Goal: Task Accomplishment & Management: Complete application form

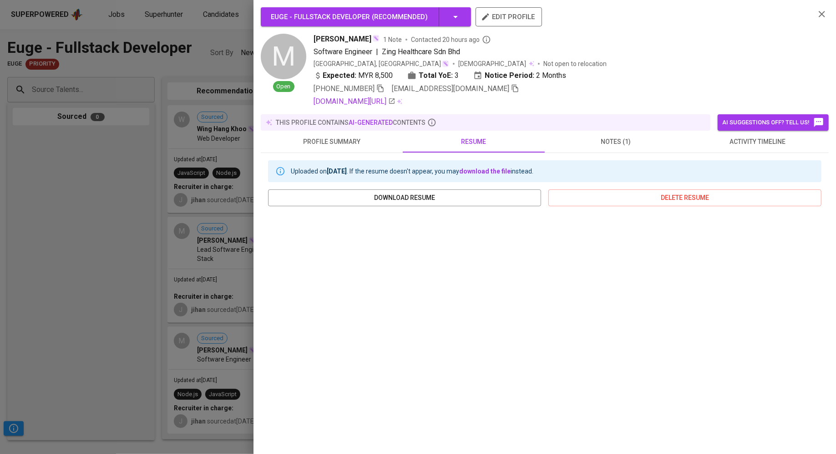
click at [73, 180] on div at bounding box center [418, 227] width 836 height 454
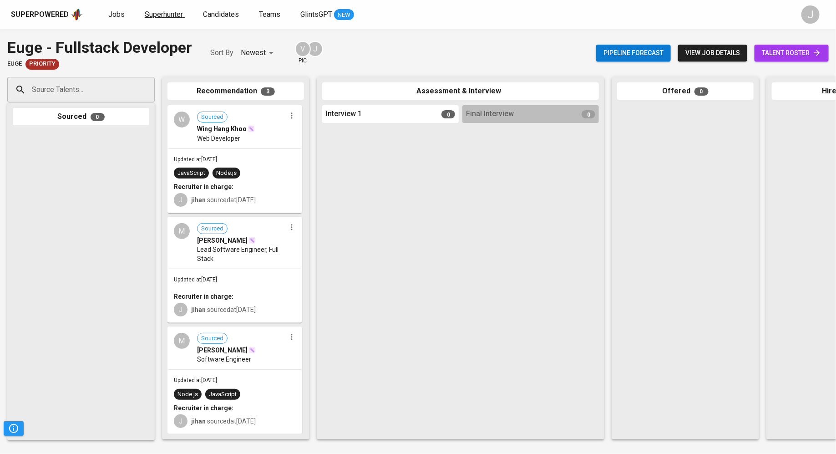
click at [156, 14] on span "Superhunter" at bounding box center [164, 14] width 38 height 9
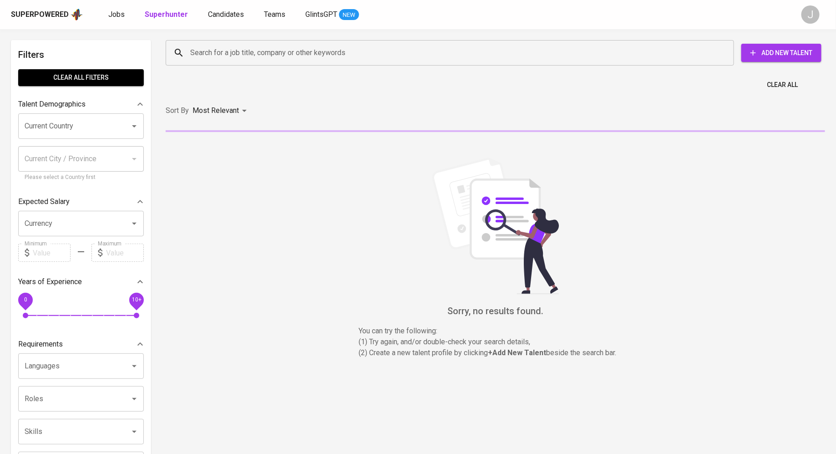
click at [777, 53] on span "Add New Talent" at bounding box center [782, 52] width 66 height 11
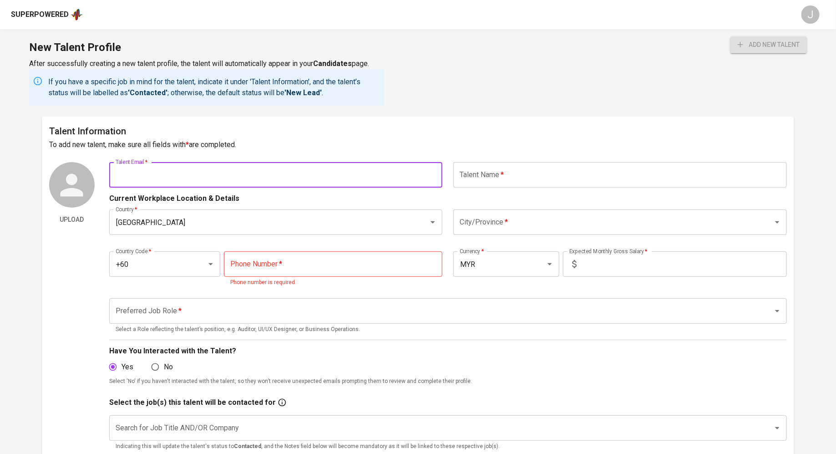
click at [273, 176] on input "text" at bounding box center [276, 174] width 334 height 25
paste input "[EMAIL_ADDRESS][DOMAIN_NAME]"
type input "[EMAIL_ADDRESS][DOMAIN_NAME]"
click at [520, 173] on input "text" at bounding box center [621, 174] width 334 height 25
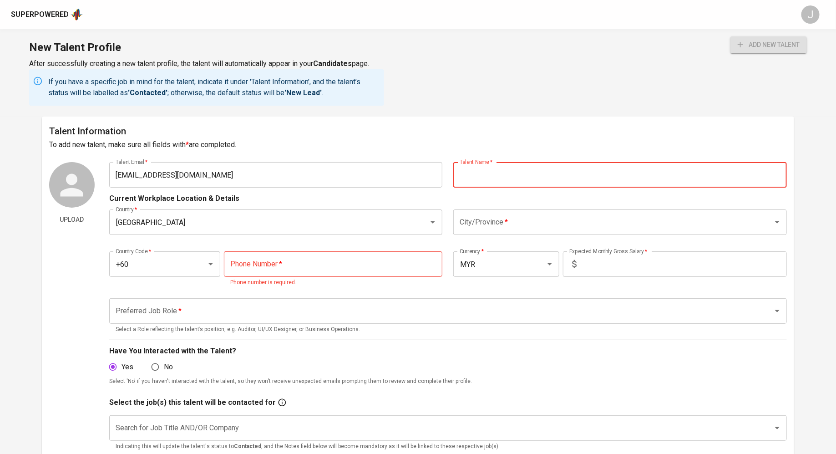
paste input "[PERSON_NAME]"
type input "[PERSON_NAME]"
click at [489, 222] on input "City/Province   *" at bounding box center [608, 222] width 300 height 17
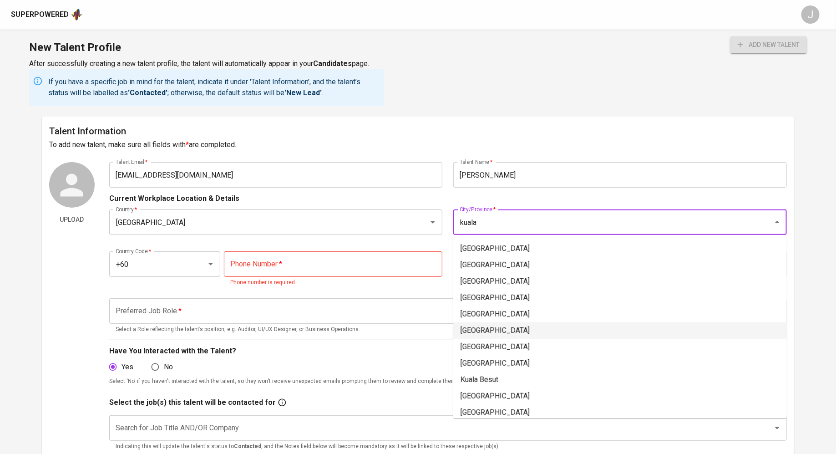
click at [513, 332] on li "[GEOGRAPHIC_DATA]" at bounding box center [621, 330] width 334 height 16
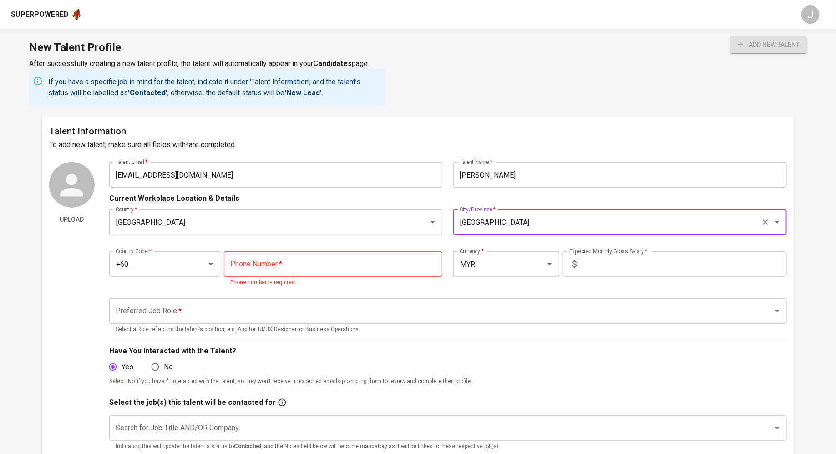
type input "[GEOGRAPHIC_DATA]"
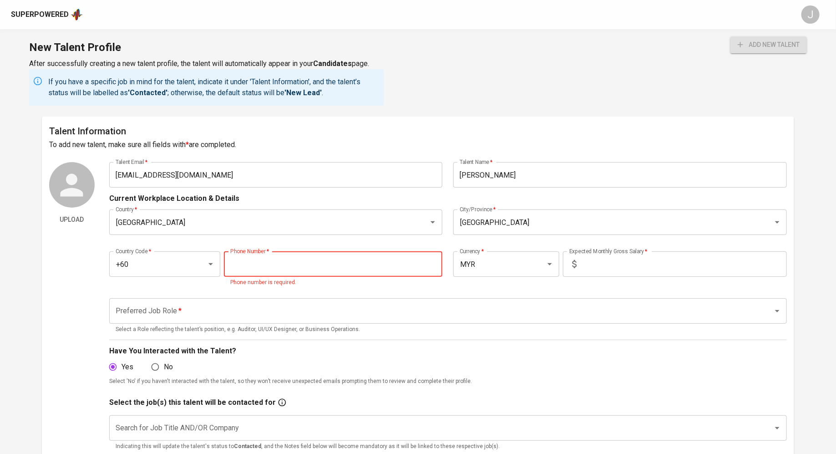
click at [326, 267] on input "tel" at bounding box center [333, 263] width 219 height 25
paste input "[PHONE_NUMBER]"
type input "[PHONE_NUMBER]"
click at [630, 255] on input "text" at bounding box center [684, 263] width 207 height 25
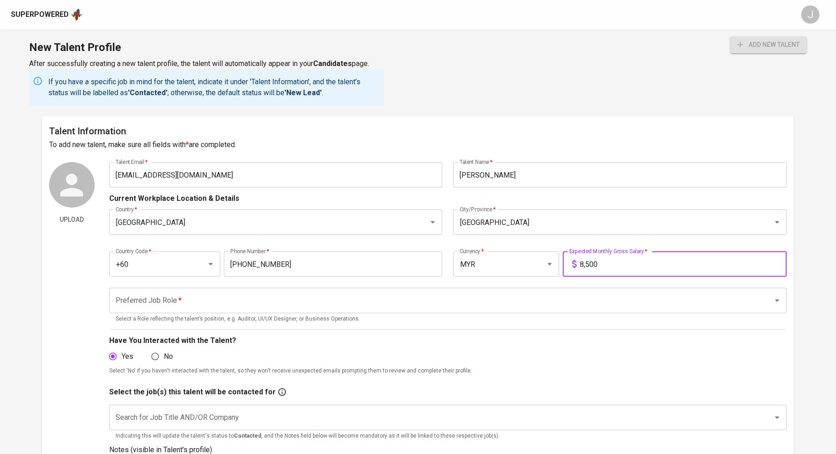
type input "8,500"
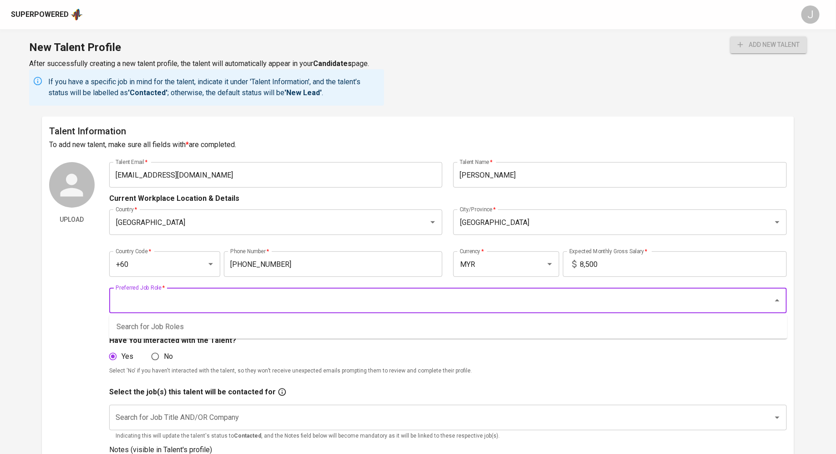
click at [301, 298] on input "Preferred Job Role   *" at bounding box center [435, 300] width 644 height 17
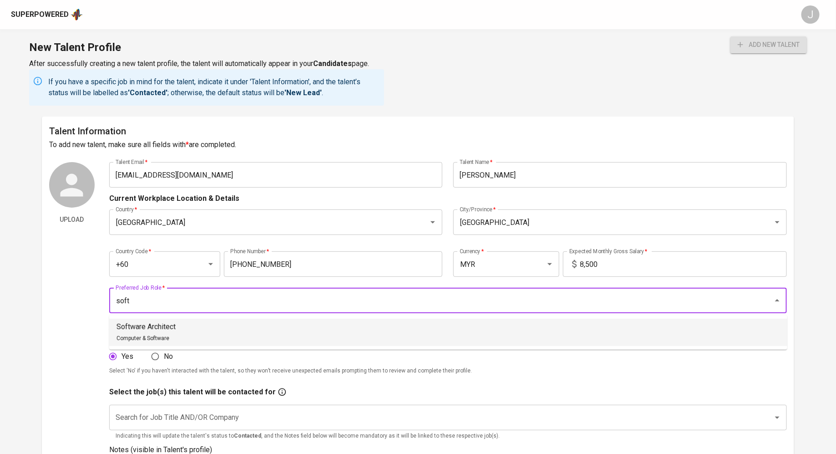
click at [283, 333] on li "Software Architect Computer & Software" at bounding box center [448, 332] width 678 height 27
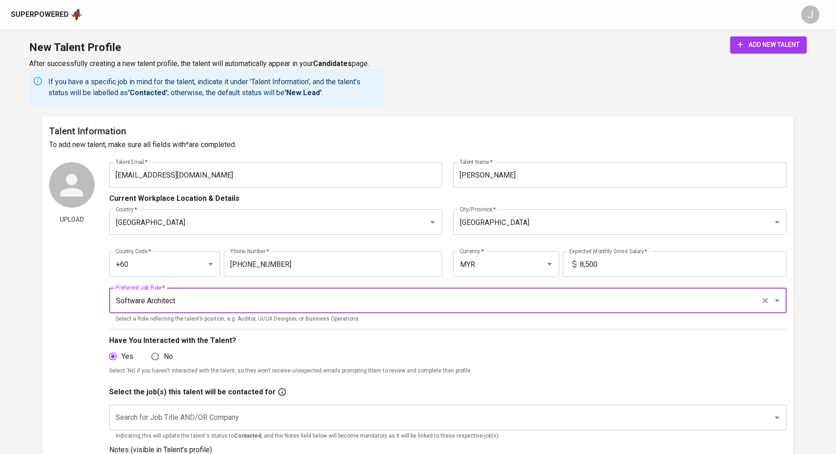
type input "Software Architect"
click at [620, 269] on input "8,500" at bounding box center [684, 263] width 207 height 25
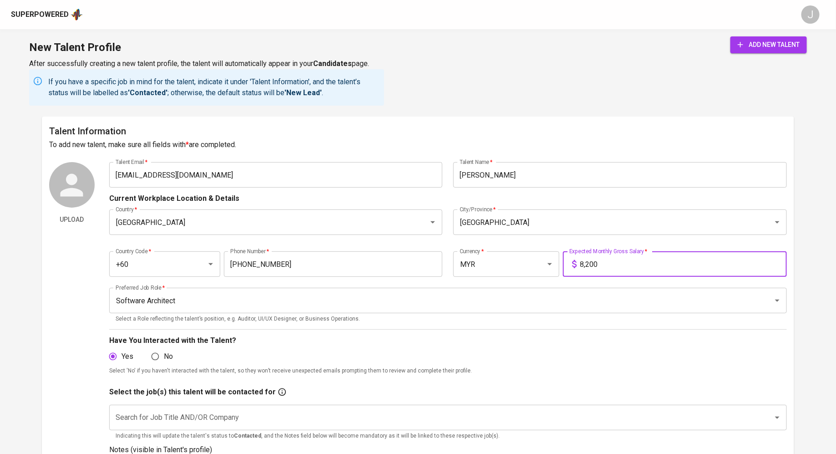
type input "8,200"
click at [487, 343] on p "Have You Interacted with the Talent?" at bounding box center [448, 340] width 678 height 11
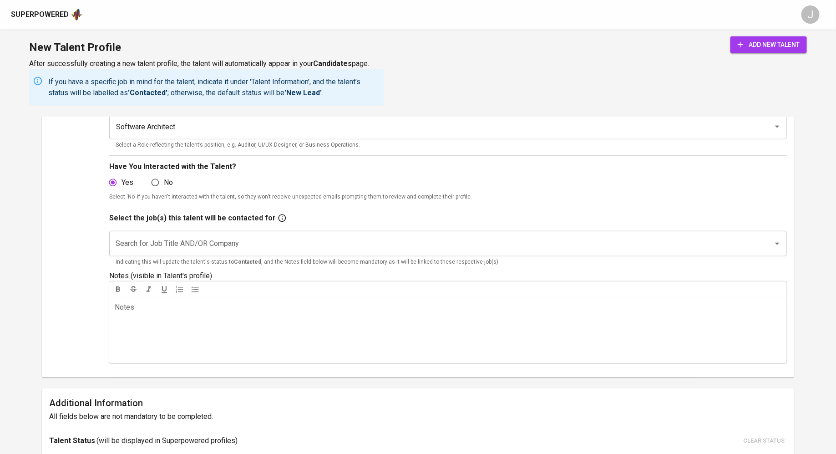
scroll to position [199, 0]
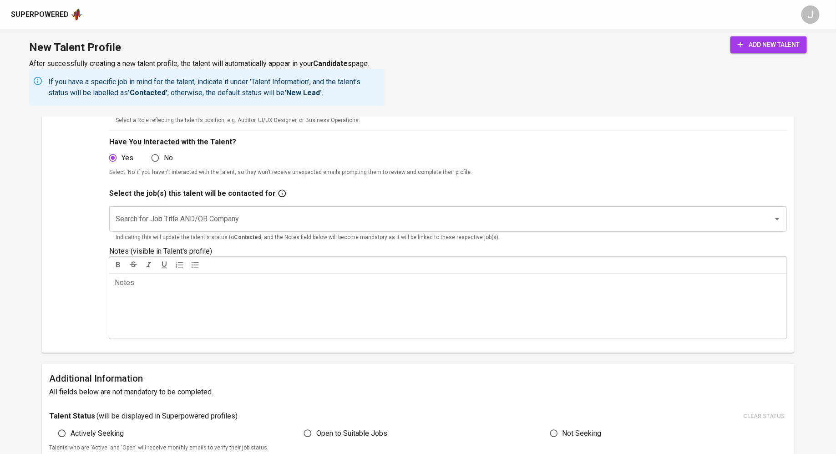
click at [290, 224] on input "Search for Job Title AND/OR Company" at bounding box center [435, 218] width 644 height 17
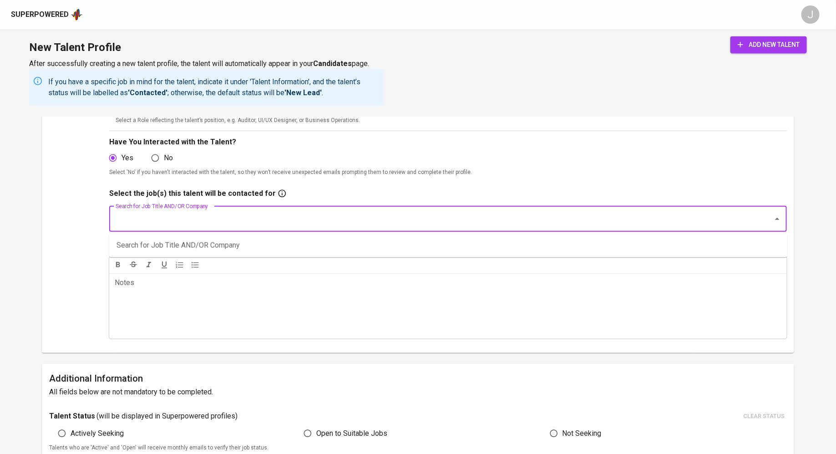
type input "c"
type input "euge"
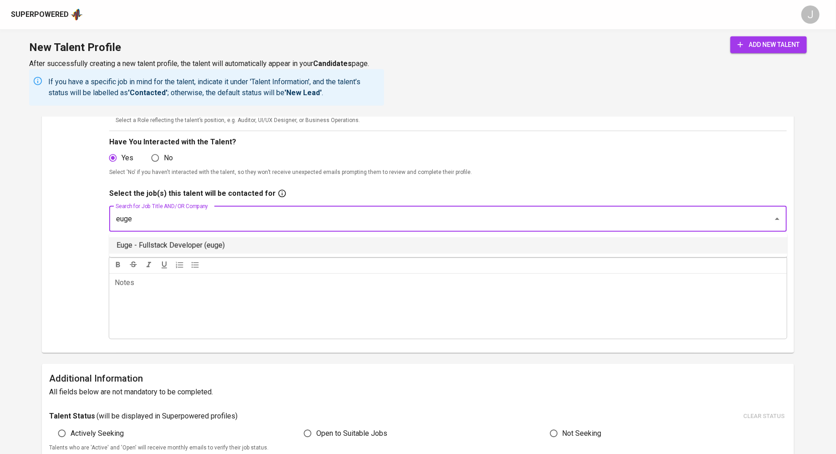
click at [260, 244] on li "Euge - Fullstack Developer (euge)" at bounding box center [448, 245] width 678 height 16
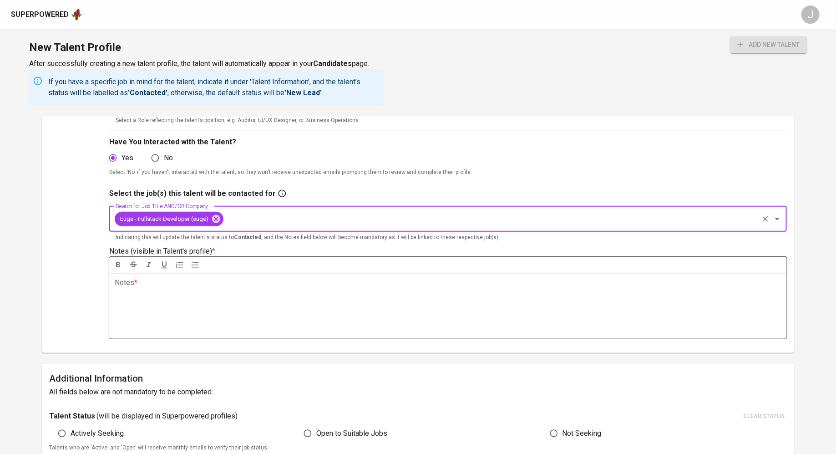
click at [265, 302] on div "Notes * ﻿" at bounding box center [448, 306] width 678 height 66
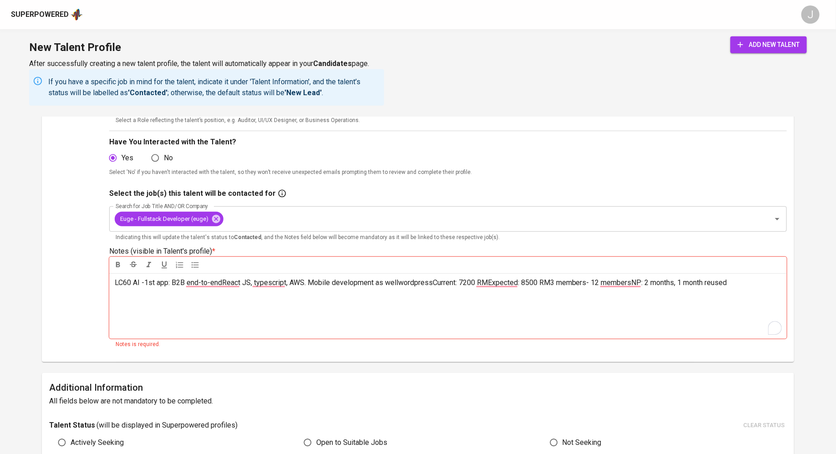
click at [434, 280] on span "LC60 AI -1st app: B2B end-to-endReact JS, typescript, AWS. Mobile development a…" at bounding box center [421, 282] width 613 height 9
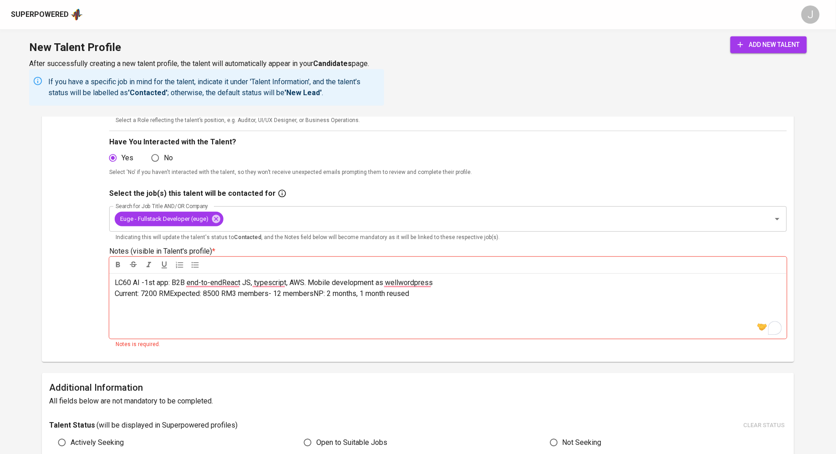
click at [172, 298] on p "Current: 7200 RMExpected: 8500 RM3 members- 12 membersNP: 2 months, 1 month reu…" at bounding box center [448, 293] width 667 height 11
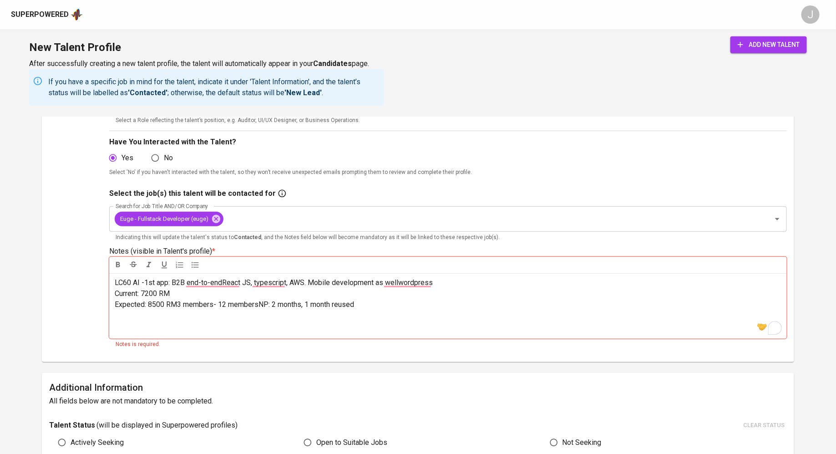
click at [178, 306] on span "Expected: 8500 RM3 members- 12 membersNP: 2 months, 1 month reused" at bounding box center [235, 304] width 240 height 9
click at [200, 314] on span "team member: 3 members- 12 membersNP: 2 months, 1 month reused" at bounding box center [227, 315] width 224 height 9
click at [208, 316] on span "team member: 3 members - 12 membersNP: 2 months, 1 month reused" at bounding box center [228, 315] width 226 height 9
click at [263, 316] on span "team member: 3 members - now 12 membersNP: 2 months, 1 month reused" at bounding box center [235, 315] width 241 height 9
click at [198, 326] on span "NP: 2 months, 1 month reused" at bounding box center [163, 326] width 96 height 9
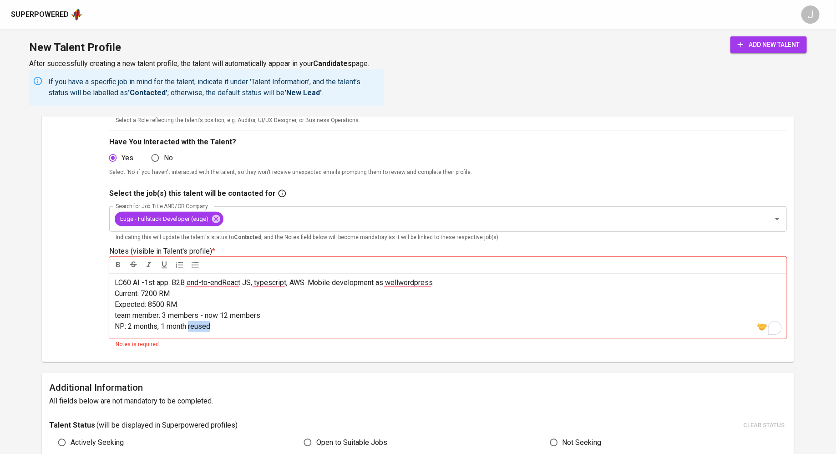
click at [198, 326] on span "NP: 2 months, 1 month reused" at bounding box center [163, 326] width 96 height 9
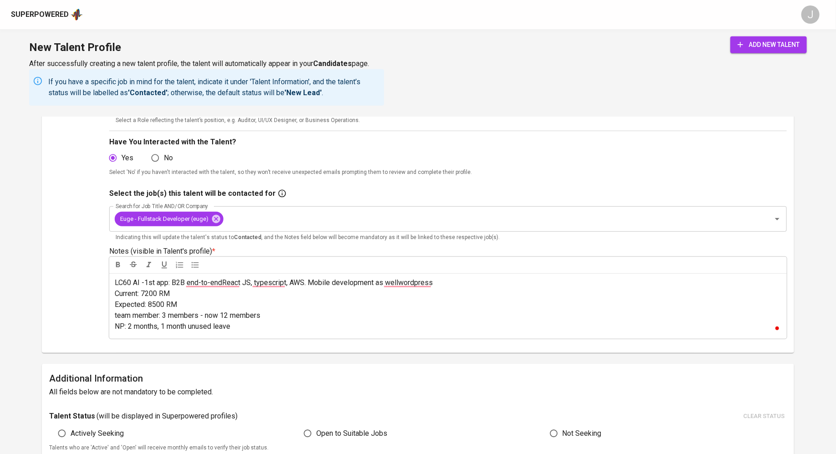
click at [318, 173] on p "Select 'No' if you haven't interacted with the talent, so they won’t receive un…" at bounding box center [448, 172] width 678 height 9
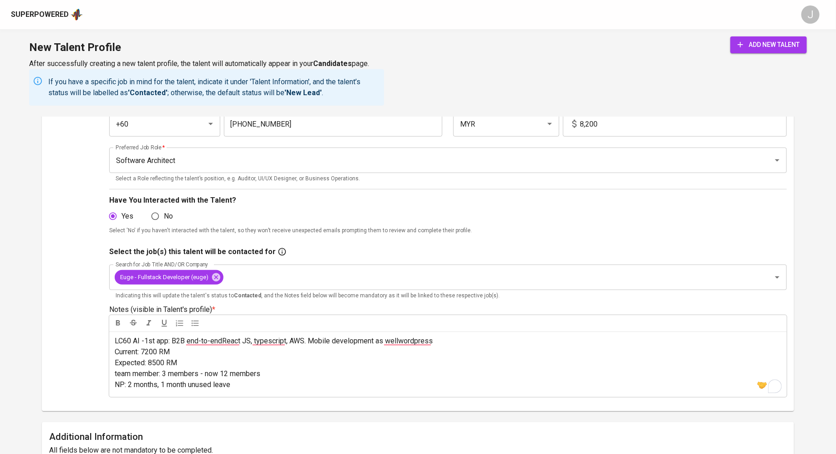
scroll to position [49, 0]
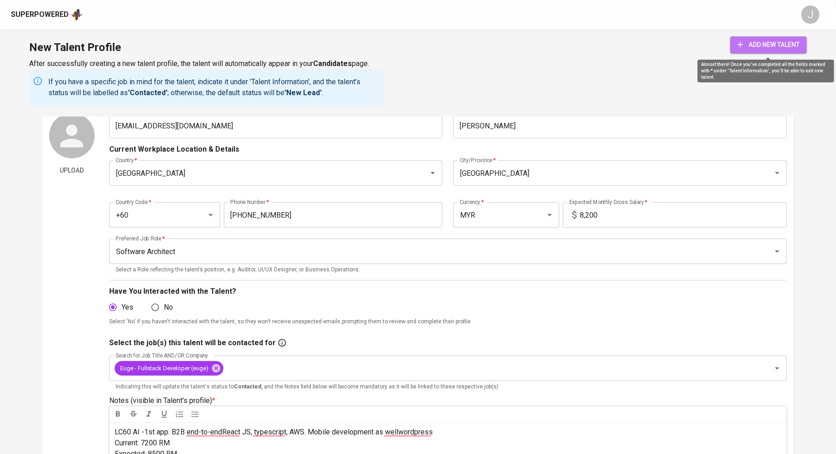
click at [748, 44] on span "add new talent" at bounding box center [769, 44] width 62 height 11
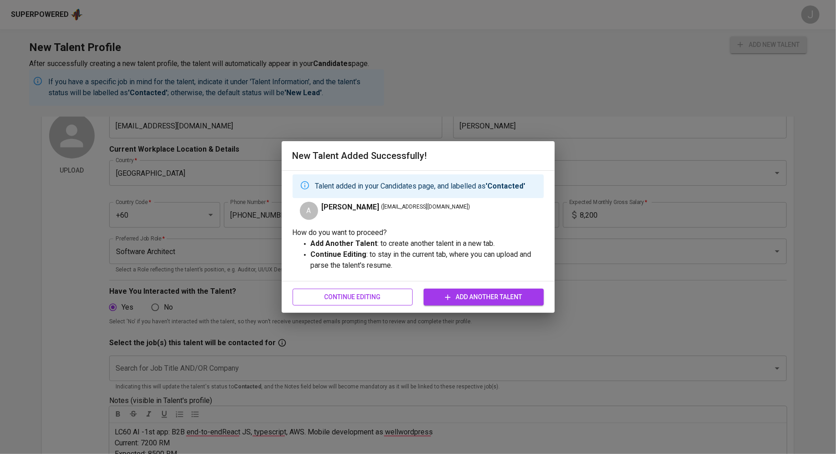
click at [387, 295] on span "Continue Editing" at bounding box center [353, 296] width 106 height 11
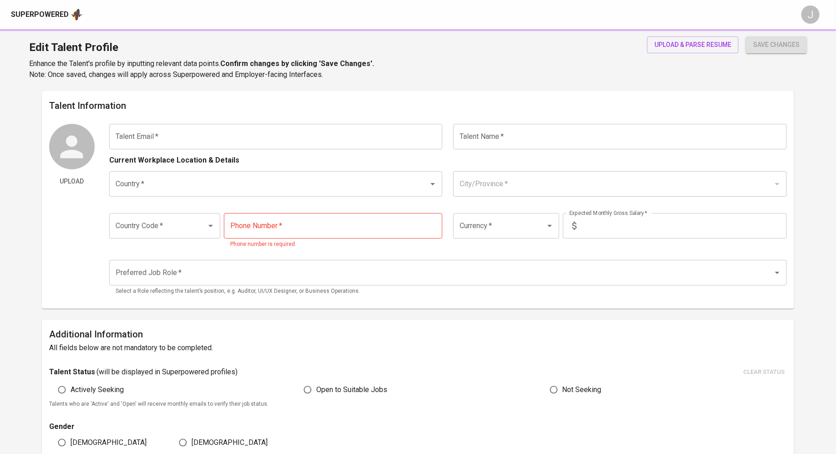
type input "[EMAIL_ADDRESS][DOMAIN_NAME]"
type input "[PERSON_NAME]"
type input "[GEOGRAPHIC_DATA]"
type input "+60"
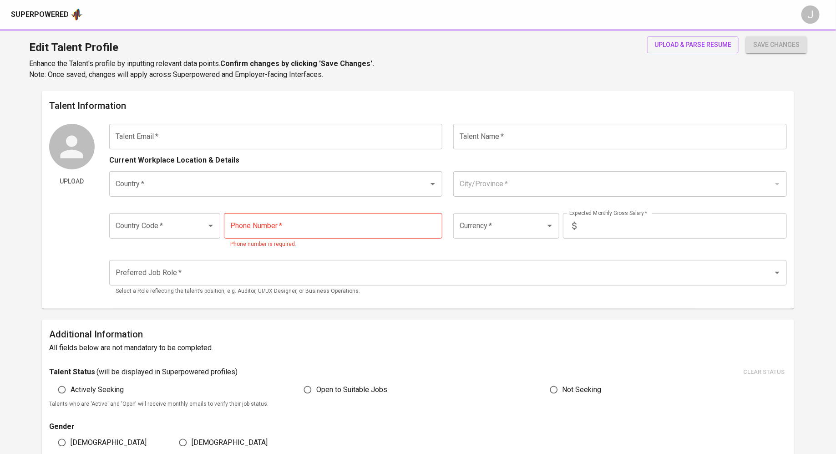
type input "[PHONE_NUMBER]"
type input "MYR"
type input "8,200"
type input "Software Architect"
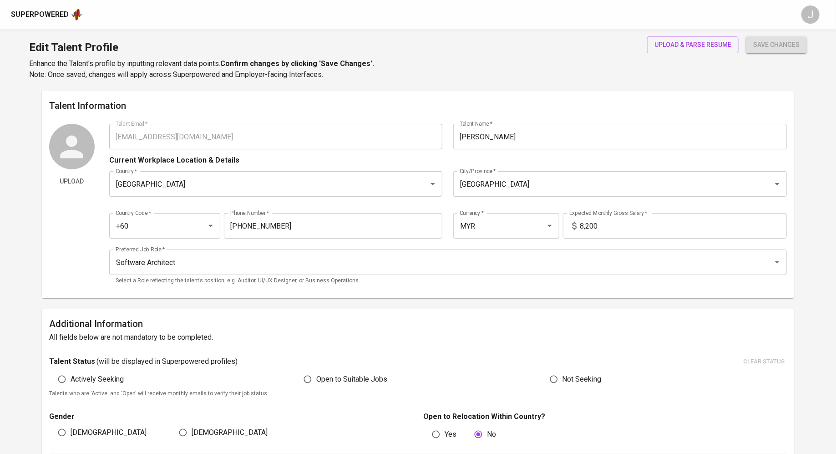
click at [717, 97] on div "Talent Information Upload Talent Email   * amaryasier.k@gmail.com Talent Email …" at bounding box center [418, 194] width 753 height 207
click at [502, 85] on div "Edit Talent Profile Enhance the Talent's profile by inputting relevant data poi…" at bounding box center [418, 60] width 836 height 62
click at [695, 44] on span "upload & parse resume" at bounding box center [693, 44] width 77 height 11
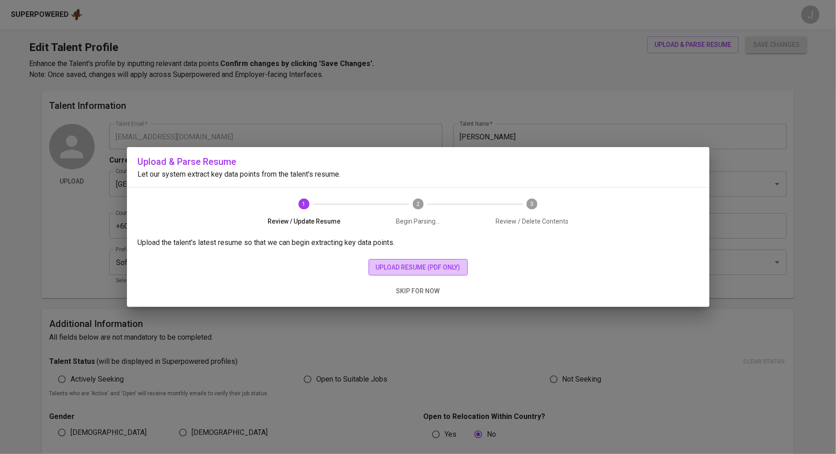
click at [405, 274] on button "upload resume (pdf only)" at bounding box center [418, 267] width 99 height 17
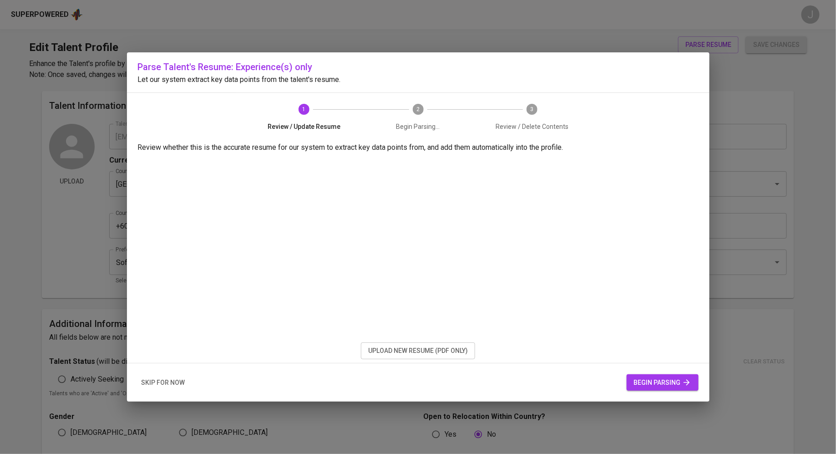
click at [639, 390] on div "skip for now begin parsing" at bounding box center [418, 382] width 583 height 39
click at [640, 383] on span "begin parsing" at bounding box center [662, 382] width 57 height 11
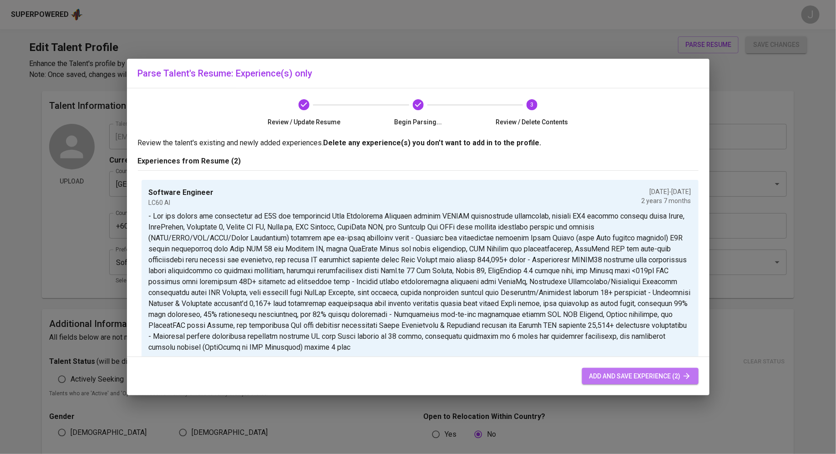
click at [614, 370] on button "add and save experience (2)" at bounding box center [640, 376] width 117 height 17
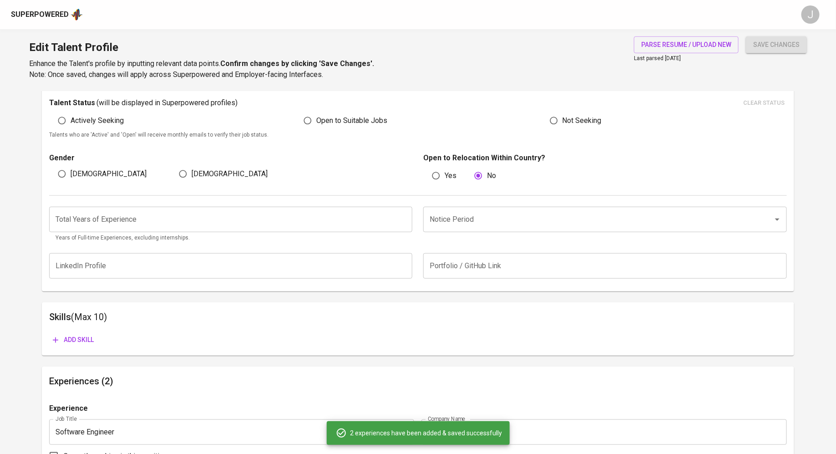
scroll to position [271, 0]
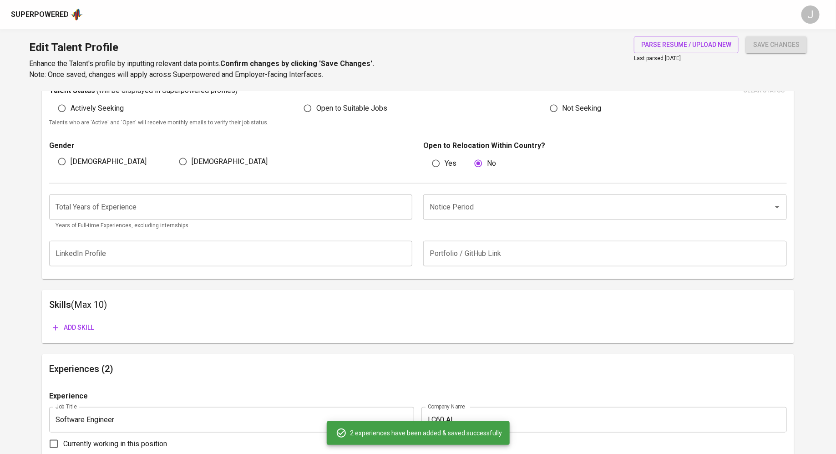
click at [362, 207] on input "number" at bounding box center [231, 206] width 364 height 25
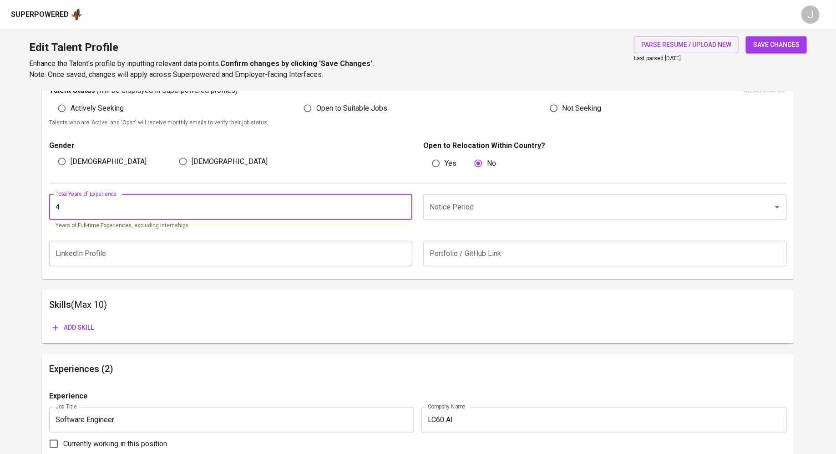
type input "4"
click at [500, 199] on input "Notice Period" at bounding box center [593, 207] width 330 height 17
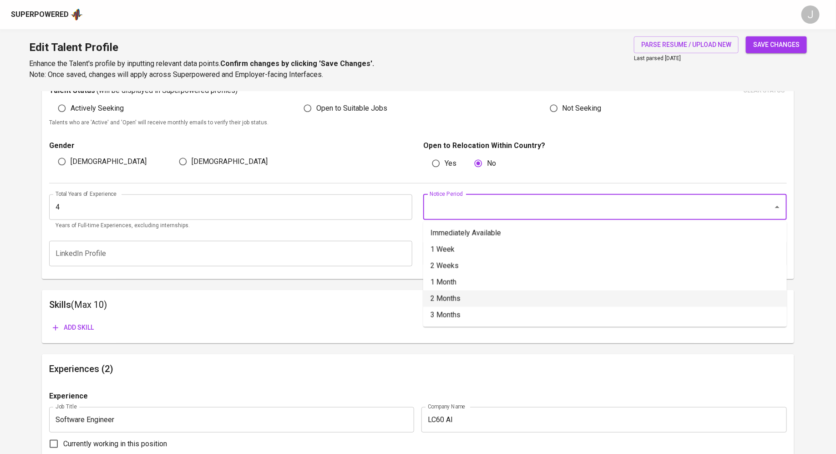
click at [486, 296] on li "2 Months" at bounding box center [605, 299] width 364 height 16
type input "2 Months"
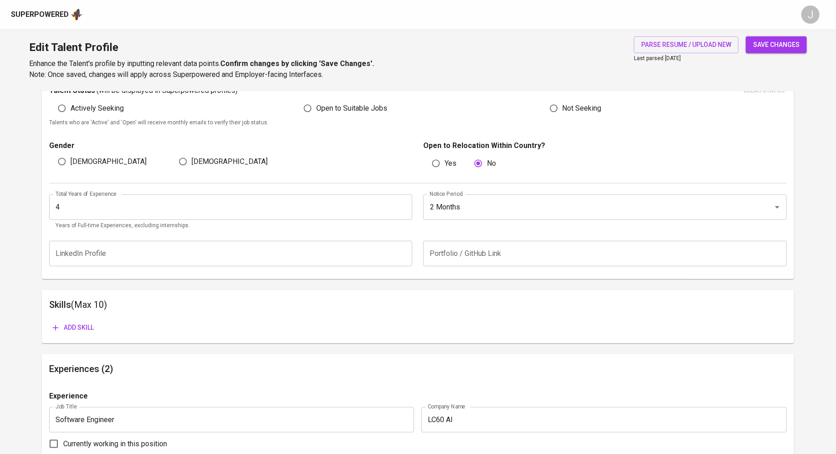
click at [90, 321] on button "Add skill" at bounding box center [73, 327] width 48 height 17
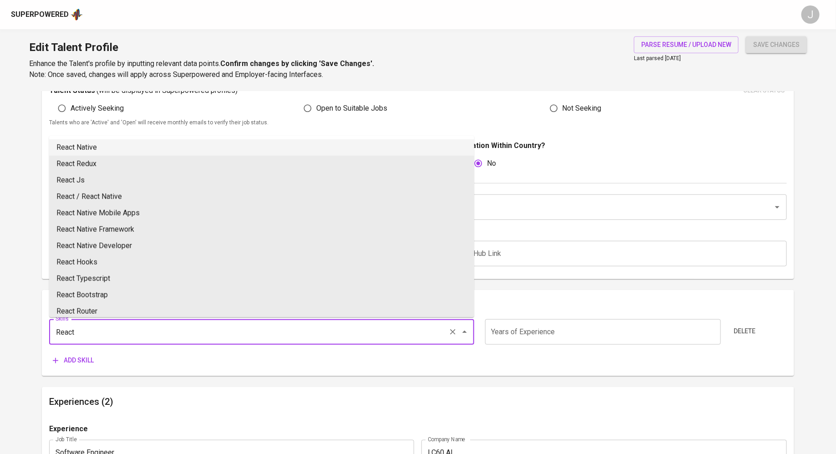
click at [129, 145] on li "React Native" at bounding box center [261, 147] width 425 height 16
type input "React Native"
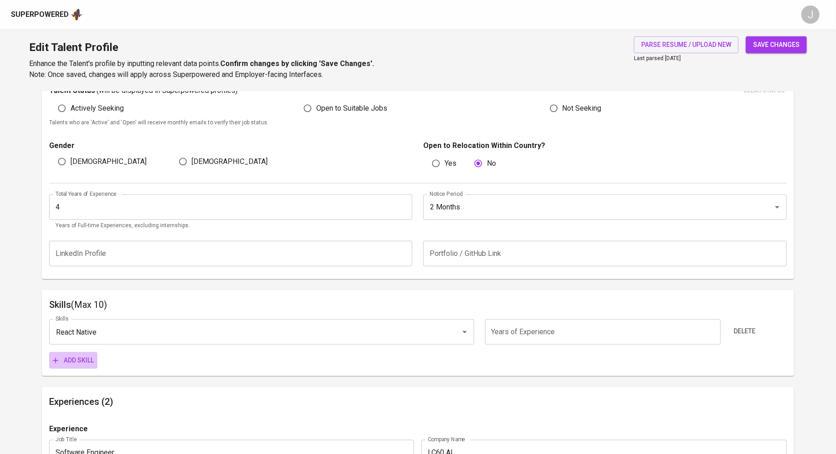
click at [71, 361] on span "Add skill" at bounding box center [73, 360] width 41 height 11
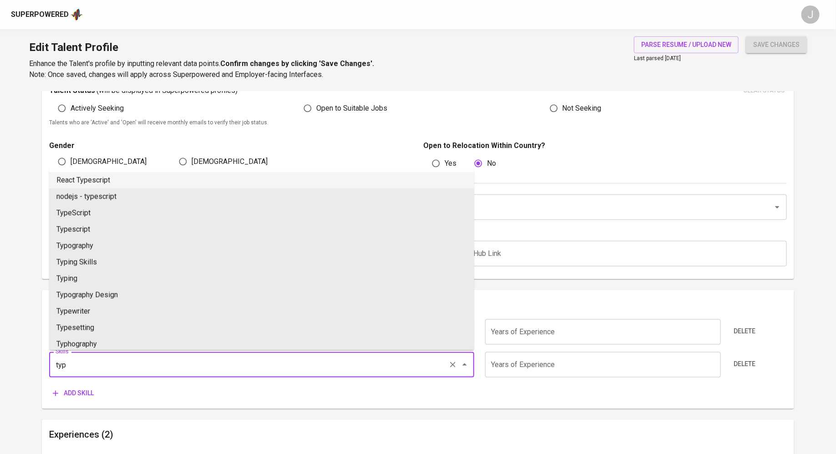
click at [159, 186] on li "React Typescript" at bounding box center [261, 180] width 425 height 16
type input "React Typescript"
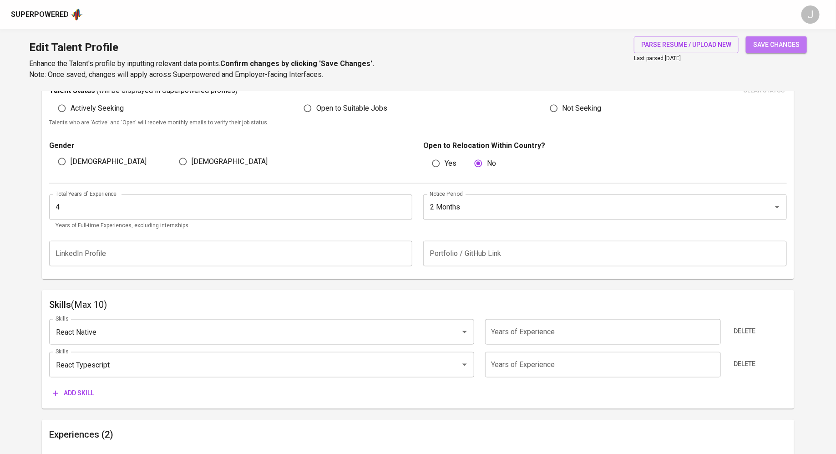
click at [776, 48] on span "save changes" at bounding box center [777, 44] width 46 height 11
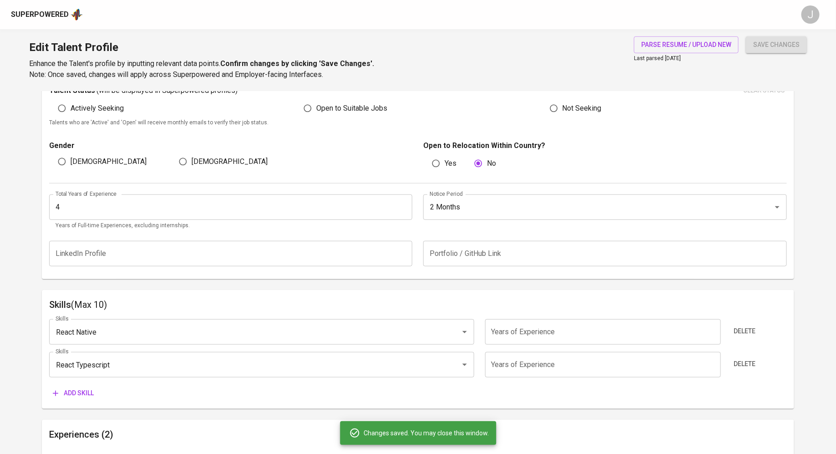
type input "React Typescript"
type input "React Native"
click at [32, 19] on div "Superpowered" at bounding box center [40, 15] width 58 height 10
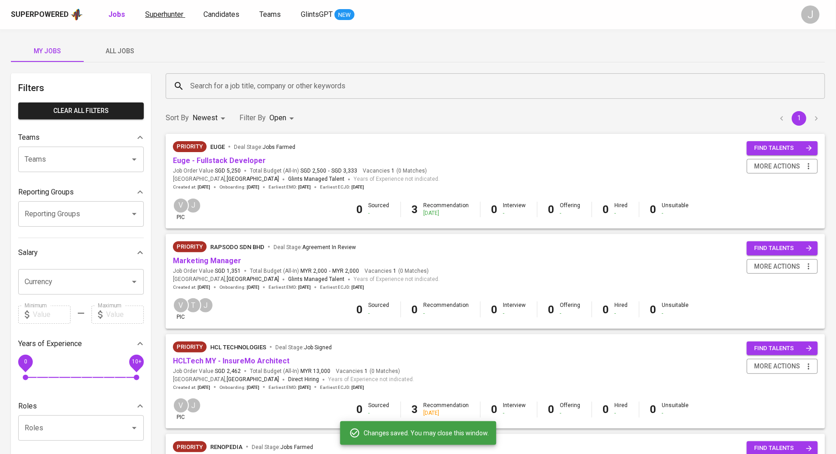
click at [167, 14] on span "Superhunter" at bounding box center [164, 14] width 38 height 9
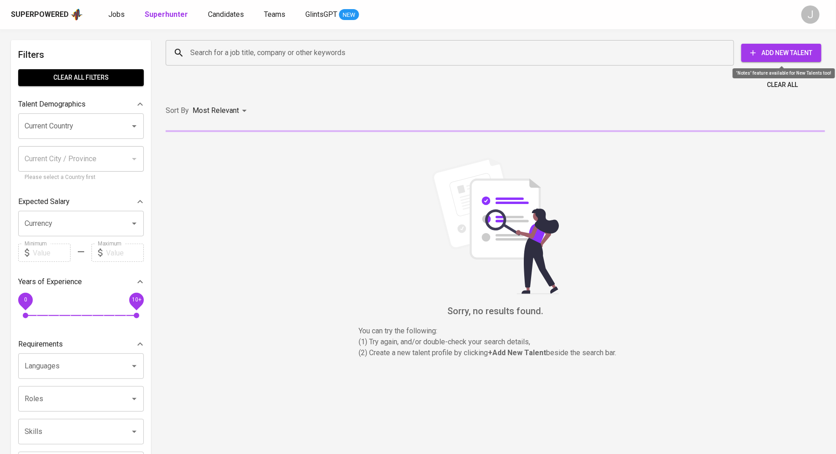
click at [790, 50] on span "Add New Talent" at bounding box center [782, 52] width 66 height 11
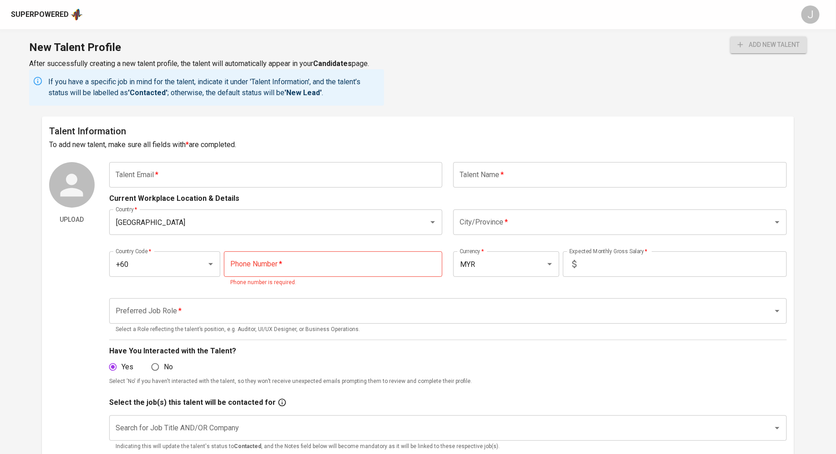
click at [268, 184] on input "text" at bounding box center [276, 174] width 334 height 25
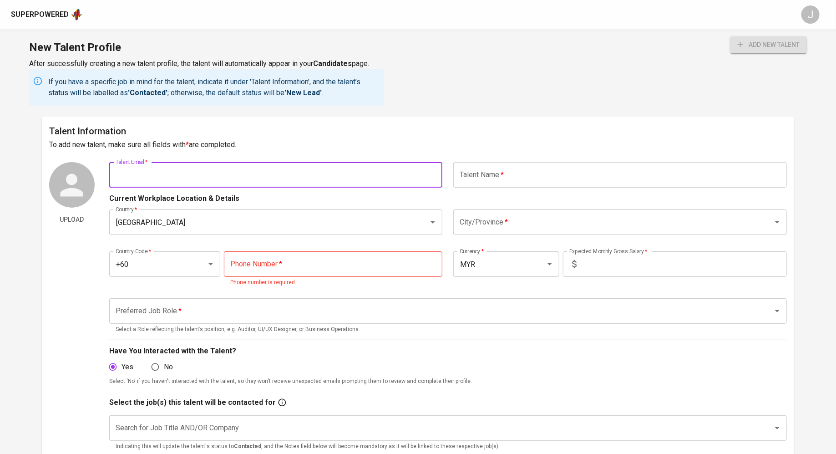
paste input "adamdecimo@gmail.com"
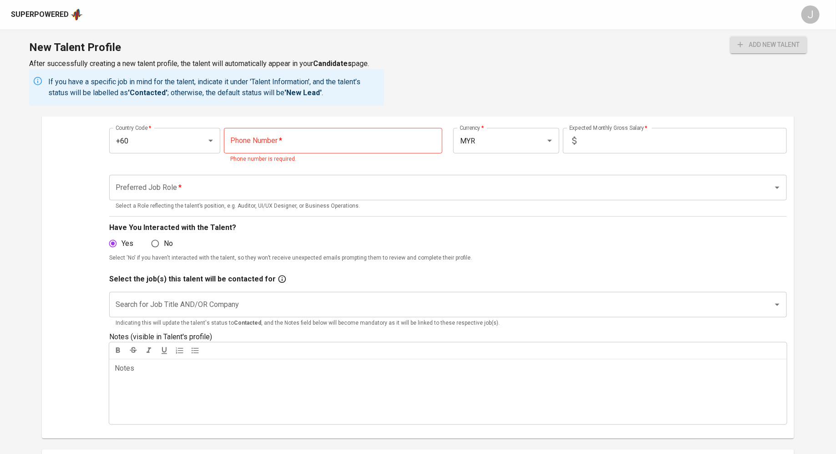
scroll to position [147, 0]
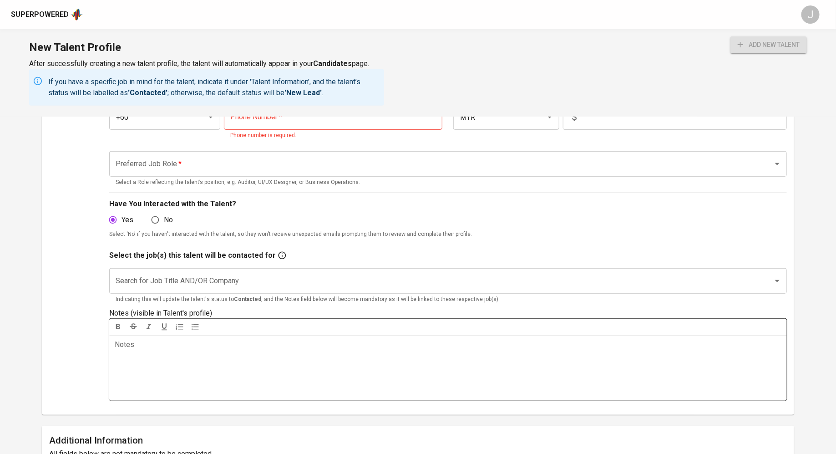
type input "adamdecimo@gmail.com"
click at [270, 356] on div "Notes ﻿" at bounding box center [448, 368] width 678 height 66
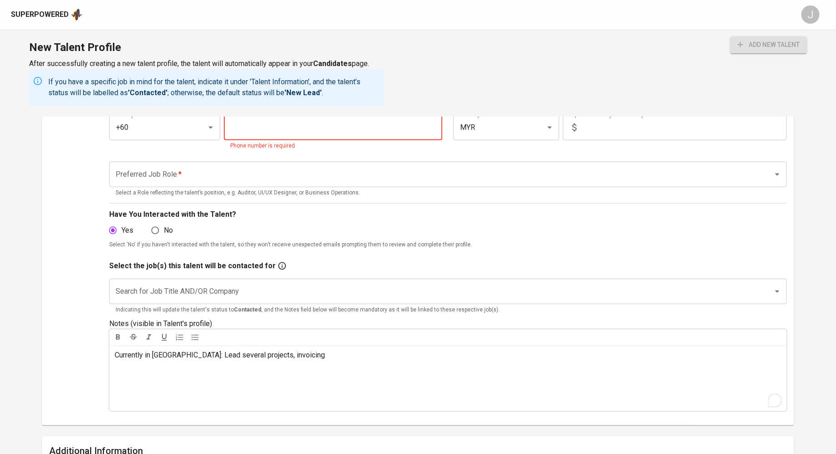
click at [278, 125] on input "tel" at bounding box center [333, 127] width 219 height 25
paste input "11-5153-4070"
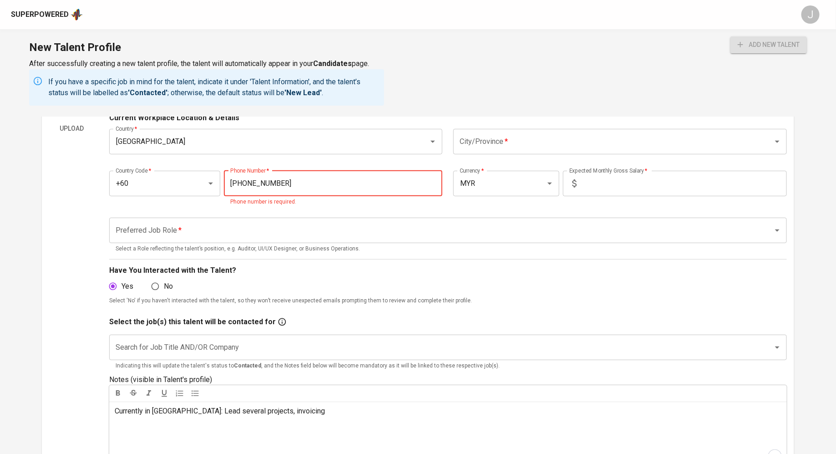
scroll to position [32, 0]
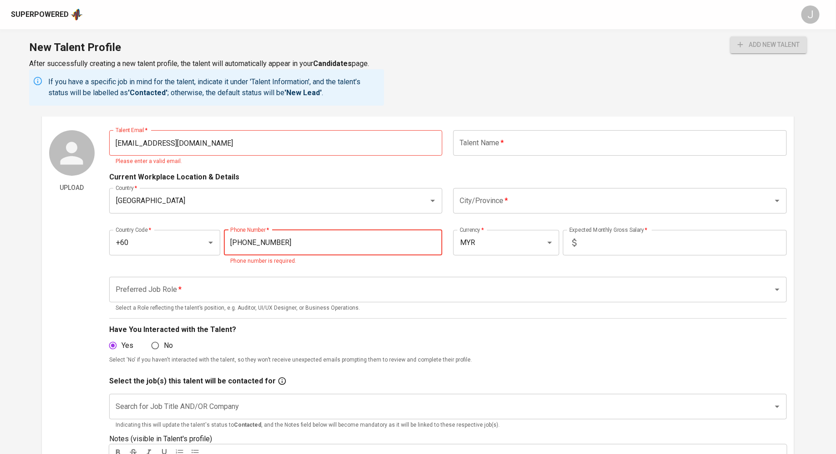
type input "11-5153-4070"
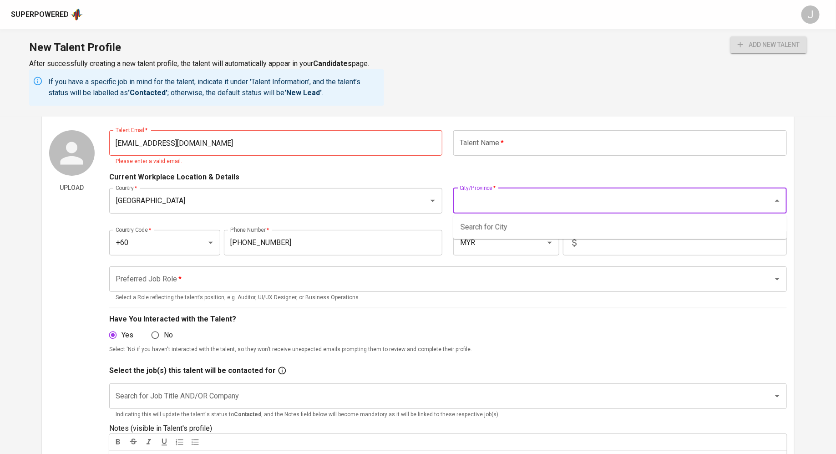
click at [560, 200] on input "City/Province   *" at bounding box center [608, 200] width 300 height 17
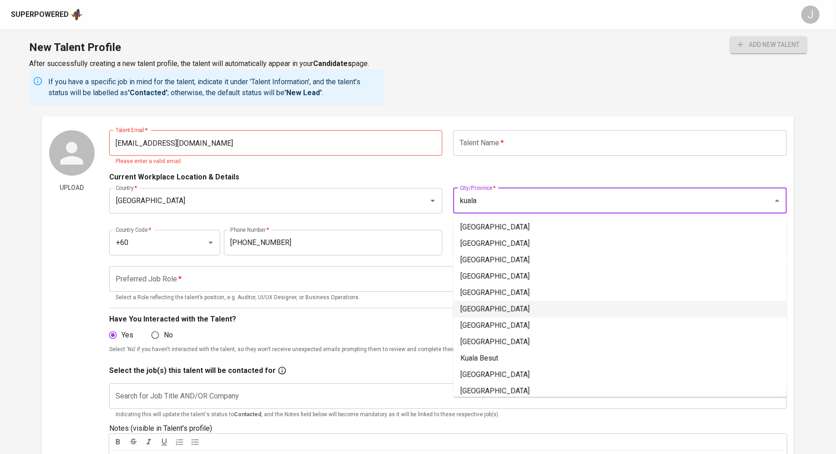
click at [504, 314] on li "[GEOGRAPHIC_DATA]" at bounding box center [621, 309] width 334 height 16
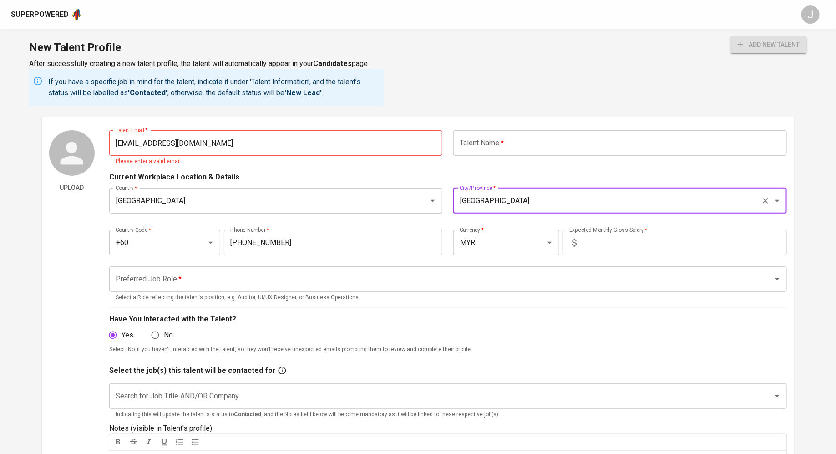
type input "[GEOGRAPHIC_DATA]"
click at [107, 144] on div "Upload Talent Email   * adamdecimo@gmail.com Talent Email * Please enter a vali…" at bounding box center [418, 326] width 738 height 392
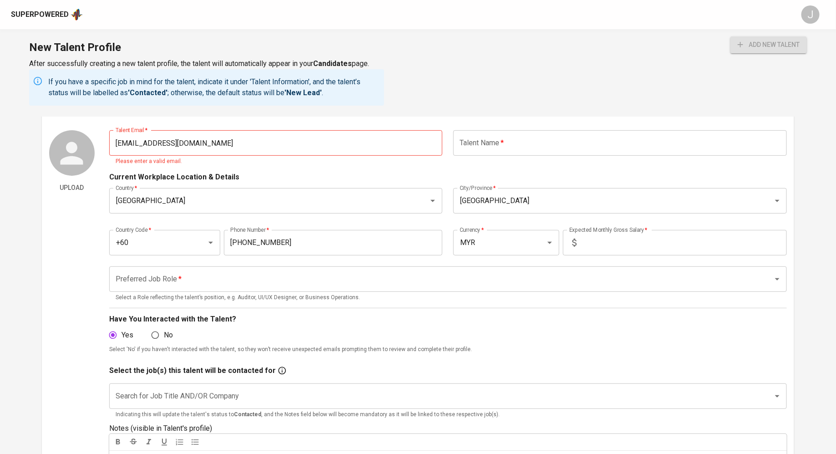
click at [138, 142] on input "adamdecimo@gmail.com" at bounding box center [276, 142] width 334 height 25
click at [120, 145] on input "adamdecimo@gmail.com" at bounding box center [276, 142] width 334 height 25
type input "adamdecimo@gmail.com"
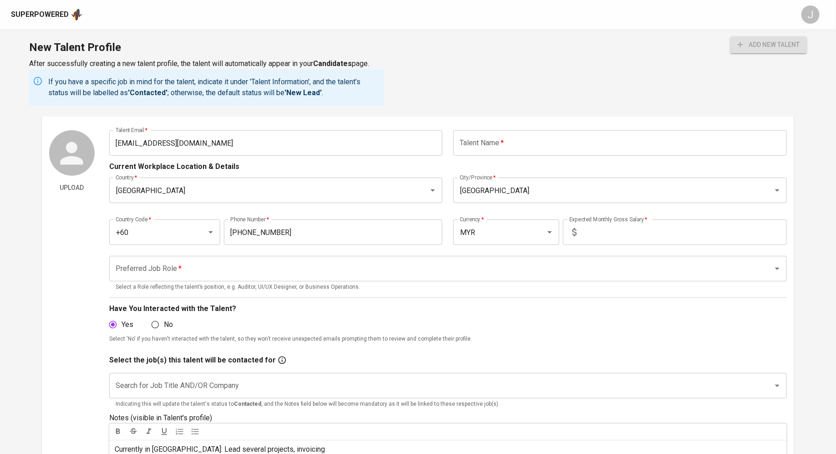
click at [336, 174] on div "Talent Email   * adamdecimo@gmail.com Talent Email * Talent Name   * Talent Nam…" at bounding box center [448, 321] width 678 height 382
click at [522, 140] on input "text" at bounding box center [621, 142] width 334 height 25
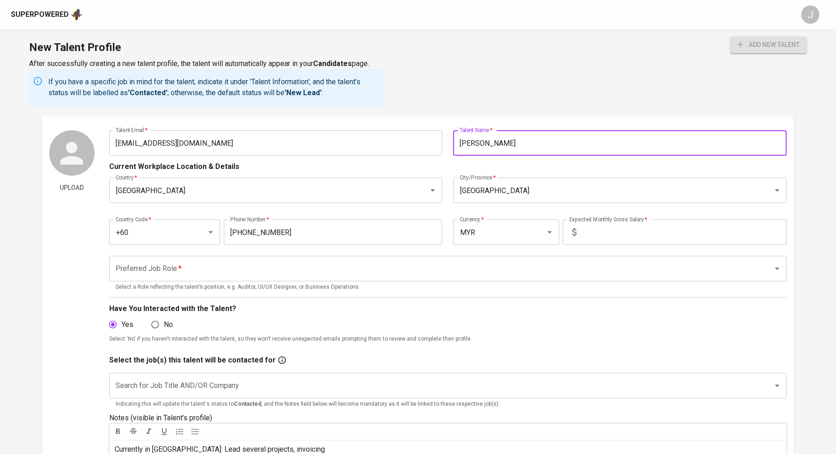
type input "[PERSON_NAME]"
click at [368, 270] on input "Preferred Job Role   *" at bounding box center [435, 268] width 644 height 17
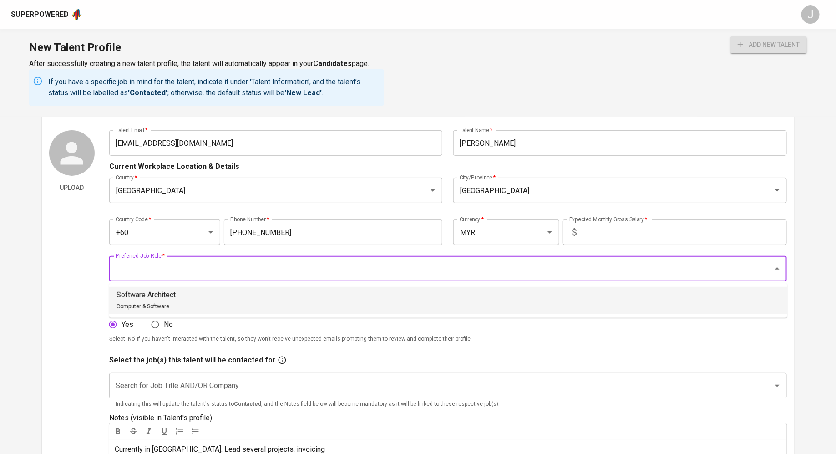
click at [337, 300] on li "Software Architect Computer & Software" at bounding box center [448, 300] width 678 height 27
type input "Software Architect"
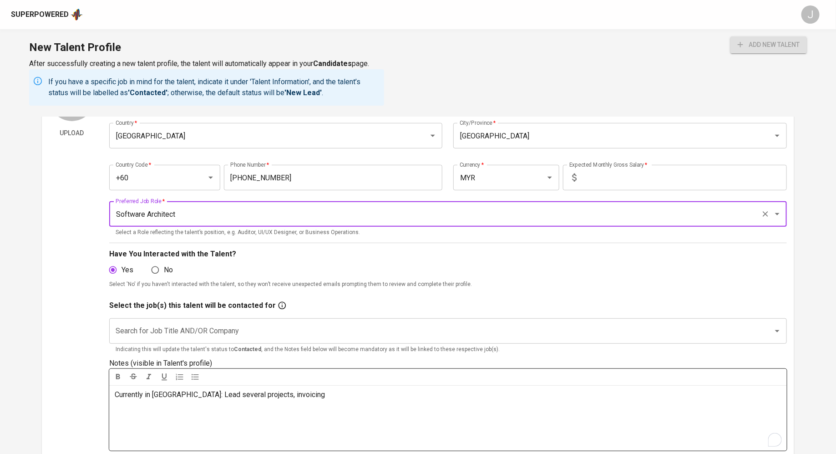
scroll to position [117, 0]
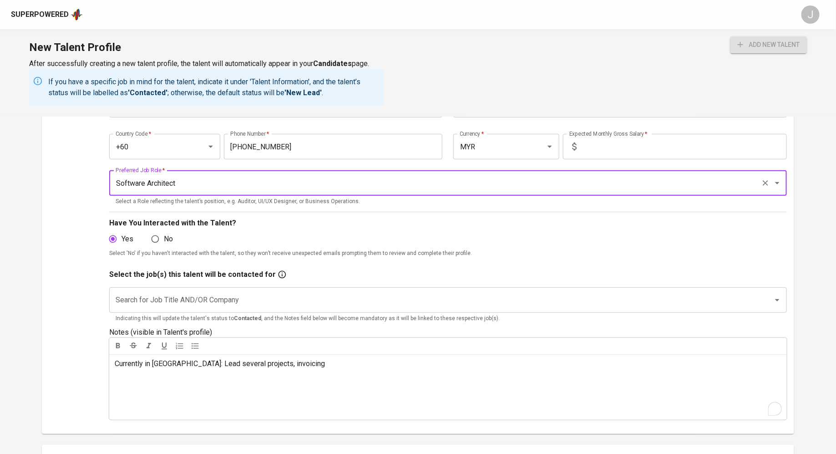
click at [300, 289] on div "Search for Job Title AND/OR Company" at bounding box center [448, 299] width 678 height 25
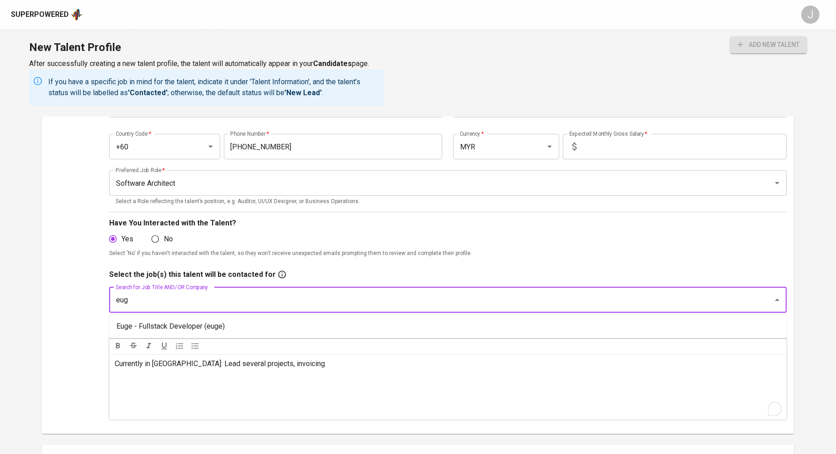
type input "euge"
click at [274, 326] on li "Euge - Fullstack Developer (euge)" at bounding box center [448, 326] width 678 height 16
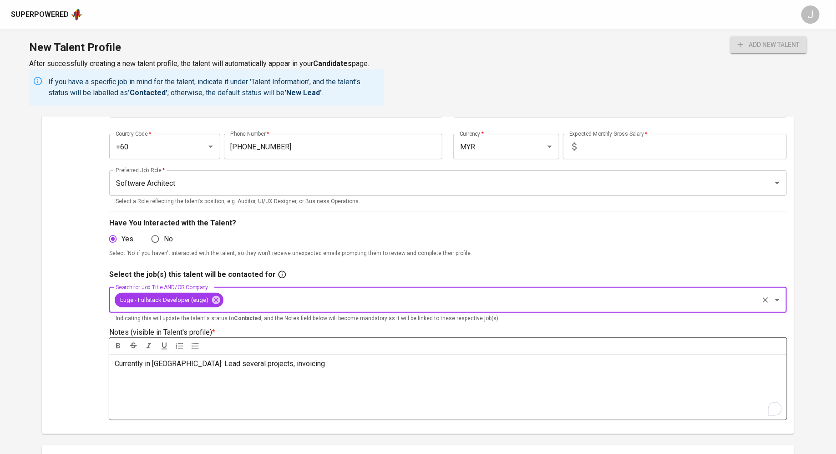
click at [305, 370] on div "Currently in Sunway: Lead several projects, invoicing" at bounding box center [448, 387] width 678 height 66
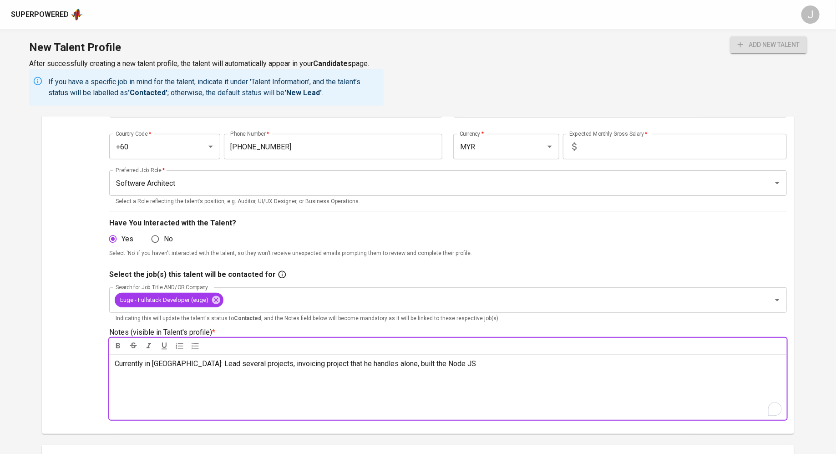
click at [402, 366] on span "Currently in Sunway: Lead several projects, invoicing project that he handles a…" at bounding box center [296, 363] width 362 height 9
click at [476, 361] on p "Currently in Sunway: Lead several projects, invoicing project that he handles a…" at bounding box center [448, 363] width 667 height 11
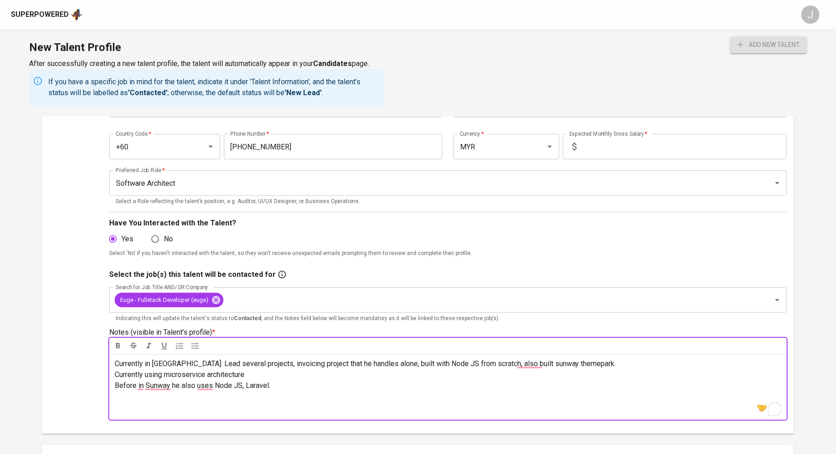
click at [350, 374] on p "Currently using microservice architecture" at bounding box center [448, 374] width 667 height 11
click at [536, 371] on p "Currently using microservice architecture" at bounding box center [448, 374] width 667 height 11
click at [278, 387] on p "Before in Sunway he also uses Node JS, Laravel." at bounding box center [448, 385] width 667 height 11
click at [260, 375] on p "Currently using microservice architecture" at bounding box center [448, 374] width 667 height 11
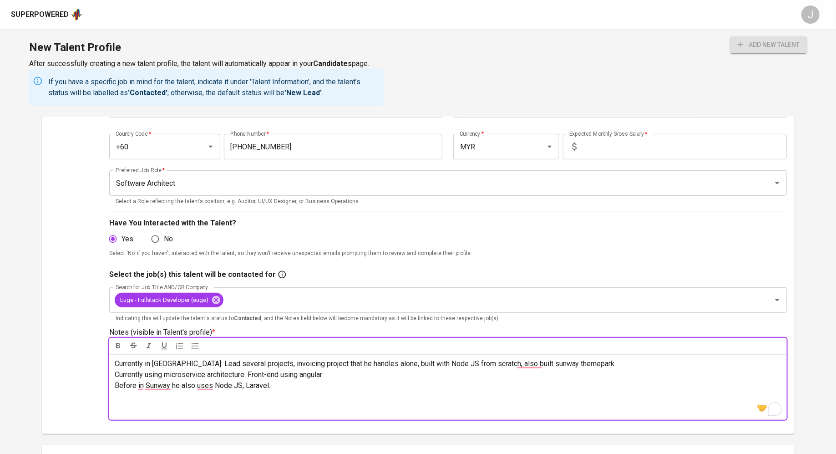
click at [334, 375] on p "Currently using microservice architecture. Front-end using angular" at bounding box center [448, 374] width 667 height 11
click at [376, 373] on p "Currently using microservice architecture. Front-end using angular" at bounding box center [448, 374] width 667 height 11
click at [300, 393] on p "Before in Sunway he also uses Node JS, Laravel." at bounding box center [448, 396] width 667 height 11
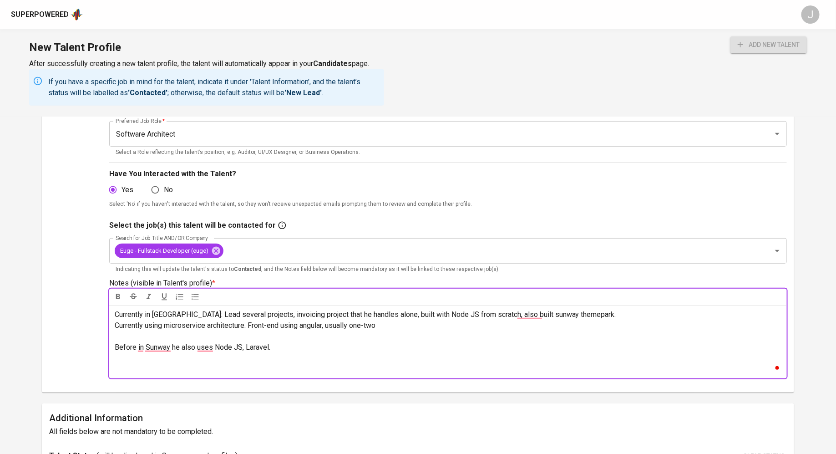
scroll to position [169, 0]
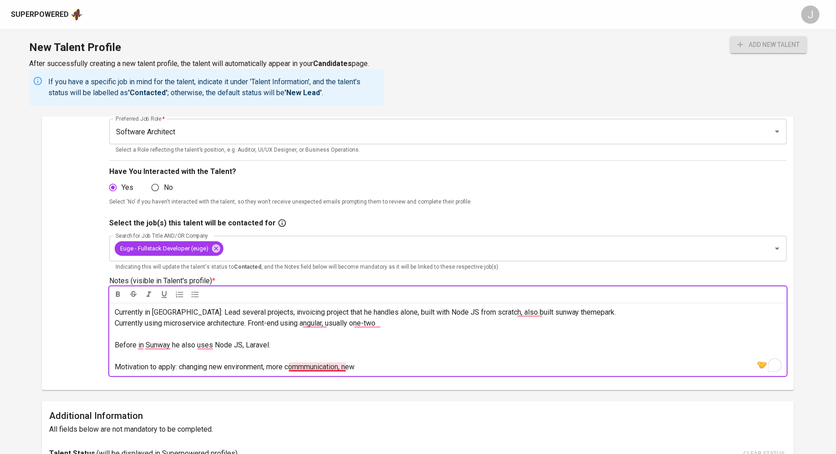
click at [307, 364] on span "Motivation to apply: changing new environment, more commmunication, new" at bounding box center [235, 366] width 240 height 9
click at [371, 362] on p "Motivation to apply: changing new environment, more communication, new" at bounding box center [448, 367] width 667 height 11
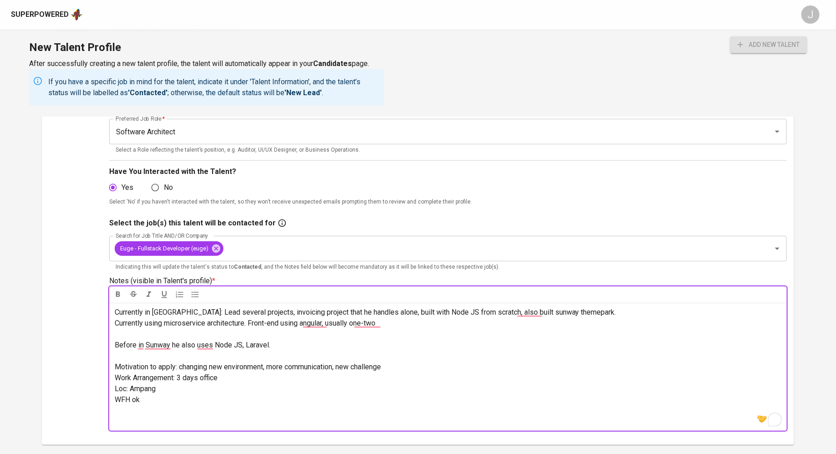
click at [117, 422] on p "﻿" at bounding box center [448, 421] width 667 height 11
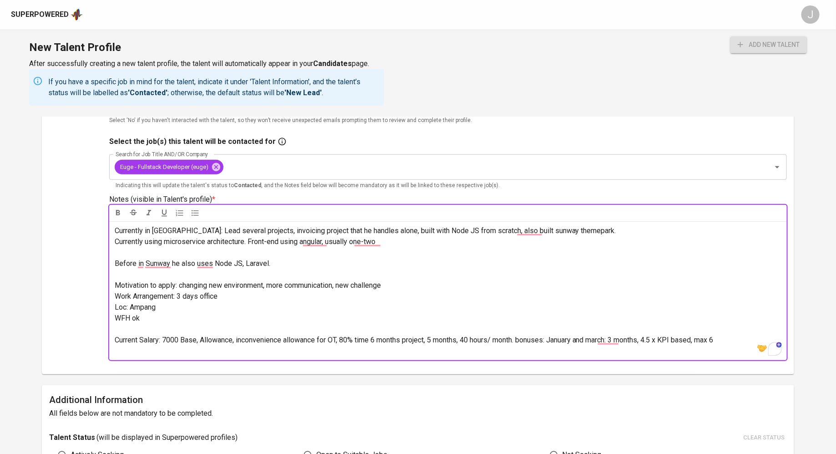
scroll to position [278, 0]
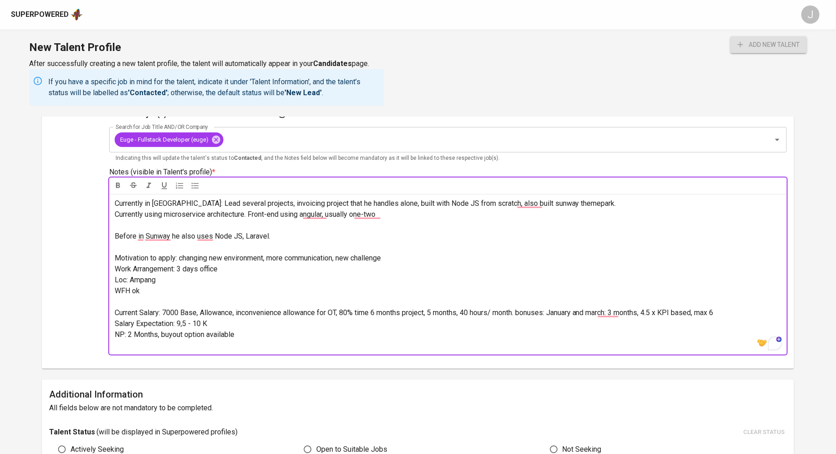
click at [219, 326] on p "Salary Expectation: 9,5 - 10 K" at bounding box center [448, 323] width 667 height 11
click at [268, 344] on p "﻿" at bounding box center [448, 345] width 667 height 11
click at [213, 344] on p "﻿" at bounding box center [448, 345] width 667 height 11
click at [200, 327] on span "Salary Expectation: 9,5 - 10 K" at bounding box center [161, 323] width 92 height 9
click at [232, 346] on p "﻿" at bounding box center [448, 345] width 667 height 11
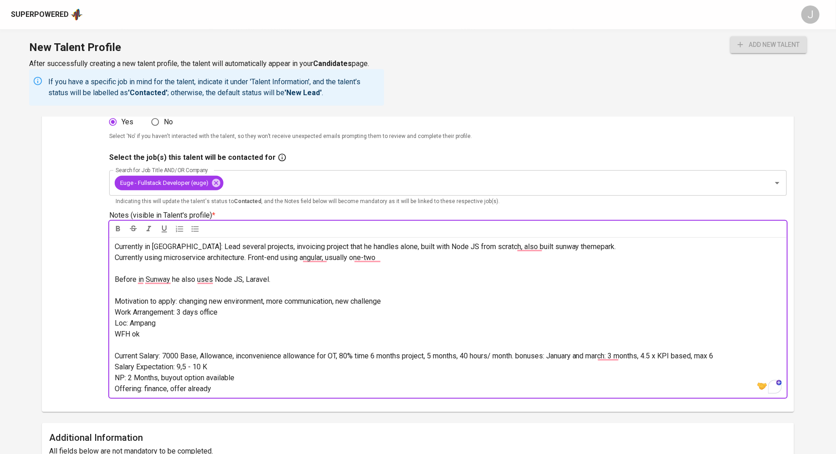
scroll to position [234, 0]
click at [255, 297] on p "Motivation to apply: changing new environment, more communication, new challenge" at bounding box center [448, 302] width 667 height 11
click at [206, 279] on span "Before in Sunway he also uses Node JS, Laravel." at bounding box center [193, 280] width 156 height 9
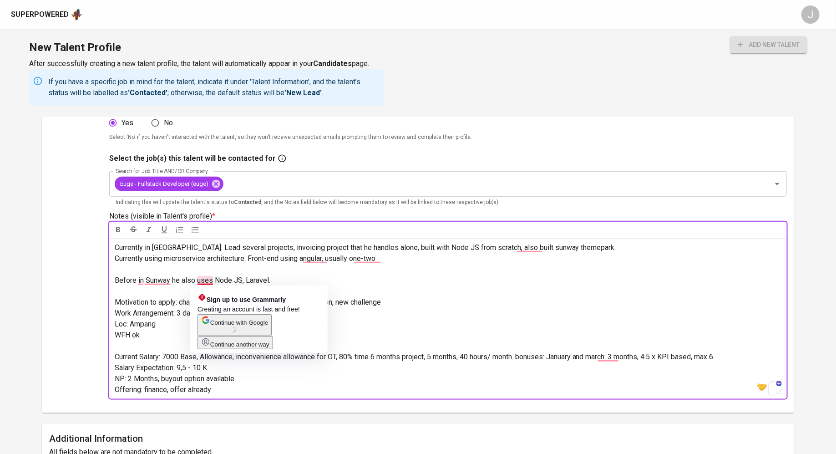
click at [418, 278] on p "Before in Sunway he also uses Node JS, Laravel." at bounding box center [448, 280] width 667 height 11
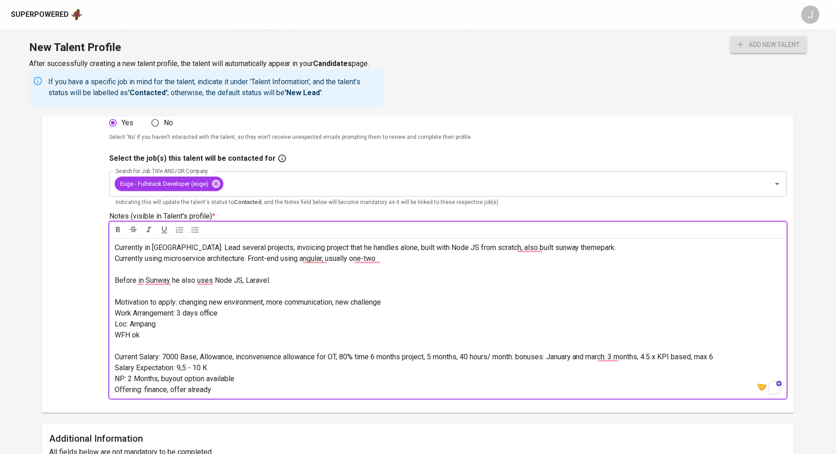
click at [548, 255] on p "Currently using microservice architecture. Front-end using angular, usually one…" at bounding box center [448, 258] width 667 height 11
click at [605, 248] on p "Currently in Sunway: Lead several projects, invoicing project that he handles a…" at bounding box center [448, 247] width 667 height 11
click at [405, 299] on p "Motivation to apply: changing new environment, more communication, new challenge" at bounding box center [448, 302] width 667 height 11
click at [429, 349] on p "﻿" at bounding box center [448, 346] width 667 height 11
click at [306, 388] on p "Offering: finance, offer already" at bounding box center [448, 389] width 667 height 11
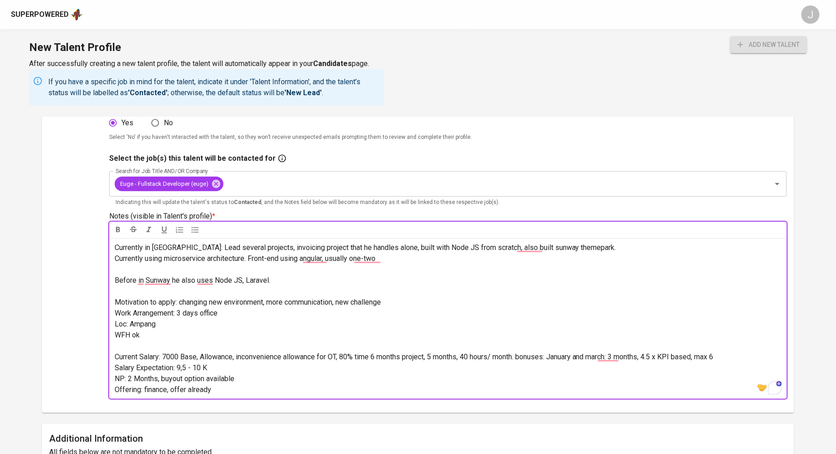
click at [266, 362] on p "Salary Expectation: 9,5 - 10 K" at bounding box center [448, 367] width 667 height 11
click at [223, 326] on p "Loc: Ampang" at bounding box center [448, 324] width 667 height 11
click at [214, 315] on span "Work Arrangement: 3 days office" at bounding box center [166, 313] width 103 height 9
click at [237, 324] on p "Loc: Ampang" at bounding box center [448, 324] width 667 height 11
click at [265, 370] on p "Salary Expectation: 9,5 - 10 K" at bounding box center [448, 367] width 667 height 11
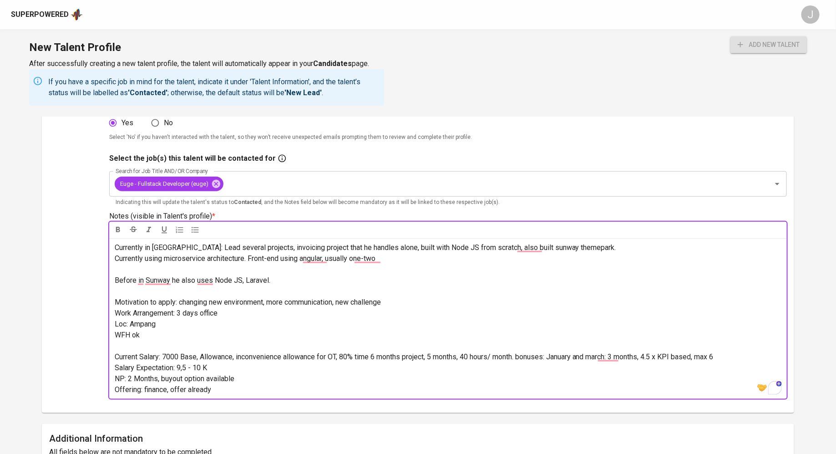
click at [215, 352] on p "Current Salary: 7000 Base, Allowance, inconvenience allowance for OT, 80% time …" at bounding box center [448, 357] width 667 height 11
click at [228, 370] on p "Salary Expectation: 9,5 - 10 K" at bounding box center [448, 367] width 667 height 11
click at [242, 378] on p "NP: 2 Months, buyout option available" at bounding box center [448, 378] width 667 height 11
click at [235, 387] on p "Offering: finance, offer already" at bounding box center [448, 389] width 667 height 11
click at [264, 381] on p "NP: 2 Months, buyout option available" at bounding box center [448, 378] width 667 height 11
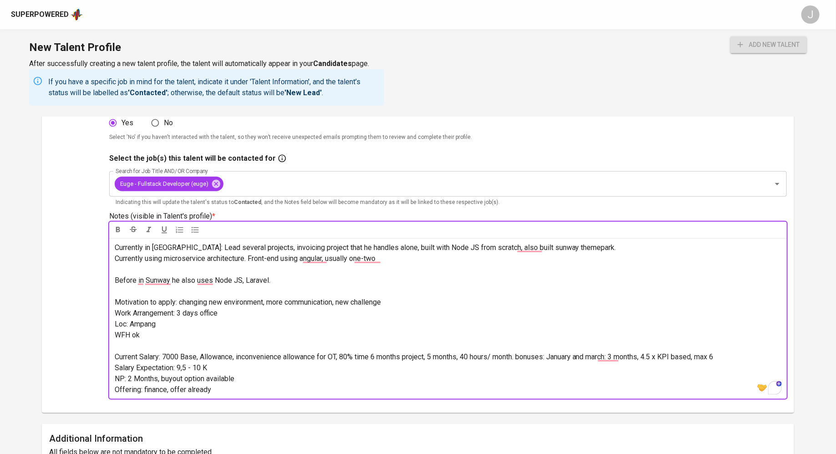
click at [229, 385] on p "Offering: finance, offer already" at bounding box center [448, 389] width 667 height 11
click at [256, 379] on p "NP: 2 Months, buyout option available" at bounding box center [448, 378] width 667 height 11
click at [224, 389] on p "Offering: finance, offer already" at bounding box center [448, 389] width 667 height 11
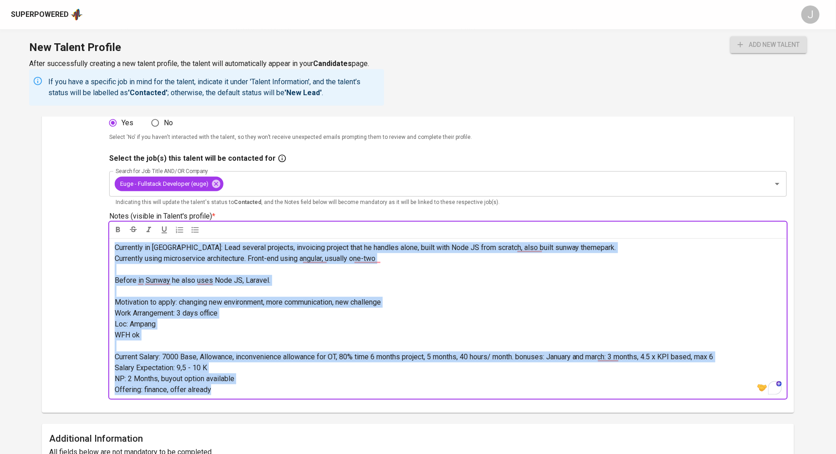
drag, startPoint x: 224, startPoint y: 389, endPoint x: 95, endPoint y: 241, distance: 196.9
click at [95, 241] on div "Upload Talent Email   * adamdecimo@gmail.com Talent Email * Talent Name   * Ada…" at bounding box center [418, 167] width 738 height 477
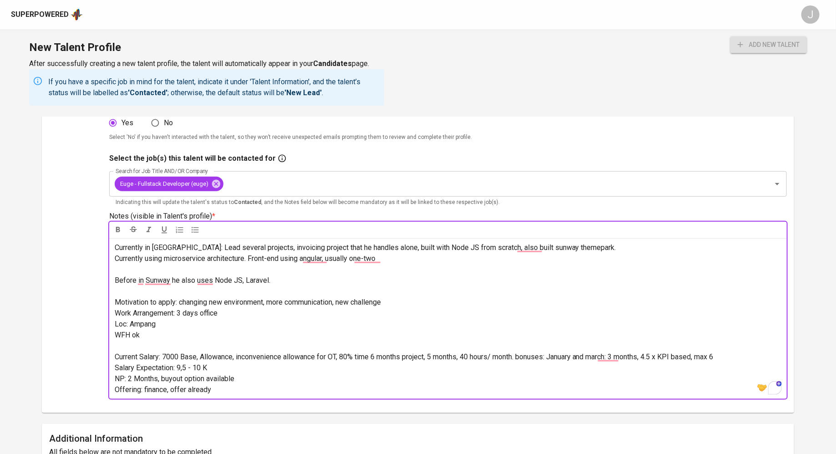
click at [115, 247] on span "Currently in Sunway: Lead several projects, invoicing project that he handles a…" at bounding box center [366, 247] width 502 height 9
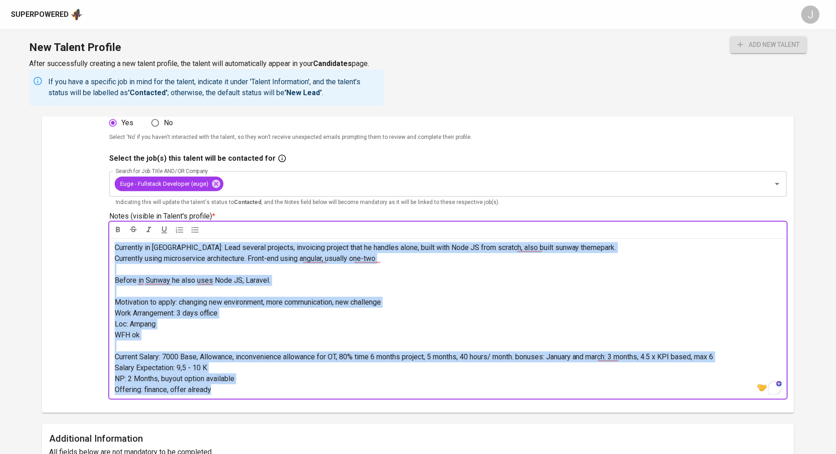
drag, startPoint x: 115, startPoint y: 247, endPoint x: 294, endPoint y: 398, distance: 234.3
click at [294, 398] on div "Select the job(s) this talent will be contacted for Search for Job Title AND/OR…" at bounding box center [448, 276] width 678 height 247
click at [250, 390] on p "Offering: finance, offer already" at bounding box center [448, 389] width 667 height 11
drag, startPoint x: 250, startPoint y: 390, endPoint x: 102, endPoint y: 233, distance: 216.4
click at [102, 233] on div "Upload Talent Email   * adamdecimo@gmail.com Talent Email * Talent Name   * Ada…" at bounding box center [418, 167] width 738 height 477
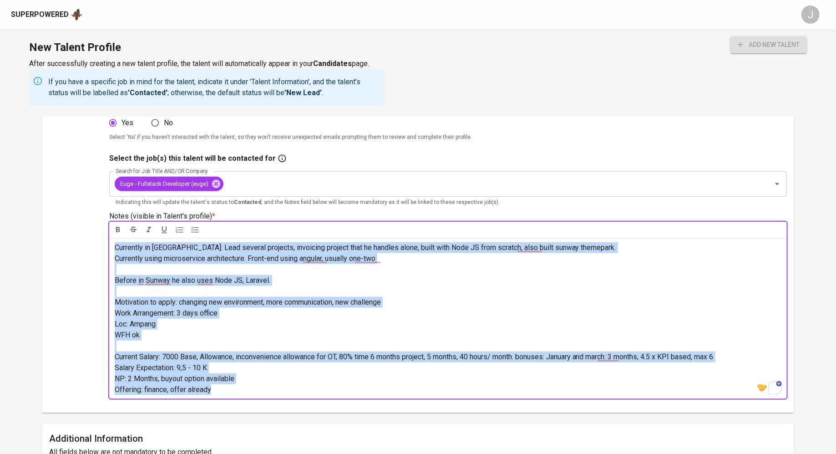
click at [116, 249] on span "Currently in Sunway: Lead several projects, invoicing project that he handles a…" at bounding box center [366, 247] width 502 height 9
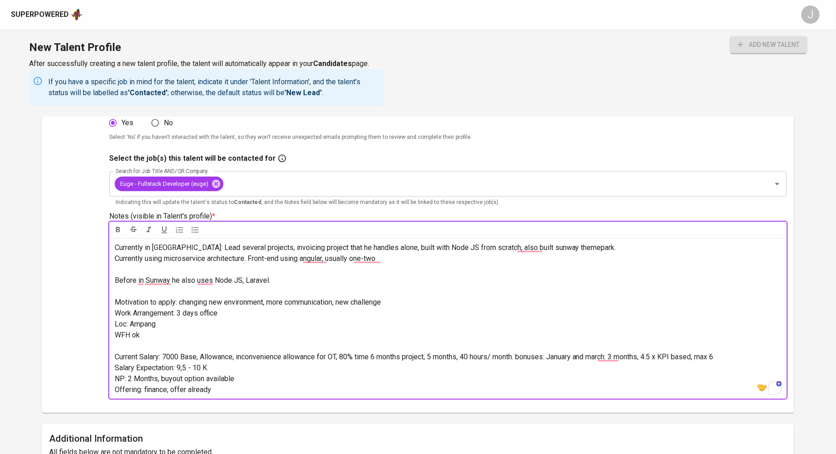
click at [234, 249] on span "Currently in Sunway: Lead several projects, invoicing project that he handles a…" at bounding box center [366, 247] width 502 height 9
click at [293, 343] on p "﻿" at bounding box center [448, 346] width 667 height 11
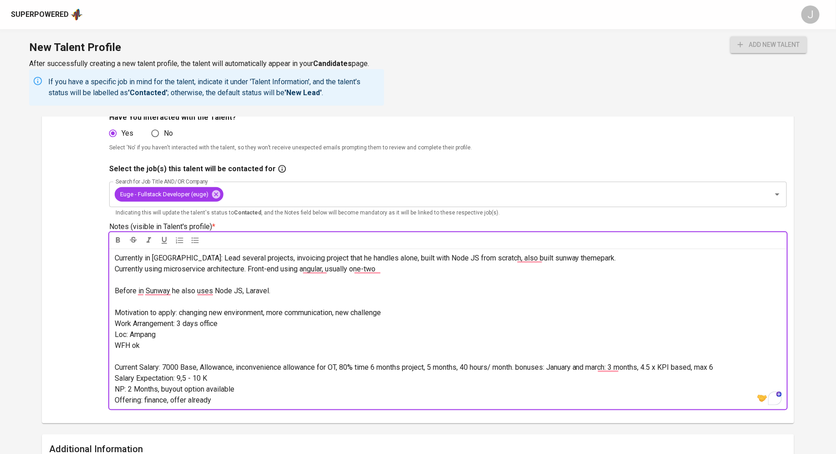
scroll to position [221, 0]
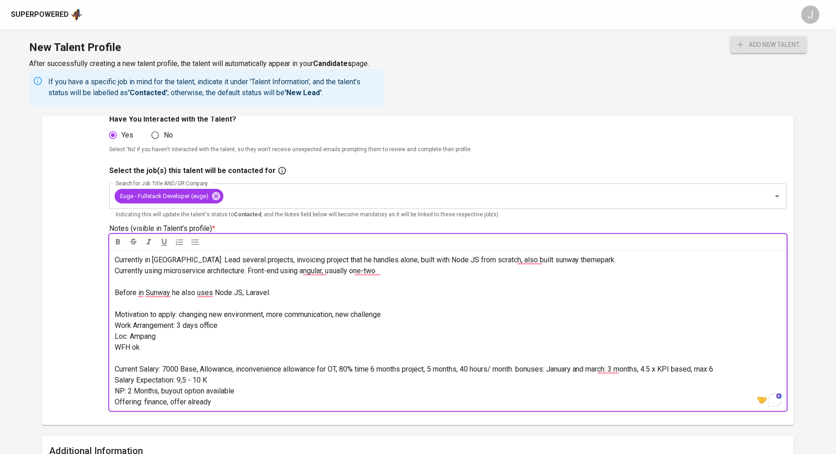
click at [298, 376] on p "Salary Expectation: 9,5 - 10 K" at bounding box center [448, 380] width 667 height 11
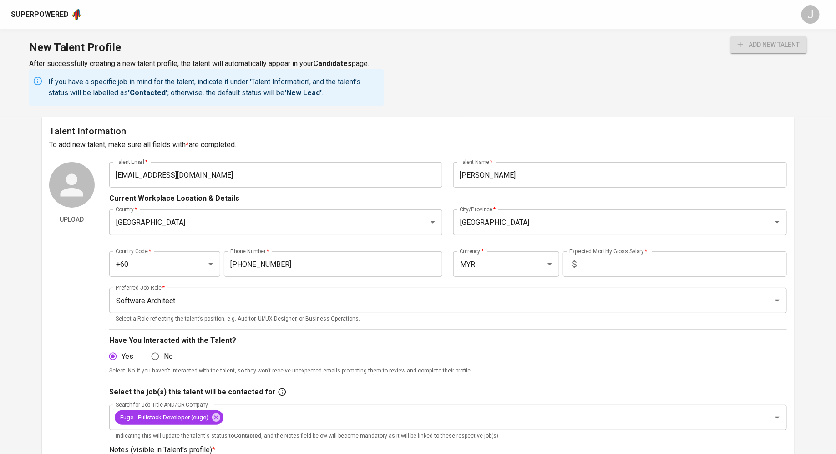
click at [613, 264] on input "text" at bounding box center [684, 263] width 207 height 25
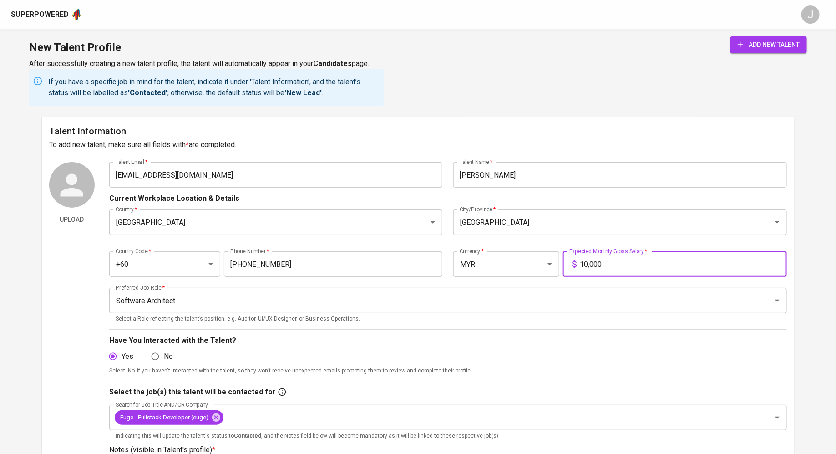
type input "10,000"
click at [403, 150] on h6 "To add new talent, make sure all fields with * are completed." at bounding box center [418, 144] width 738 height 13
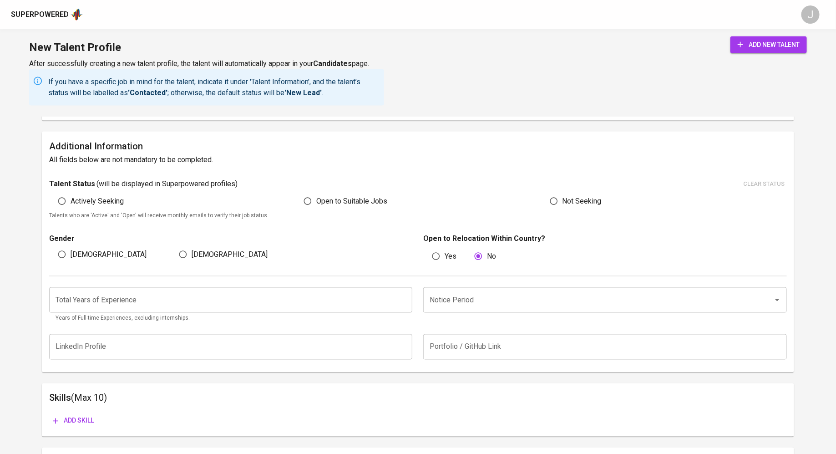
scroll to position [531, 0]
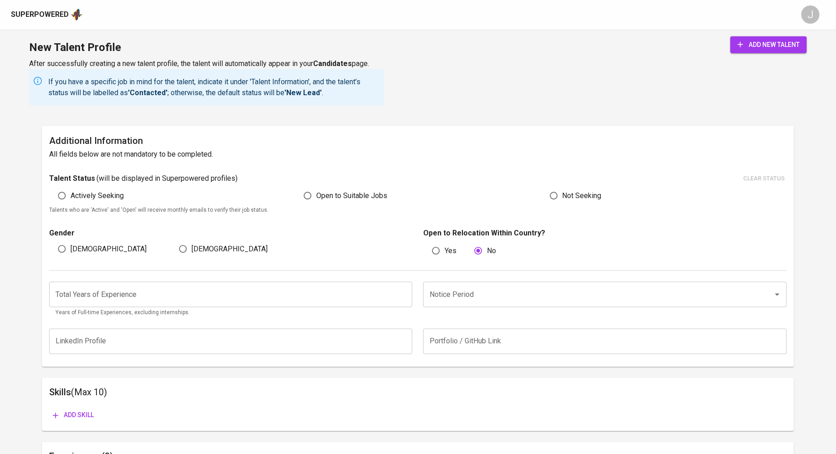
click at [464, 292] on input "Notice Period" at bounding box center [593, 294] width 330 height 17
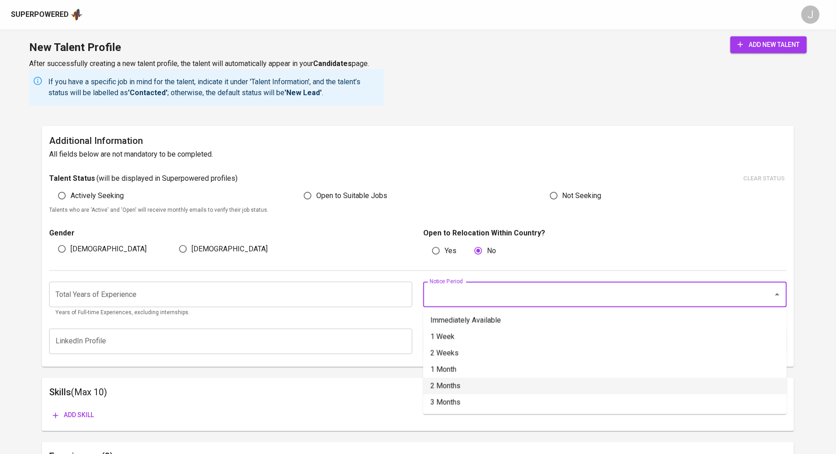
click at [444, 382] on li "2 Months" at bounding box center [605, 386] width 364 height 16
type input "2 Months"
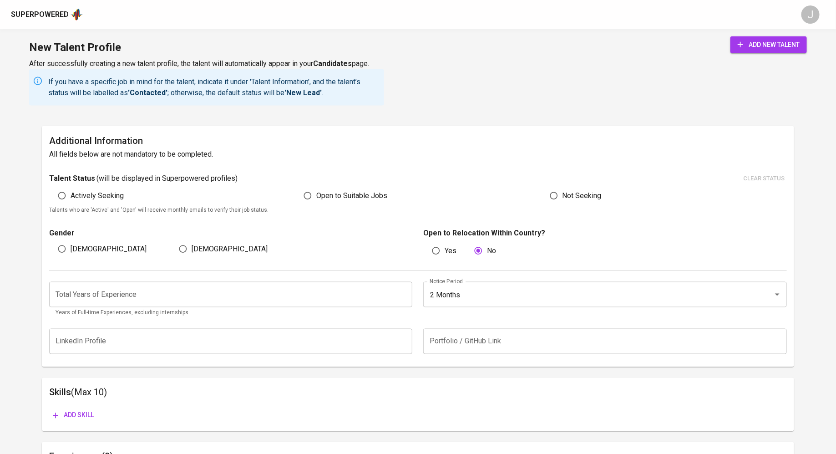
click at [234, 293] on input "number" at bounding box center [231, 294] width 364 height 25
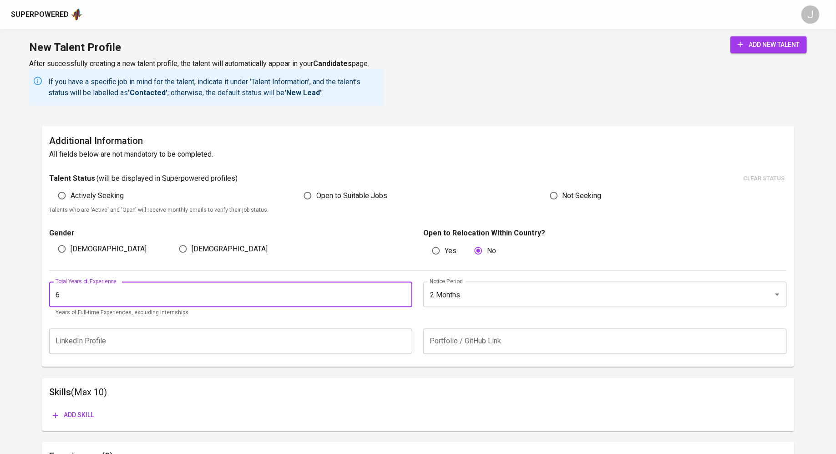
type input "6"
click at [520, 195] on div "Open to Suitable Jobs" at bounding box center [418, 195] width 246 height 17
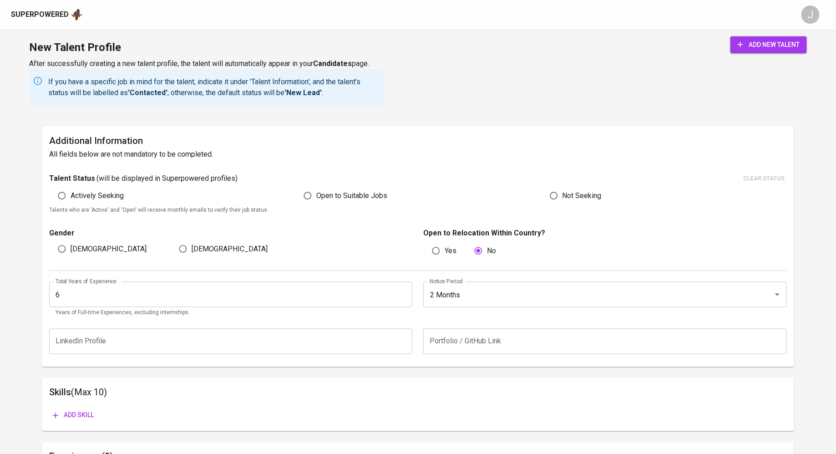
click at [771, 44] on span "add new talent" at bounding box center [769, 44] width 62 height 11
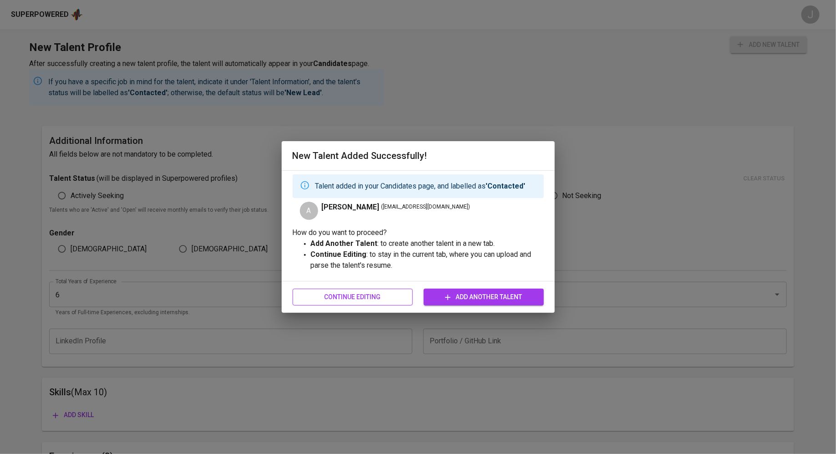
click at [374, 296] on span "Continue Editing" at bounding box center [353, 296] width 106 height 11
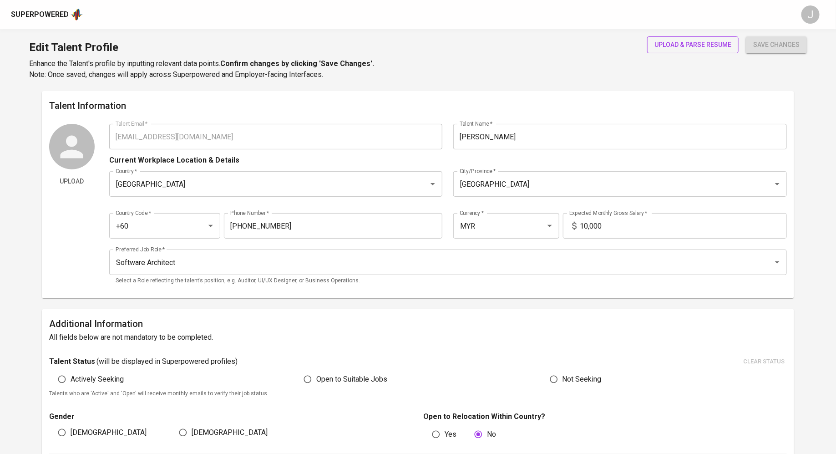
click at [686, 46] on span "upload & parse resume" at bounding box center [693, 44] width 77 height 11
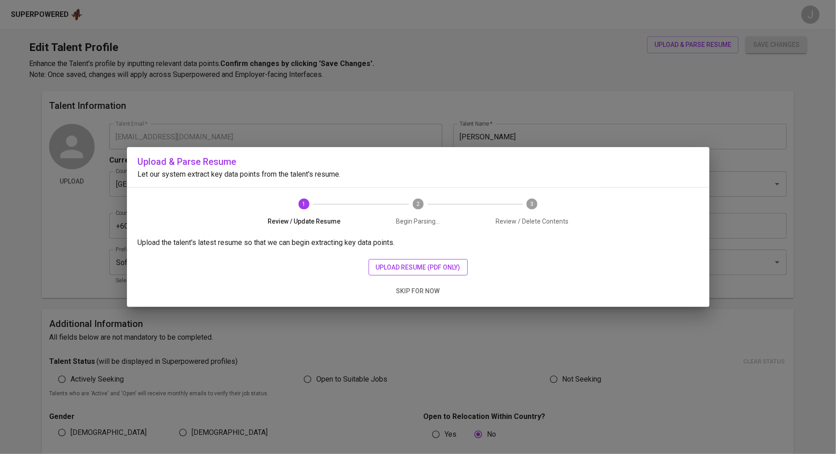
click at [386, 263] on span "upload resume (pdf only)" at bounding box center [418, 267] width 85 height 11
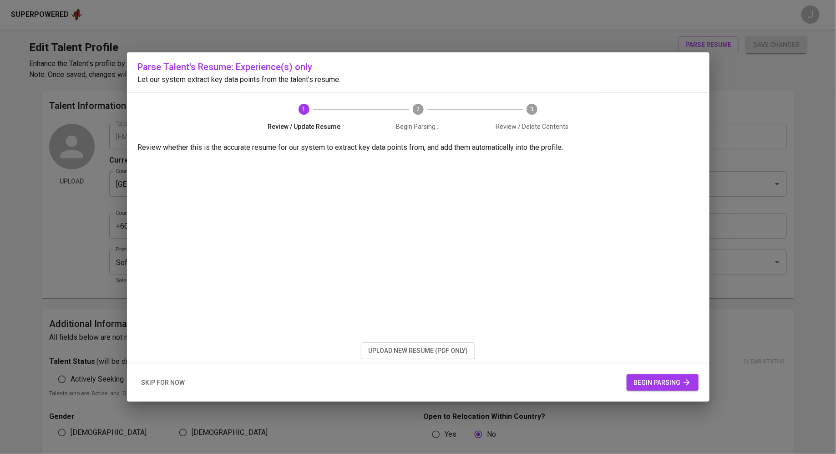
click at [663, 373] on div "skip for now begin parsing" at bounding box center [418, 382] width 583 height 39
click at [668, 380] on span "begin parsing" at bounding box center [662, 382] width 57 height 11
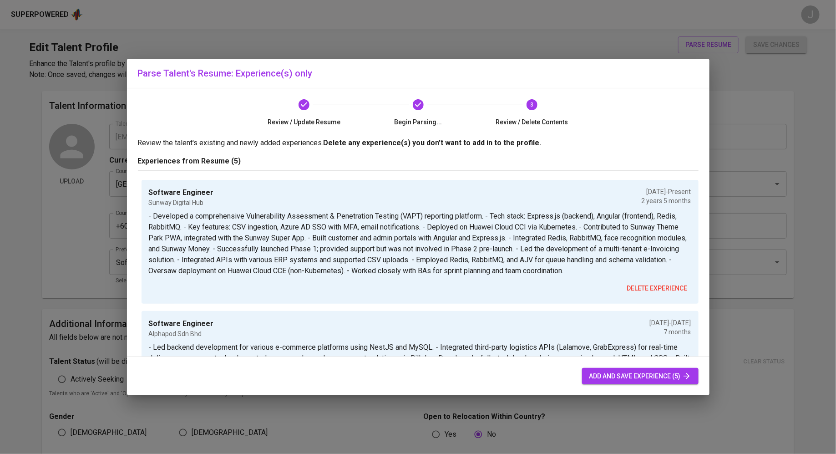
click at [631, 375] on span "add and save experience (5)" at bounding box center [641, 376] width 102 height 11
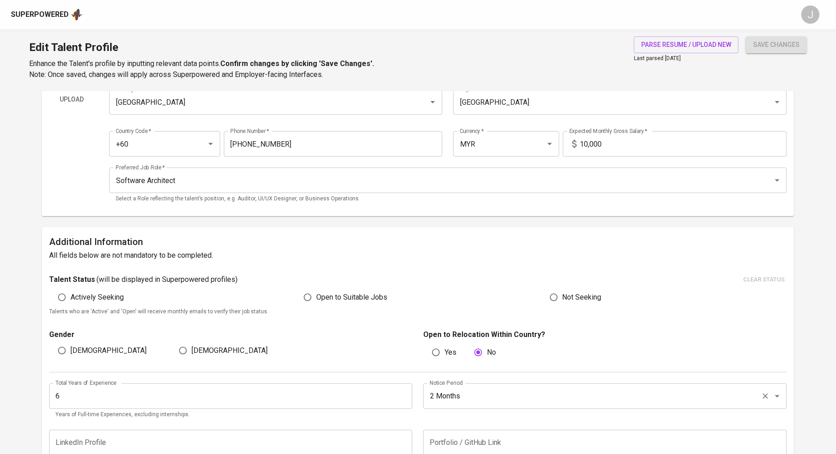
scroll to position [84, 0]
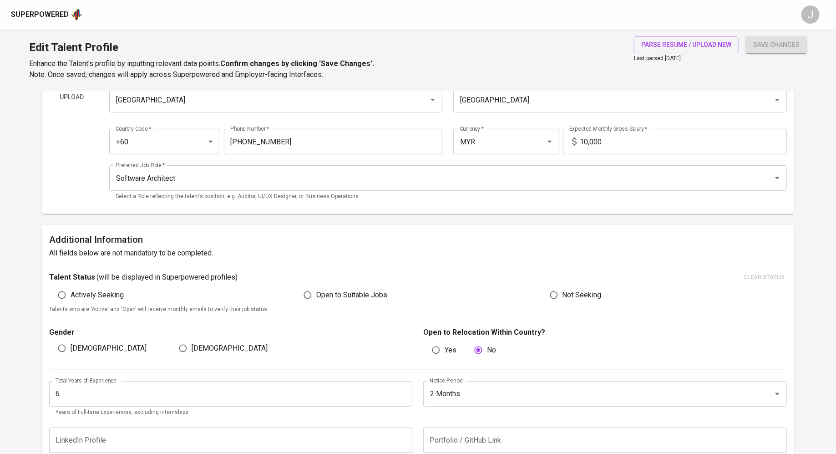
click at [65, 344] on input "[DEMOGRAPHIC_DATA]" at bounding box center [61, 348] width 17 height 17
radio input "true"
click at [772, 37] on button "save changes" at bounding box center [776, 44] width 61 height 17
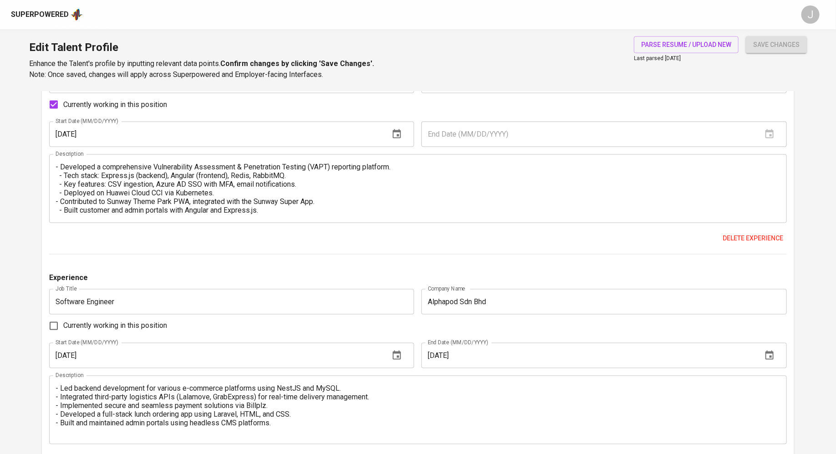
scroll to position [642, 0]
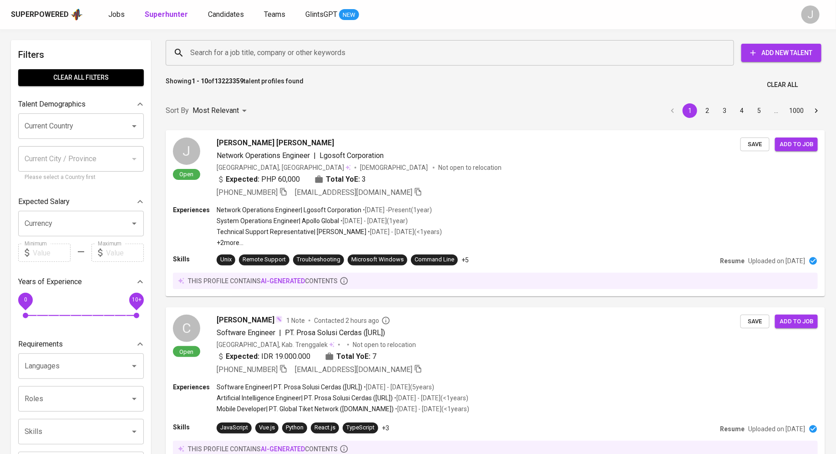
click at [214, 57] on input "Search for a job title, company or other keywords" at bounding box center [452, 52] width 529 height 17
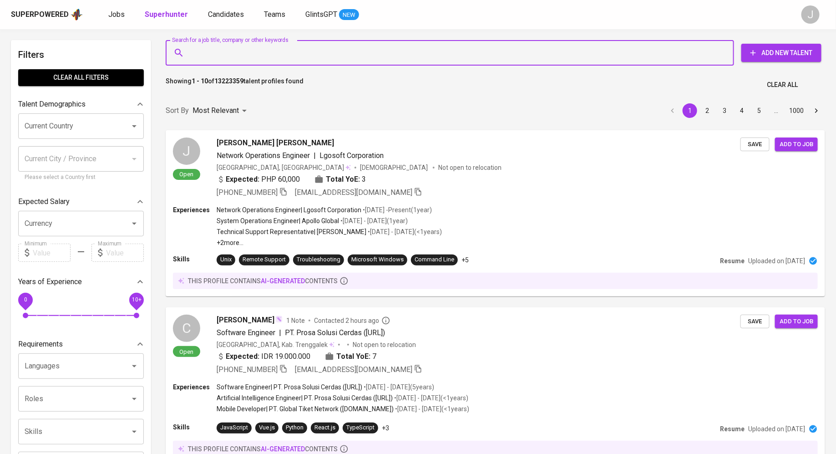
click at [243, 53] on input "Search for a job title, company or other keywords" at bounding box center [452, 52] width 529 height 17
paste input "adamdecimo@gmail.com"
type input "adamdecimo@gmail.com"
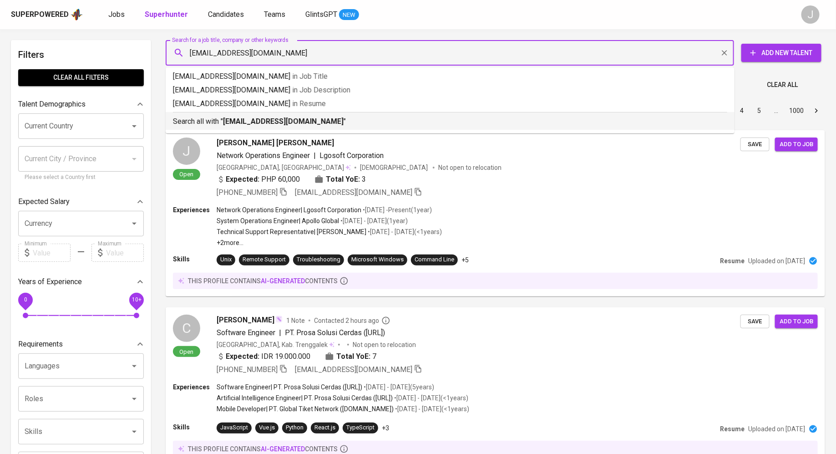
click at [260, 119] on b "adamdecimo@gmail.com" at bounding box center [283, 121] width 121 height 9
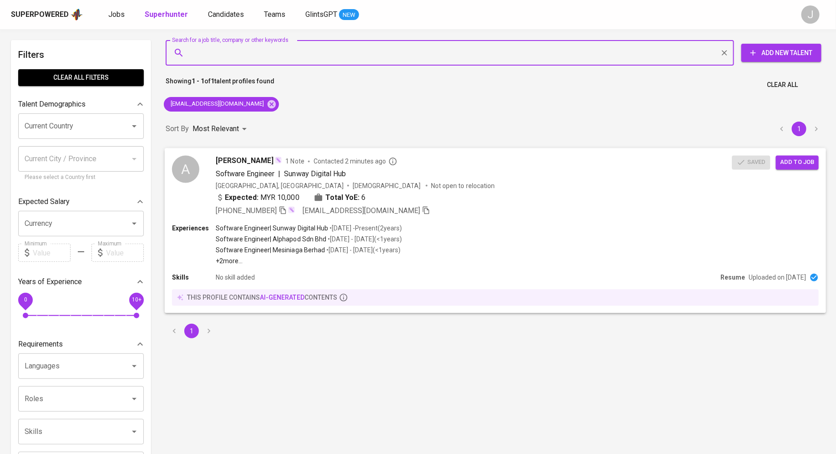
click at [799, 163] on span "Add to job" at bounding box center [798, 162] width 34 height 10
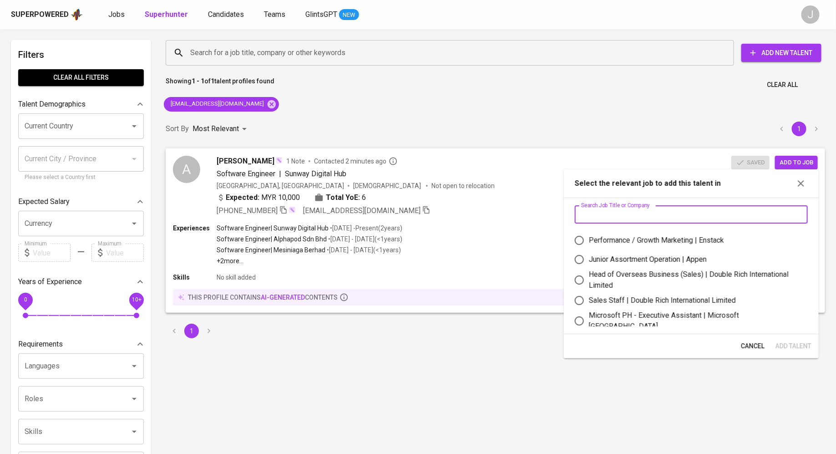
click at [682, 208] on input "text" at bounding box center [691, 214] width 233 height 18
type input "a"
type input "euge"
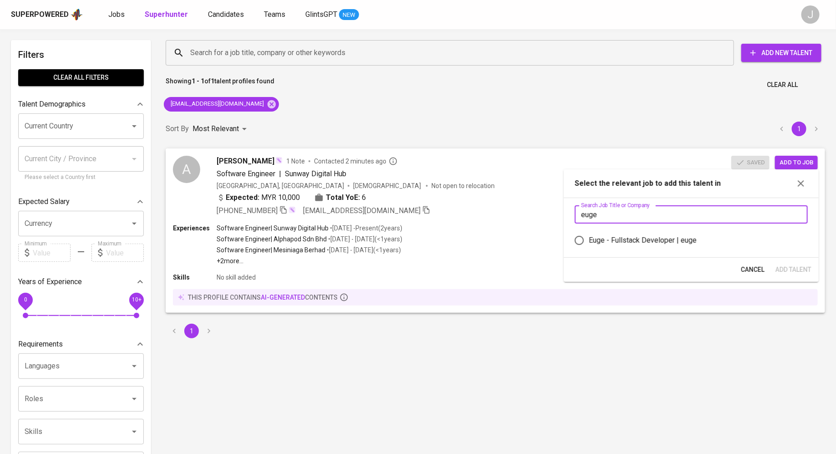
click at [672, 245] on label "Euge - Fullstack Developer | euge" at bounding box center [685, 240] width 231 height 19
click at [589, 245] on input "Euge - Fullstack Developer | euge" at bounding box center [579, 240] width 19 height 19
radio input "true"
click at [805, 272] on span "Add Talent" at bounding box center [794, 269] width 36 height 11
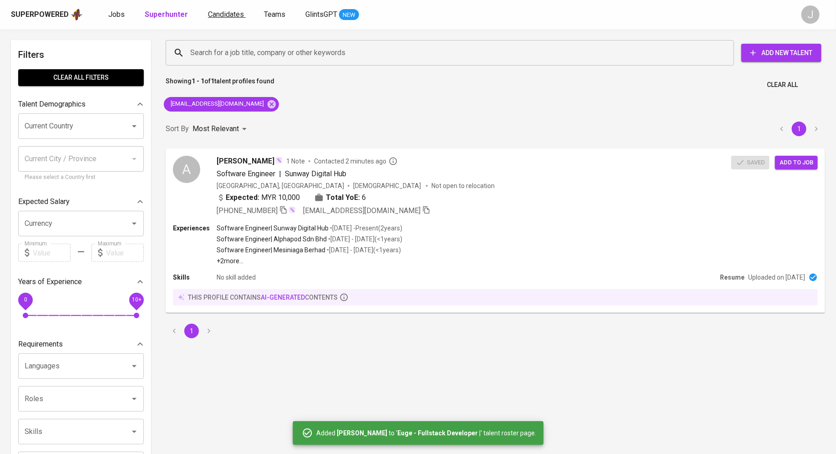
click at [217, 16] on span "Candidates" at bounding box center [226, 14] width 36 height 9
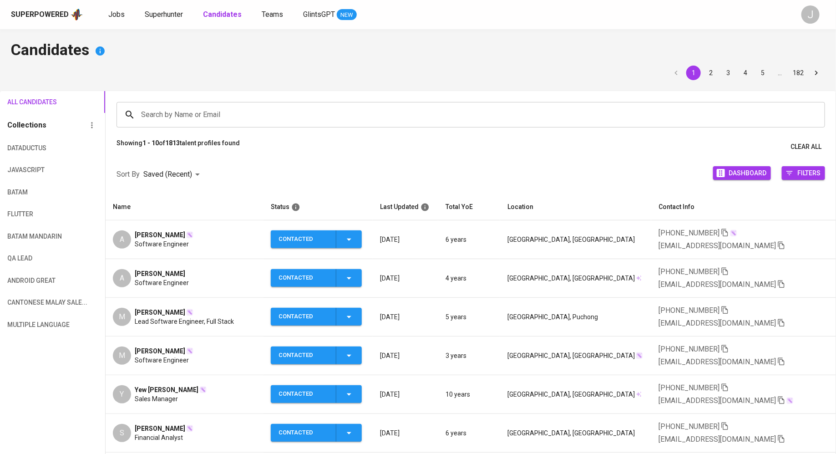
click at [161, 269] on span "[PERSON_NAME]" at bounding box center [160, 273] width 51 height 9
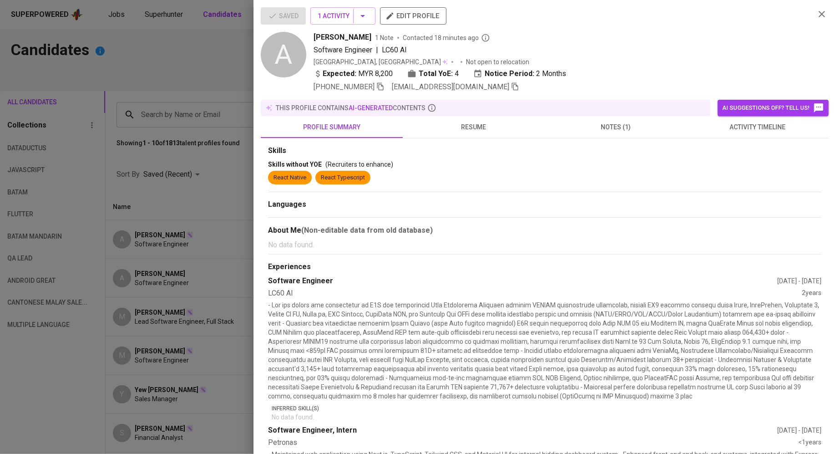
click at [511, 87] on icon "button" at bounding box center [515, 86] width 8 height 8
click at [131, 101] on div at bounding box center [418, 227] width 836 height 454
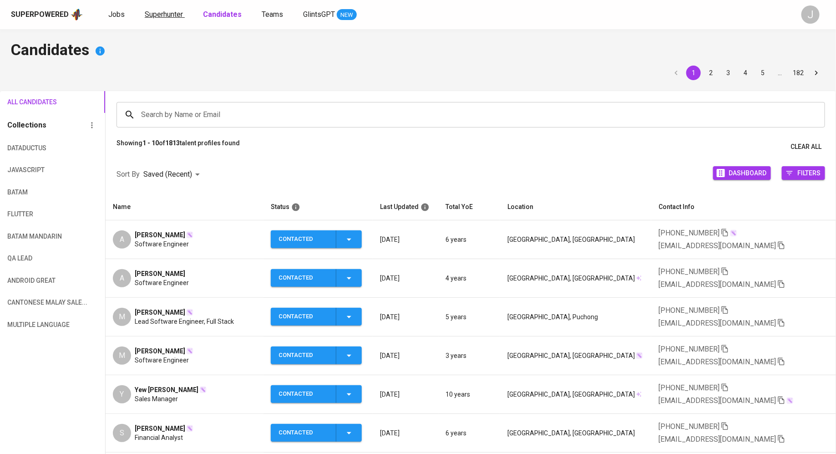
click at [156, 11] on span "Superhunter" at bounding box center [164, 14] width 38 height 9
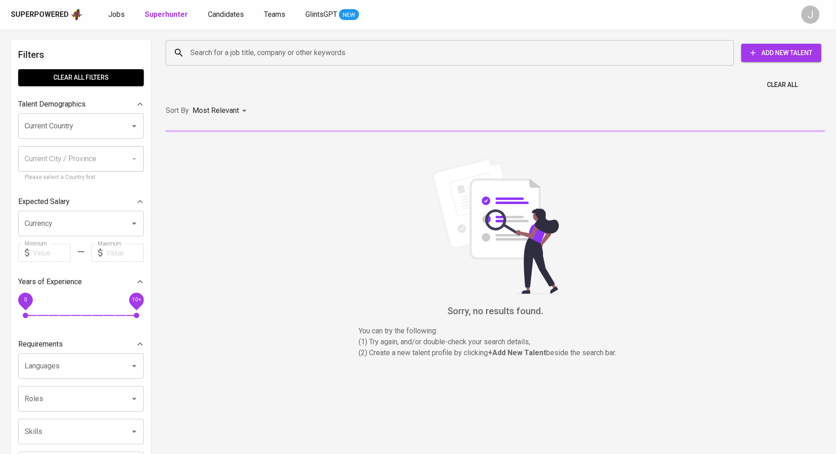
click at [277, 52] on input "Search for a job title, company or other keywords" at bounding box center [452, 52] width 529 height 17
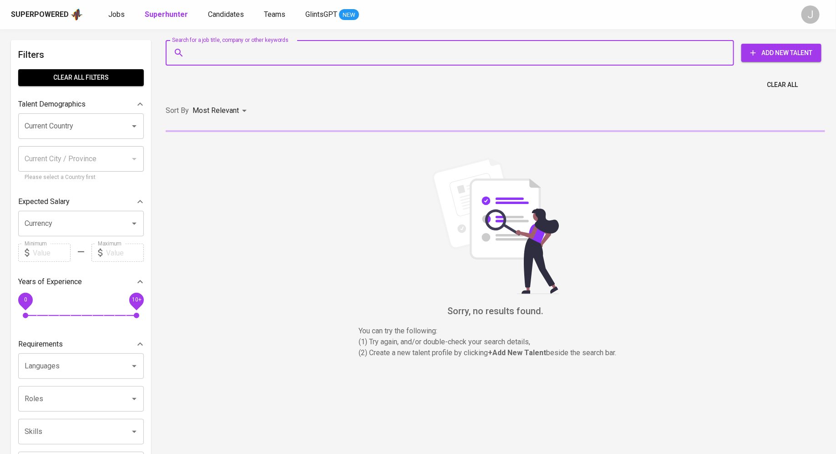
paste input "[EMAIL_ADDRESS][DOMAIN_NAME]"
type input "[EMAIL_ADDRESS][DOMAIN_NAME]"
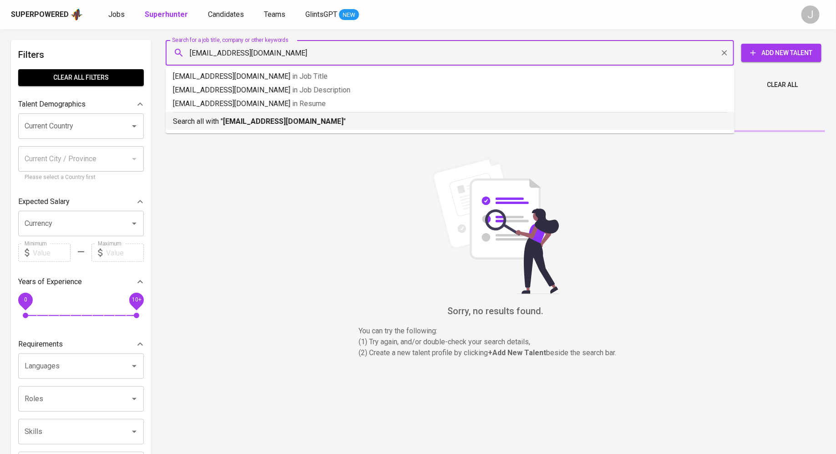
click at [277, 119] on b "[EMAIL_ADDRESS][DOMAIN_NAME]" at bounding box center [283, 121] width 121 height 9
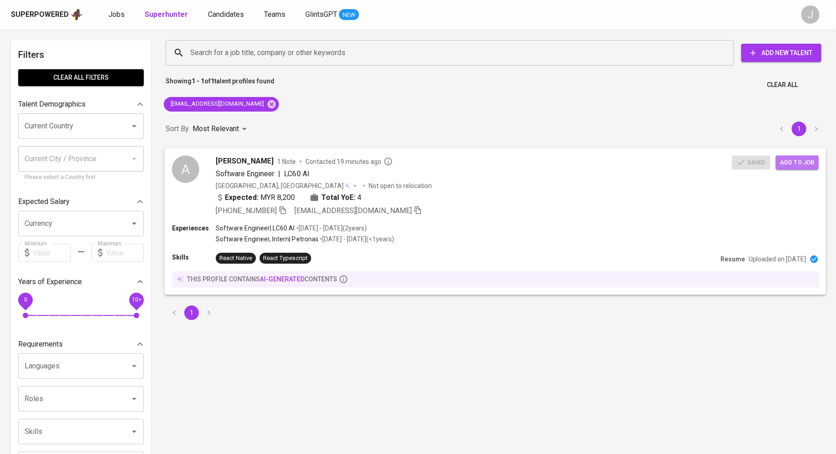
click at [790, 158] on span "Add to job" at bounding box center [798, 162] width 34 height 10
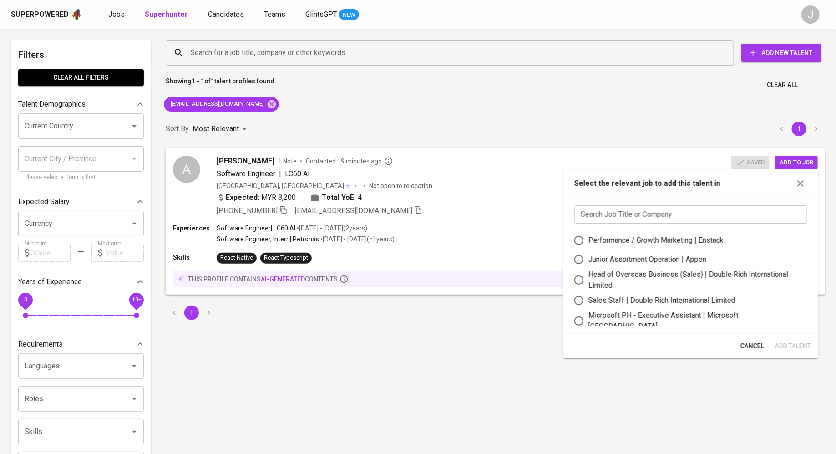
click at [652, 212] on input "text" at bounding box center [691, 214] width 233 height 18
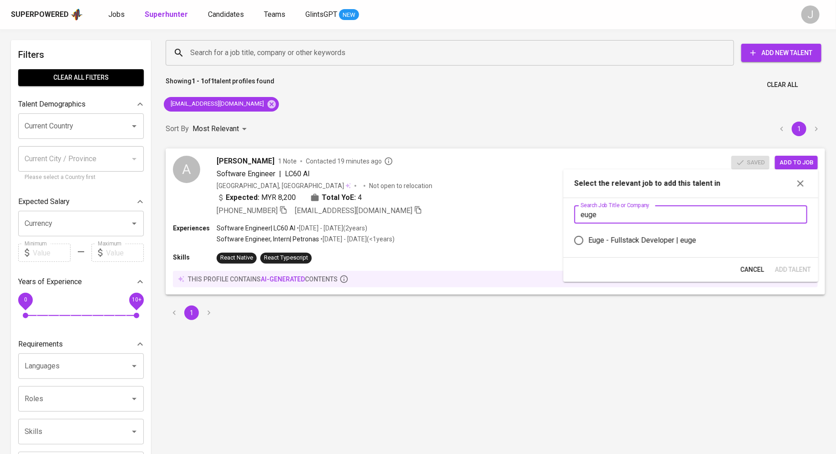
type input "euge"
click at [661, 235] on div "Euge - Fullstack Developer | euge" at bounding box center [643, 240] width 108 height 11
click at [589, 235] on input "Euge - Fullstack Developer | euge" at bounding box center [579, 240] width 19 height 19
radio input "true"
click at [797, 270] on span "Add Talent" at bounding box center [793, 269] width 36 height 11
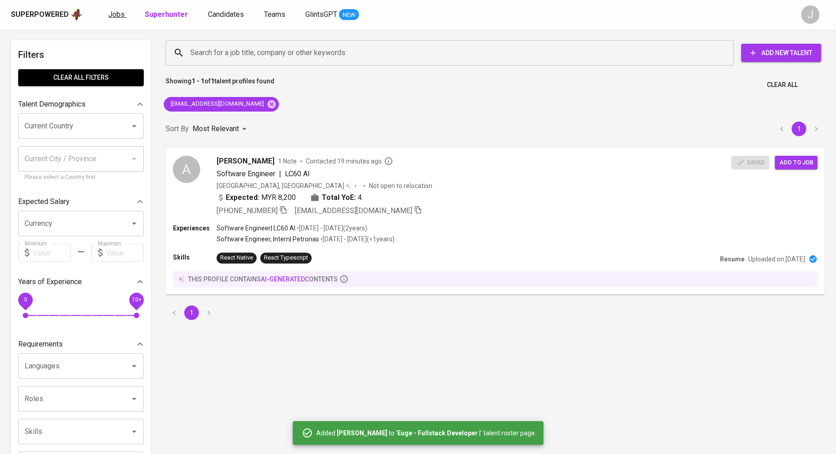
click at [120, 11] on span "Jobs" at bounding box center [116, 14] width 16 height 9
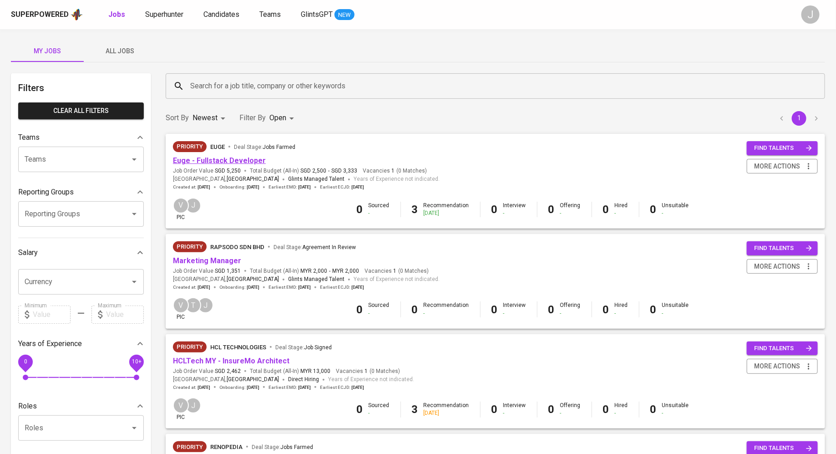
click at [227, 161] on link "Euge - Fullstack Developer" at bounding box center [219, 160] width 93 height 9
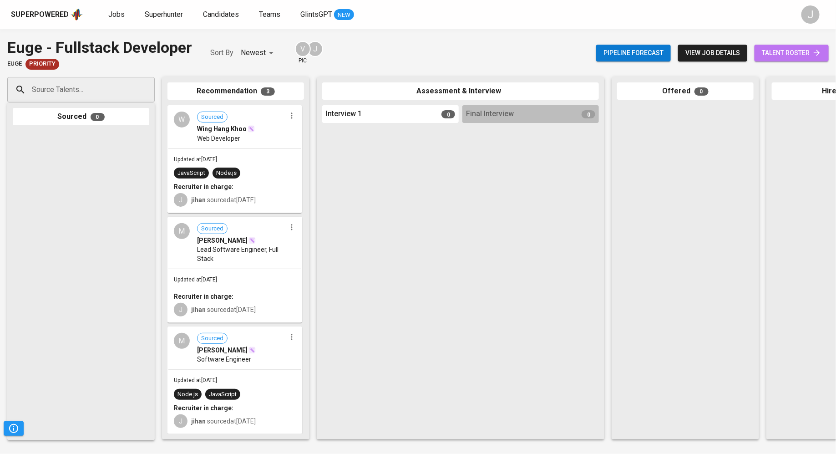
click at [797, 49] on span "talent roster" at bounding box center [792, 52] width 60 height 11
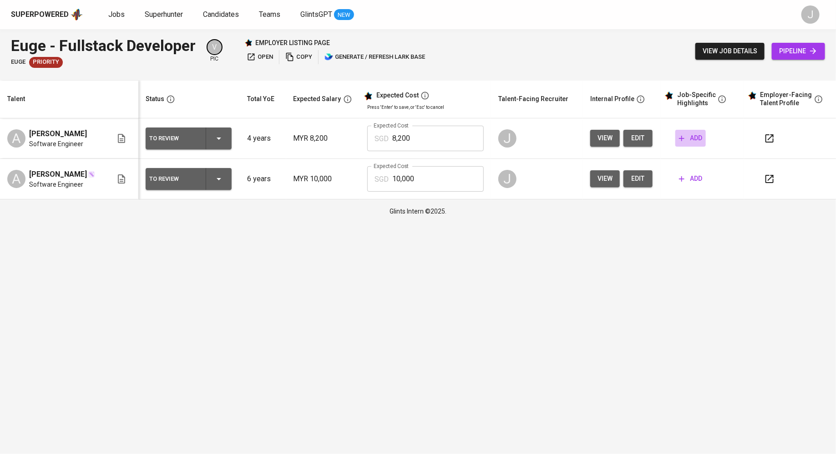
click at [691, 134] on span "add" at bounding box center [690, 138] width 23 height 11
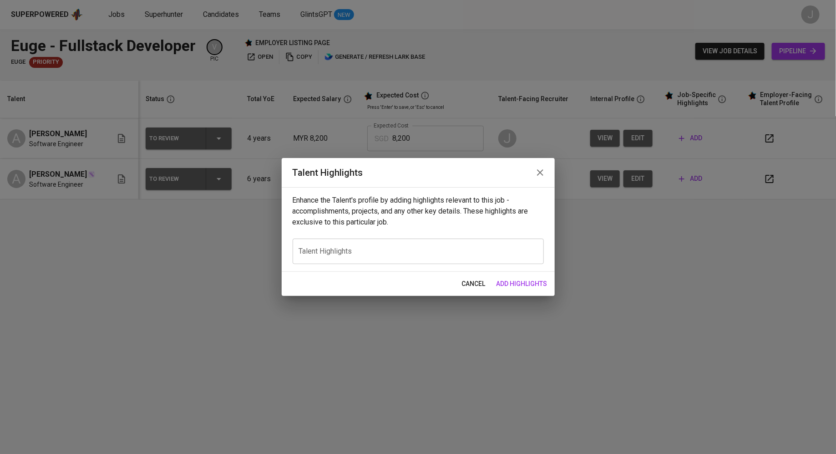
click at [355, 245] on div "x Talent Highlights" at bounding box center [418, 251] width 251 height 25
paste textarea "[EMAIL_ADDRESS][DOMAIN_NAME]"
type textarea "[EMAIL_ADDRESS][DOMAIN_NAME]"
paste textarea "Amar Yasier is a highly skilled and results-driven Full-Stack Software Engineer…"
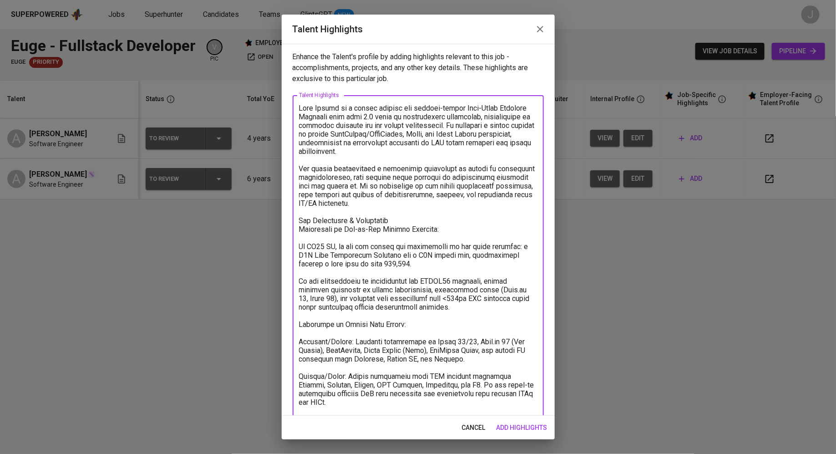
click at [301, 222] on textarea at bounding box center [418, 342] width 239 height 476
click at [301, 246] on textarea at bounding box center [418, 342] width 239 height 476
click at [439, 264] on textarea at bounding box center [418, 342] width 239 height 476
click at [302, 276] on textarea at bounding box center [418, 342] width 239 height 476
click at [367, 247] on textarea at bounding box center [418, 342] width 239 height 476
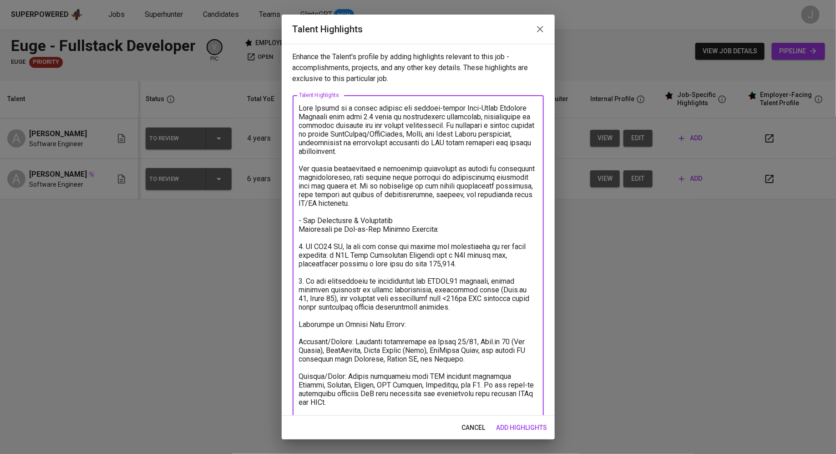
click at [299, 326] on textarea at bounding box center [418, 342] width 239 height 476
click at [301, 347] on textarea at bounding box center [418, 342] width 239 height 476
click at [301, 339] on textarea at bounding box center [418, 342] width 239 height 476
click at [299, 322] on div "x Talent Highlights" at bounding box center [418, 341] width 251 height 493
click at [302, 323] on textarea "To enrich screen reader interactions, please activate Accessibility in Grammarl…" at bounding box center [418, 342] width 239 height 476
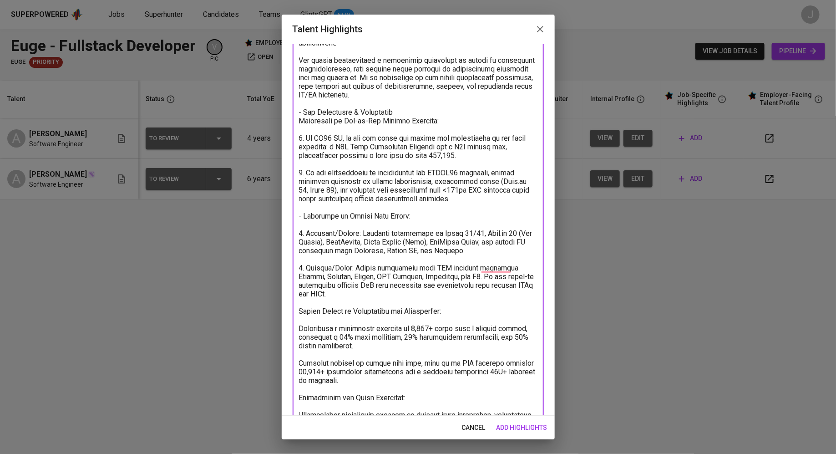
scroll to position [122, 0]
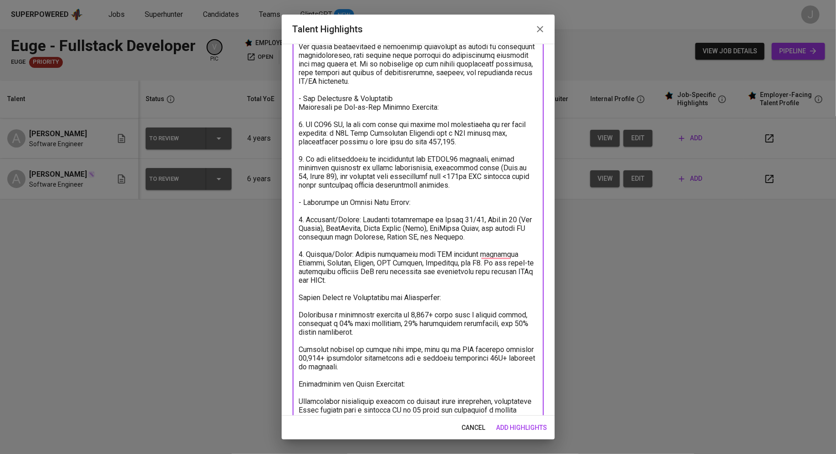
click at [301, 296] on textarea "To enrich screen reader interactions, please activate Accessibility in Grammarl…" at bounding box center [418, 220] width 239 height 476
click at [300, 315] on textarea "To enrich screen reader interactions, please activate Accessibility in Grammarl…" at bounding box center [418, 220] width 239 height 476
click at [303, 351] on textarea "To enrich screen reader interactions, please activate Accessibility in Grammarl…" at bounding box center [418, 220] width 239 height 476
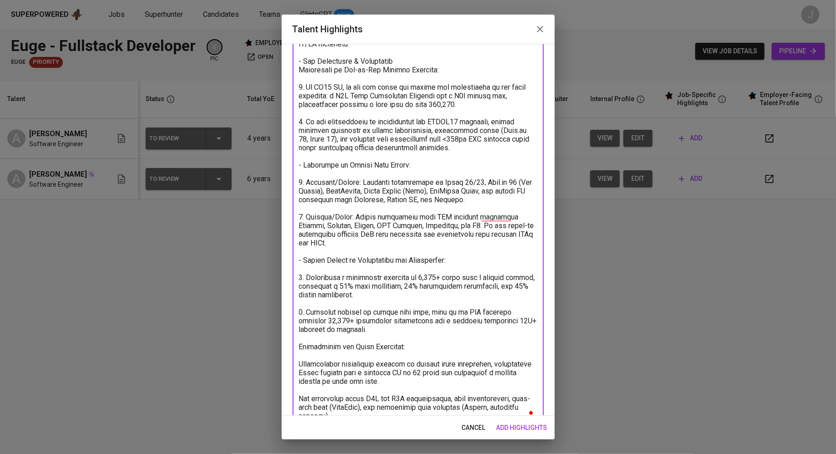
scroll to position [179, 0]
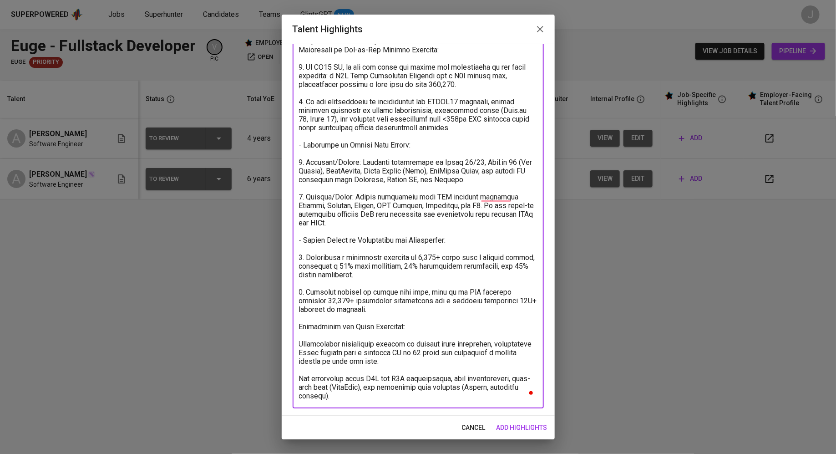
click at [302, 324] on textarea "To enrich screen reader interactions, please activate Accessibility in Grammarl…" at bounding box center [418, 162] width 239 height 476
click at [301, 342] on textarea "To enrich screen reader interactions, please activate Accessibility in Grammarl…" at bounding box center [418, 162] width 239 height 476
click at [303, 376] on textarea "To enrich screen reader interactions, please activate Accessibility in Grammarl…" at bounding box center [418, 162] width 239 height 476
click at [335, 396] on textarea "To enrich screen reader interactions, please activate Accessibility in Grammarl…" at bounding box center [418, 162] width 239 height 476
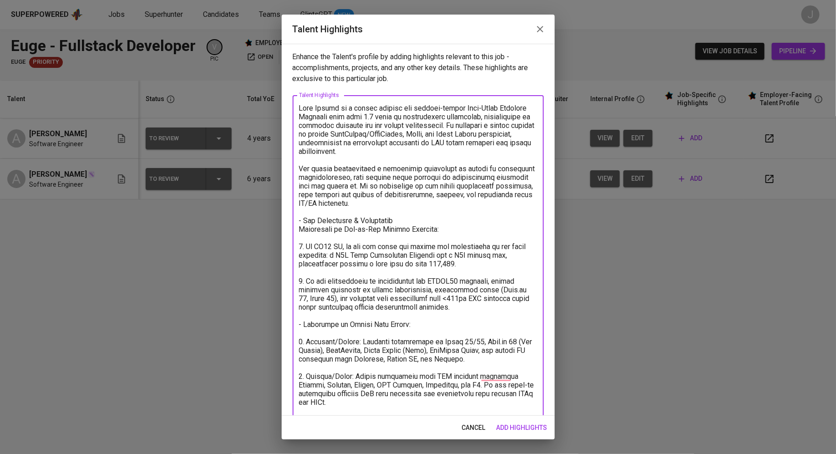
scroll to position [205, 0]
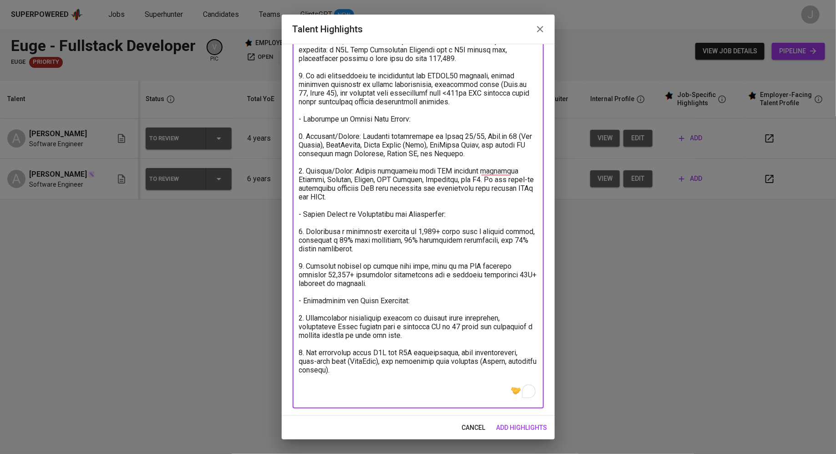
click at [313, 381] on textarea "To enrich screen reader interactions, please activate Accessibility in Grammarl…" at bounding box center [418, 149] width 239 height 502
click at [312, 404] on div "x Talent Highlights" at bounding box center [418, 149] width 251 height 519
click at [312, 389] on textarea "To enrich screen reader interactions, please activate Accessibility in Grammarl…" at bounding box center [418, 149] width 239 height 502
type textarea "Amar Yasier is a highly skilled and results-driven Full-Stack Software Engineer…"
click at [518, 425] on span "add highlights" at bounding box center [522, 427] width 51 height 11
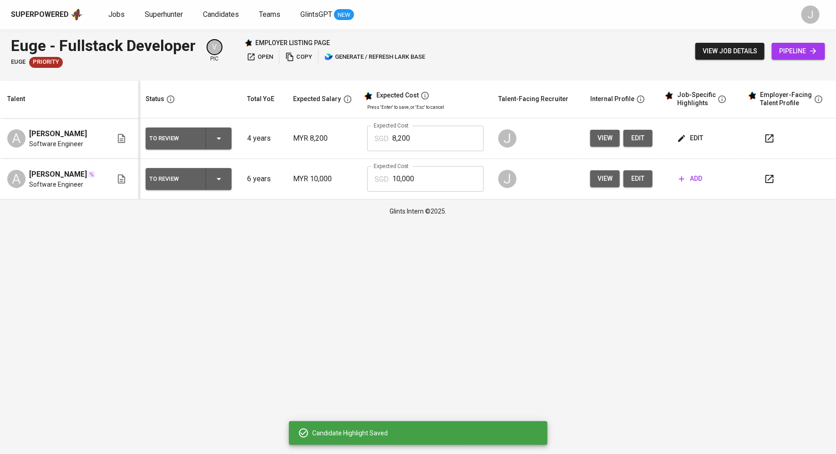
drag, startPoint x: 529, startPoint y: 428, endPoint x: 587, endPoint y: 311, distance: 131.8
click at [587, 223] on html "Superpowered Jobs Superhunter Candidates Teams GlintsGPT NEW J Euge - Fullstack…" at bounding box center [418, 111] width 836 height 223
click at [174, 131] on div "To Review" at bounding box center [188, 138] width 79 height 22
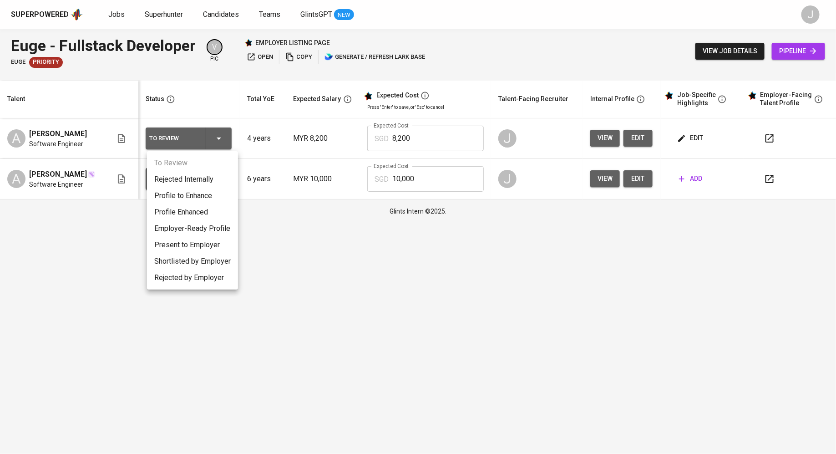
click at [197, 246] on li "Present to Employer" at bounding box center [192, 245] width 91 height 16
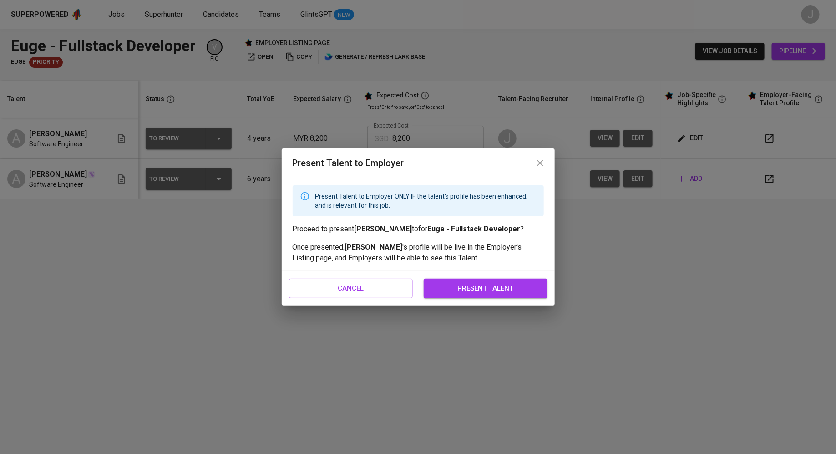
click at [479, 286] on span "present talent" at bounding box center [486, 288] width 104 height 12
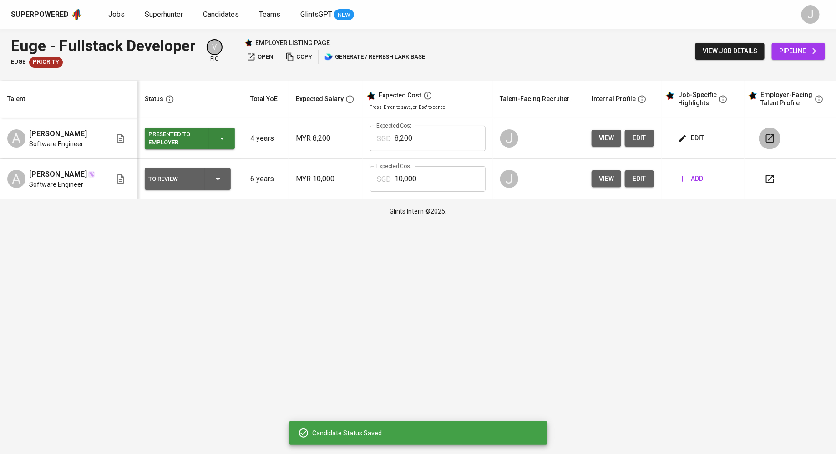
click at [775, 137] on icon "button" at bounding box center [770, 138] width 11 height 11
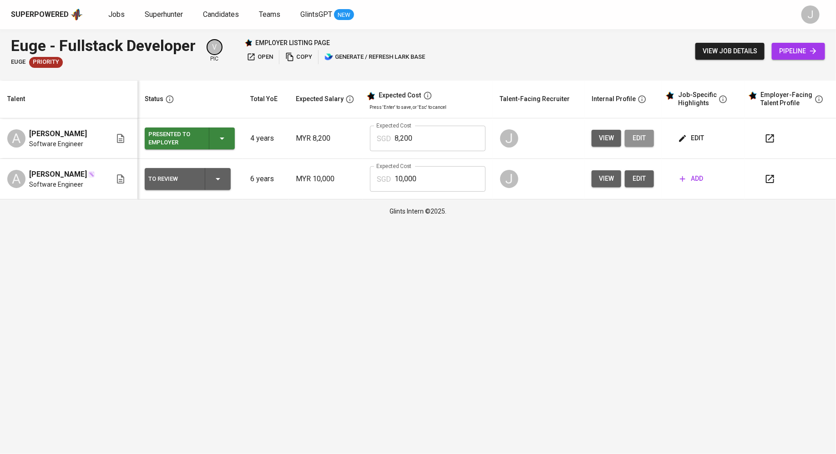
click at [643, 138] on span "edit" at bounding box center [639, 138] width 15 height 11
click at [696, 179] on span "add" at bounding box center [691, 178] width 23 height 11
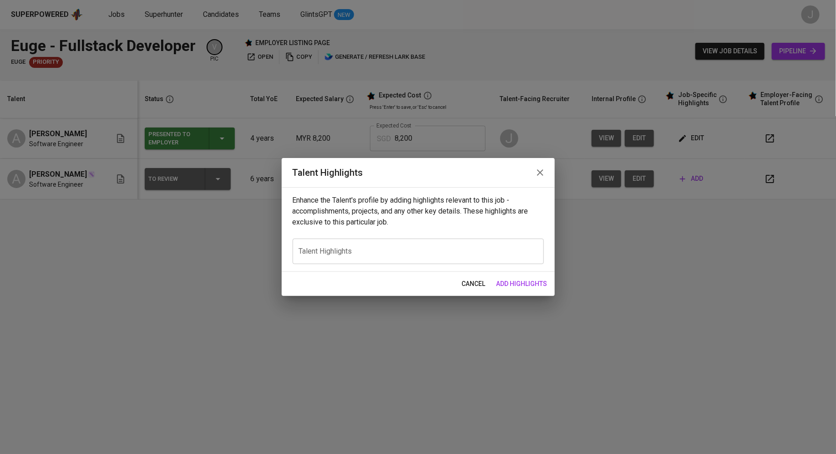
click at [384, 245] on div "x Talent Highlights" at bounding box center [418, 251] width 251 height 25
paste textarea "Adam Fikri is a results-driven and innovative Software Engineer with a robust b…"
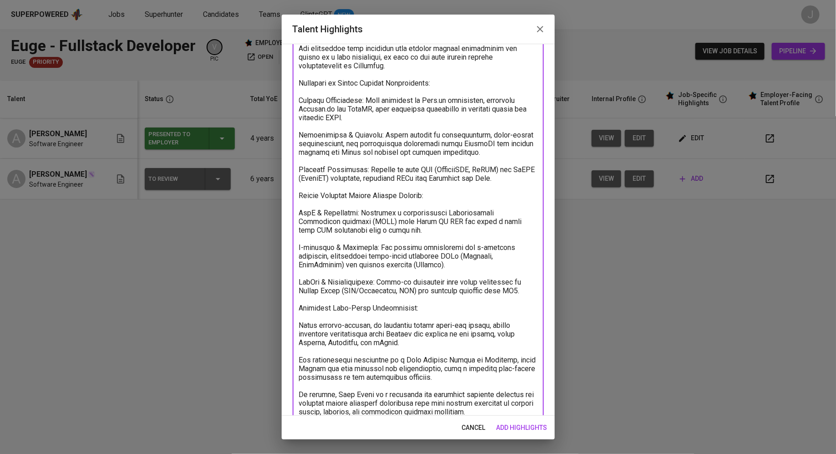
scroll to position [0, 0]
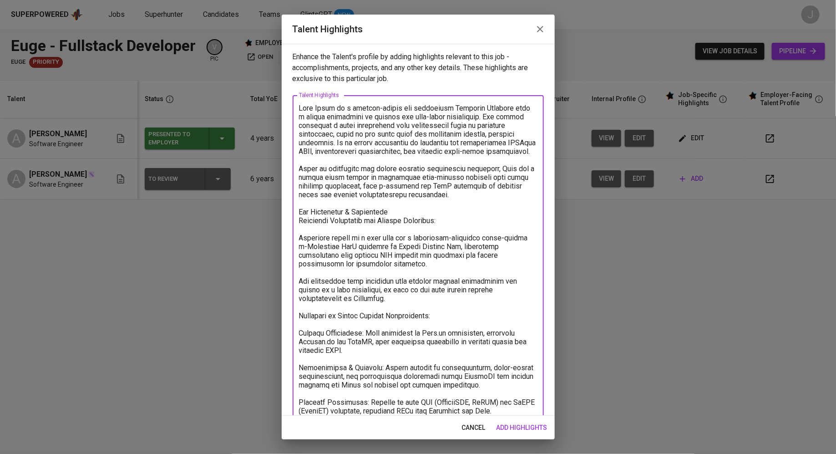
click at [299, 209] on textarea at bounding box center [418, 376] width 239 height 545
click at [301, 240] on textarea at bounding box center [418, 376] width 239 height 545
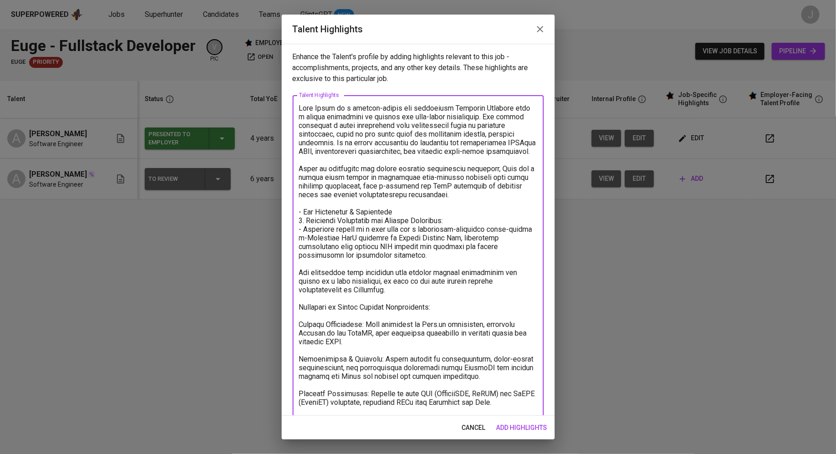
click at [300, 273] on textarea at bounding box center [418, 372] width 239 height 536
click at [300, 306] on textarea at bounding box center [418, 372] width 239 height 536
click at [388, 252] on textarea at bounding box center [418, 372] width 239 height 536
click at [300, 325] on textarea at bounding box center [418, 372] width 239 height 536
click at [299, 360] on textarea at bounding box center [418, 372] width 239 height 536
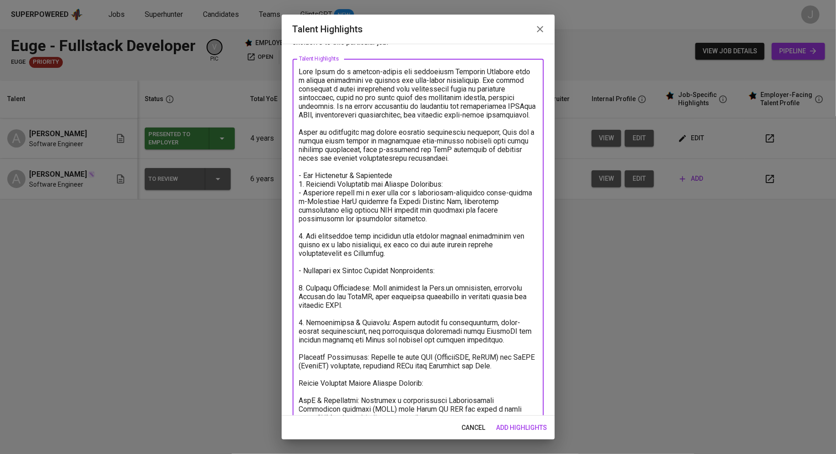
scroll to position [44, 0]
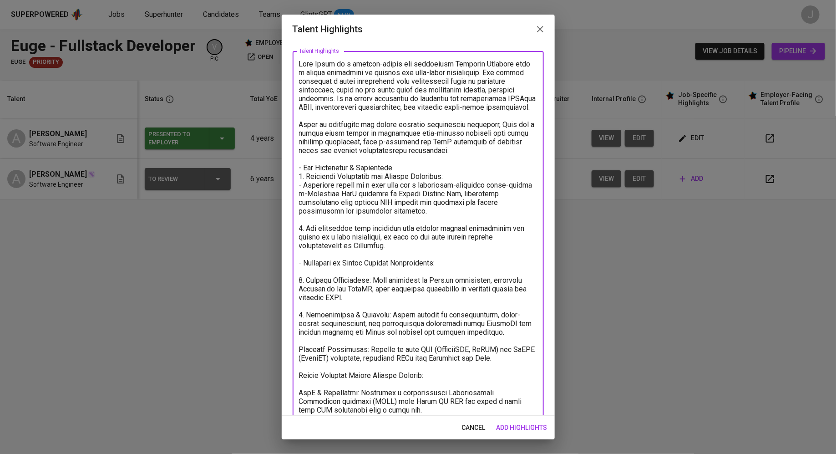
click at [300, 350] on textarea at bounding box center [418, 328] width 239 height 536
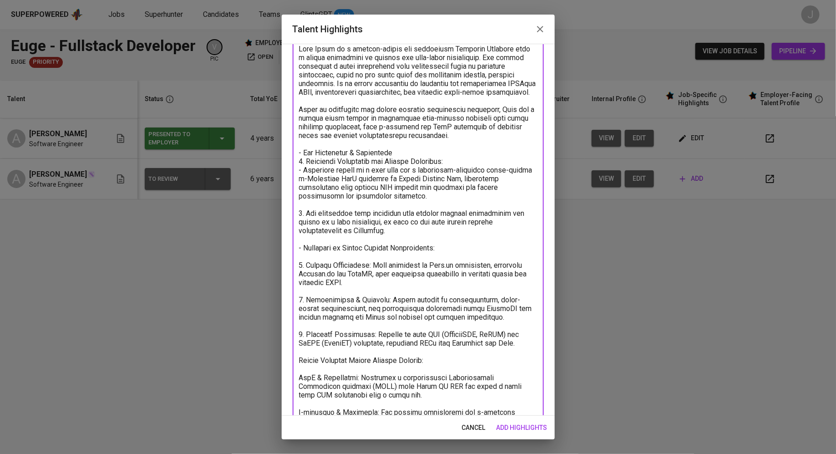
scroll to position [65, 0]
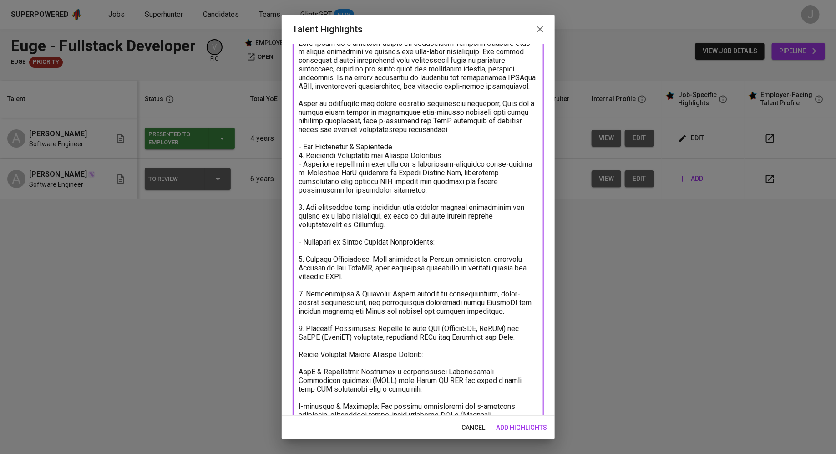
click at [301, 356] on textarea at bounding box center [418, 307] width 239 height 536
click at [301, 372] on textarea at bounding box center [418, 307] width 239 height 536
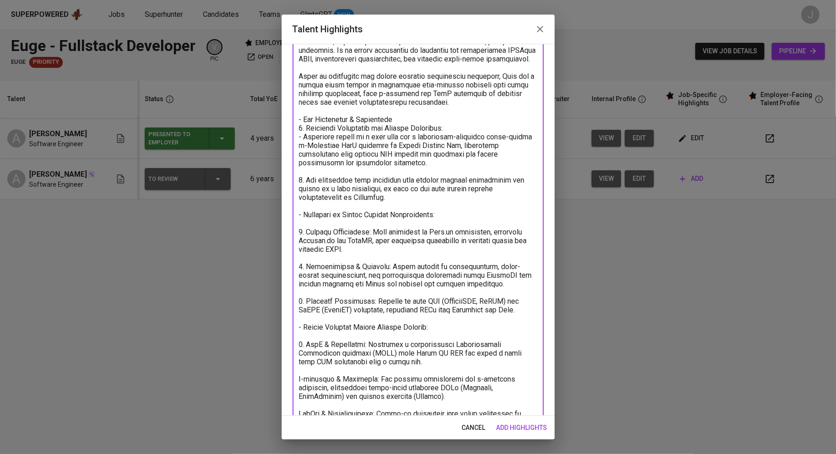
click at [300, 377] on textarea at bounding box center [418, 279] width 239 height 536
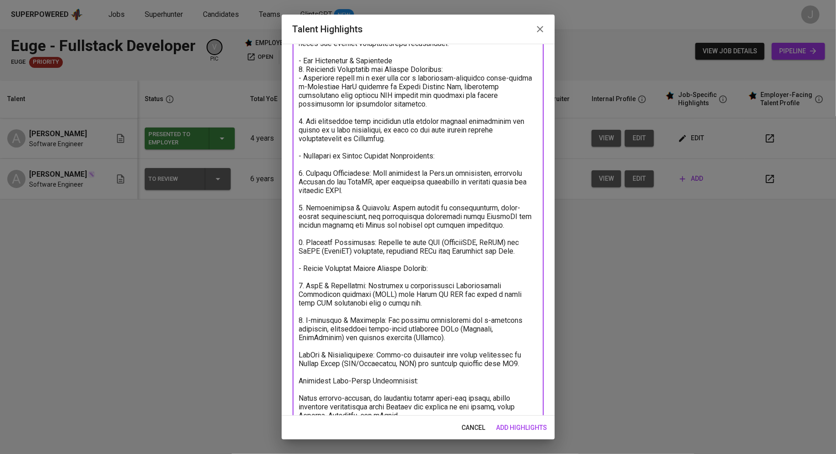
scroll to position [168, 0]
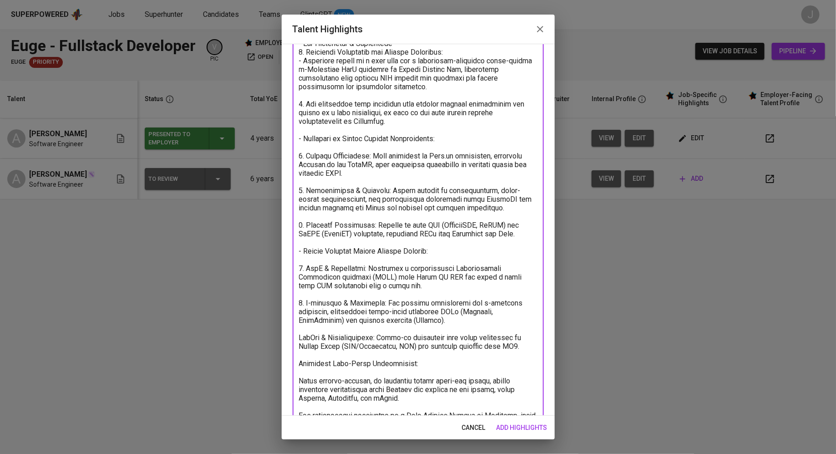
click at [299, 336] on textarea at bounding box center [418, 203] width 239 height 536
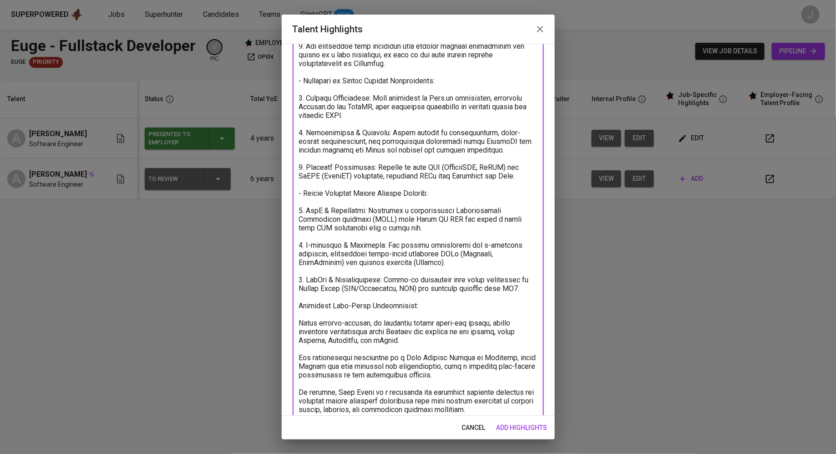
scroll to position [244, 0]
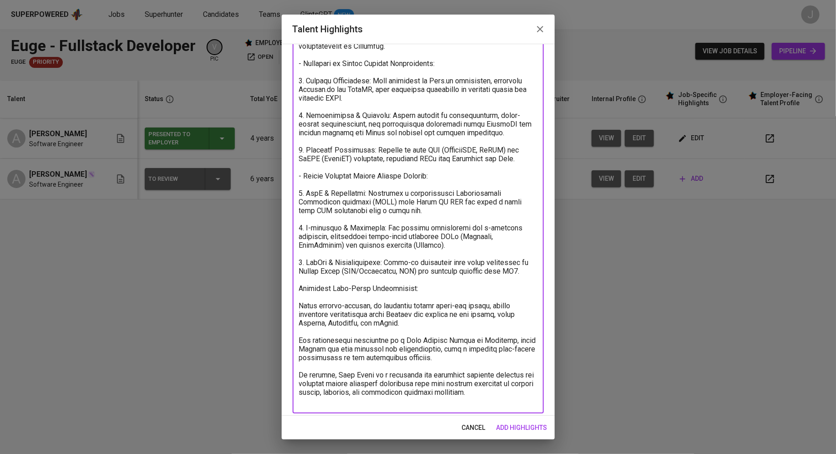
click at [300, 298] on textarea at bounding box center [418, 132] width 239 height 545
click at [302, 313] on textarea at bounding box center [418, 132] width 239 height 545
click at [301, 348] on textarea at bounding box center [418, 132] width 239 height 545
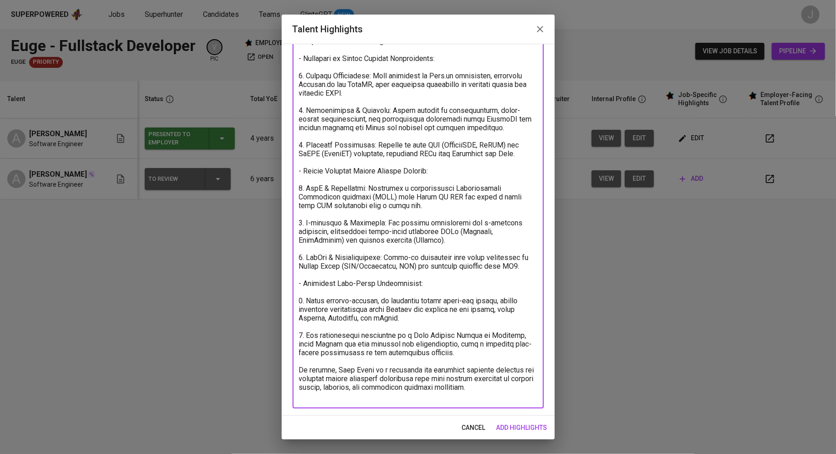
click at [451, 357] on textarea at bounding box center [418, 127] width 239 height 545
click at [489, 399] on textarea at bounding box center [418, 127] width 239 height 545
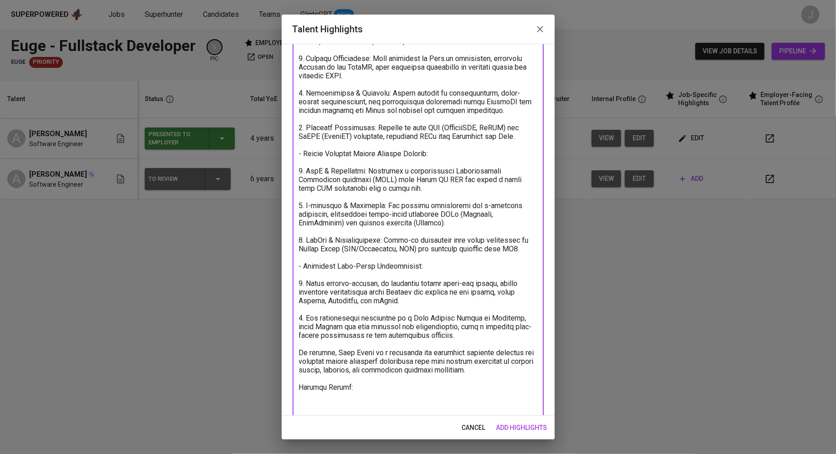
scroll to position [275, 0]
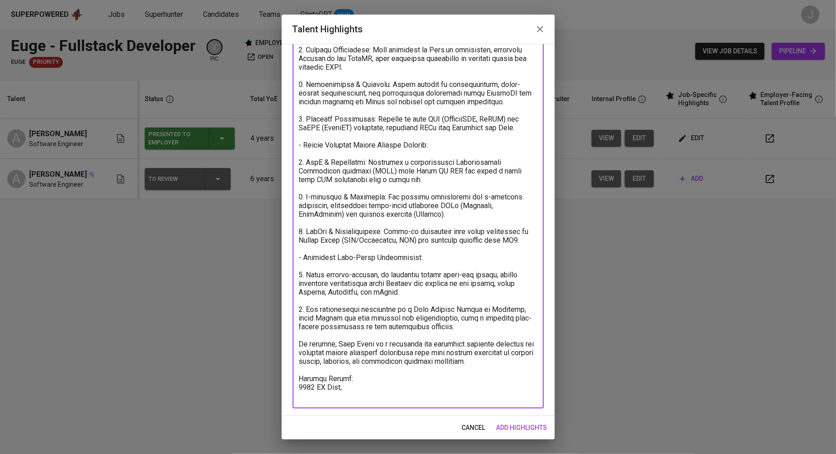
type textarea "[PERSON_NAME] is a results-driven and innovative Software Engineer with a robus…"
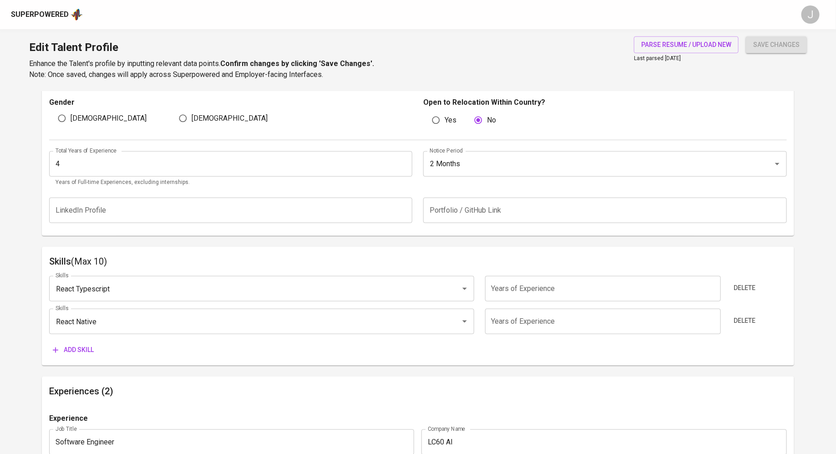
scroll to position [347, 0]
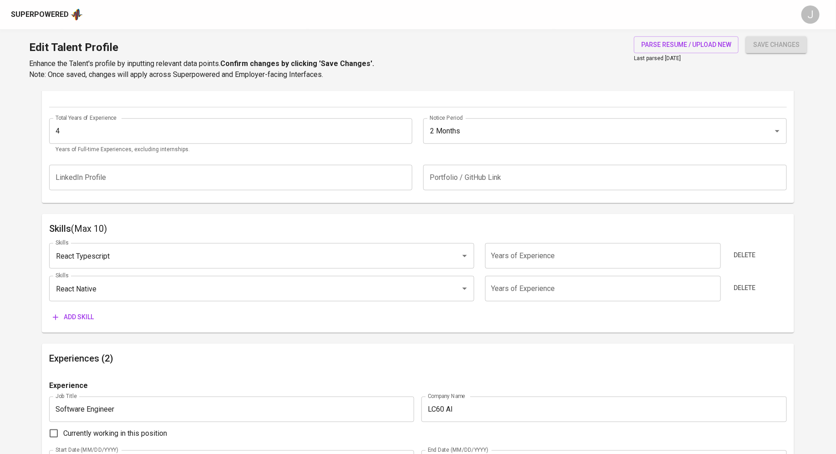
click at [194, 135] on input "4" at bounding box center [231, 130] width 364 height 25
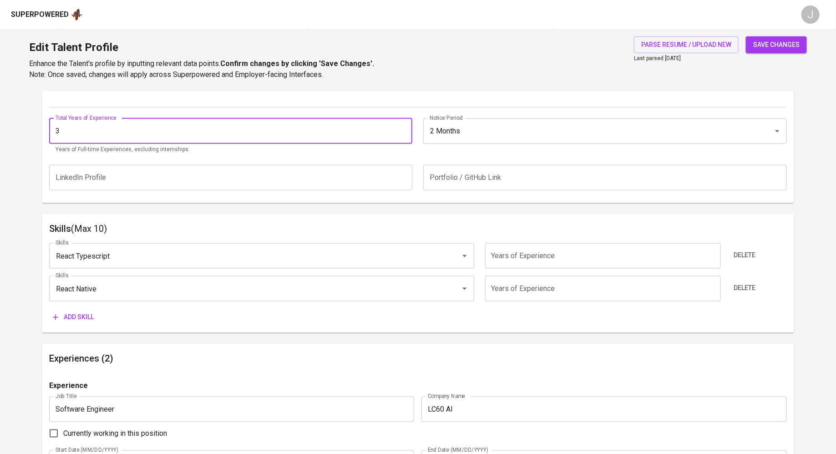
type input "3"
click at [785, 46] on span "save changes" at bounding box center [777, 44] width 46 height 11
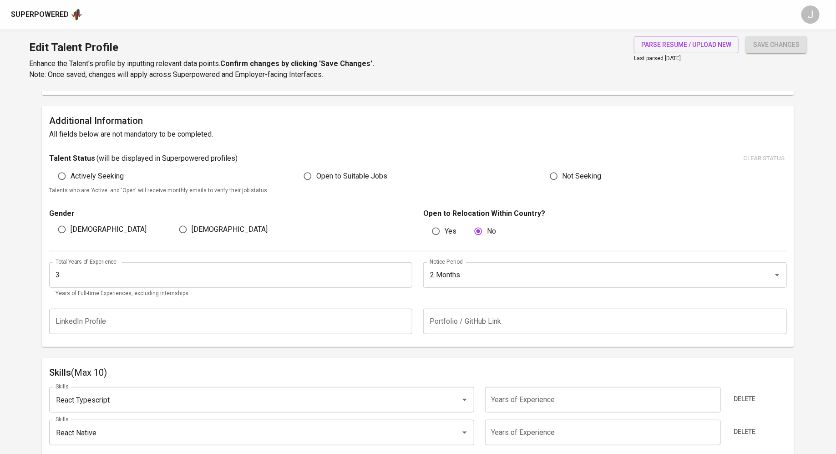
scroll to position [683, 0]
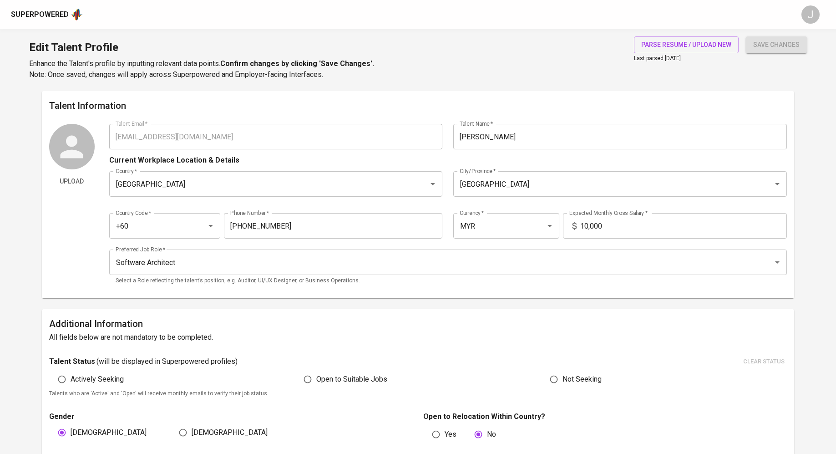
scroll to position [642, 0]
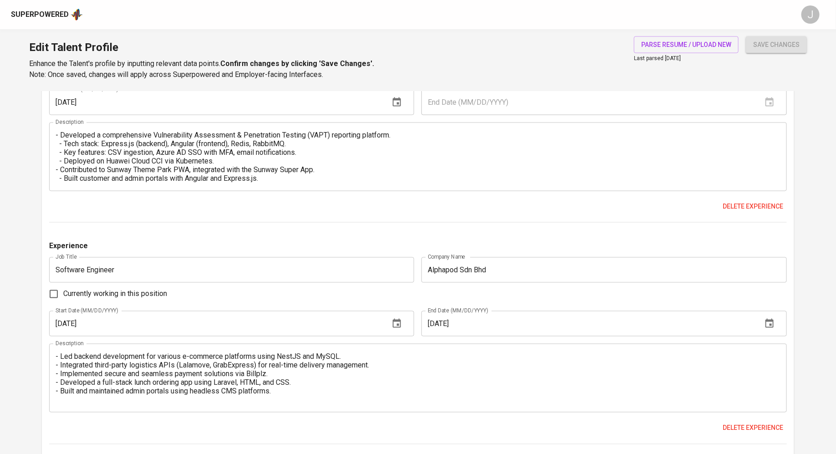
click at [36, 17] on div "Superpowered" at bounding box center [40, 15] width 58 height 10
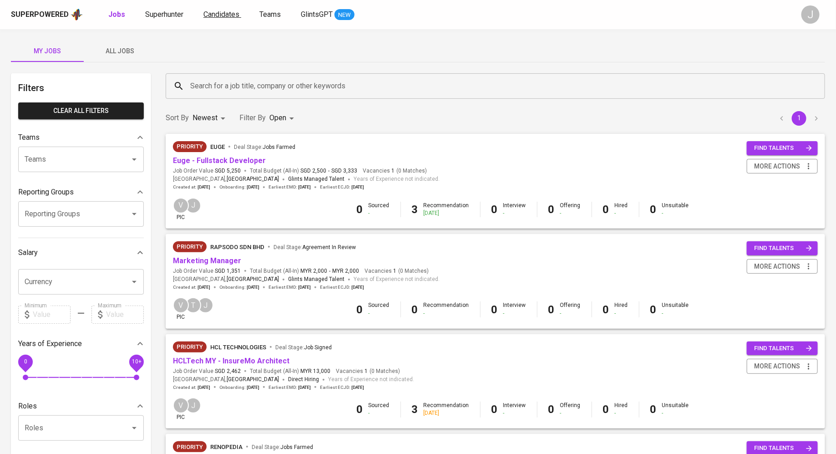
click at [214, 15] on span "Candidates" at bounding box center [222, 14] width 36 height 9
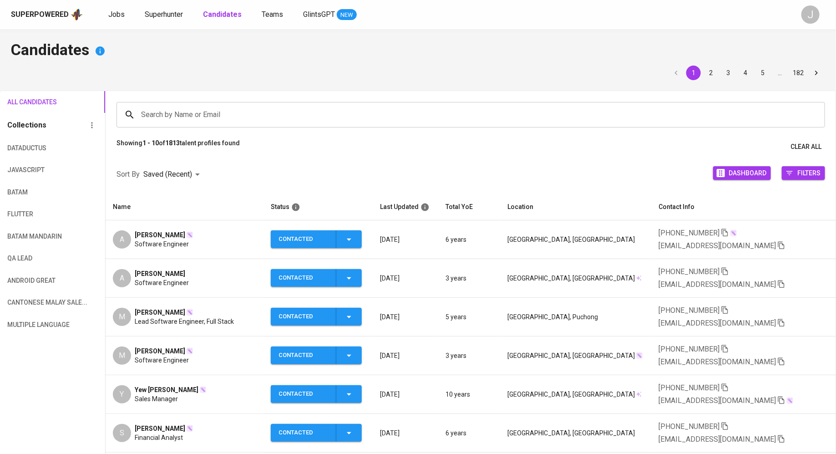
click at [163, 234] on span "Adam Fikri" at bounding box center [160, 234] width 51 height 9
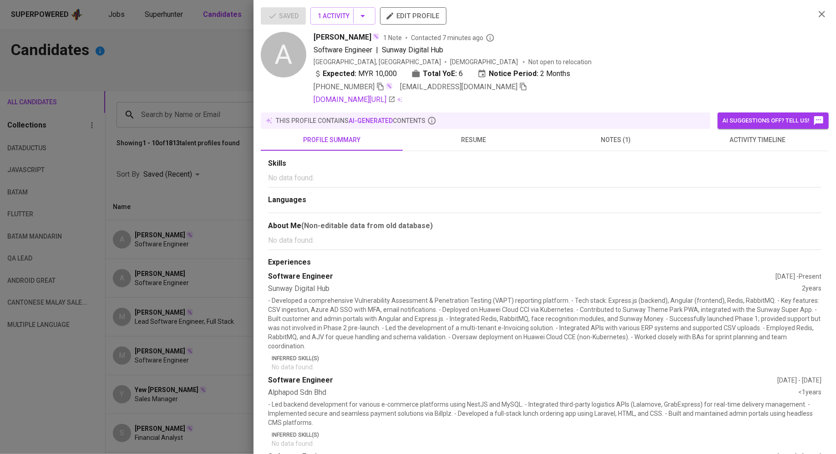
click at [601, 142] on span "notes (1)" at bounding box center [616, 139] width 131 height 11
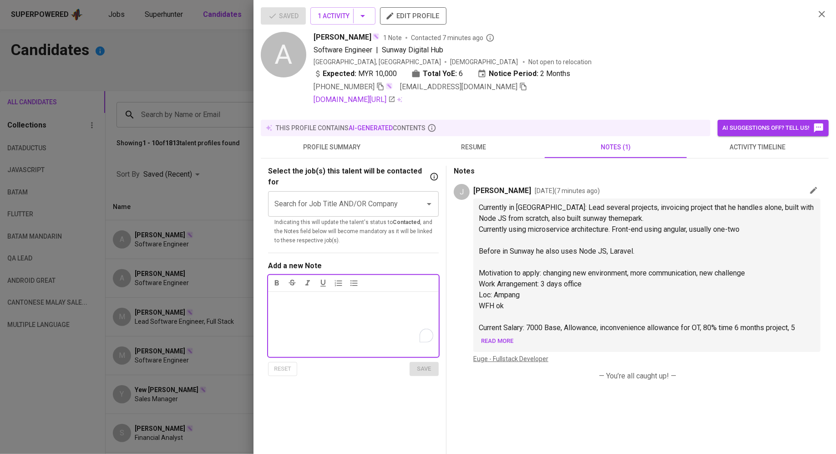
click at [504, 339] on span "Read more" at bounding box center [497, 341] width 32 height 10
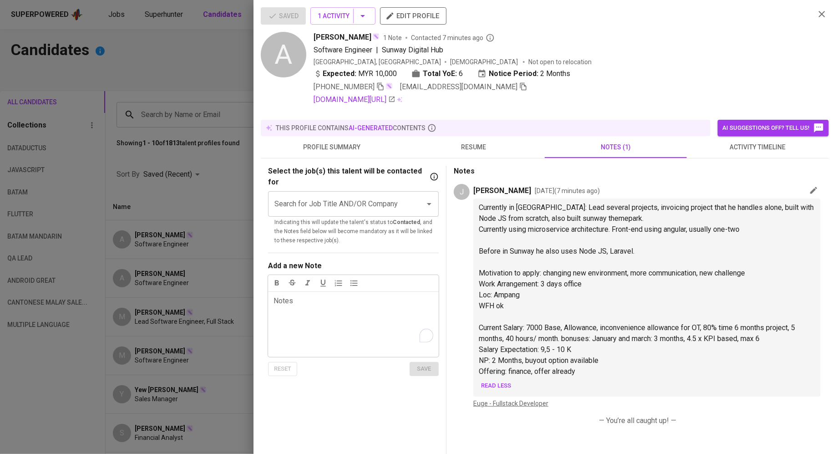
drag, startPoint x: 482, startPoint y: 327, endPoint x: 722, endPoint y: 324, distance: 240.4
click at [722, 324] on span "Current Salary: 7000 Base, Allowance, inconvenience allowance for OT, 80% time …" at bounding box center [638, 333] width 318 height 20
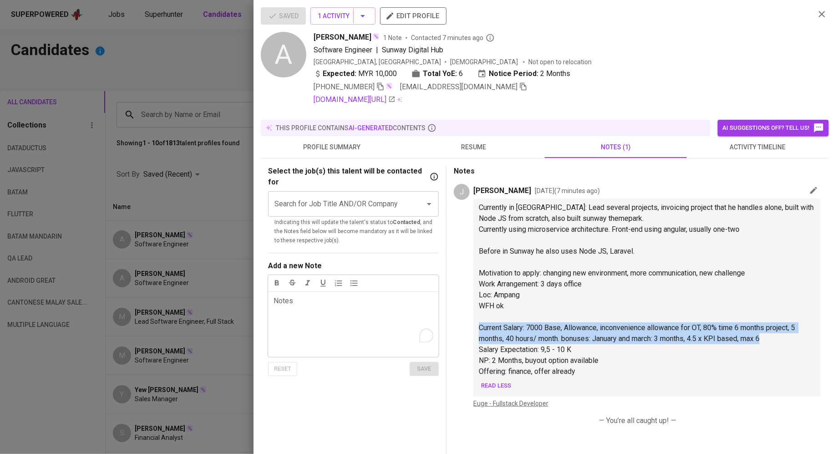
click at [722, 324] on span "Current Salary: 7000 Base, Allowance, inconvenience allowance for OT, 80% time …" at bounding box center [638, 333] width 318 height 20
copy span "Current Salary: 7000 Base, Allowance, inconvenience allowance for OT, 80% time …"
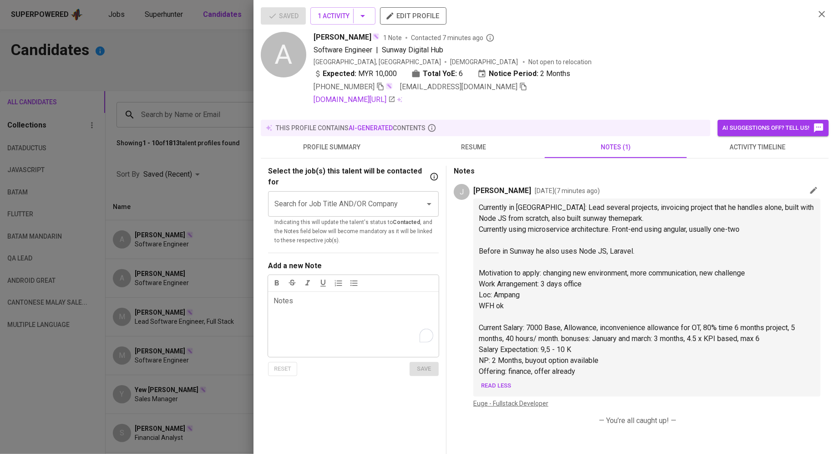
click at [569, 308] on p "WFH ok" at bounding box center [647, 306] width 336 height 11
click at [213, 209] on div at bounding box center [418, 227] width 836 height 454
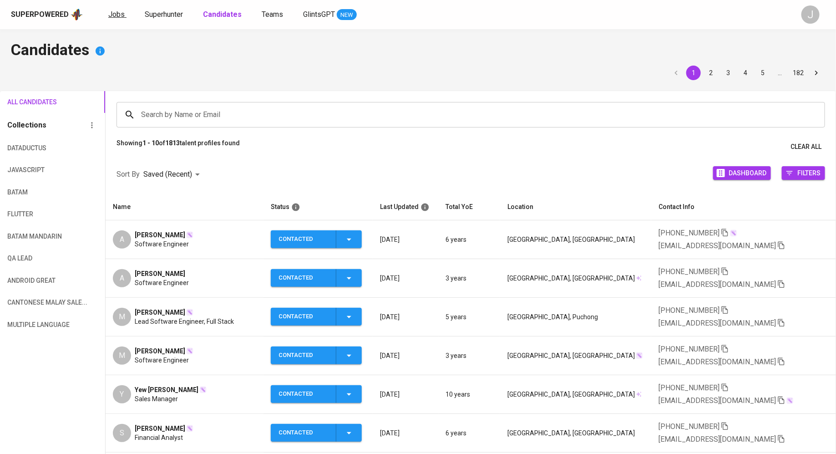
click at [108, 14] on span "Jobs" at bounding box center [116, 14] width 16 height 9
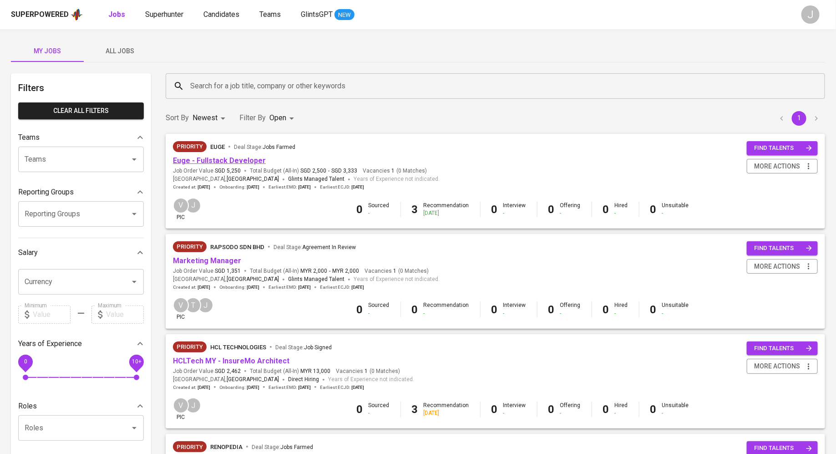
click at [252, 163] on link "Euge - Fullstack Developer" at bounding box center [219, 160] width 93 height 9
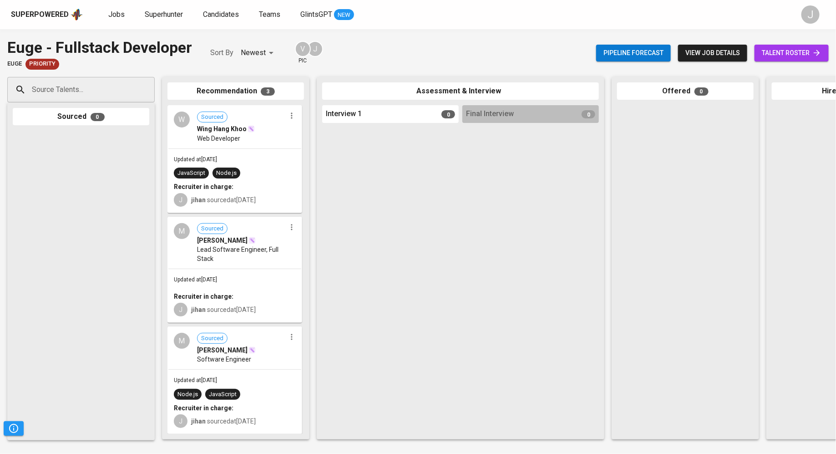
click at [238, 245] on span "Lead Software Engineer, Full Stack" at bounding box center [241, 254] width 89 height 18
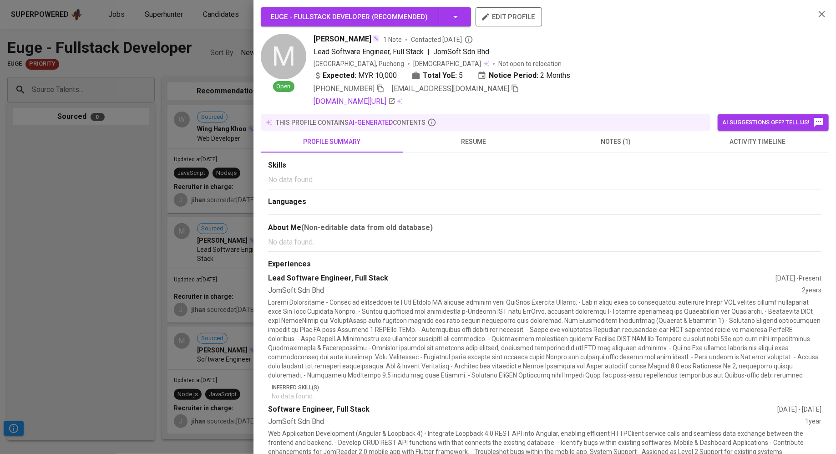
click at [511, 87] on icon "button" at bounding box center [515, 88] width 8 height 8
click at [79, 270] on div at bounding box center [418, 227] width 836 height 454
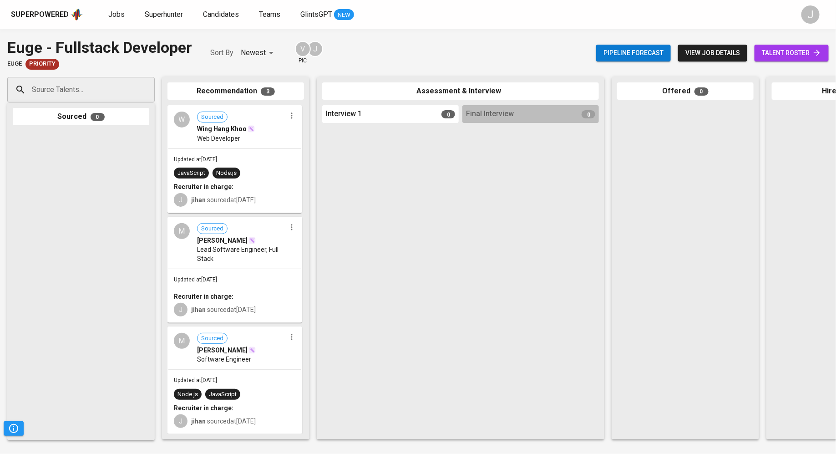
click at [158, 20] on div "Superpowered Jobs Superhunter Candidates Teams GlintsGPT NEW" at bounding box center [403, 15] width 785 height 14
click at [159, 11] on span "Superhunter" at bounding box center [164, 14] width 38 height 9
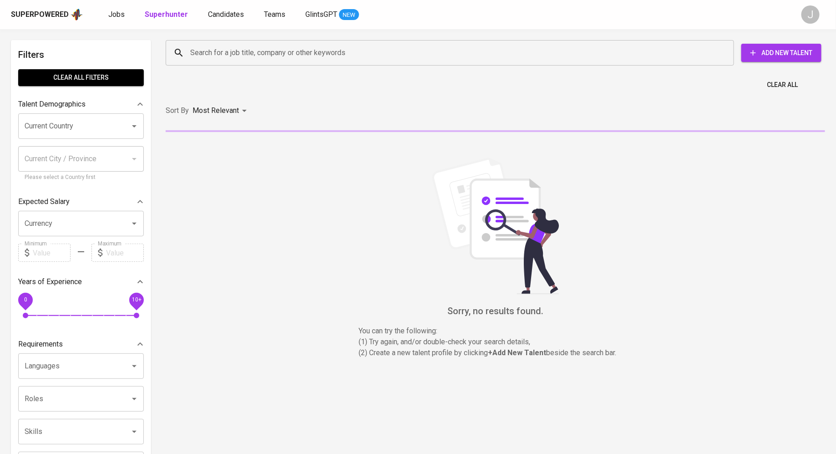
click at [205, 54] on input "Search for a job title, company or other keywords" at bounding box center [452, 52] width 529 height 17
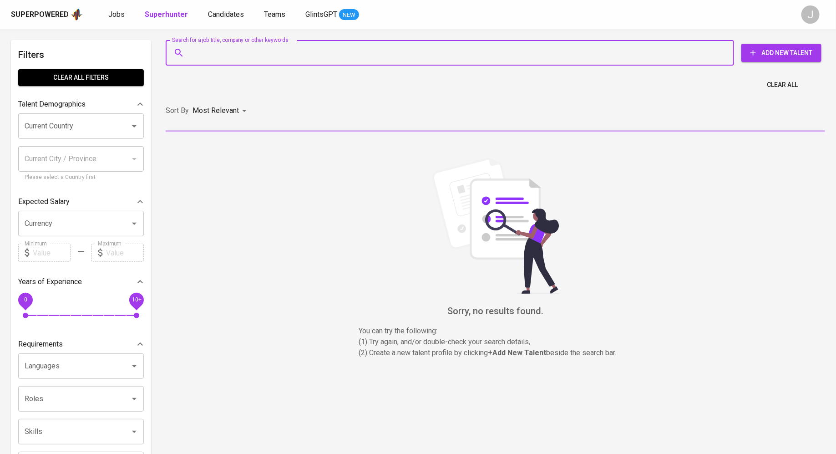
paste input "[EMAIL_ADDRESS][DOMAIN_NAME]"
type input "[EMAIL_ADDRESS][DOMAIN_NAME]"
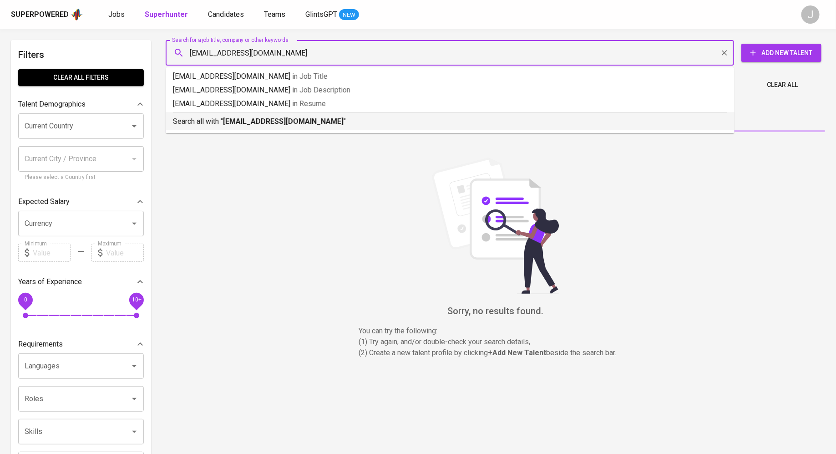
click at [246, 119] on b "[EMAIL_ADDRESS][DOMAIN_NAME]" at bounding box center [283, 121] width 121 height 9
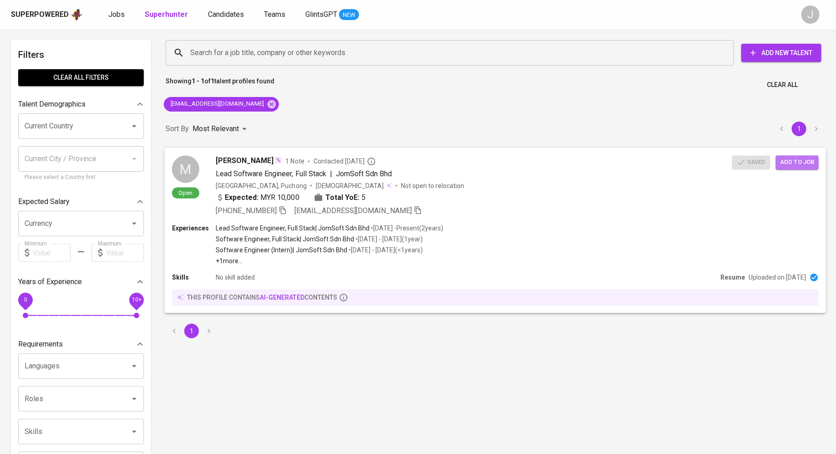
click at [797, 162] on span "Add to job" at bounding box center [798, 162] width 34 height 10
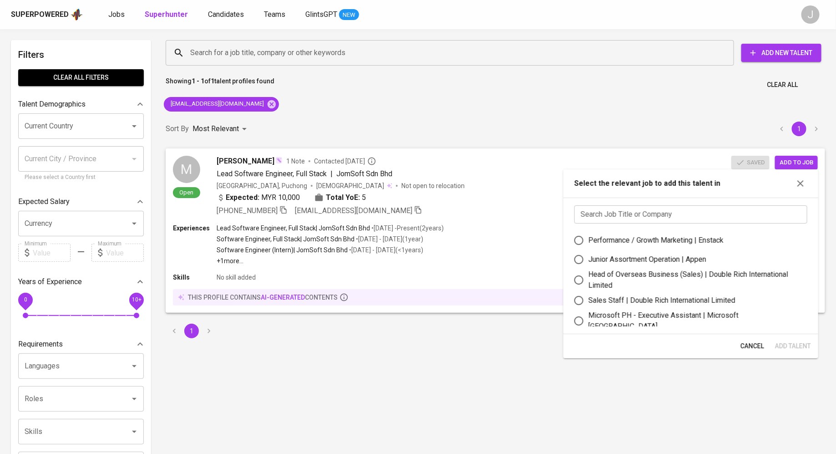
click at [687, 216] on input "text" at bounding box center [691, 214] width 233 height 18
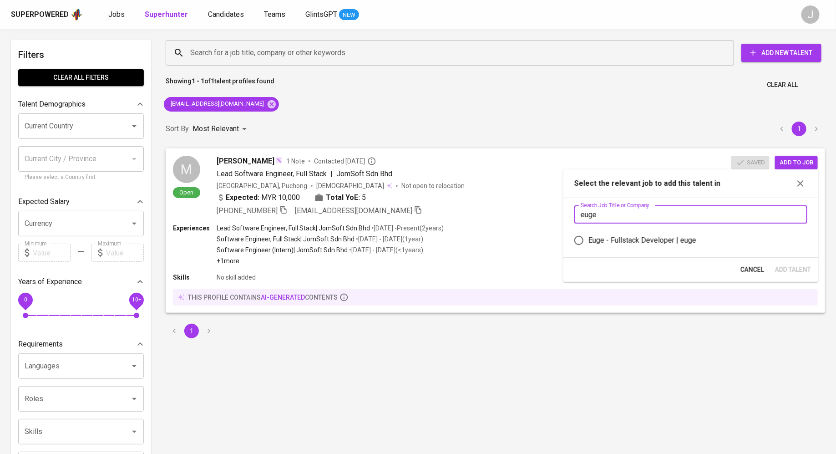
type input "euge"
click at [676, 240] on div "Euge - Fullstack Developer | euge" at bounding box center [643, 240] width 108 height 11
click at [589, 240] on input "Euge - Fullstack Developer | euge" at bounding box center [579, 240] width 19 height 19
radio input "true"
click at [796, 270] on span "Add Talent" at bounding box center [793, 269] width 36 height 11
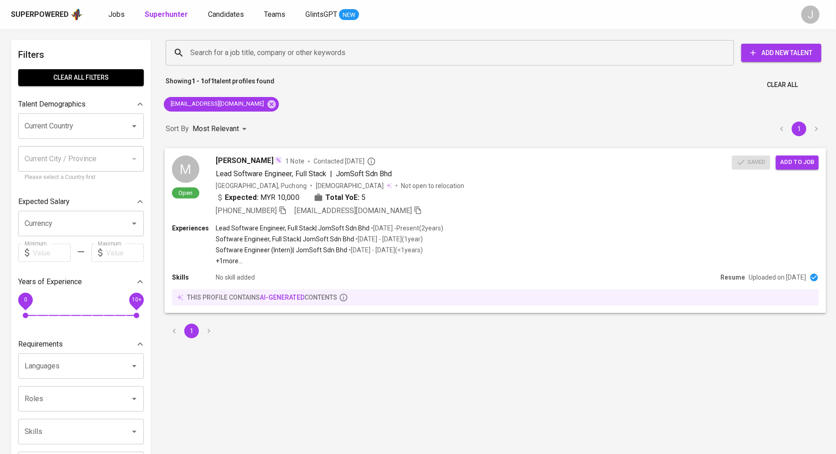
click at [270, 159] on span "[PERSON_NAME]" at bounding box center [245, 160] width 58 height 11
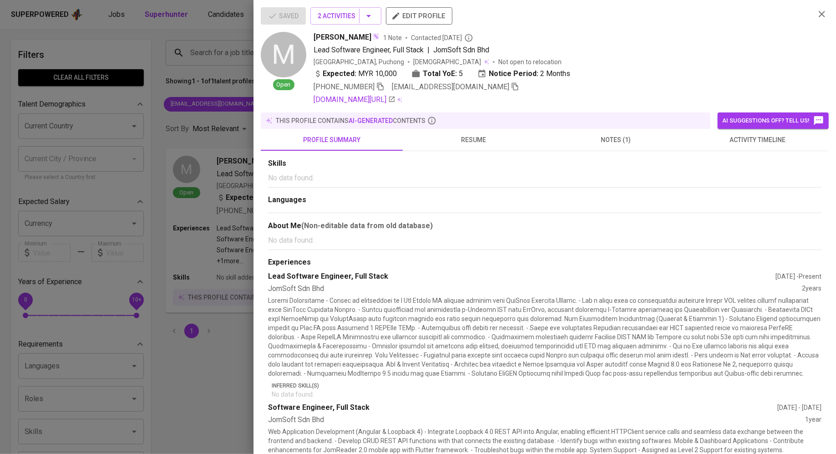
click at [207, 130] on div at bounding box center [418, 227] width 836 height 454
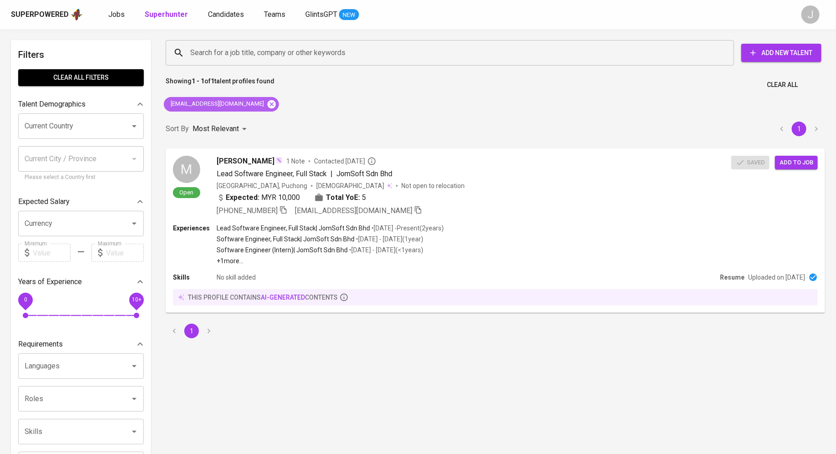
click at [270, 101] on icon at bounding box center [272, 104] width 8 height 8
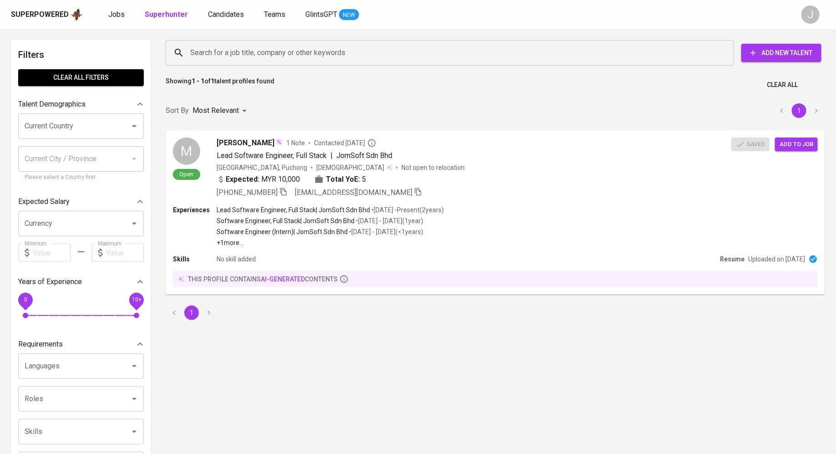
click at [243, 50] on input "Search for a job title, company or other keywords" at bounding box center [452, 52] width 529 height 17
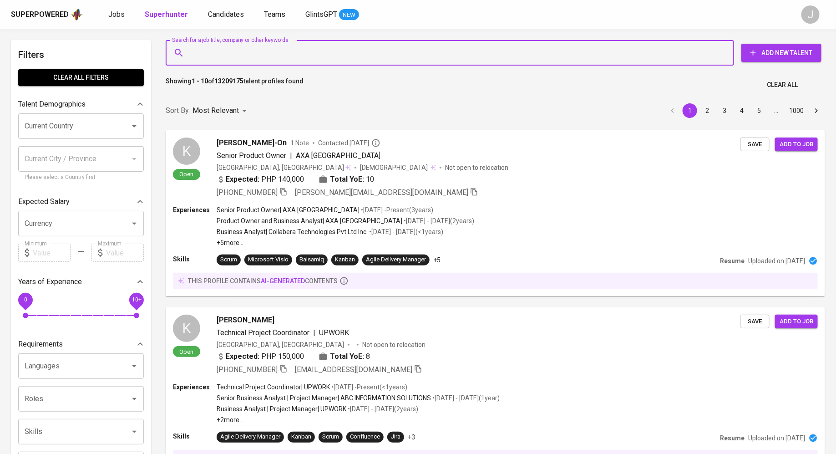
paste input "[EMAIL_ADDRESS][DOMAIN_NAME]"
type input "[EMAIL_ADDRESS][DOMAIN_NAME]"
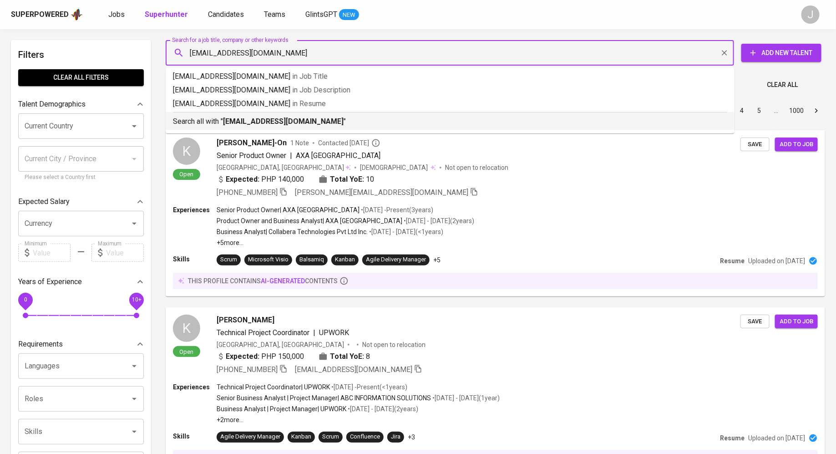
click at [254, 117] on b "[EMAIL_ADDRESS][DOMAIN_NAME]" at bounding box center [283, 121] width 121 height 9
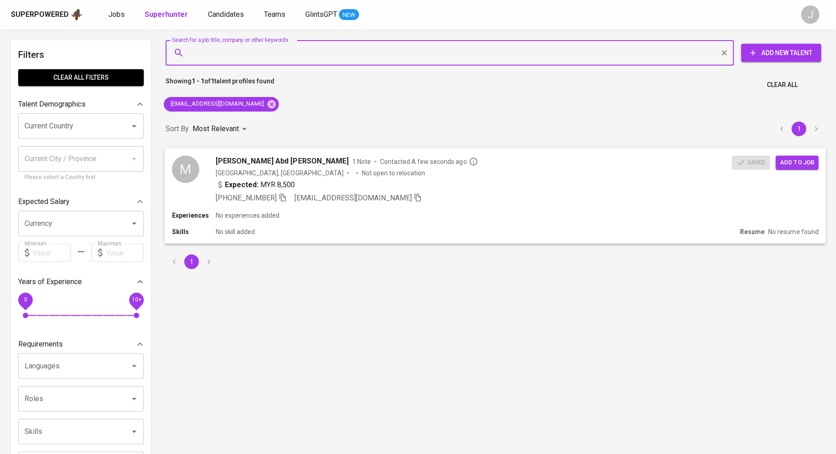
click at [800, 153] on div "Saved Add to job" at bounding box center [778, 161] width 91 height 18
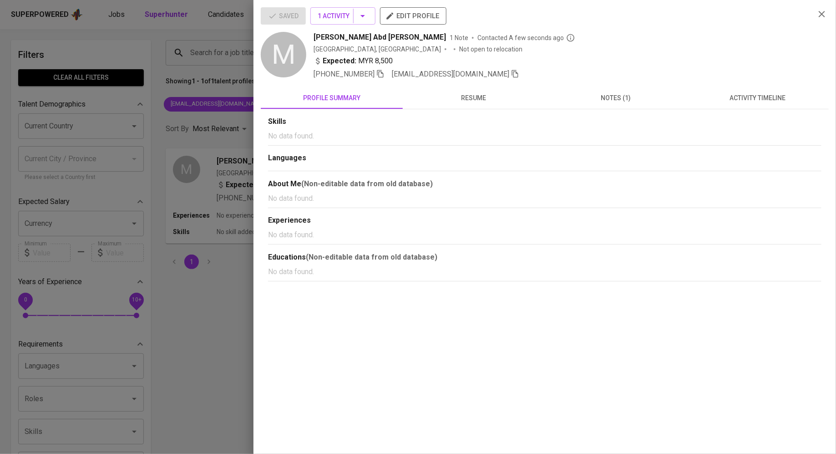
click at [208, 158] on div at bounding box center [418, 227] width 836 height 454
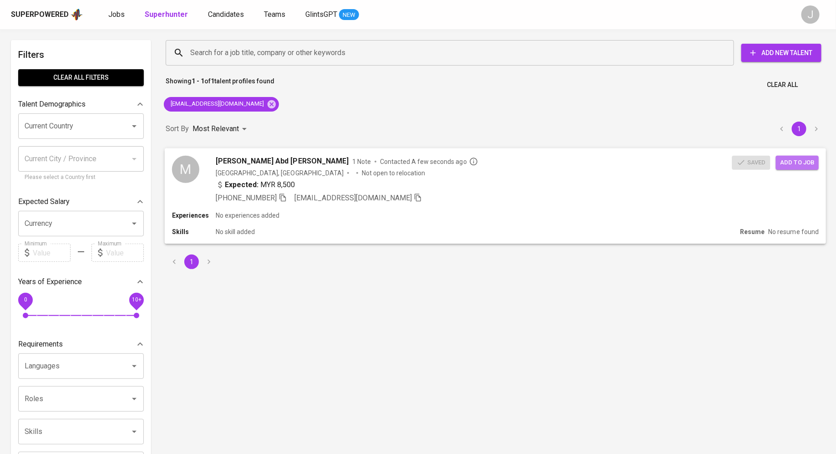
click at [790, 160] on span "Add to job" at bounding box center [798, 162] width 34 height 10
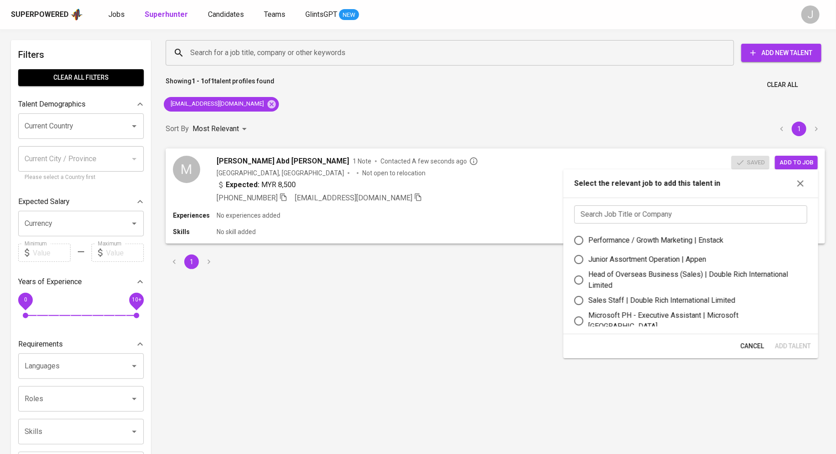
click at [668, 208] on input "text" at bounding box center [691, 214] width 233 height 18
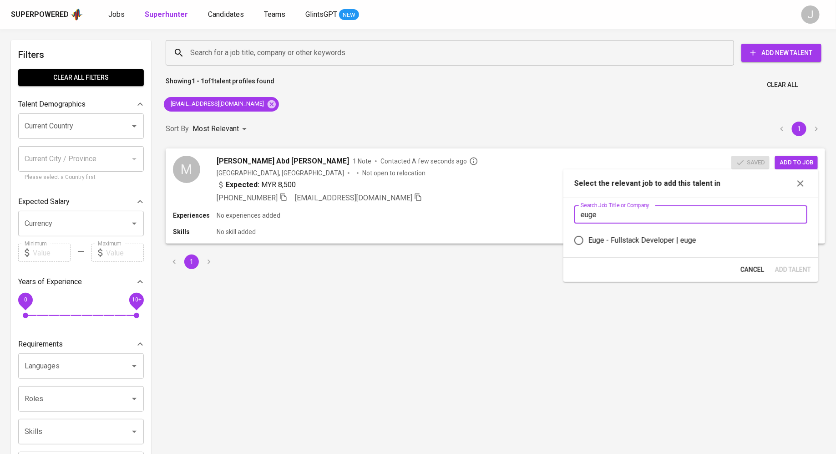
type input "euge"
click at [642, 239] on div "Euge - Fullstack Developer | euge" at bounding box center [643, 240] width 108 height 11
click at [589, 239] on input "Euge - Fullstack Developer | euge" at bounding box center [579, 240] width 19 height 19
radio input "true"
click at [785, 269] on span "Add Talent" at bounding box center [793, 269] width 36 height 11
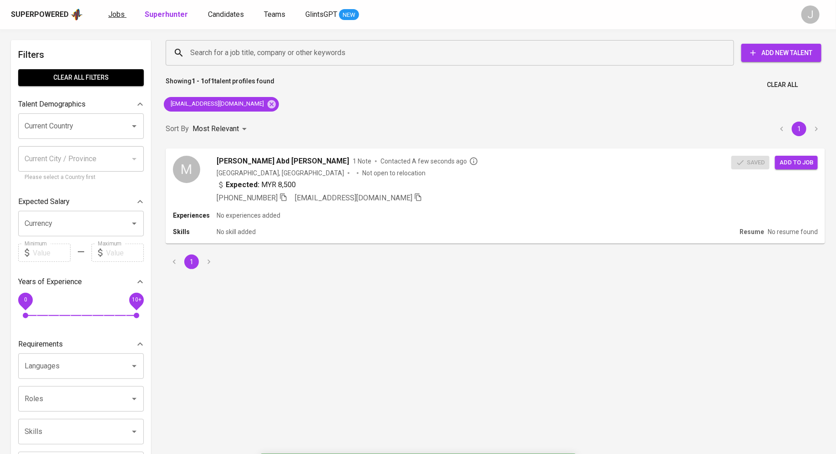
click at [115, 10] on span "Jobs" at bounding box center [116, 14] width 16 height 9
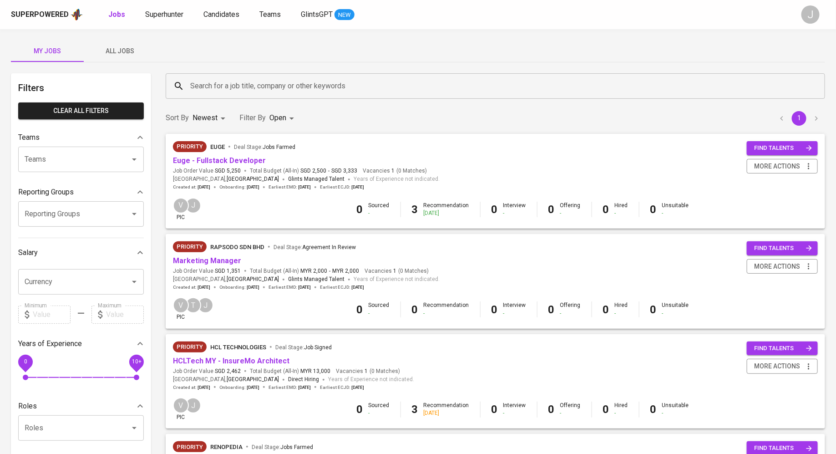
click at [220, 165] on span "Euge - Fullstack Developer" at bounding box center [219, 161] width 93 height 10
click at [227, 153] on div "Priority euge Deal Stage : Jobs Farmed" at bounding box center [306, 148] width 267 height 15
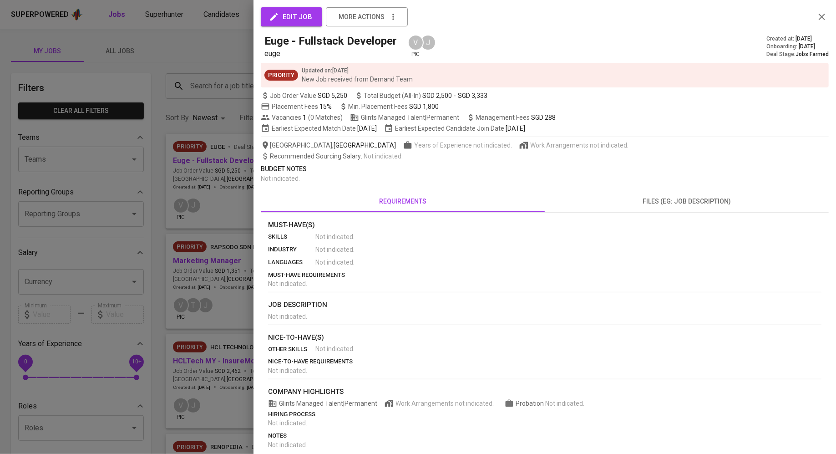
click at [230, 159] on div at bounding box center [418, 227] width 836 height 454
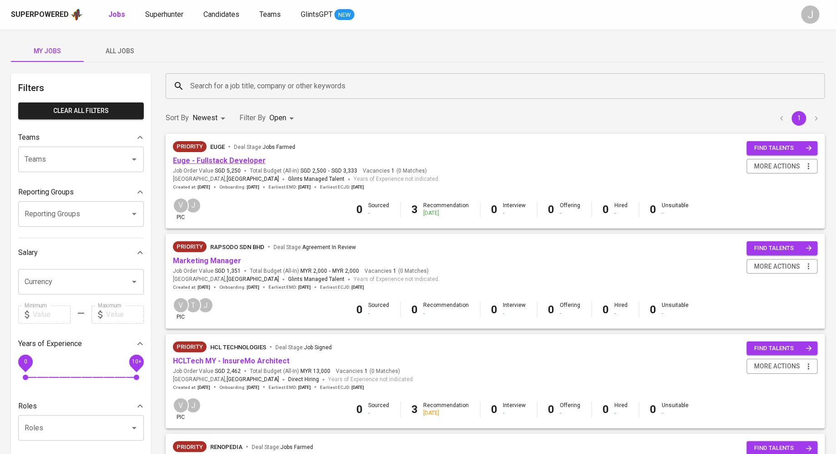
click at [230, 159] on link "Euge - Fullstack Developer" at bounding box center [219, 160] width 93 height 9
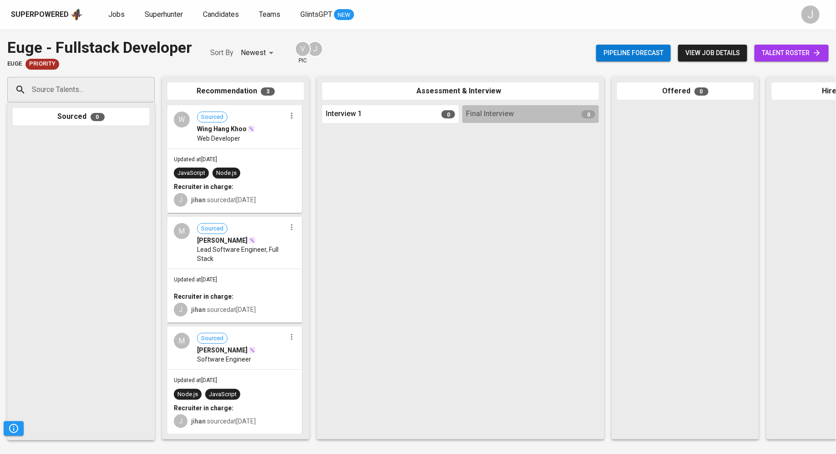
click at [237, 254] on span "Lead Software Engineer, Full Stack" at bounding box center [241, 254] width 89 height 18
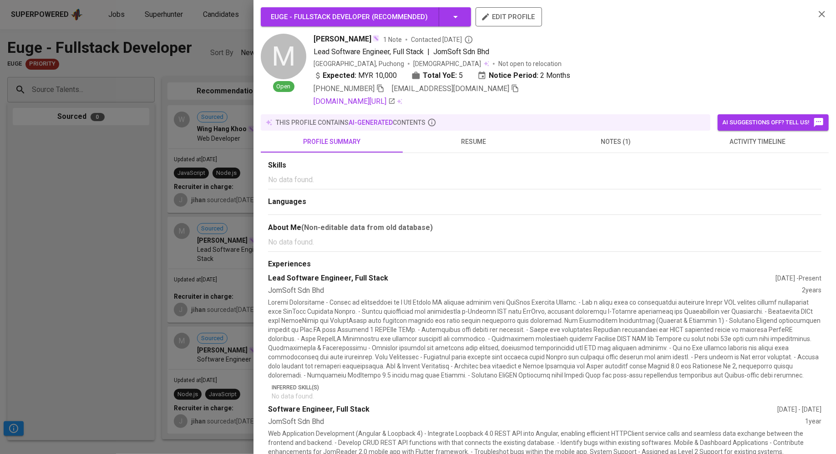
click at [464, 151] on button "resume" at bounding box center [474, 142] width 142 height 22
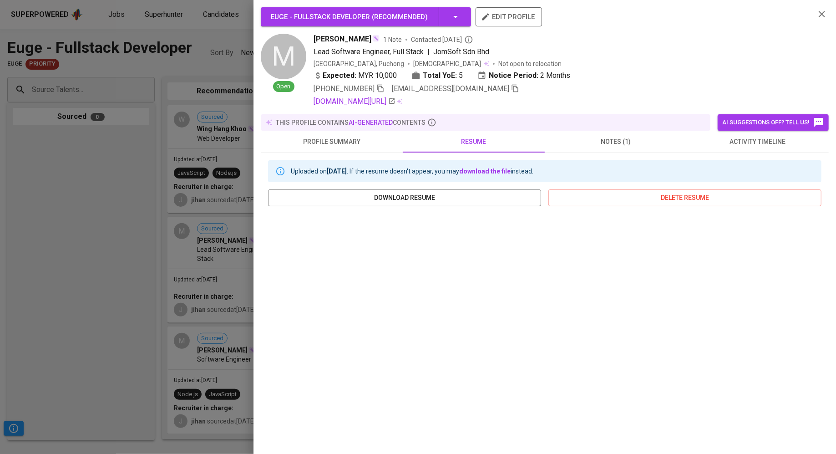
scroll to position [46, 0]
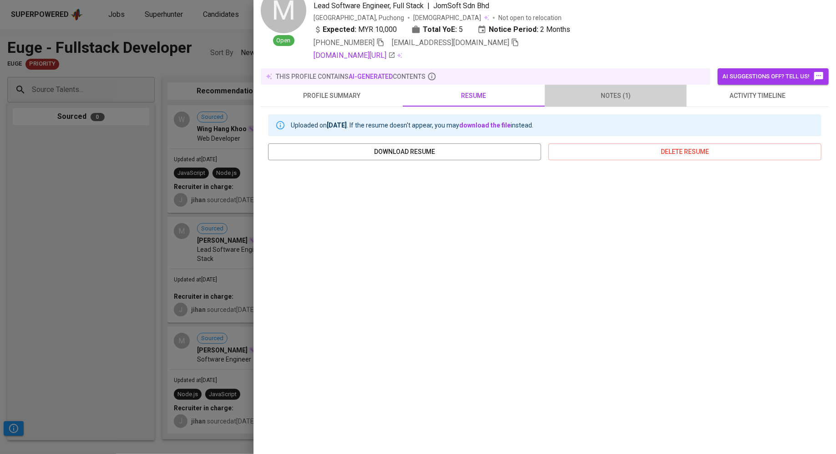
click at [612, 93] on span "notes (1)" at bounding box center [616, 95] width 131 height 11
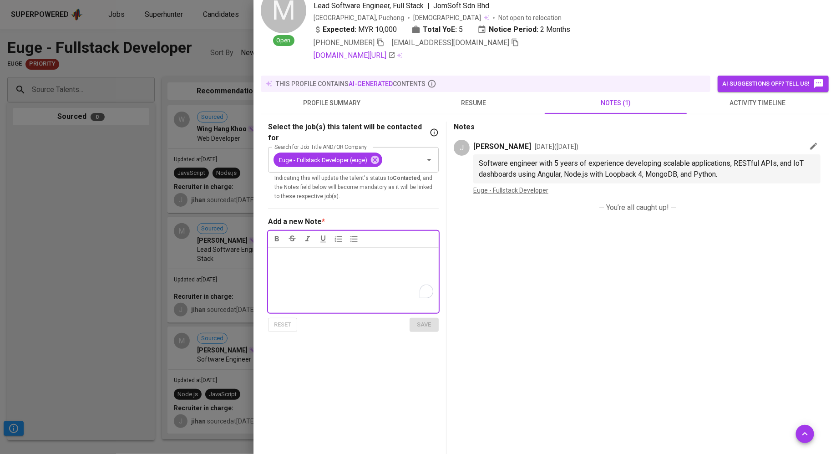
click at [606, 171] on span "Software engineer with 5 years of experience developing scalable applications, …" at bounding box center [642, 169] width 327 height 20
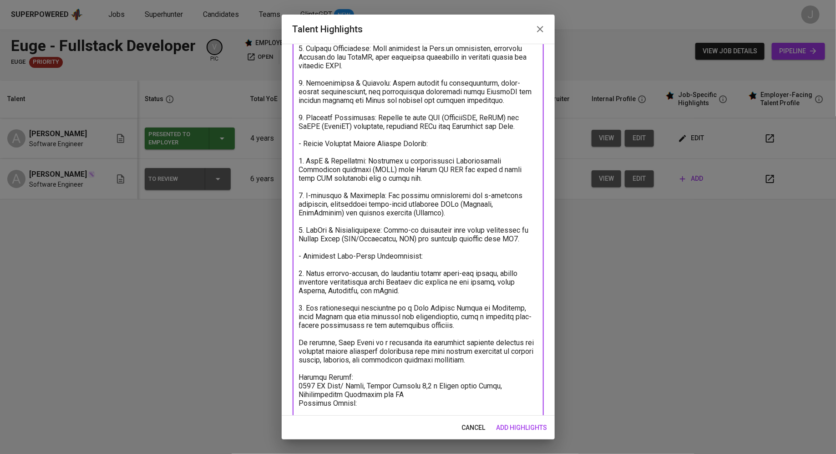
scroll to position [285, 0]
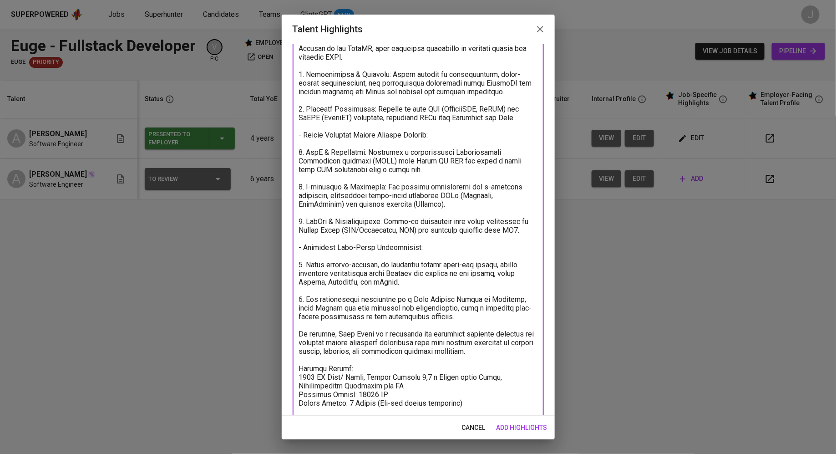
click at [392, 401] on textarea at bounding box center [418, 117] width 239 height 597
click at [373, 374] on textarea at bounding box center [418, 122] width 239 height 606
click at [401, 405] on textarea at bounding box center [418, 122] width 239 height 606
type textarea "[PERSON_NAME] is a results-driven and innovative Software Engineer with a robus…"
click at [510, 428] on span "add highlights" at bounding box center [522, 427] width 51 height 11
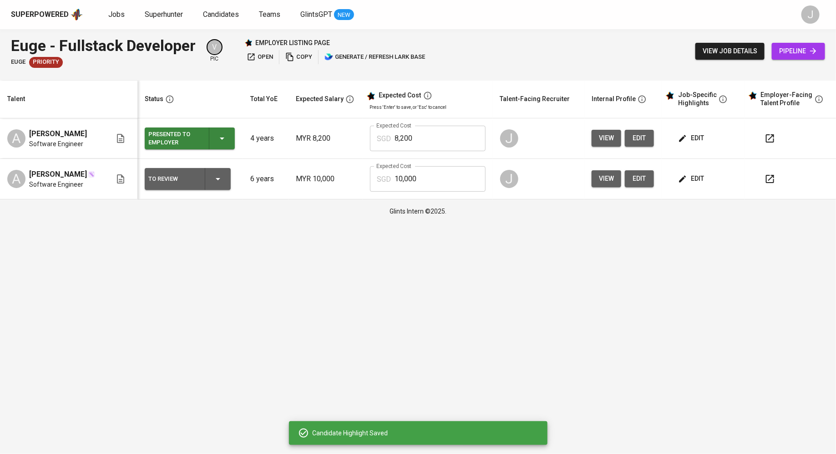
click at [431, 173] on input "10,000" at bounding box center [440, 178] width 91 height 25
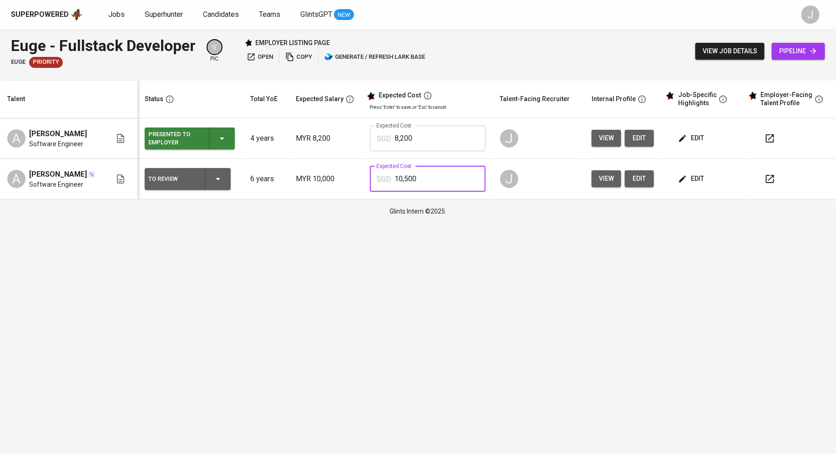
type input "10,500"
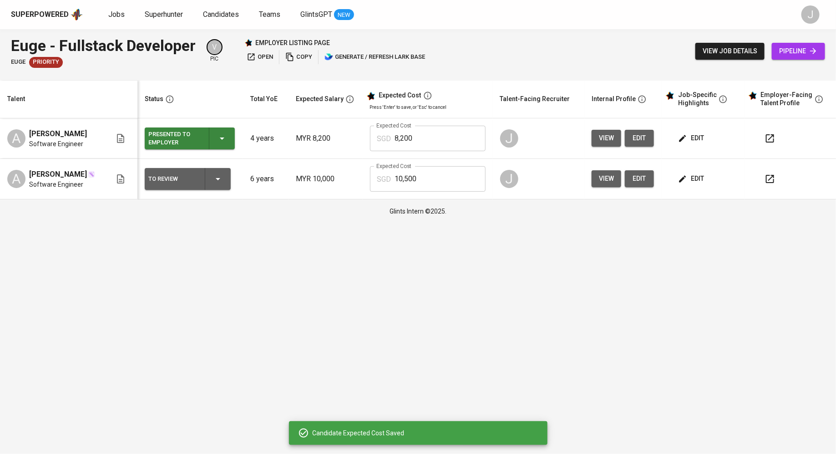
click at [184, 188] on div "To Review" at bounding box center [187, 179] width 79 height 22
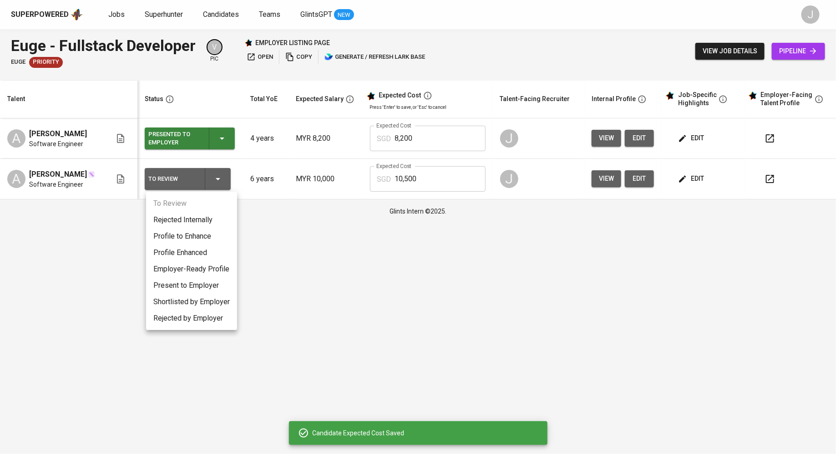
click at [179, 285] on li "Present to Employer" at bounding box center [191, 285] width 91 height 16
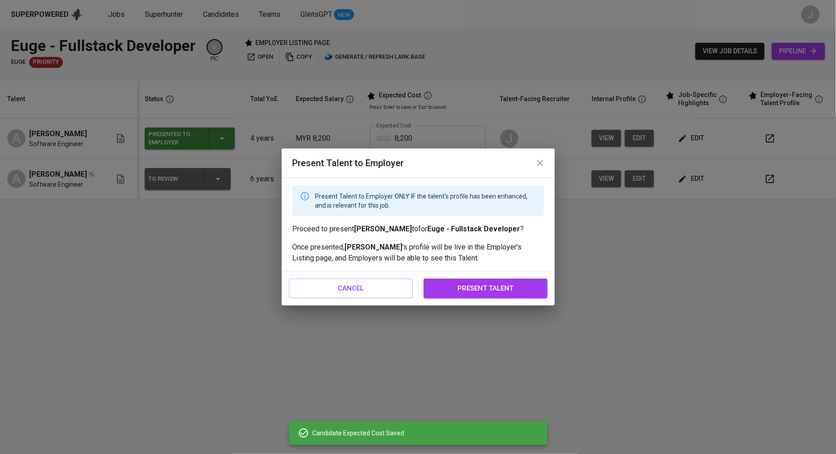
click at [489, 290] on span "present talent" at bounding box center [486, 288] width 104 height 12
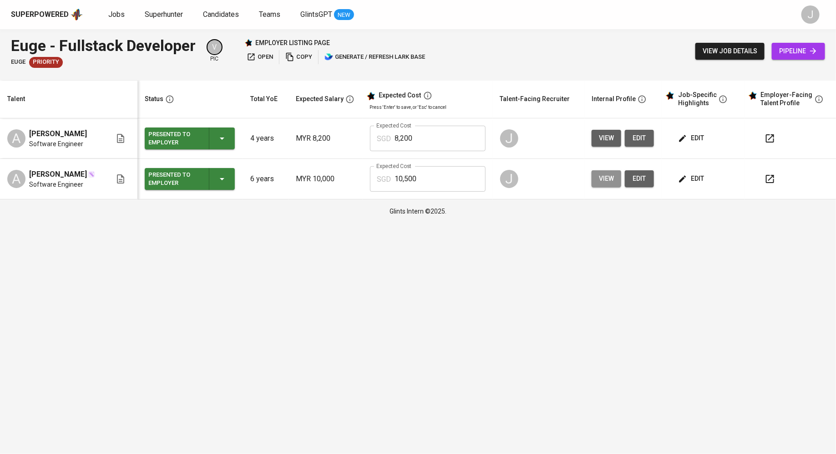
click at [608, 173] on span "view" at bounding box center [606, 178] width 15 height 11
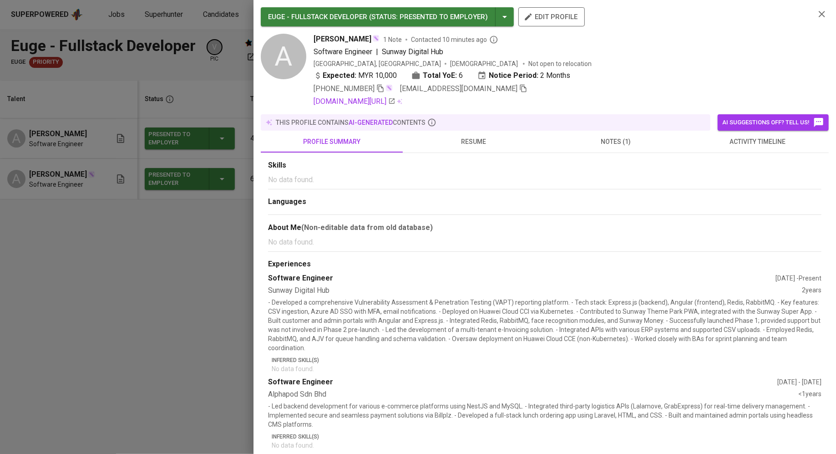
click at [457, 140] on span "resume" at bounding box center [473, 141] width 131 height 11
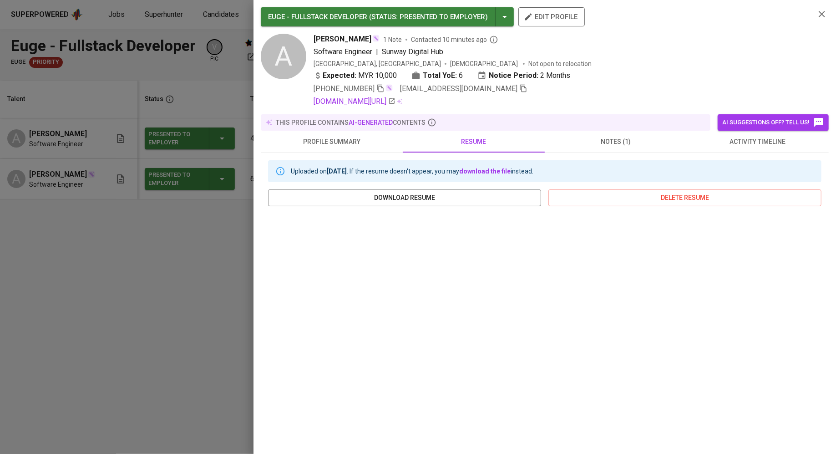
click at [141, 340] on div at bounding box center [418, 227] width 836 height 454
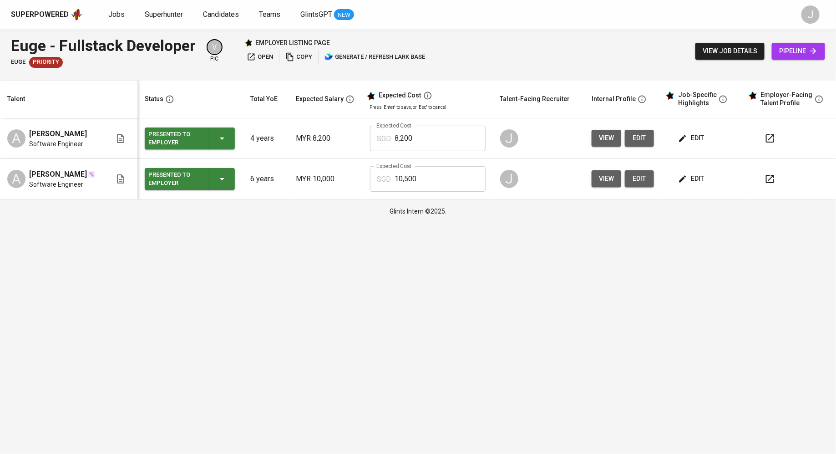
click at [687, 179] on span "edit" at bounding box center [692, 178] width 24 height 11
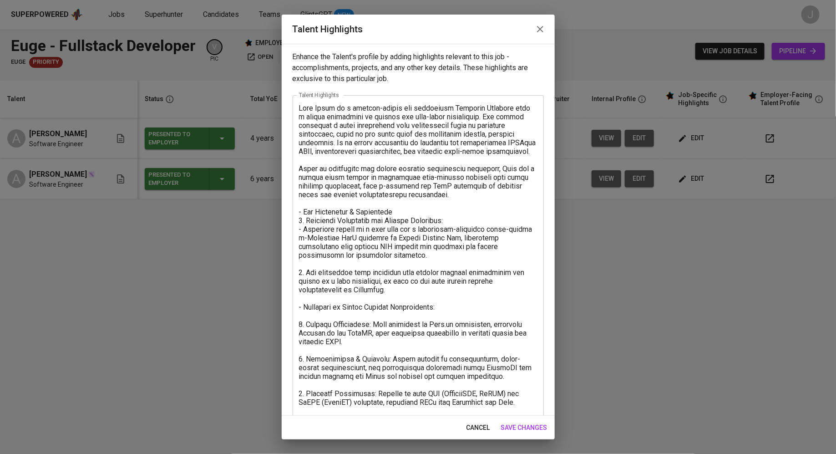
scroll to position [309, 0]
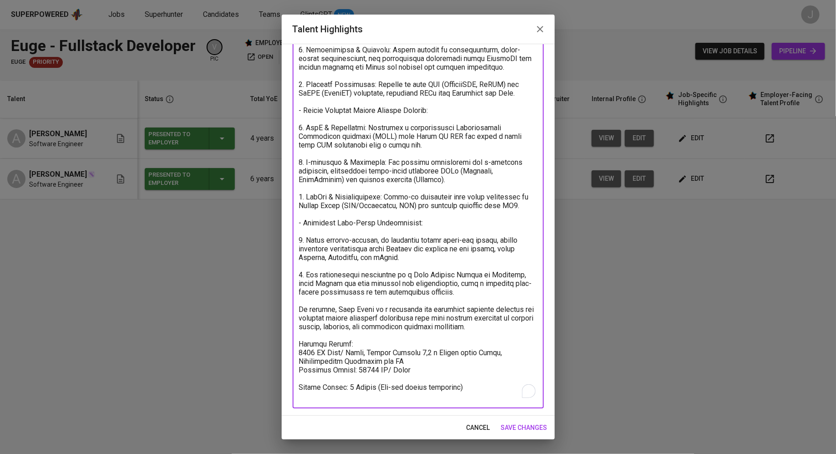
click at [472, 395] on textarea "To enrich screen reader interactions, please activate Accessibility in Grammarl…" at bounding box center [418, 98] width 239 height 606
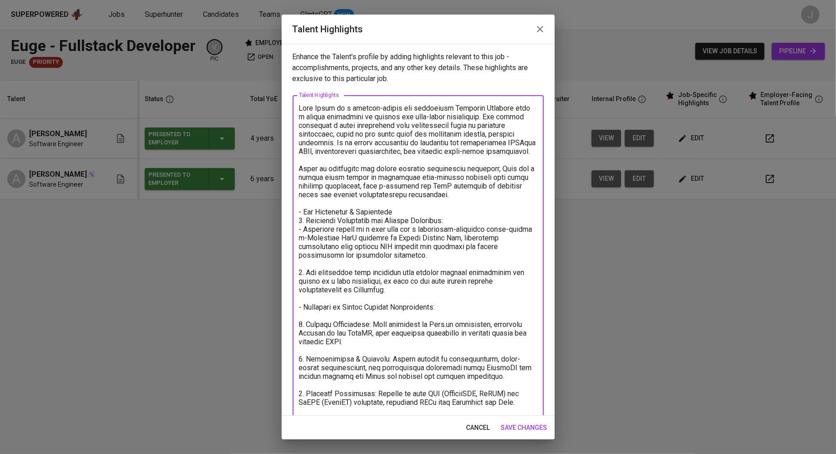
click at [302, 110] on textarea "To enrich screen reader interactions, please activate Accessibility in Grammarl…" at bounding box center [418, 411] width 239 height 614
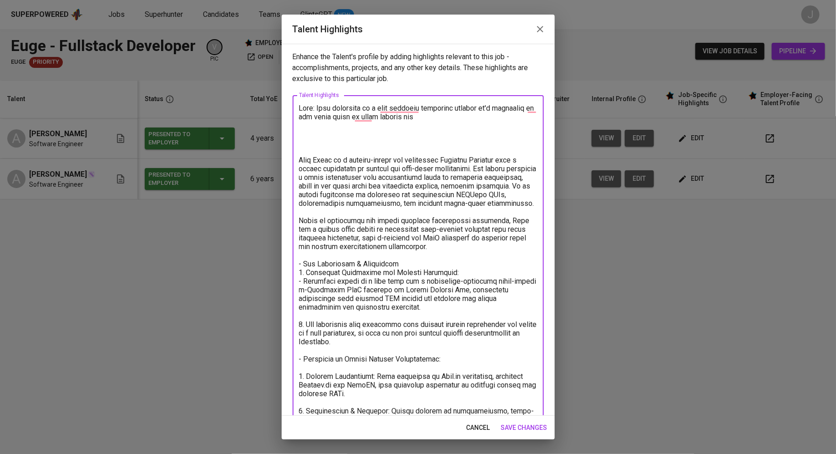
click at [432, 119] on textarea "To enrich screen reader interactions, please activate Accessibility in Grammarl…" at bounding box center [418, 437] width 239 height 666
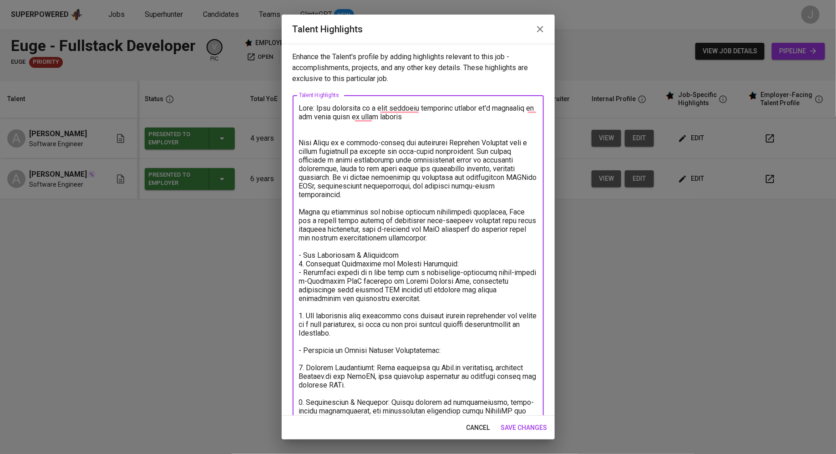
click at [460, 108] on textarea "To enrich screen reader interactions, please activate Accessibility in Grammarl…" at bounding box center [418, 428] width 239 height 649
click at [501, 122] on textarea "To enrich screen reader interactions, please activate Accessibility in Grammarl…" at bounding box center [418, 428] width 239 height 649
click at [314, 115] on textarea "To enrich screen reader interactions, please activate Accessibility in Grammarl…" at bounding box center [418, 428] width 239 height 649
click at [423, 110] on textarea "To enrich screen reader interactions, please activate Accessibility in Grammarl…" at bounding box center [418, 428] width 239 height 649
click at [427, 122] on textarea "To enrich screen reader interactions, please activate Accessibility in Grammarl…" at bounding box center [418, 428] width 239 height 649
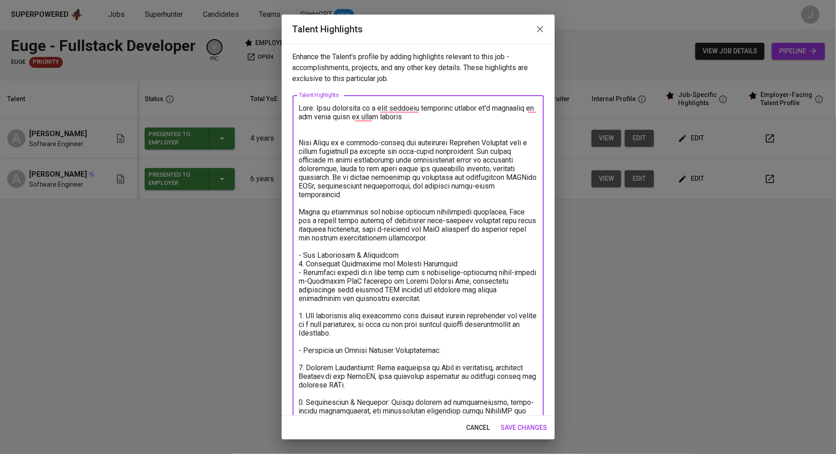
type textarea "Note: This candidate is a high priority candidate because he's currently on the…"
click at [533, 429] on span "save changes" at bounding box center [524, 427] width 46 height 11
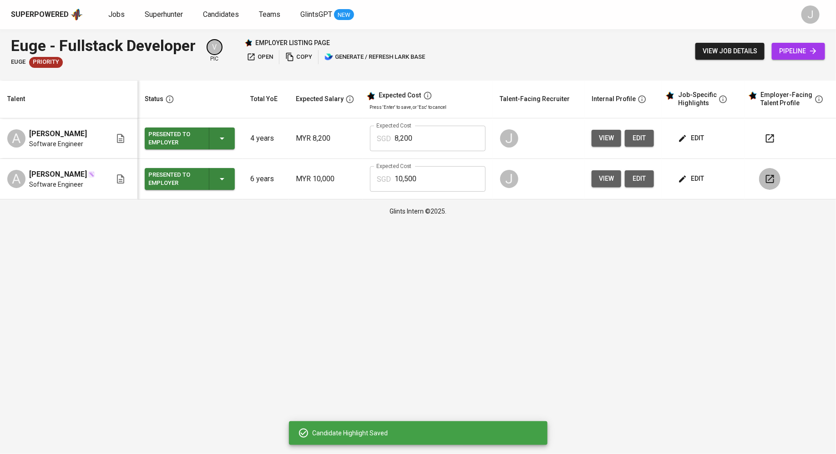
click at [765, 181] on icon "button" at bounding box center [770, 178] width 11 height 11
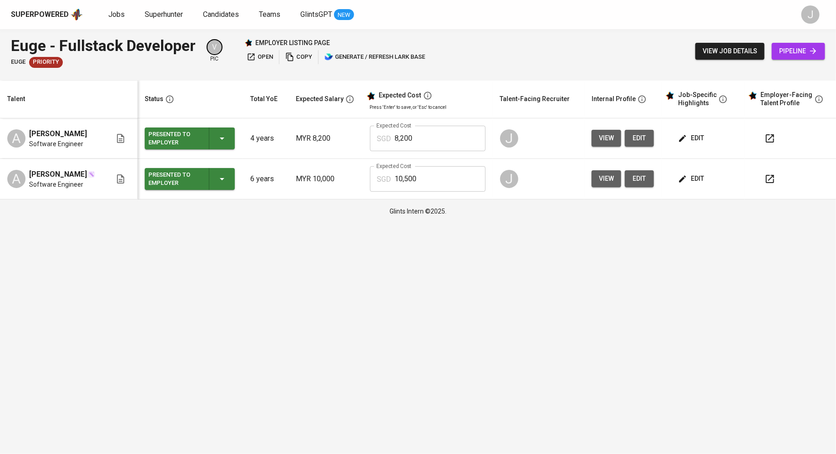
click at [809, 47] on span "pipeline" at bounding box center [799, 51] width 39 height 11
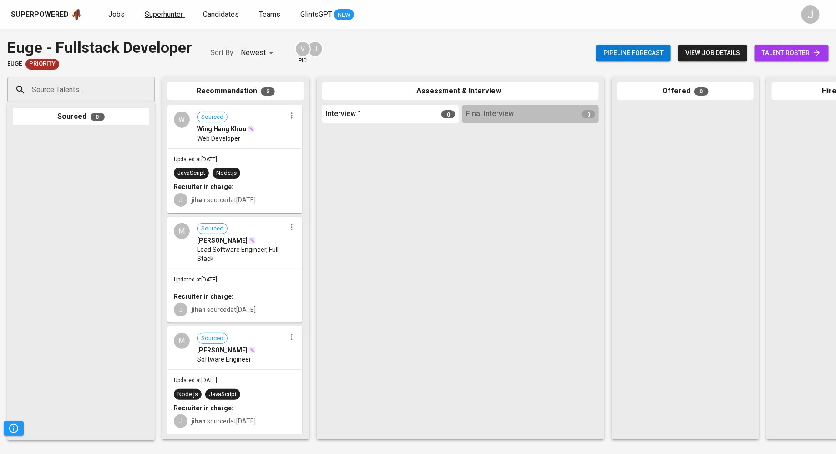
click at [155, 16] on span "Superhunter" at bounding box center [164, 14] width 38 height 9
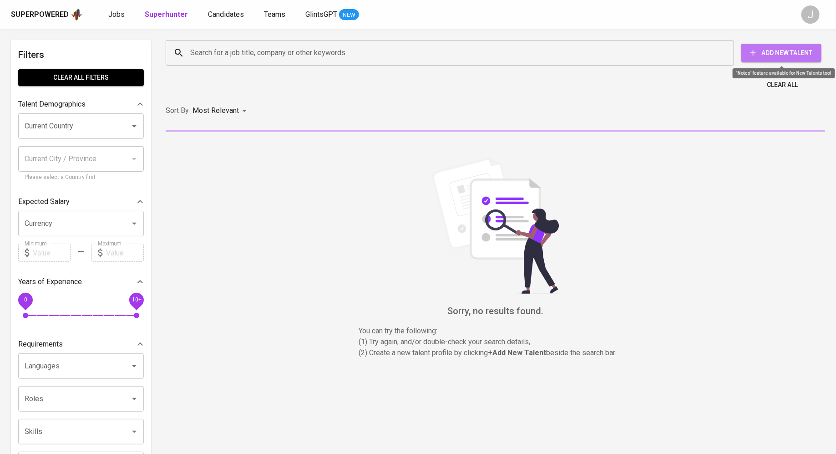
click at [795, 48] on span "Add New Talent" at bounding box center [782, 52] width 66 height 11
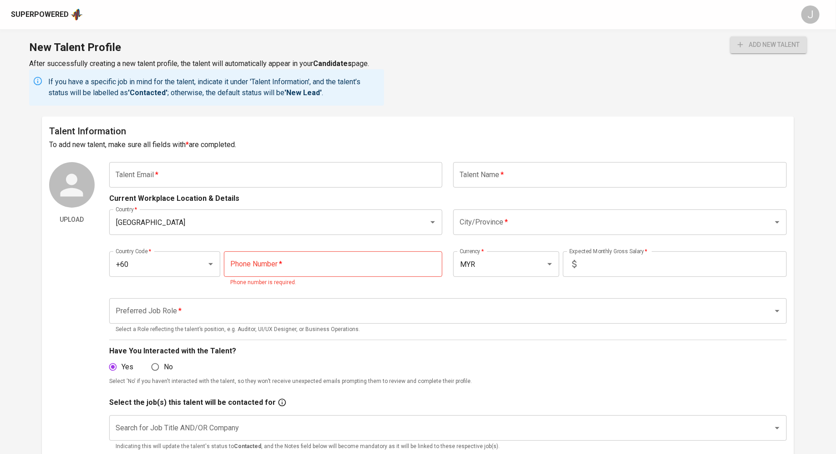
click at [294, 164] on input "text" at bounding box center [276, 174] width 334 height 25
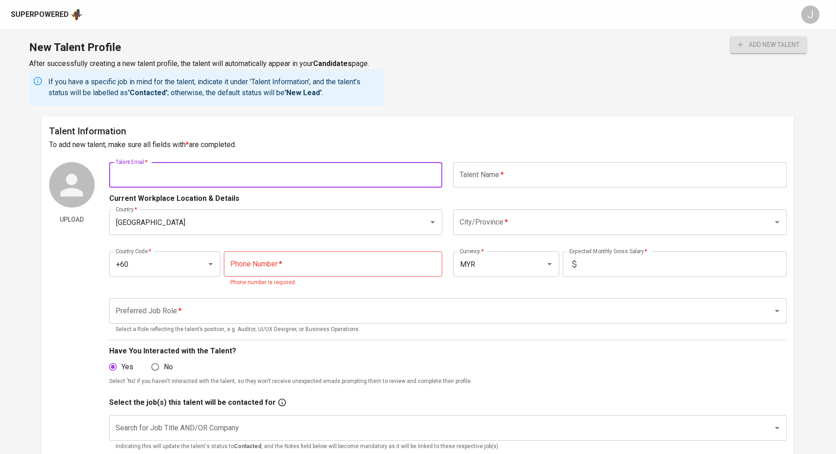
paste input "[EMAIL_ADDRESS][DOMAIN_NAME]"
click at [311, 213] on div "Malaysia Country *" at bounding box center [276, 221] width 334 height 25
type input "[EMAIL_ADDRESS][DOMAIN_NAME]"
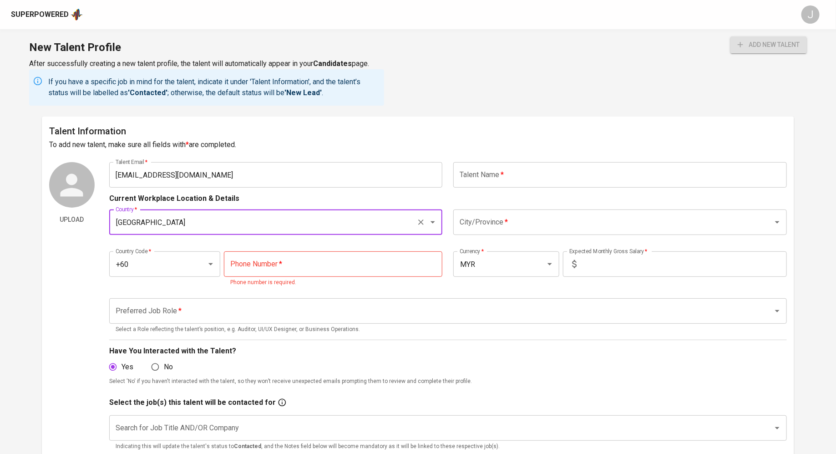
click at [282, 254] on input "tel" at bounding box center [333, 263] width 219 height 25
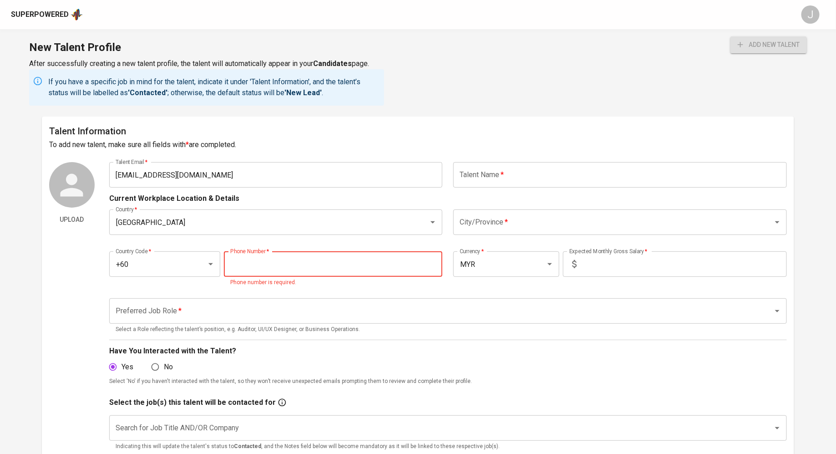
paste input "[PHONE_NUMBER]"
type input "[PHONE_NUMBER]"
click at [555, 168] on input "text" at bounding box center [621, 174] width 334 height 25
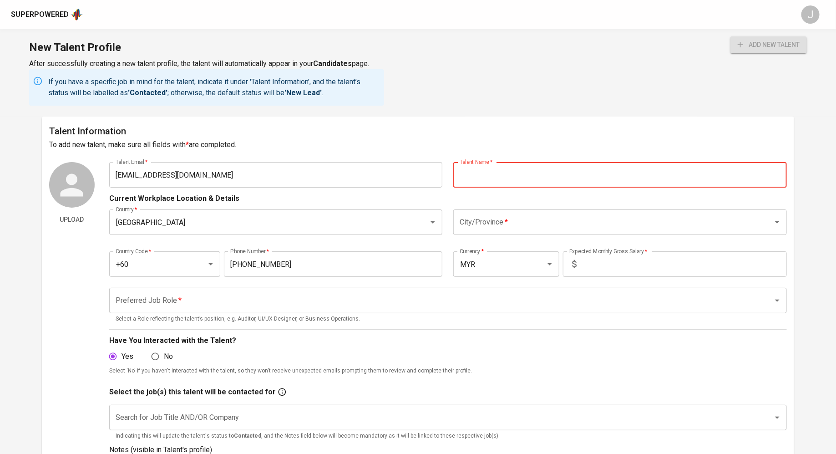
paste input "[PERSON_NAME] Abd [PERSON_NAME]"
click at [522, 211] on div "City/Province *" at bounding box center [621, 221] width 334 height 25
type input "[PERSON_NAME] Abd [PERSON_NAME]"
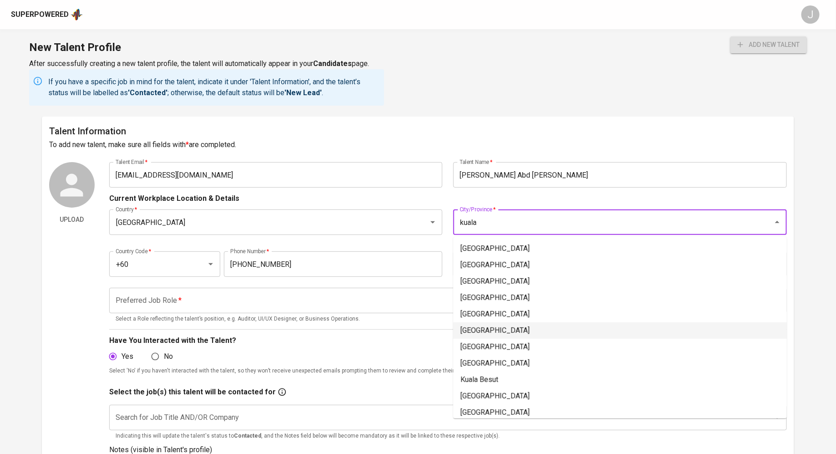
click at [503, 332] on li "[GEOGRAPHIC_DATA]" at bounding box center [621, 330] width 334 height 16
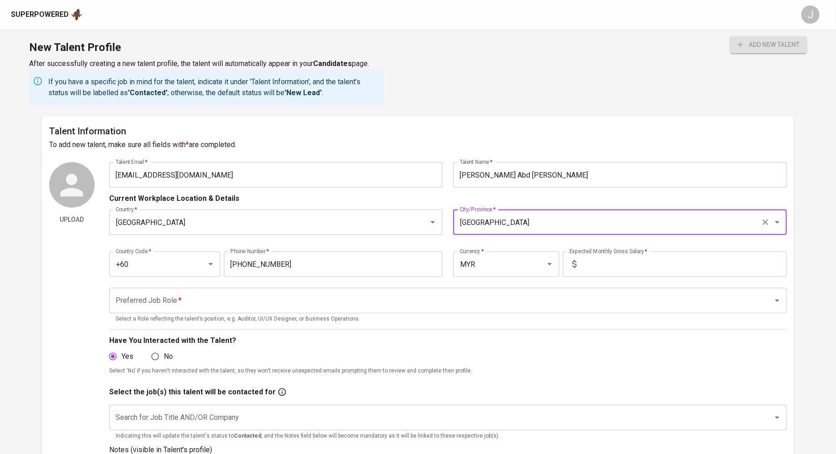
click at [310, 316] on p "Select a Role reflecting the talent’s position, e.g. Auditor, UI/UX Designer, o…" at bounding box center [448, 319] width 665 height 9
type input "[GEOGRAPHIC_DATA]"
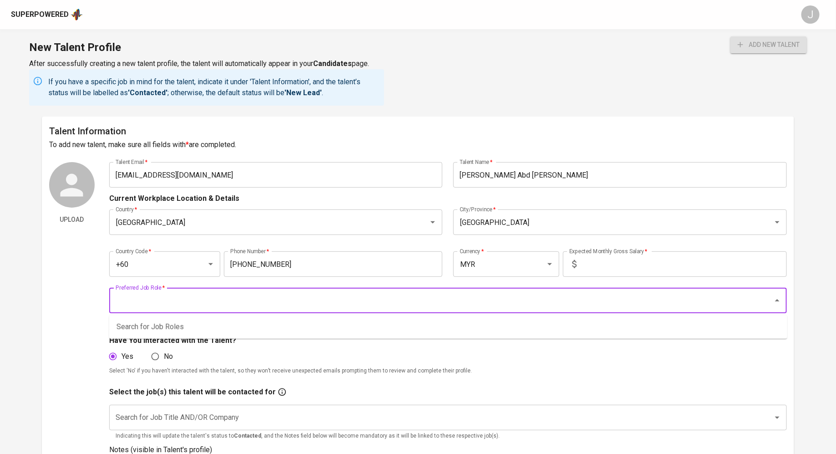
click at [296, 298] on input "Preferred Job Role   *" at bounding box center [435, 300] width 644 height 17
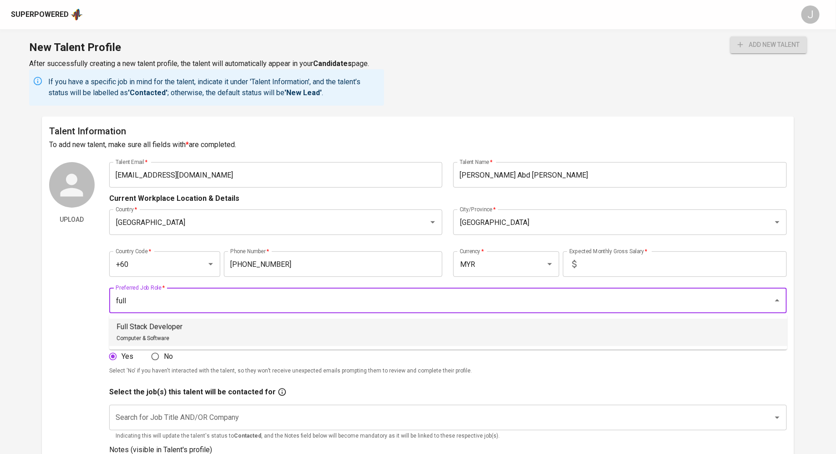
click at [213, 326] on li "Full Stack Developer Computer & Software" at bounding box center [448, 332] width 678 height 27
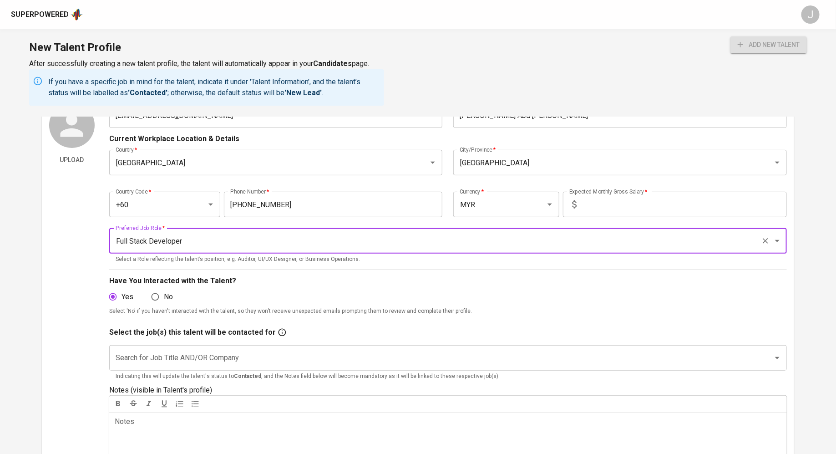
scroll to position [70, 0]
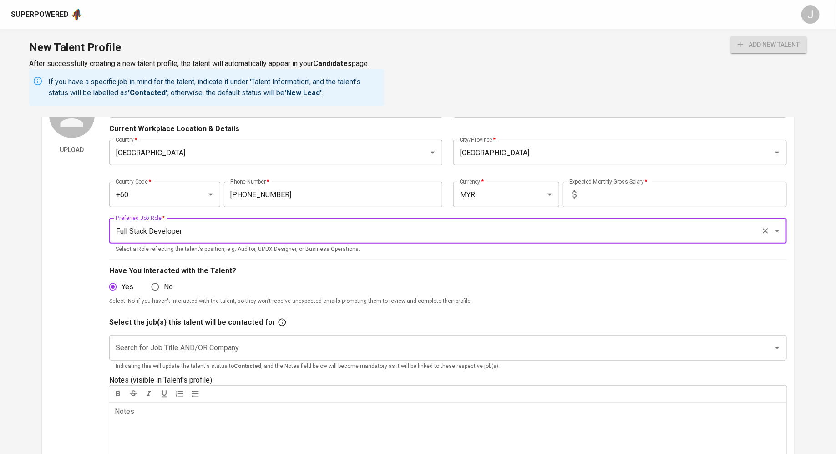
type input "Full Stack Developer"
click at [229, 347] on input "Search for Job Title AND/OR Company" at bounding box center [435, 347] width 644 height 17
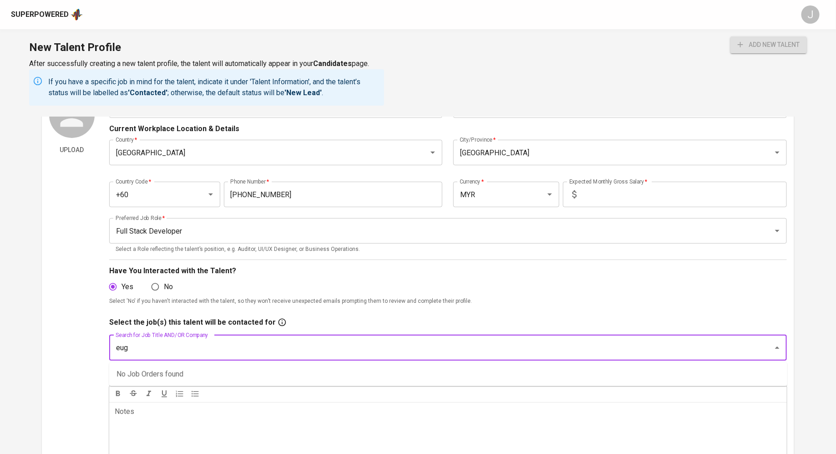
type input "euge"
click at [213, 365] on ul "Euge - Fullstack Developer (euge)" at bounding box center [448, 374] width 678 height 24
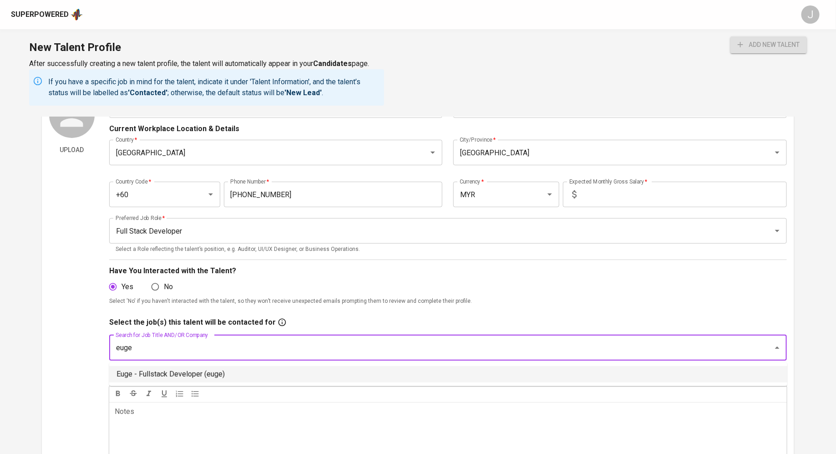
click at [215, 374] on li "Euge - Fullstack Developer (euge)" at bounding box center [448, 374] width 678 height 16
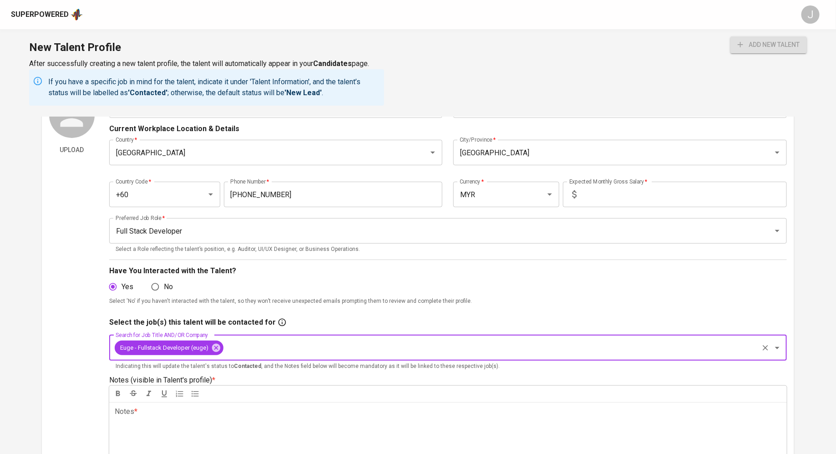
scroll to position [0, 0]
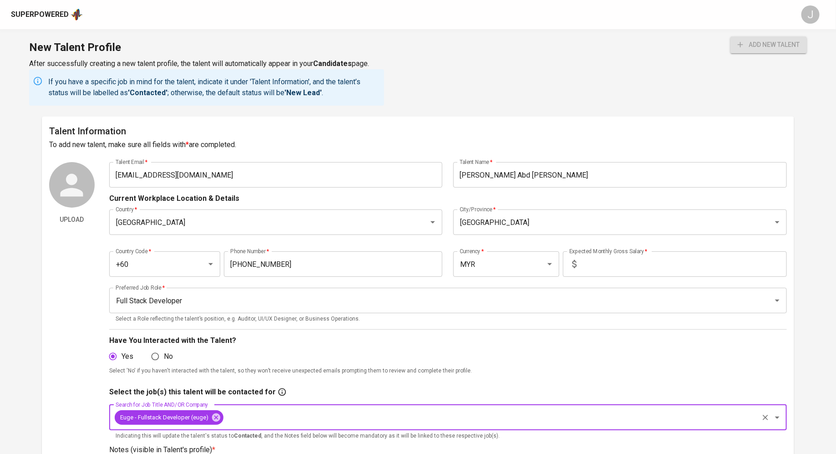
click at [752, 34] on div "New Talent Profile After successfully creating a new talent profile, the talent…" at bounding box center [418, 72] width 836 height 87
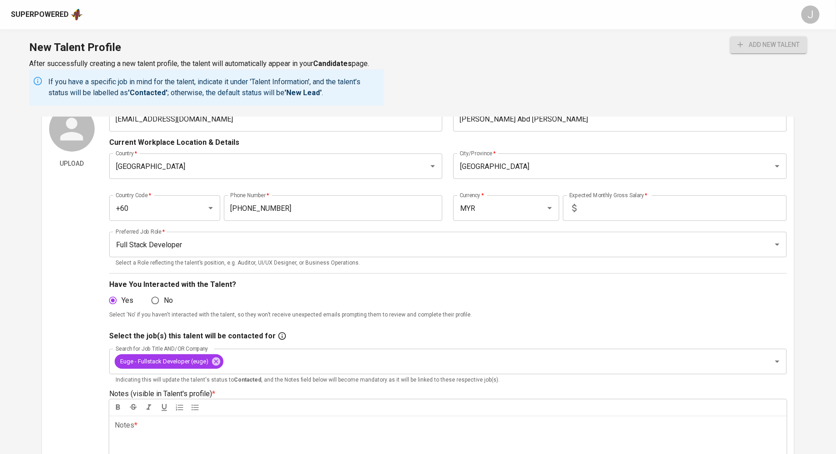
scroll to position [100, 0]
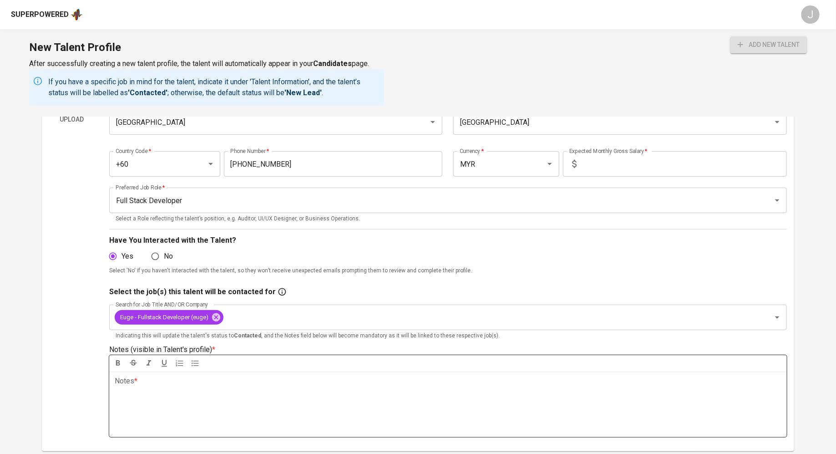
click at [246, 416] on div "Notes * ﻿" at bounding box center [448, 405] width 678 height 66
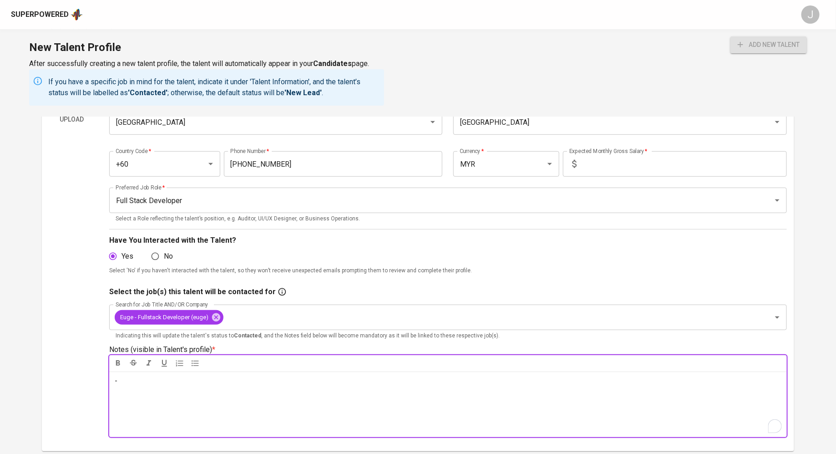
click at [551, 243] on p "Have You Interacted with the Talent?" at bounding box center [448, 240] width 678 height 11
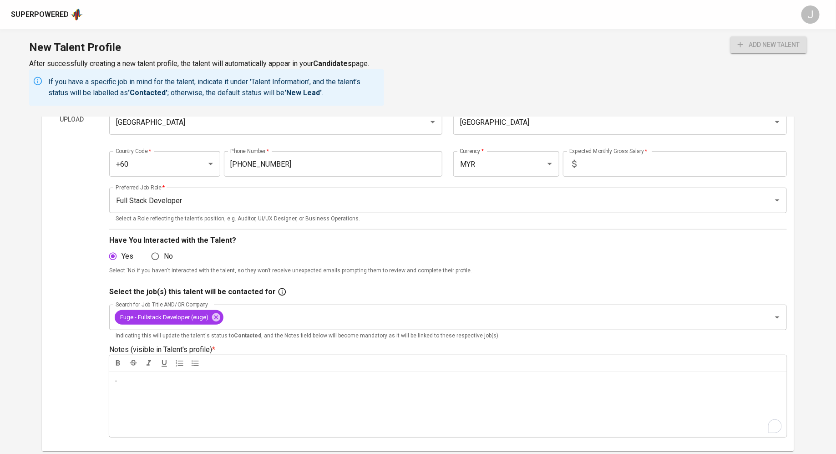
click at [599, 170] on input "text" at bounding box center [684, 163] width 207 height 25
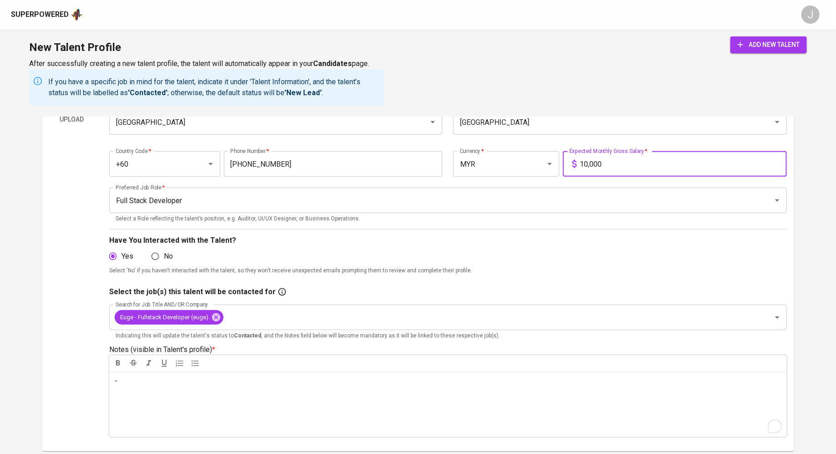
type input "10,000"
click at [633, 163] on input "10,000" at bounding box center [684, 163] width 207 height 25
type input "8,500"
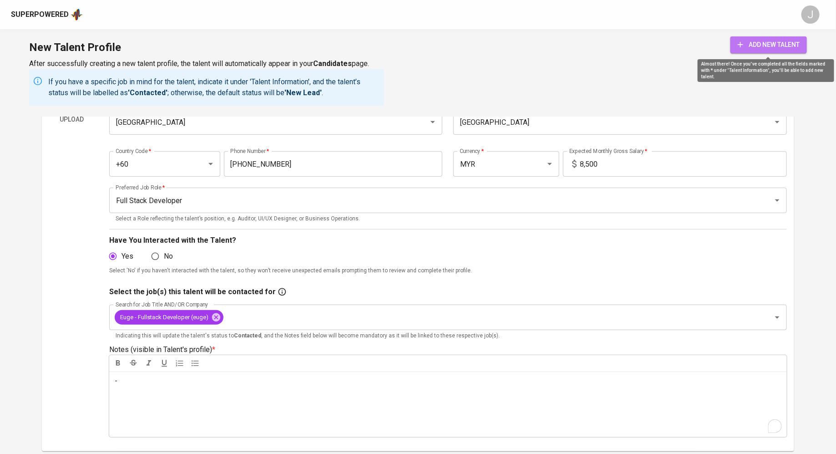
click at [775, 41] on span "add new talent" at bounding box center [769, 44] width 62 height 11
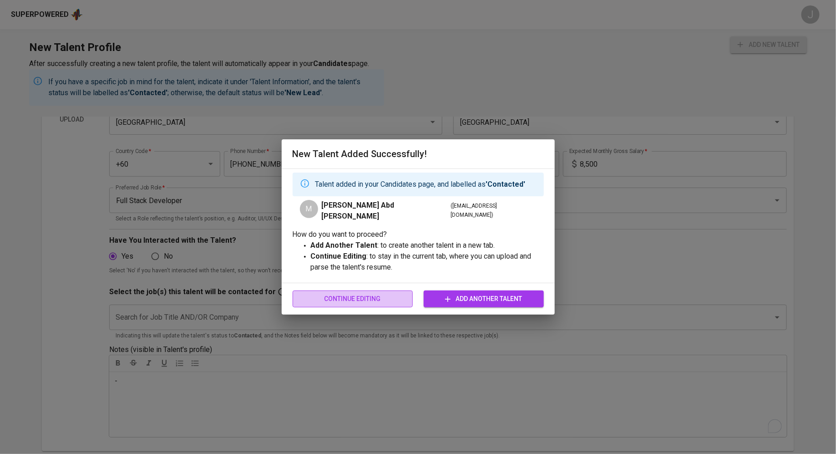
click at [363, 296] on span "Continue Editing" at bounding box center [353, 298] width 106 height 11
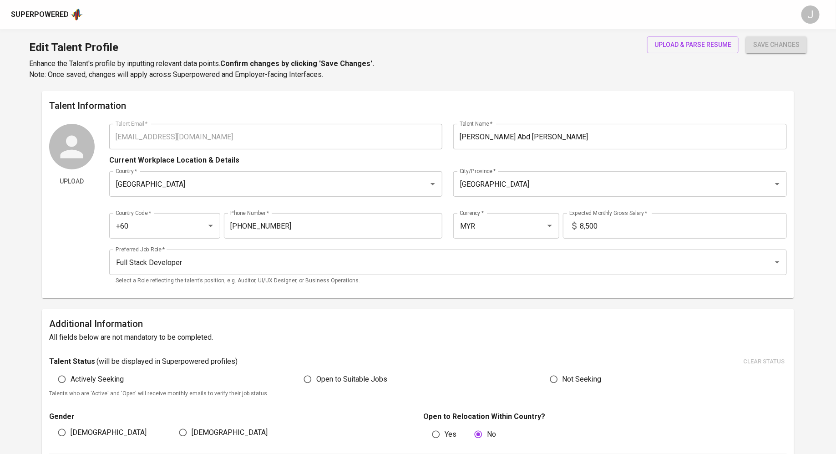
click at [401, 94] on div "Talent Information Upload Talent Email   * [EMAIL_ADDRESS][DOMAIN_NAME] Talent …" at bounding box center [418, 194] width 753 height 207
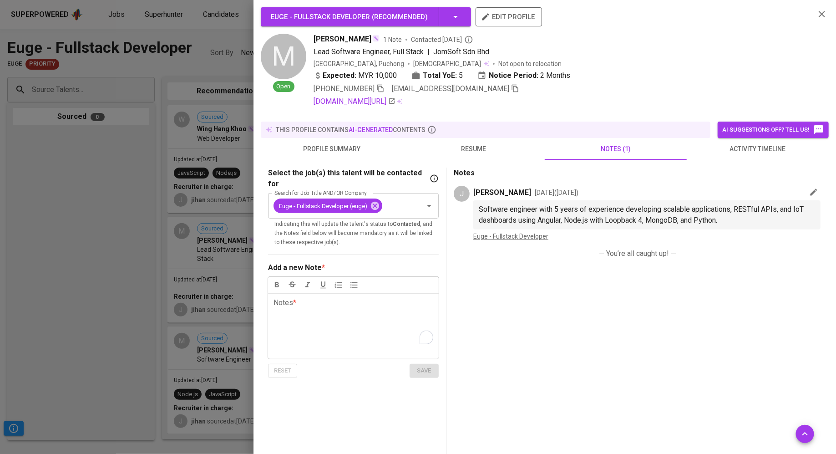
scroll to position [46, 0]
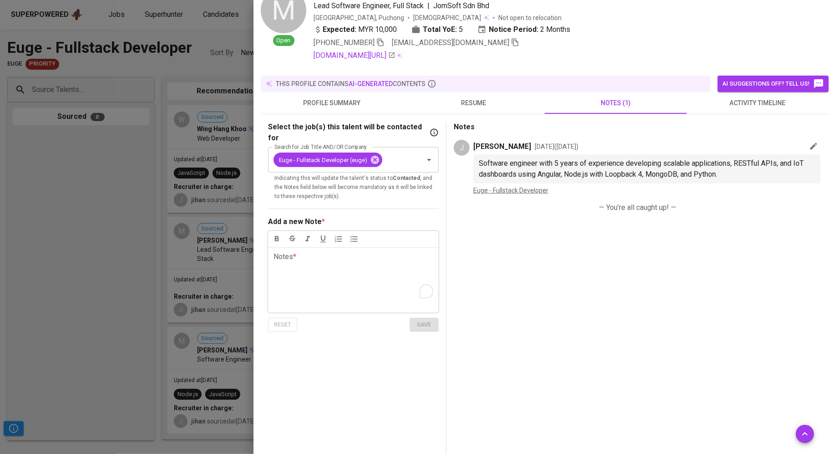
click at [477, 111] on button "resume" at bounding box center [474, 103] width 142 height 22
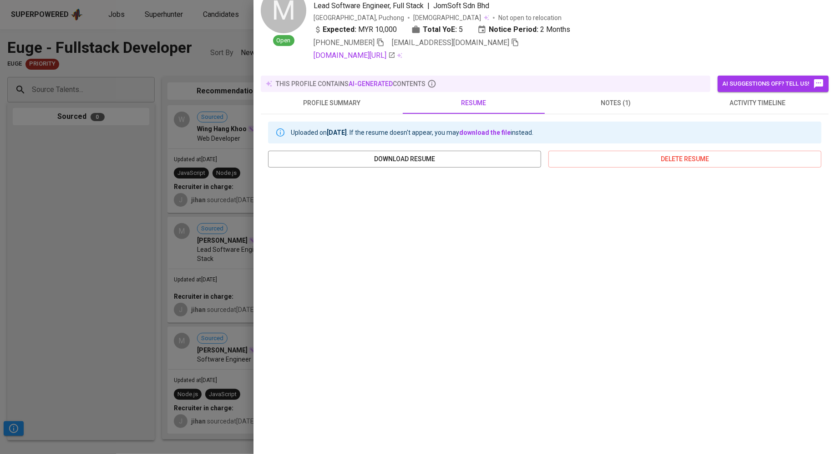
click at [626, 114] on div "Uploaded on [DATE] . If the resume doesn't appear, you may download the file in…" at bounding box center [545, 284] width 568 height 341
click at [613, 97] on span "notes (1)" at bounding box center [616, 102] width 131 height 11
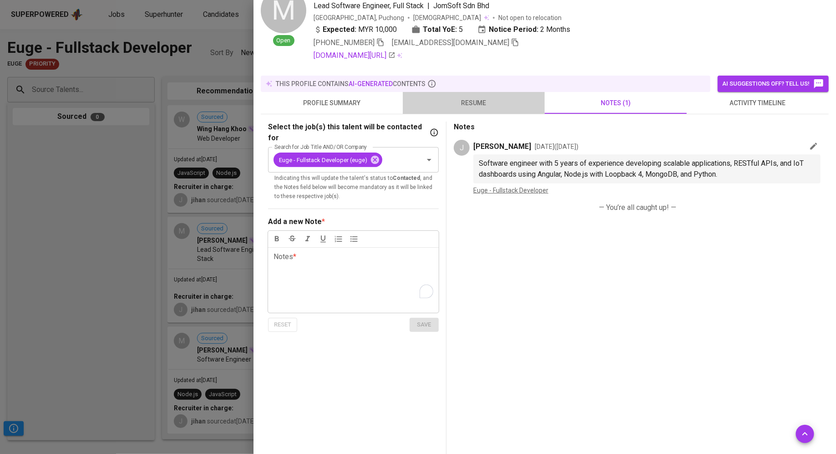
click at [479, 100] on span "resume" at bounding box center [473, 102] width 131 height 11
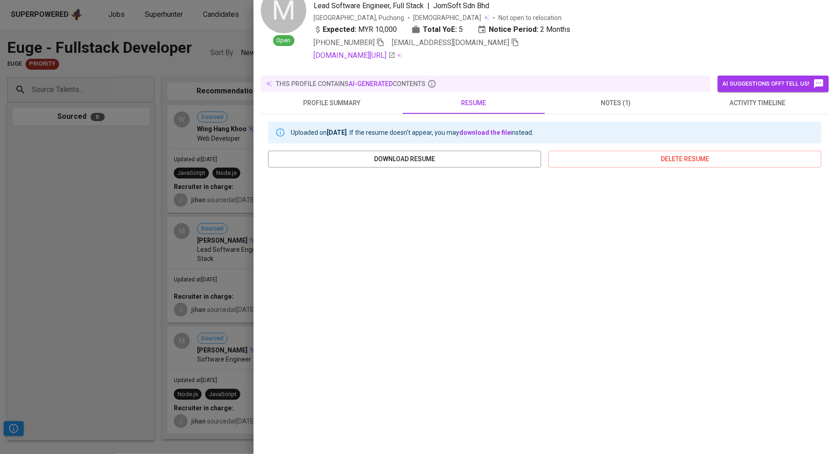
click at [597, 114] on div "Uploaded on [DATE] . If the resume doesn't appear, you may download the file in…" at bounding box center [545, 284] width 568 height 341
click at [613, 98] on span "notes (1)" at bounding box center [616, 102] width 131 height 11
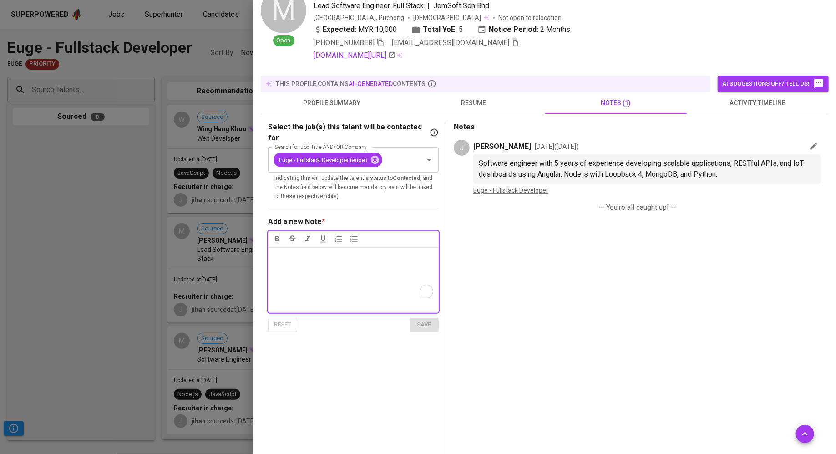
click at [318, 251] on p "Notes * ﻿" at bounding box center [354, 256] width 160 height 11
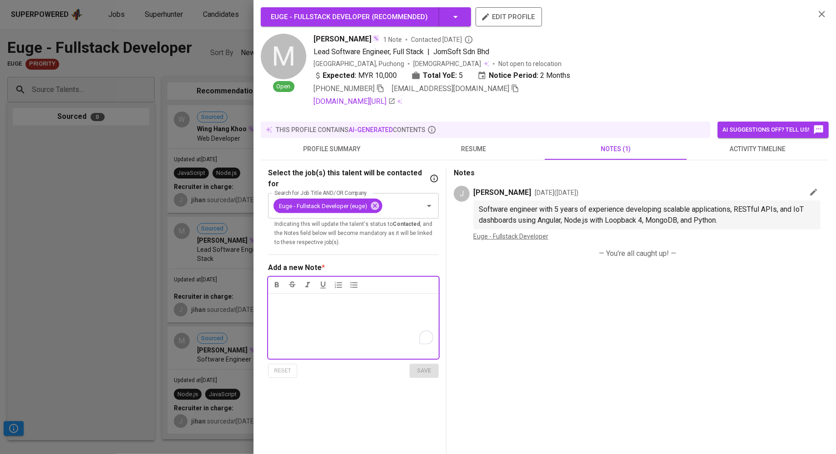
click at [303, 301] on div "Notes * ﻿" at bounding box center [353, 326] width 171 height 66
click at [367, 299] on div "Graduate in IS majoring AI" at bounding box center [353, 326] width 171 height 66
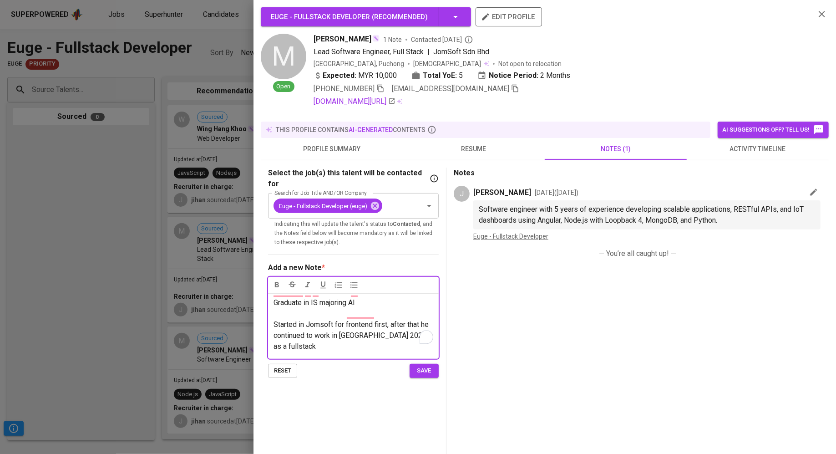
click at [373, 325] on span "Started in Jomsoft for frontend first, after that he continued to work in [GEOG…" at bounding box center [352, 335] width 157 height 31
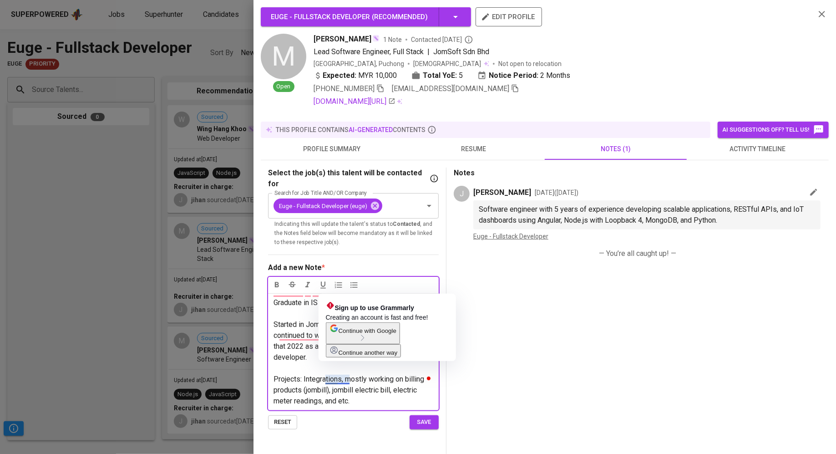
click at [337, 380] on span "Projects: Integrations, mostly working on billing products (jombill), jombill e…" at bounding box center [350, 390] width 153 height 31
click at [359, 383] on p "Projects: Integrations, mostly working on billing products (jombill), jombill e…" at bounding box center [354, 390] width 160 height 33
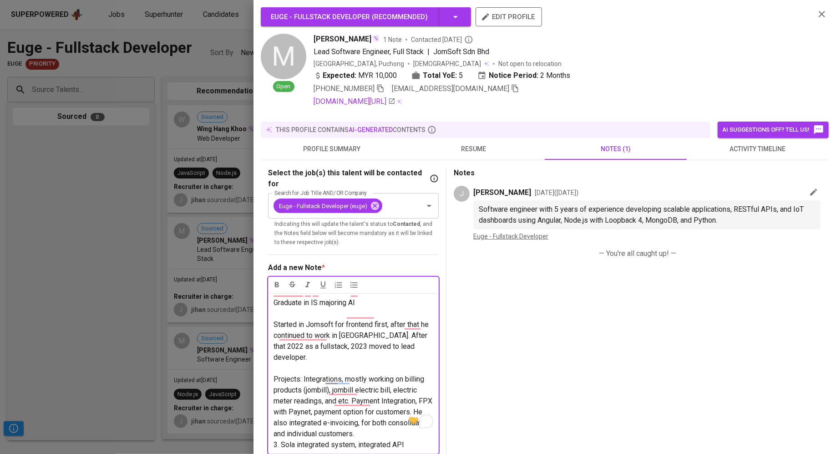
click at [295, 440] on span "3. Sola integrated system, integrated API" at bounding box center [339, 444] width 131 height 9
click at [405, 440] on span "3. Solar integrated system, integrated API" at bounding box center [340, 444] width 133 height 9
click at [356, 381] on span "Projects: Integrations, mostly working on billing products (jombill), jombill e…" at bounding box center [354, 406] width 161 height 63
click at [394, 407] on span "Payment Integration, FPX with Paynet, payment option for customers. He also int…" at bounding box center [363, 427] width 143 height 40
click at [278, 449] on span "3. Solar integrated system, integrated API for EV dashboard" at bounding box center [352, 459] width 156 height 20
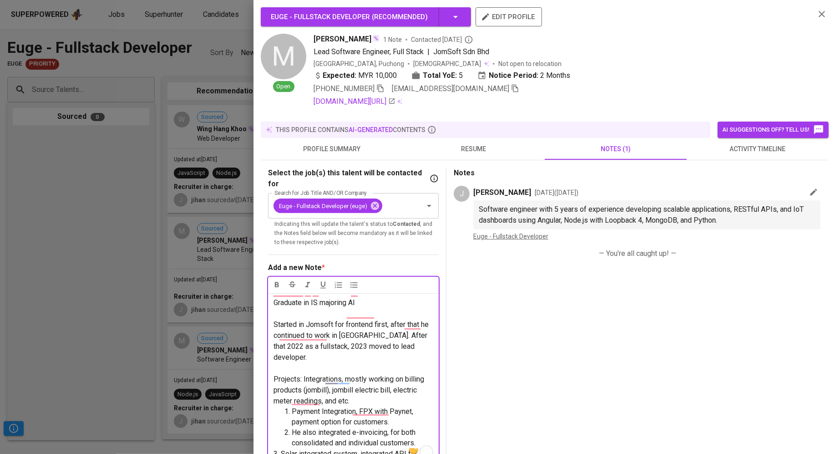
click at [280, 449] on span "3. Solar integrated system, integrated API for EV dashboard" at bounding box center [352, 459] width 156 height 20
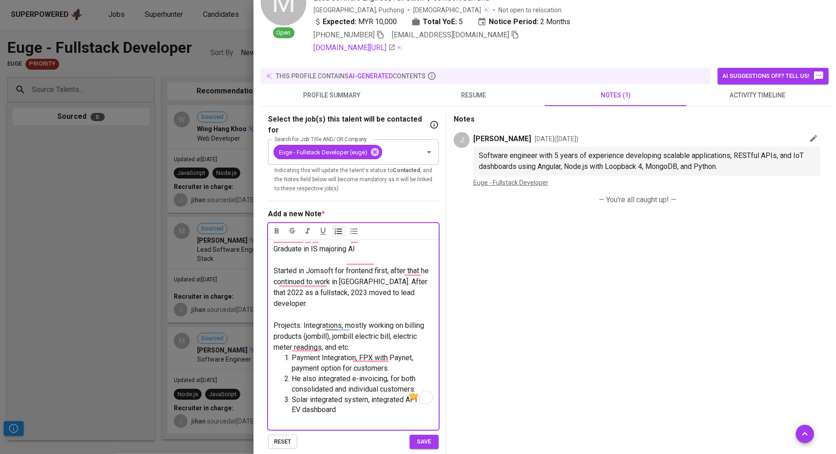
click at [347, 395] on li "Solar integrated system, integrated API for EV dashboard" at bounding box center [363, 405] width 142 height 21
click at [299, 416] on span "Tech Stack:" at bounding box center [292, 420] width 36 height 9
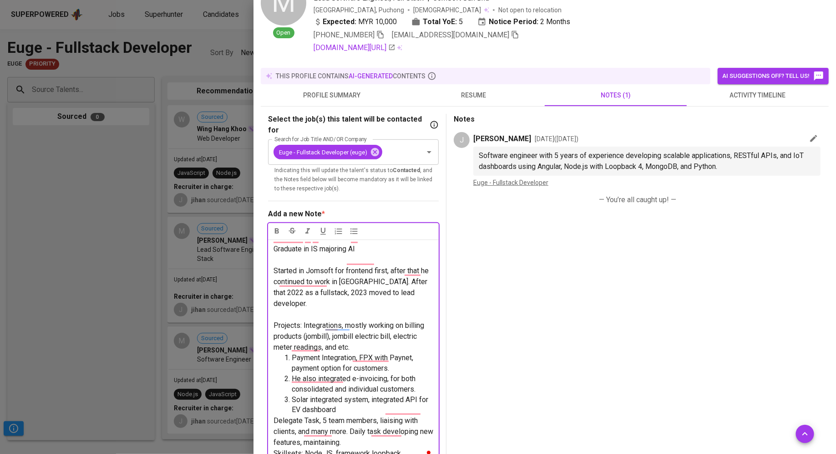
scroll to position [167, 0]
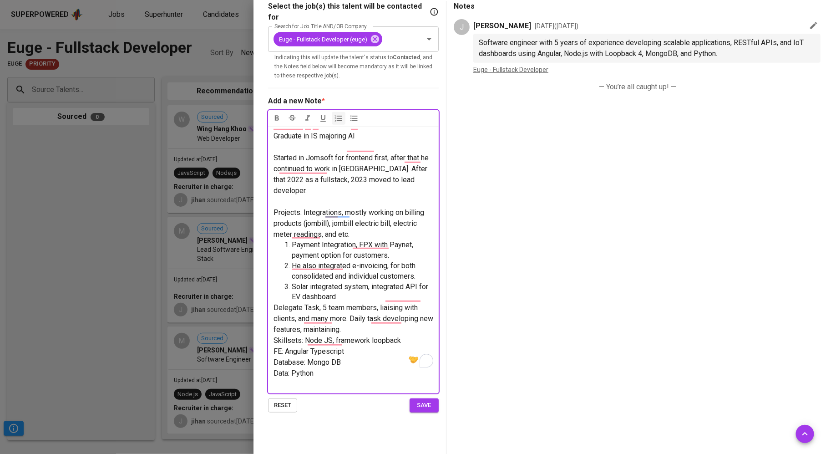
click at [352, 282] on li "Solar integrated system, integrated API for EV dashboard" at bounding box center [363, 292] width 142 height 21
click at [334, 368] on p "Data: Python" at bounding box center [354, 373] width 160 height 11
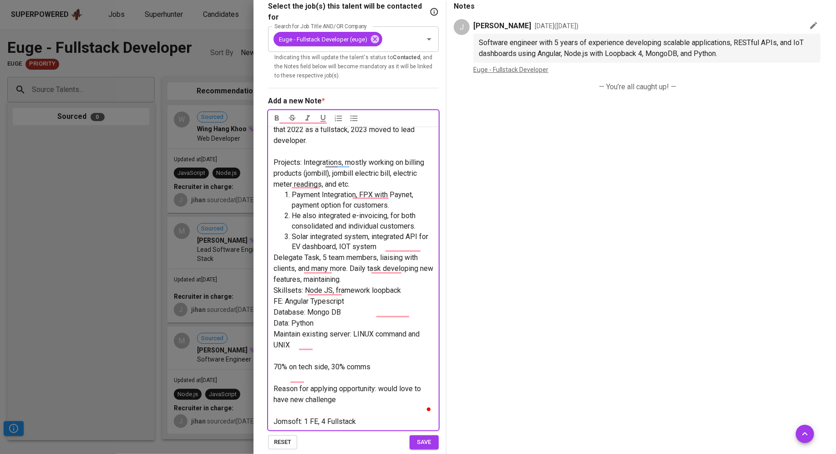
scroll to position [61, 0]
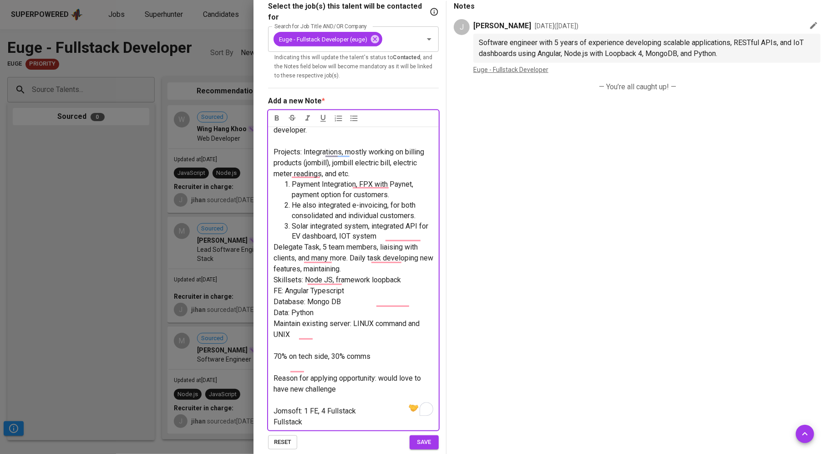
click at [296, 418] on span "Fullstack" at bounding box center [288, 422] width 29 height 9
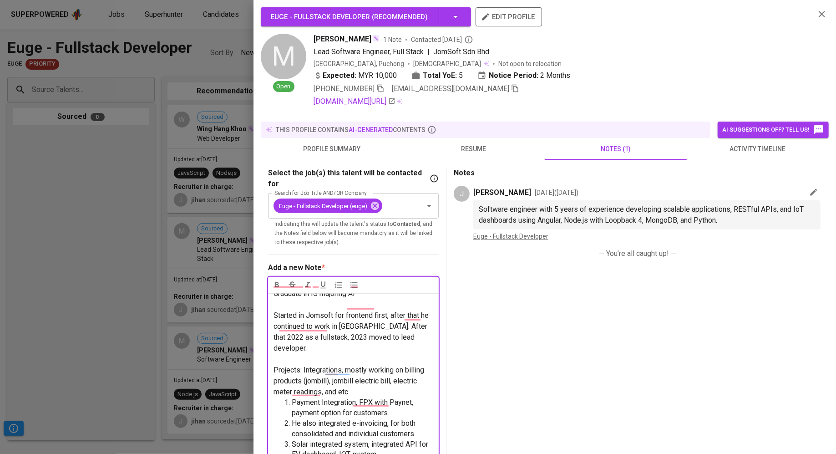
scroll to position [127, 0]
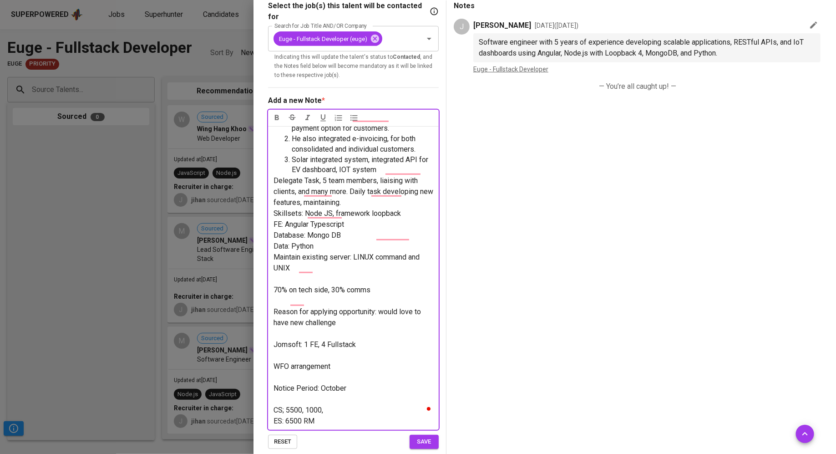
click at [426, 440] on div "Select the job(s) this talent will be contacted for Search for Job Title AND/OR…" at bounding box center [357, 227] width 178 height 454
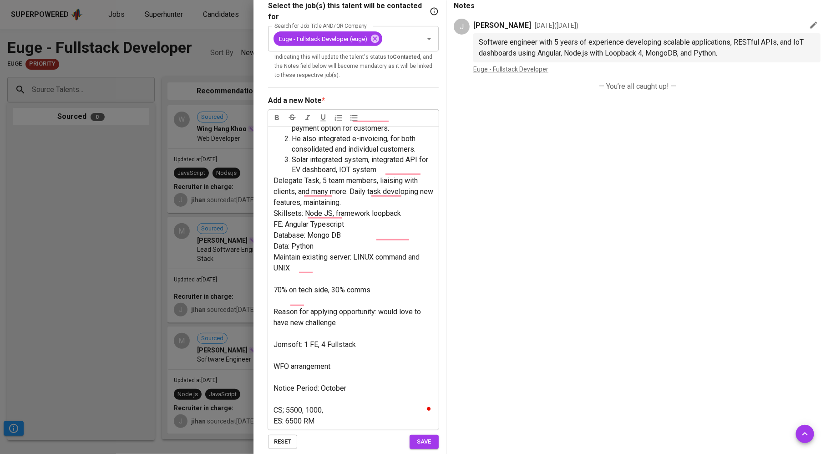
click at [427, 437] on span "save" at bounding box center [424, 442] width 20 height 10
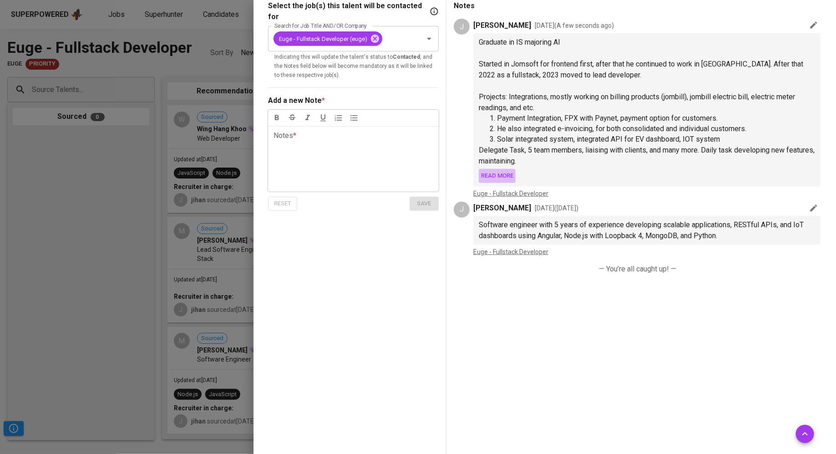
click at [495, 176] on span "Read more" at bounding box center [497, 176] width 32 height 10
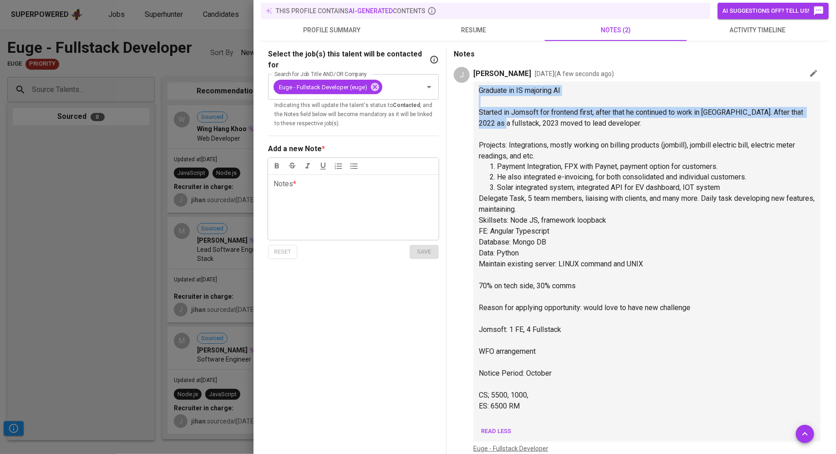
drag, startPoint x: 480, startPoint y: 87, endPoint x: 503, endPoint y: 127, distance: 46.7
click at [503, 127] on div "Graduate in IS majoring AI ﻿ Started in Jomsoft for frontend first, after that …" at bounding box center [647, 253] width 336 height 337
click at [503, 127] on p "Started in Jomsoft for frontend first, after that he continued to work in Jomso…" at bounding box center [647, 118] width 336 height 22
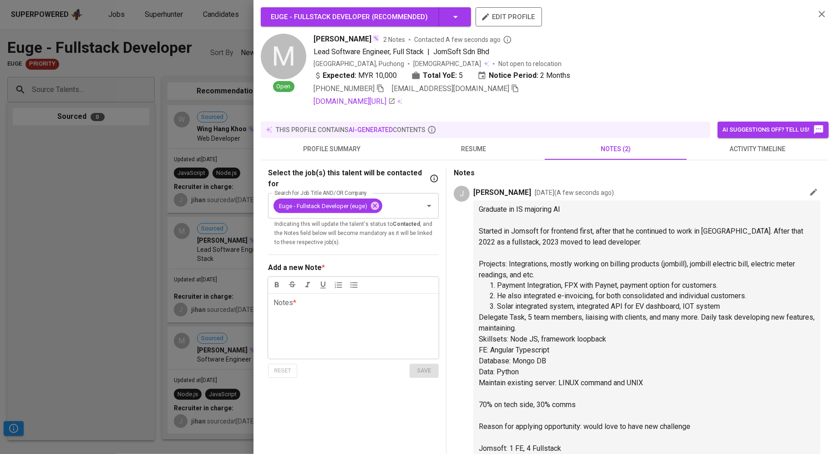
click at [487, 148] on span "resume" at bounding box center [473, 148] width 131 height 11
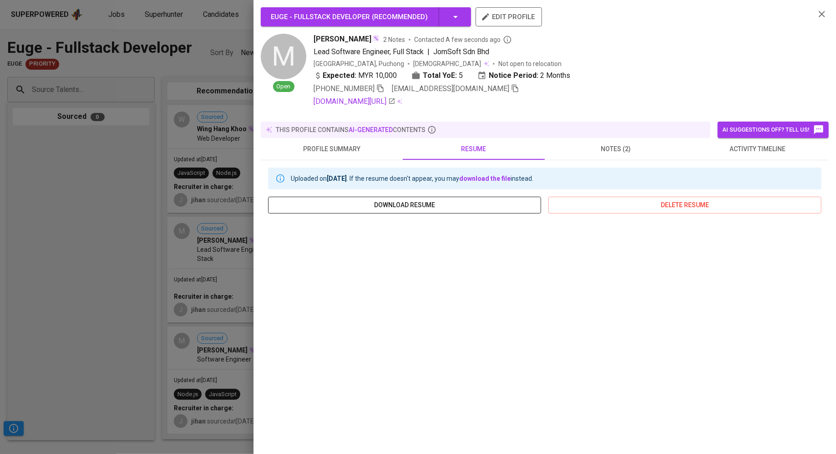
click at [428, 199] on span "download resume" at bounding box center [404, 204] width 259 height 11
click at [100, 205] on div at bounding box center [418, 227] width 836 height 454
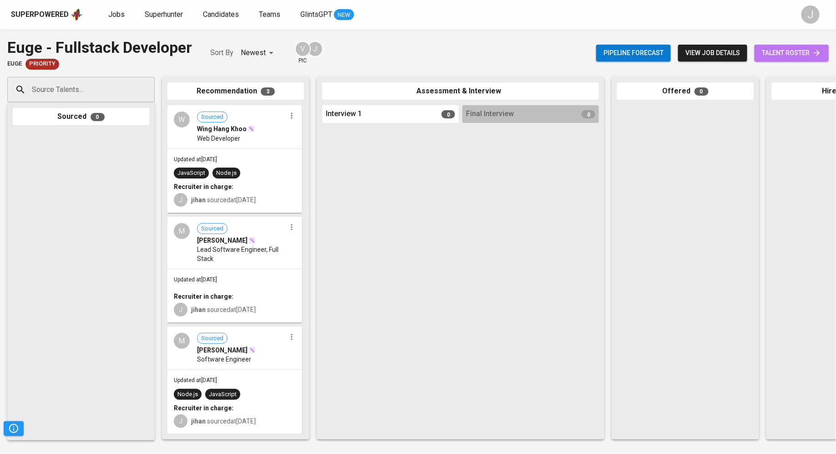
click at [795, 51] on span "talent roster" at bounding box center [792, 52] width 60 height 11
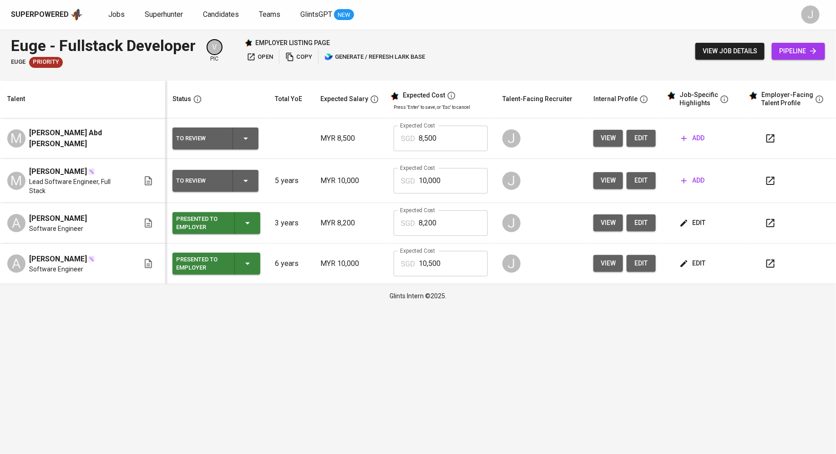
click at [440, 179] on input "10,000" at bounding box center [453, 180] width 69 height 25
type input "6,500"
click at [700, 180] on span "add" at bounding box center [693, 180] width 23 height 11
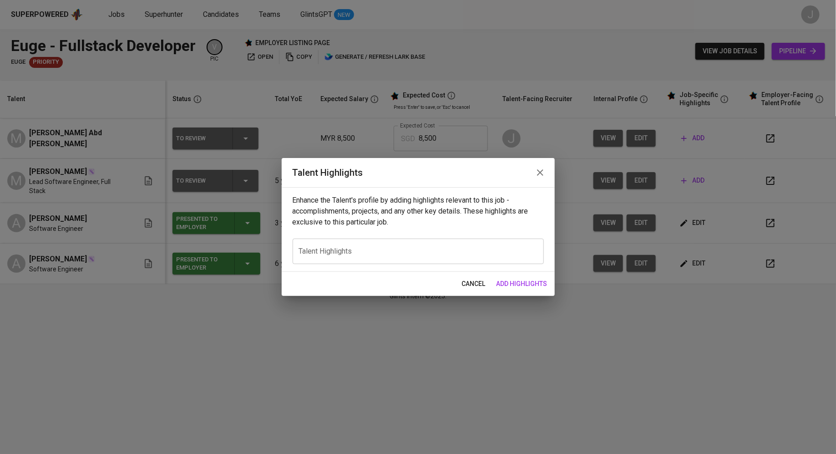
click at [536, 174] on icon "button" at bounding box center [540, 172] width 11 height 11
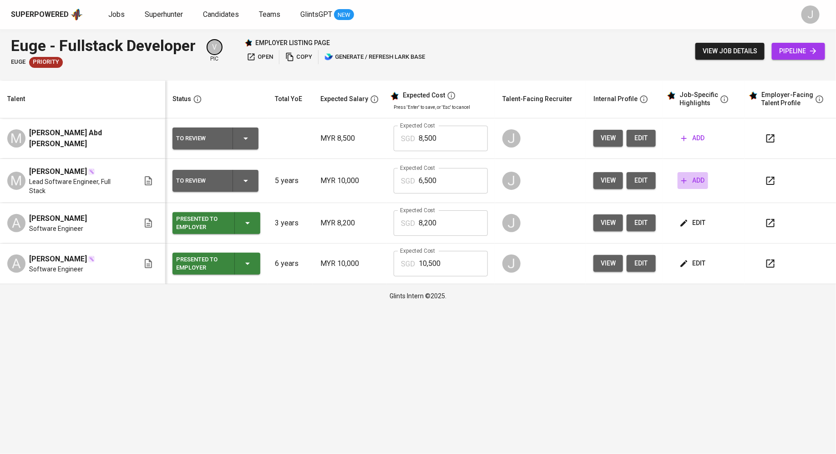
click at [703, 179] on span "add" at bounding box center [693, 180] width 23 height 11
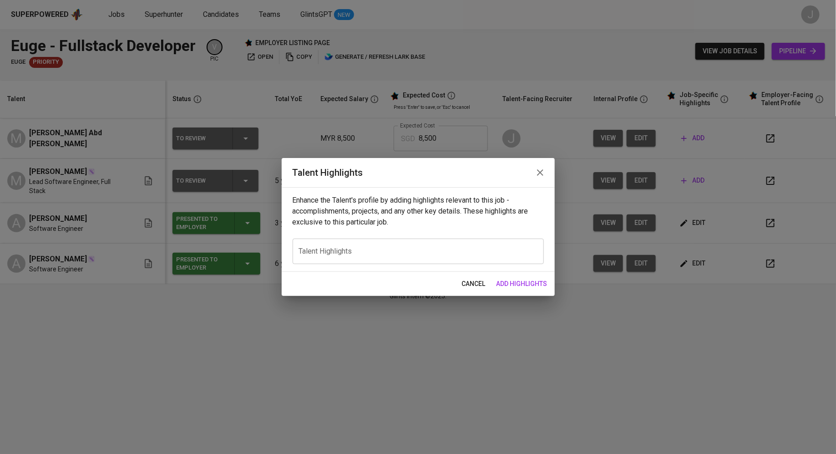
click at [437, 252] on textarea at bounding box center [418, 251] width 239 height 9
paste textarea "Muhamad Agil Luqman is a dedicated and proficient Full-Stack Software Engineer …"
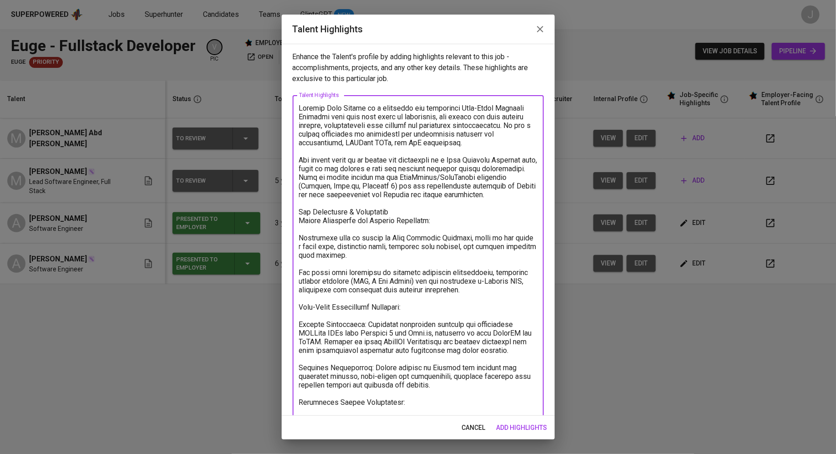
click at [338, 107] on textarea at bounding box center [418, 359] width 239 height 510
click at [405, 157] on textarea at bounding box center [418, 359] width 239 height 510
click at [301, 223] on textarea at bounding box center [418, 359] width 239 height 510
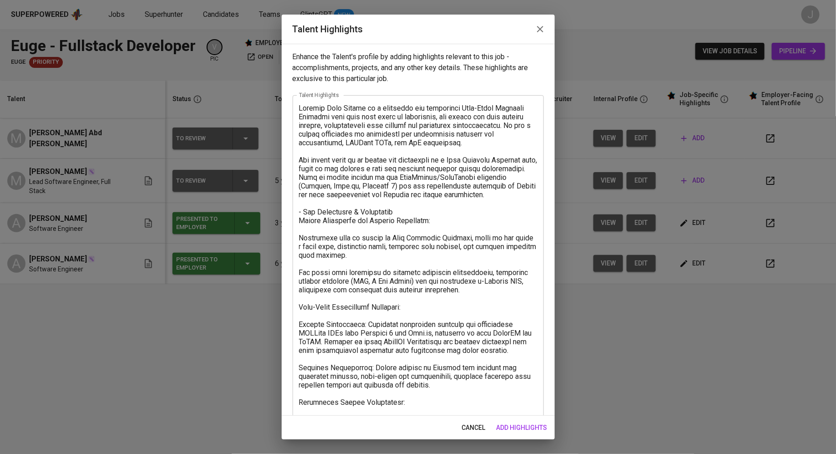
click at [296, 229] on div "x Talent Highlights" at bounding box center [418, 358] width 251 height 527
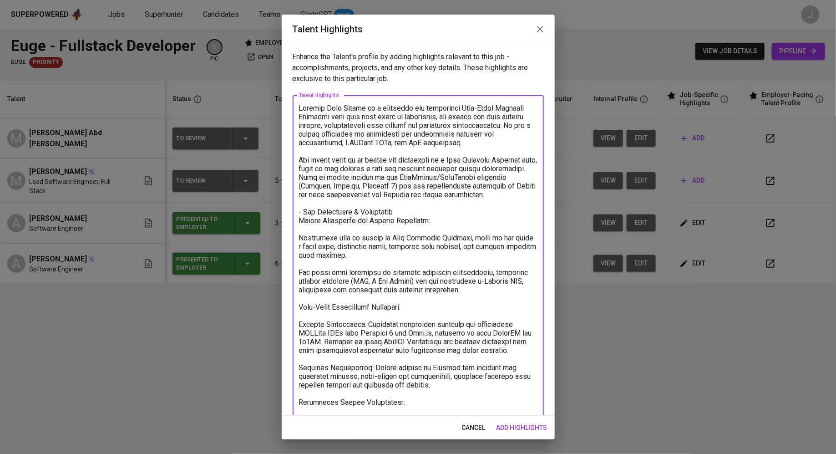
click at [302, 229] on textarea "To enrich screen reader interactions, please activate Accessibility in Grammarl…" at bounding box center [418, 359] width 239 height 510
click at [342, 231] on textarea "To enrich screen reader interactions, please activate Accessibility in Grammarl…" at bounding box center [418, 359] width 239 height 510
click at [300, 247] on textarea "To enrich screen reader interactions, please activate Accessibility in Grammarl…" at bounding box center [418, 359] width 239 height 510
click at [386, 265] on textarea "To enrich screen reader interactions, please activate Accessibility in Grammarl…" at bounding box center [418, 359] width 239 height 510
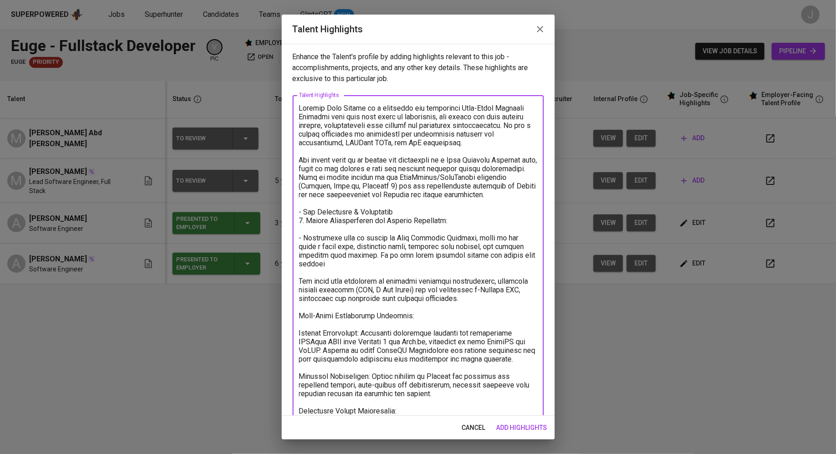
click at [303, 289] on textarea "To enrich screen reader interactions, please activate Accessibility in Grammarl…" at bounding box center [418, 363] width 239 height 519
click at [306, 247] on textarea "To enrich screen reader interactions, please activate Accessibility in Grammarl…" at bounding box center [418, 363] width 239 height 519
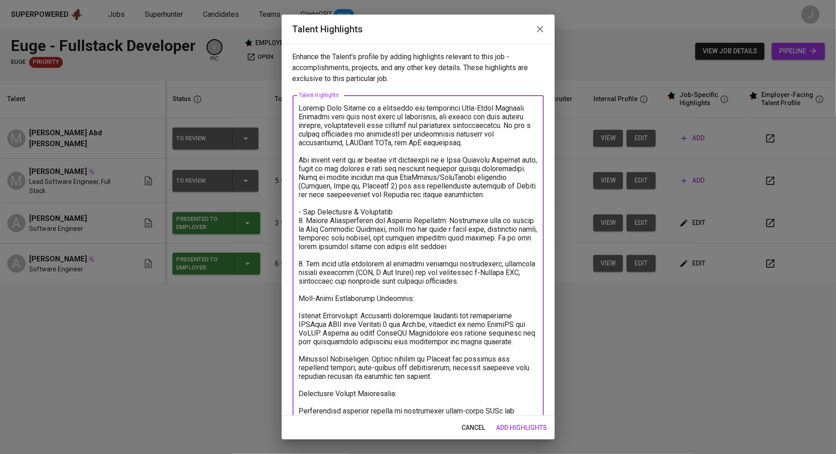
click at [299, 309] on textarea "To enrich screen reader interactions, please activate Accessibility in Grammarl…" at bounding box center [418, 355] width 239 height 502
click at [307, 325] on textarea "To enrich screen reader interactions, please activate Accessibility in Grammarl…" at bounding box center [418, 355] width 239 height 502
click at [302, 370] on textarea "To enrich screen reader interactions, please activate Accessibility in Grammarl…" at bounding box center [418, 355] width 239 height 502
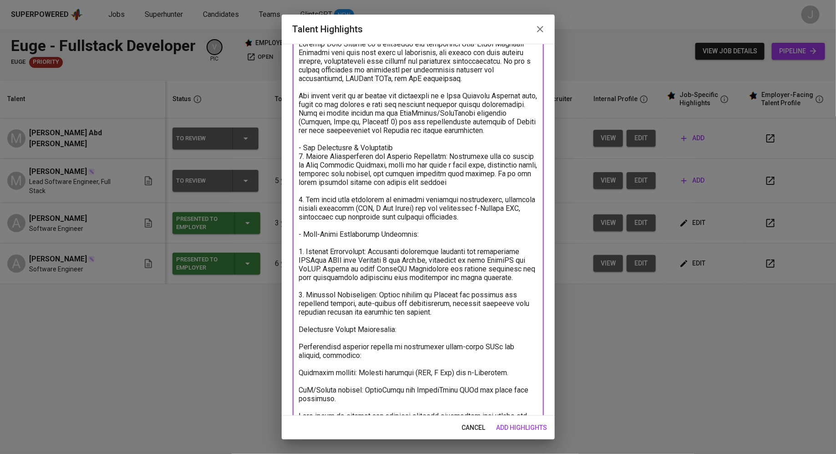
scroll to position [78, 0]
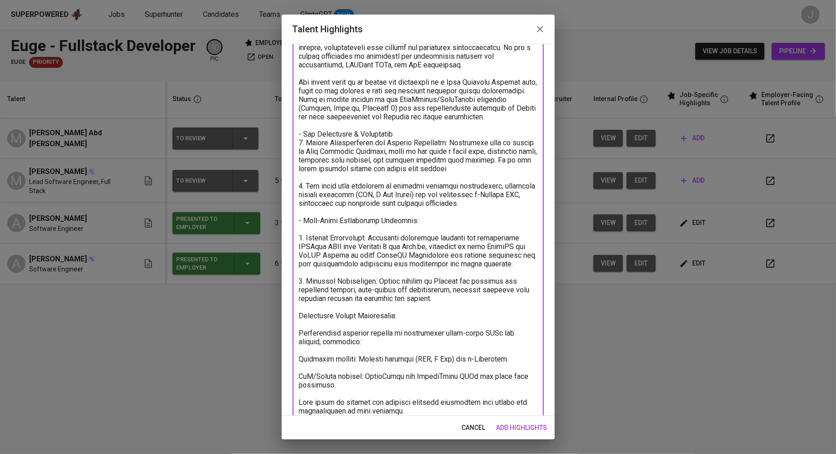
click at [299, 325] on textarea "To enrich screen reader interactions, please activate Accessibility in Grammarl…" at bounding box center [418, 277] width 239 height 502
click at [304, 342] on textarea "To enrich screen reader interactions, please activate Accessibility in Grammarl…" at bounding box center [418, 277] width 239 height 502
click at [298, 369] on div "x Talent Highlights" at bounding box center [418, 276] width 251 height 519
click at [299, 366] on textarea "To enrich screen reader interactions, please activate Accessibility in Grammarl…" at bounding box center [418, 277] width 239 height 502
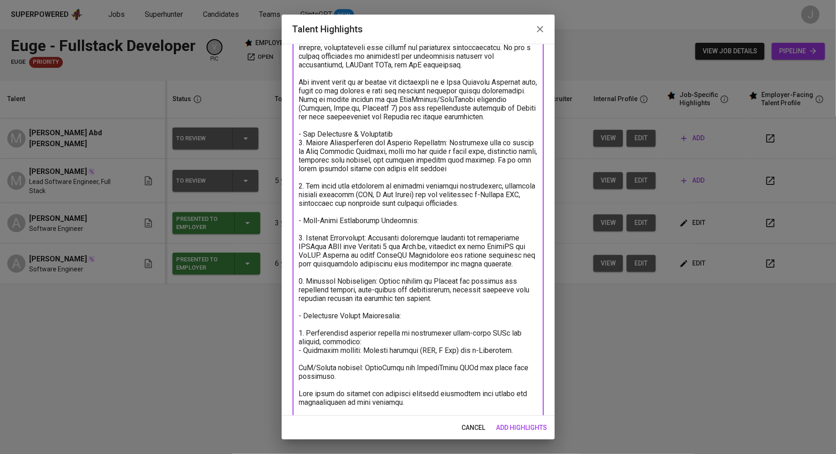
click at [306, 376] on textarea "To enrich screen reader interactions, please activate Accessibility in Grammarl…" at bounding box center [418, 272] width 239 height 493
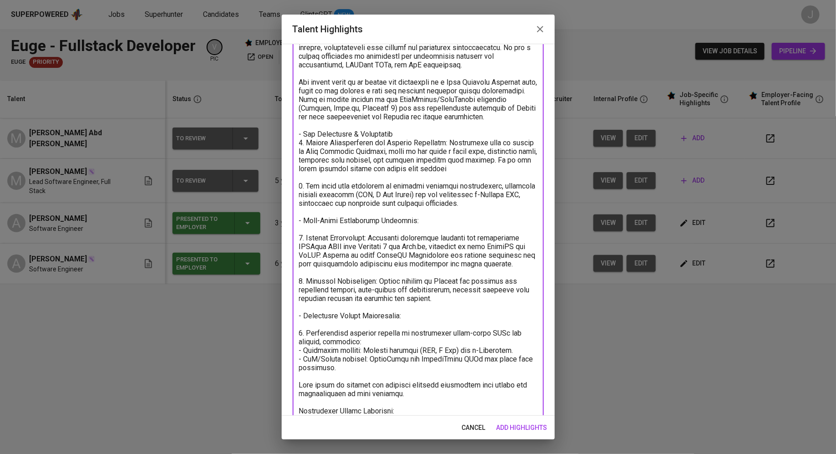
click at [311, 389] on textarea "To enrich screen reader interactions, please activate Accessibility in Grammarl…" at bounding box center [418, 268] width 239 height 484
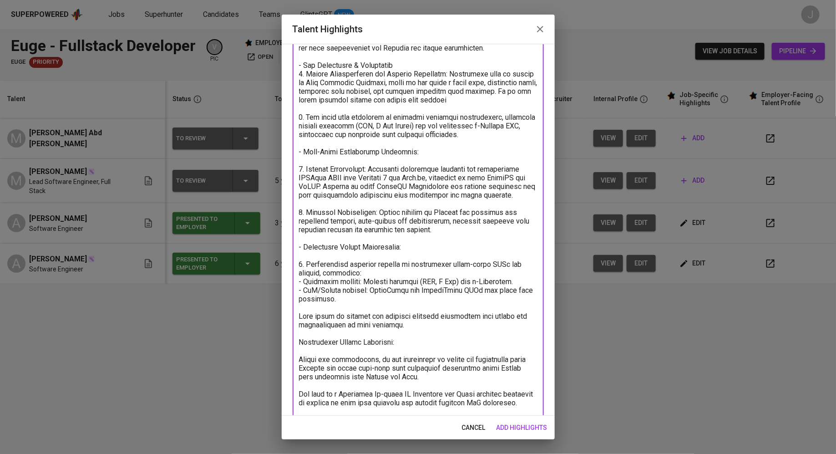
scroll to position [148, 0]
click at [301, 350] on textarea "To enrich screen reader interactions, please activate Accessibility in Grammarl…" at bounding box center [418, 198] width 239 height 484
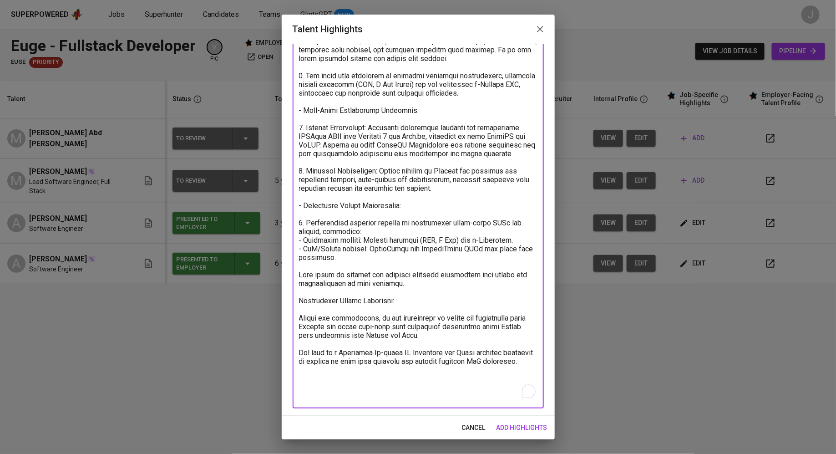
click at [303, 328] on textarea "To enrich screen reader interactions, please activate Accessibility in Grammarl…" at bounding box center [418, 158] width 239 height 484
click at [299, 361] on textarea "To enrich screen reader interactions, please activate Accessibility in Grammarl…" at bounding box center [418, 158] width 239 height 484
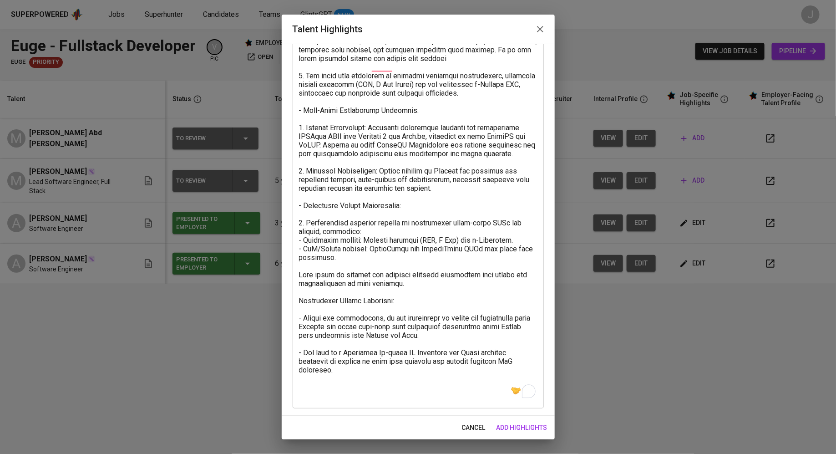
click at [345, 400] on div "x Talent Highlights" at bounding box center [418, 157] width 251 height 501
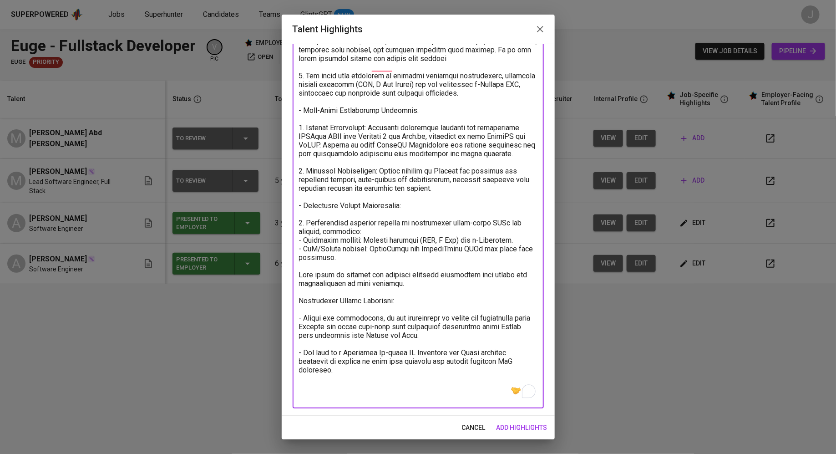
click at [347, 390] on textarea "To enrich screen reader interactions, please activate Accessibility in Grammarl…" at bounding box center [418, 158] width 239 height 484
click at [345, 397] on textarea "To enrich screen reader interactions, please activate Accessibility in Grammarl…" at bounding box center [418, 162] width 239 height 493
click at [406, 398] on textarea "To enrich screen reader interactions, please activate Accessibility in Grammarl…" at bounding box center [418, 162] width 239 height 493
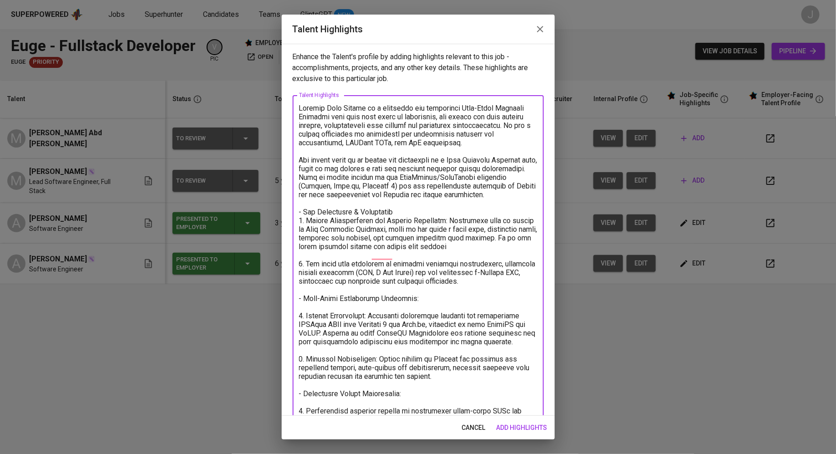
scroll to position [214, 0]
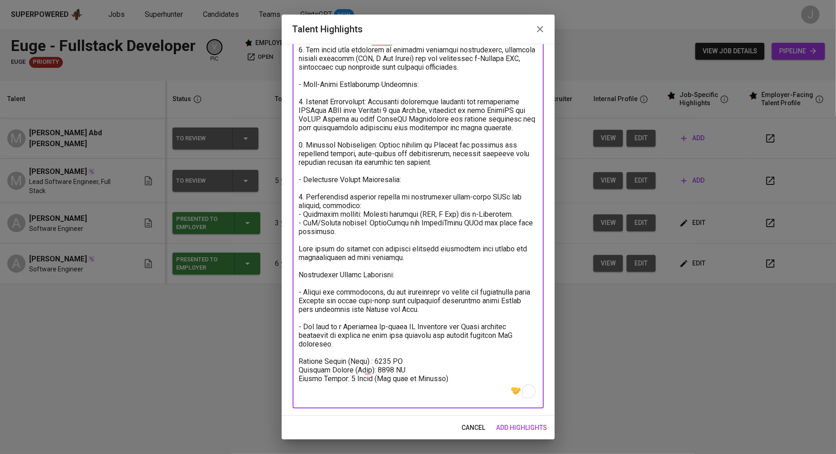
type textarea "Muhamad Aqil Luqman is a dedicated and proficient Full-Stack Software Engineer …"
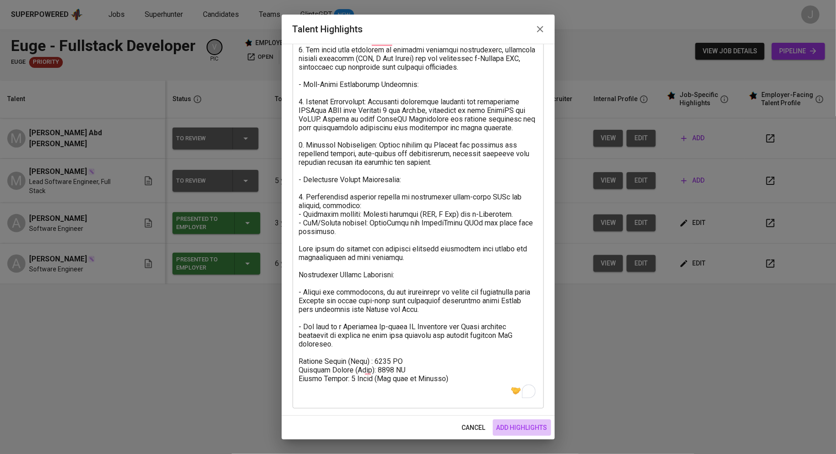
click at [523, 425] on span "add highlights" at bounding box center [522, 427] width 51 height 11
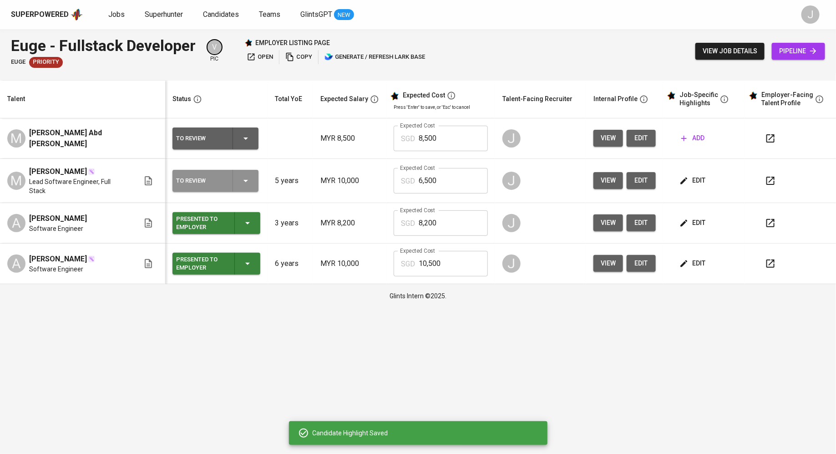
click at [208, 184] on div "To Review" at bounding box center [200, 181] width 49 height 12
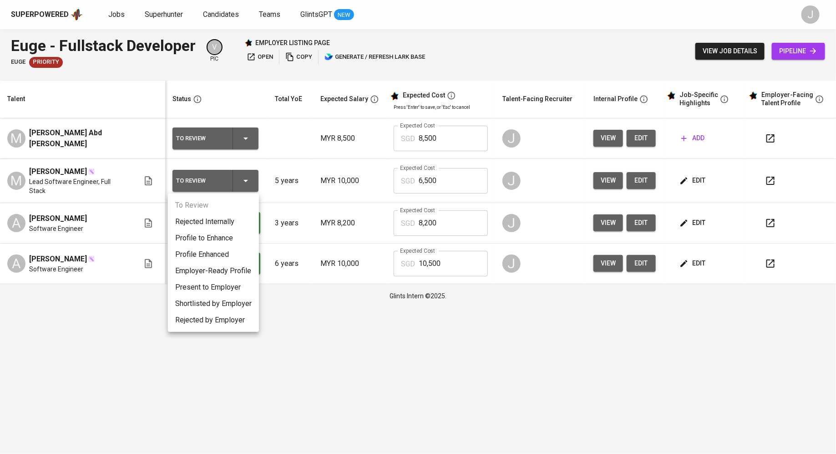
click at [204, 287] on li "Present to Employer" at bounding box center [213, 287] width 91 height 16
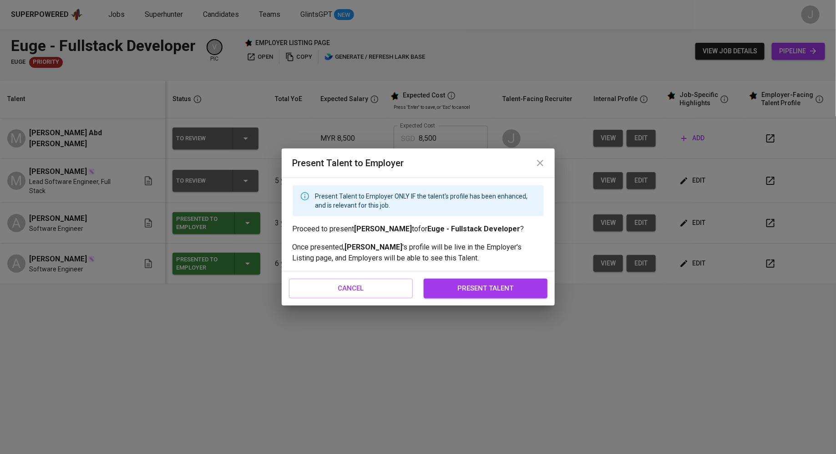
click at [512, 291] on span "present talent" at bounding box center [486, 288] width 104 height 12
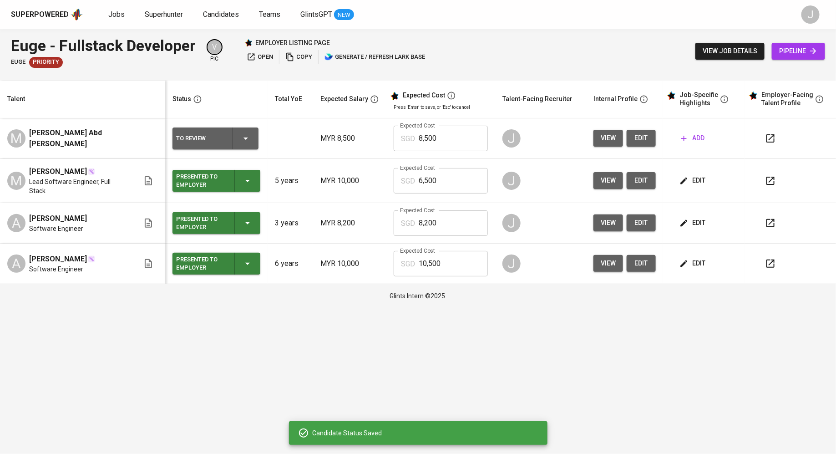
click at [611, 181] on span "view" at bounding box center [608, 180] width 15 height 11
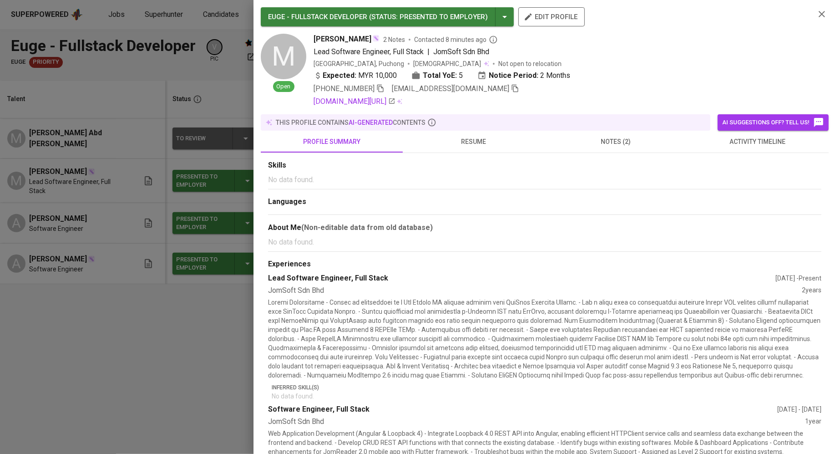
click at [216, 305] on div at bounding box center [418, 227] width 836 height 454
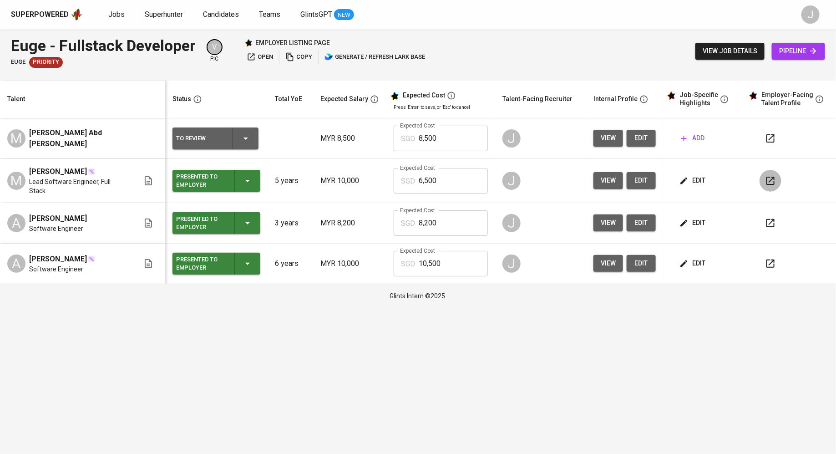
click at [766, 186] on icon "button" at bounding box center [770, 180] width 11 height 11
click at [690, 179] on span "edit" at bounding box center [694, 180] width 24 height 11
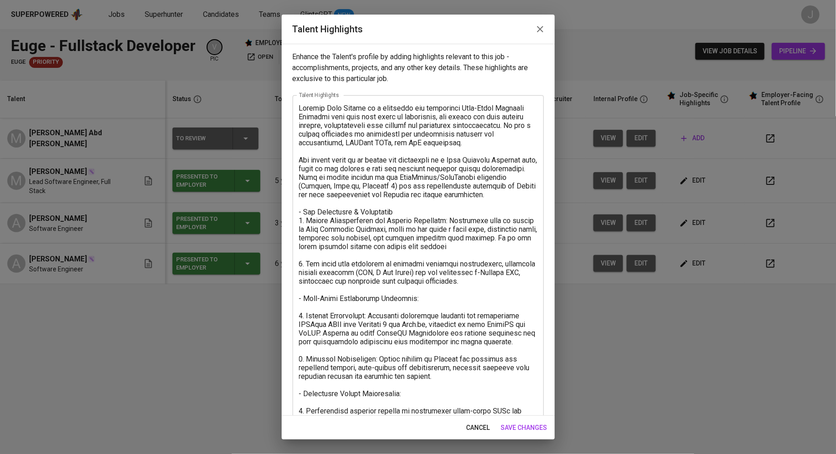
click at [302, 109] on textarea at bounding box center [418, 359] width 239 height 510
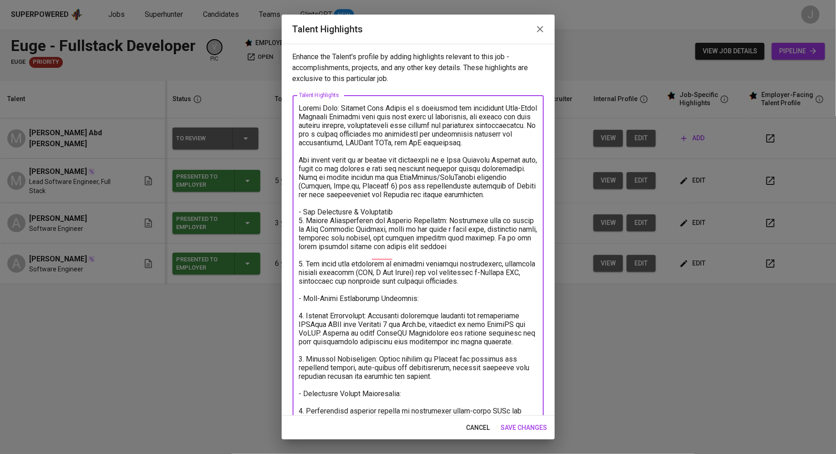
paste textarea "[URL][DOMAIN_NAME]"
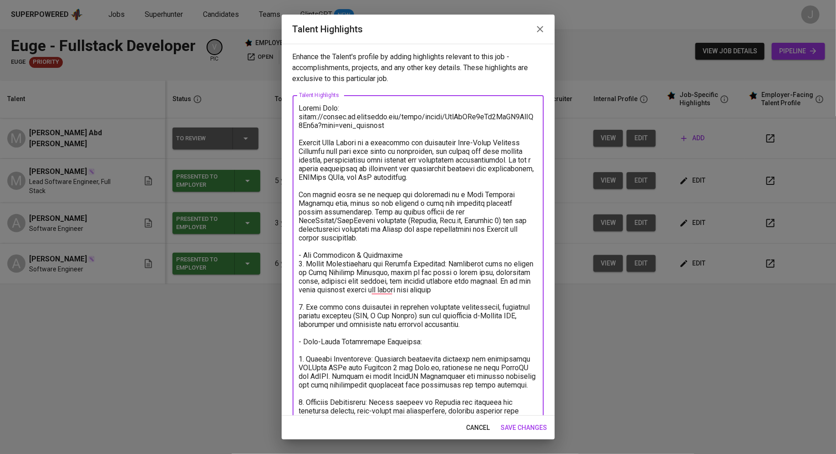
click at [403, 132] on textarea "To enrich screen reader interactions, please activate Accessibility in Grammarl…" at bounding box center [418, 376] width 239 height 545
click at [403, 121] on textarea "To enrich screen reader interactions, please activate Accessibility in Grammarl…" at bounding box center [418, 376] width 239 height 545
click at [405, 127] on textarea "To enrich screen reader interactions, please activate Accessibility in Grammarl…" at bounding box center [418, 376] width 239 height 545
type textarea "Resume Link: https://glints.sg.larksuite.com/drive/folder/BlfSfAIq4lBq7NdJO4FlU…"
type textarea "Resume Link: [URL][DOMAIN_NAME] ([PERSON_NAME]) [PERSON_NAME] is a dedicated an…"
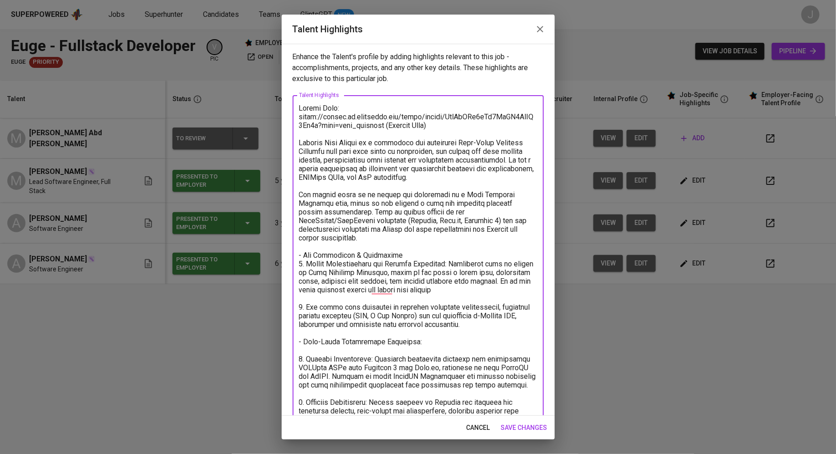
click at [530, 426] on span "save changes" at bounding box center [524, 427] width 46 height 11
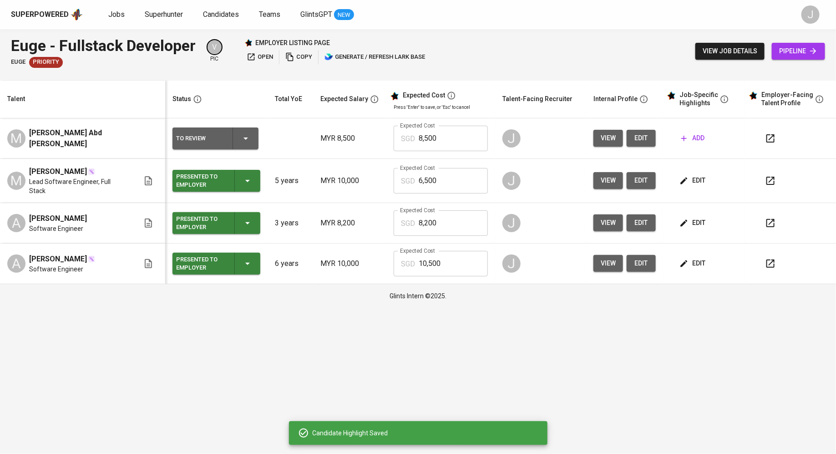
click at [696, 230] on button "edit" at bounding box center [693, 222] width 31 height 17
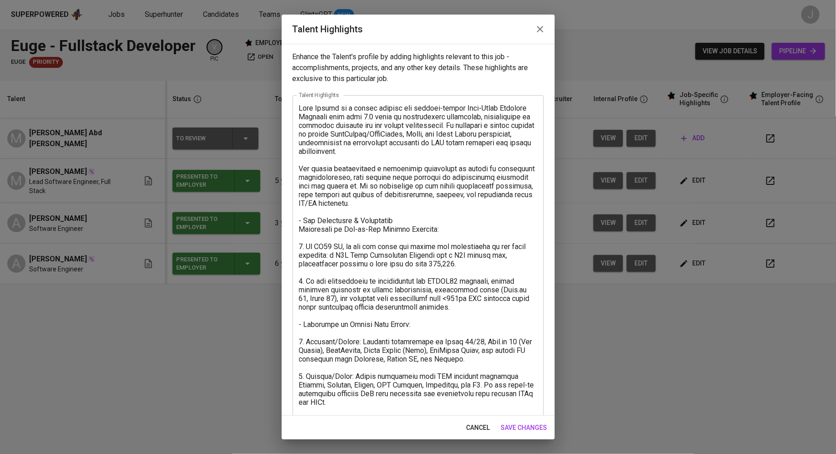
click at [301, 110] on textarea at bounding box center [418, 363] width 239 height 519
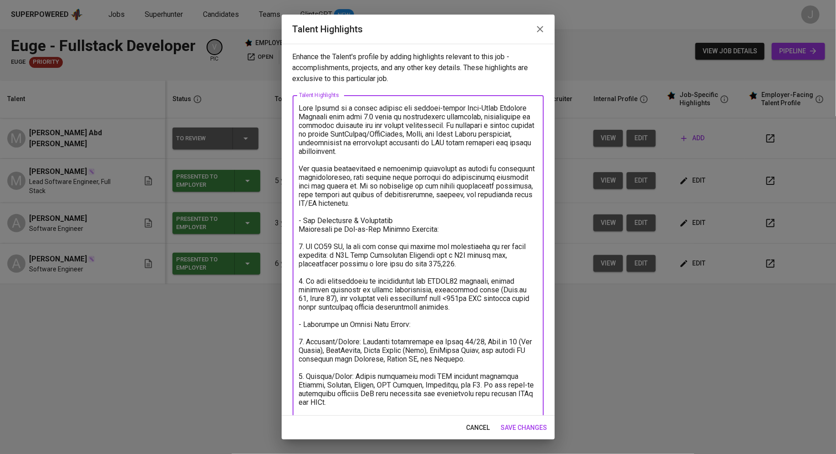
click at [301, 110] on textarea "To enrich screen reader interactions, please activate Accessibility in Grammarl…" at bounding box center [418, 363] width 239 height 519
paste textarea "[URL][DOMAIN_NAME]"
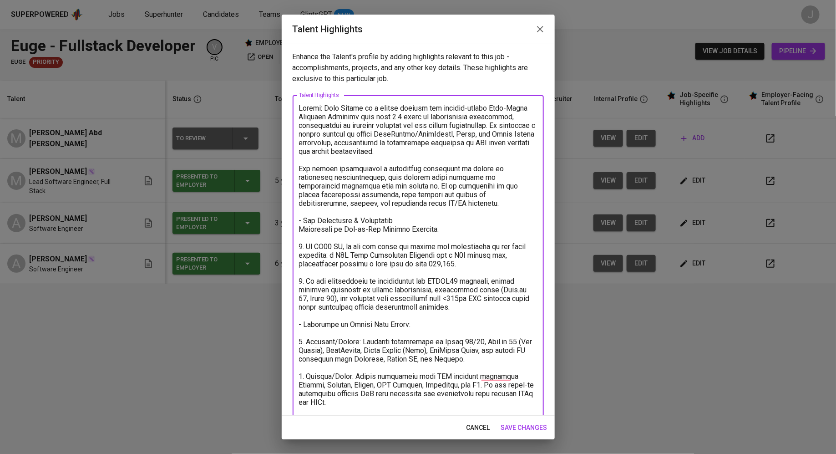
paste textarea "[URL][DOMAIN_NAME]"
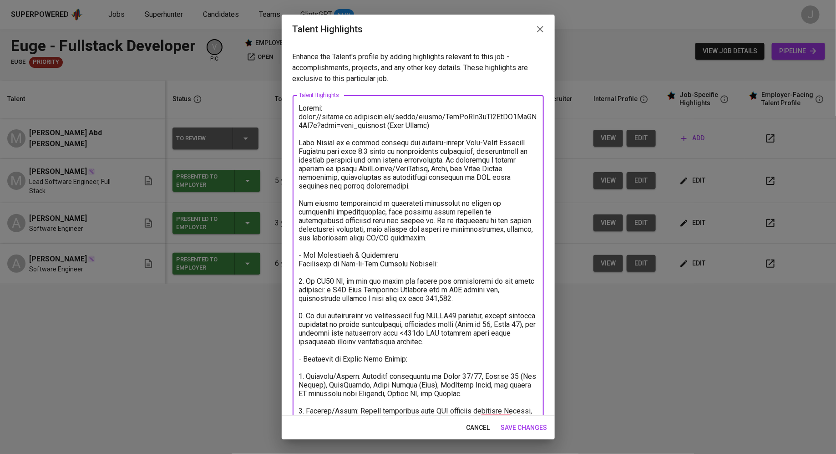
type textarea "Resume: [URL][DOMAIN_NAME] ([PERSON_NAME]) [PERSON_NAME] is a highly skilled an…"
click at [528, 424] on span "save changes" at bounding box center [524, 427] width 46 height 11
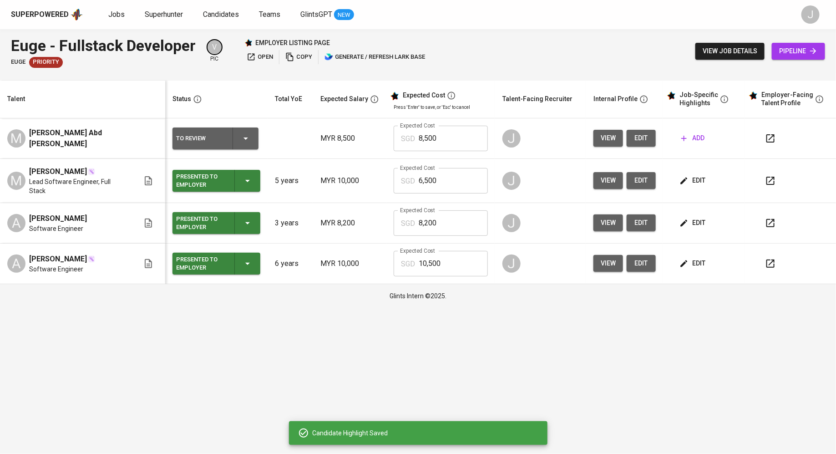
click at [700, 259] on span "edit" at bounding box center [694, 263] width 24 height 11
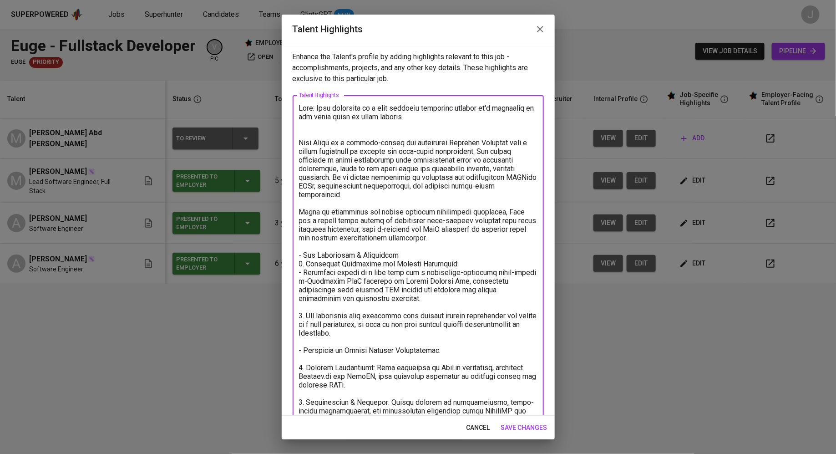
click at [300, 110] on textarea "To enrich screen reader interactions, please activate Accessibility in Grammarl…" at bounding box center [418, 428] width 239 height 649
paste textarea "[URL][DOMAIN_NAME]"
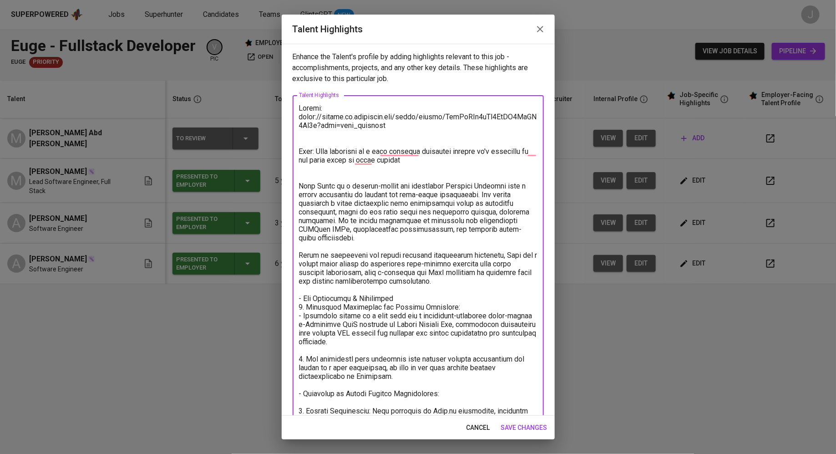
click at [387, 126] on textarea "To enrich screen reader interactions, please activate Accessibility in Grammarl…" at bounding box center [418, 450] width 239 height 692
type textarea "Resume: [URL][DOMAIN_NAME] ([PERSON_NAME]) Note: This candidate is a high prior…"
click at [523, 431] on span "save changes" at bounding box center [524, 427] width 46 height 11
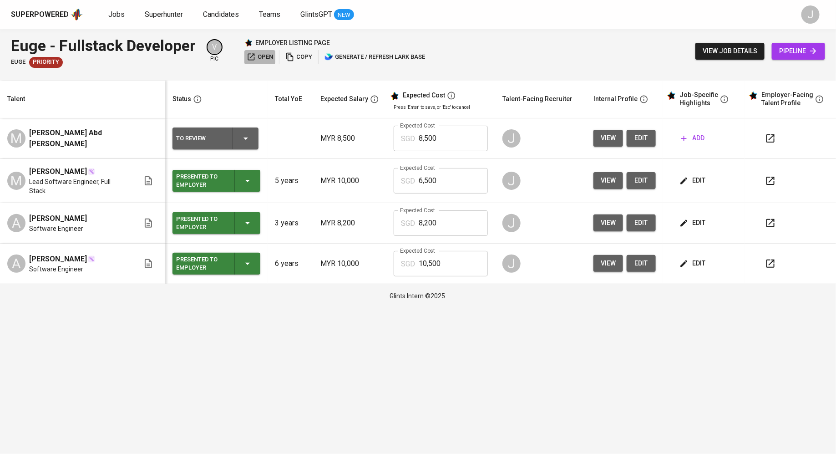
click at [250, 58] on icon "button" at bounding box center [251, 57] width 7 height 7
click at [744, 50] on span "view job details" at bounding box center [730, 51] width 55 height 11
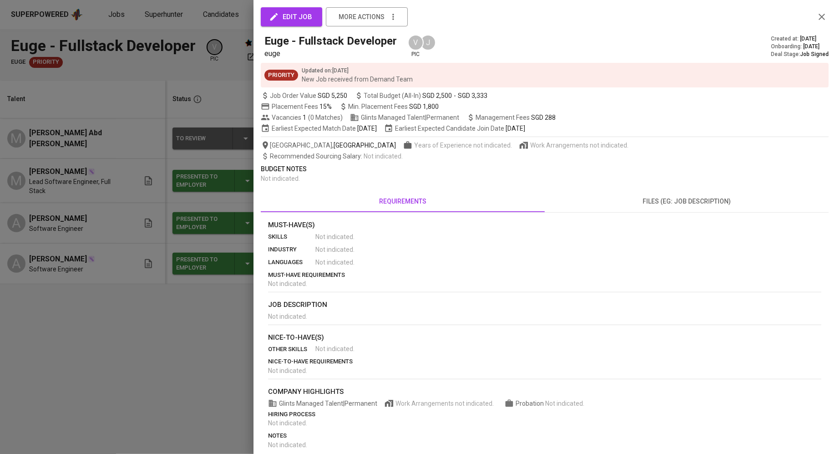
click at [287, 12] on span "edit job" at bounding box center [291, 17] width 41 height 12
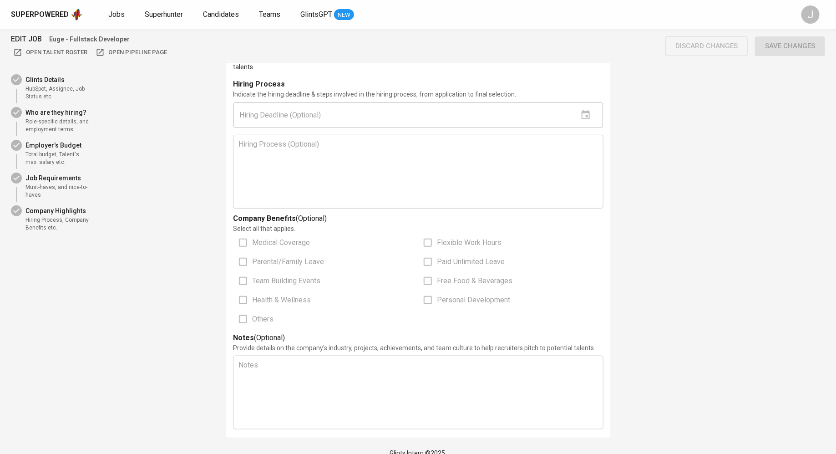
scroll to position [1819, 0]
click at [364, 149] on div "Hiring Process (Optional) ﻿" at bounding box center [418, 171] width 359 height 66
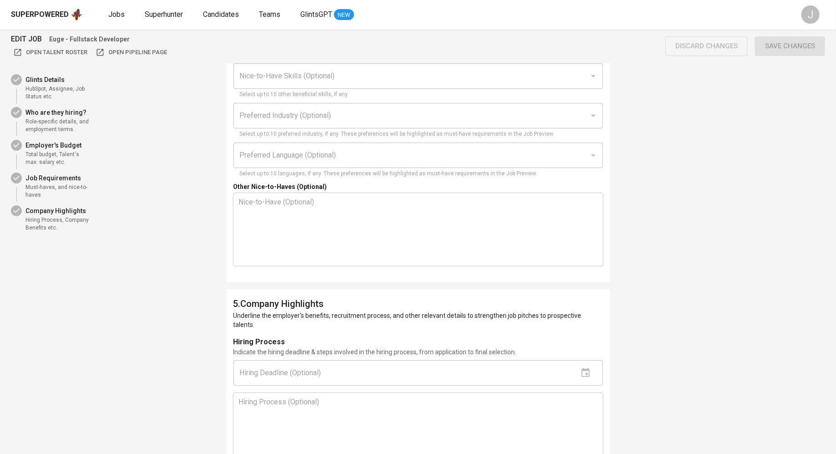
scroll to position [1514, 0]
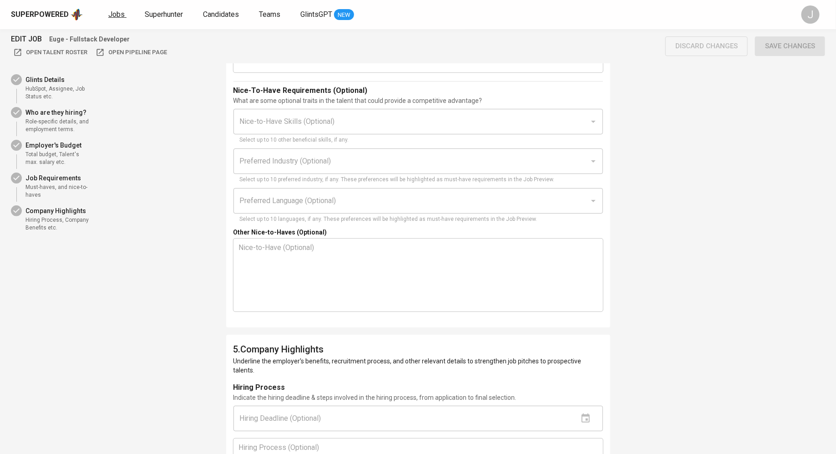
click at [118, 15] on span "Jobs" at bounding box center [116, 14] width 16 height 9
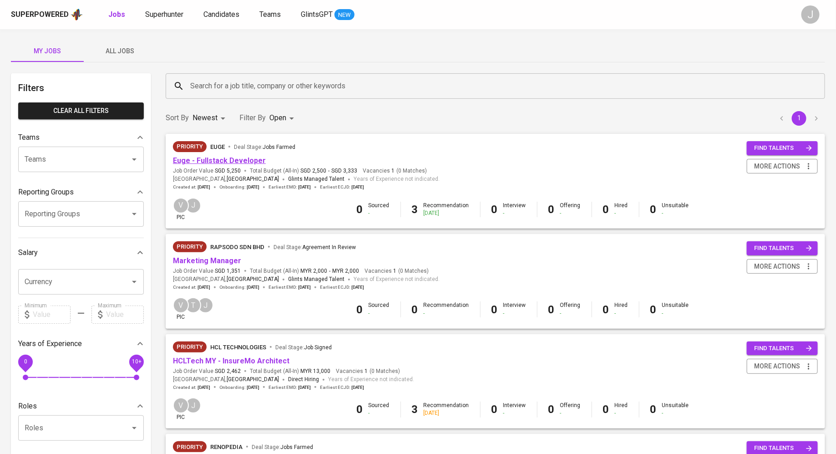
click at [218, 163] on link "Euge - Fullstack Developer" at bounding box center [219, 160] width 93 height 9
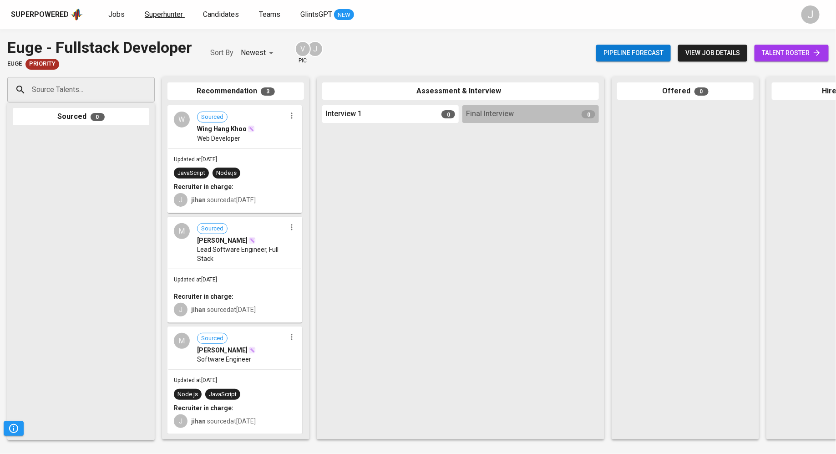
click at [158, 16] on span "Superhunter" at bounding box center [164, 14] width 38 height 9
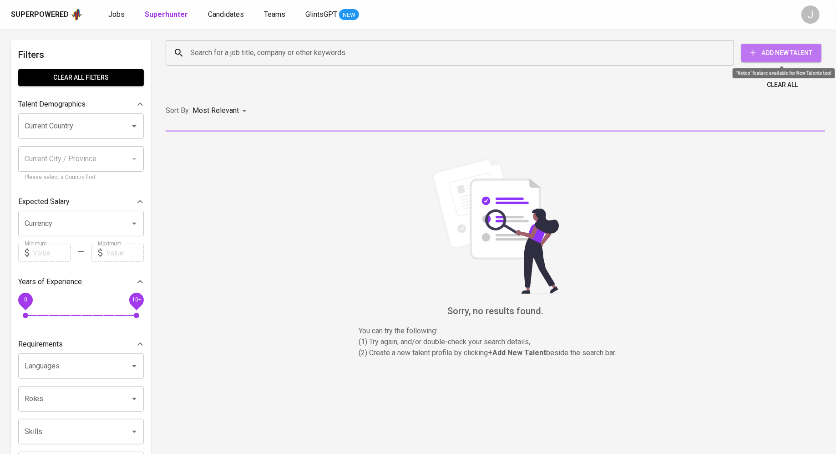
click at [756, 56] on icon "button" at bounding box center [753, 52] width 9 height 9
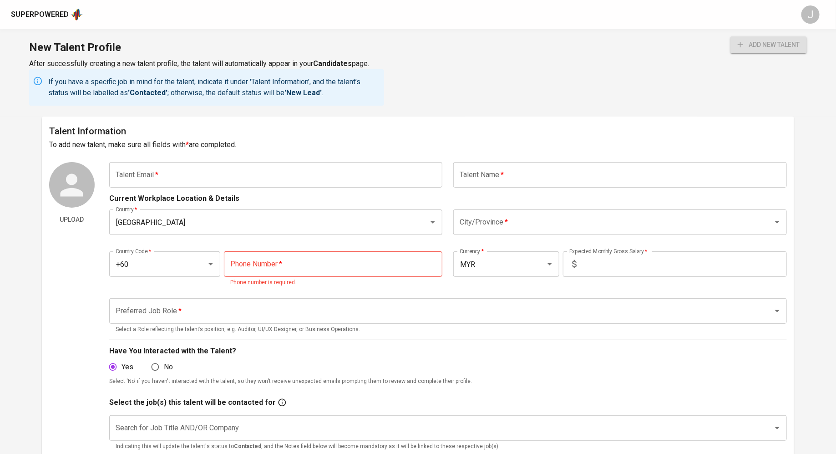
click at [178, 183] on input "text" at bounding box center [276, 174] width 334 height 25
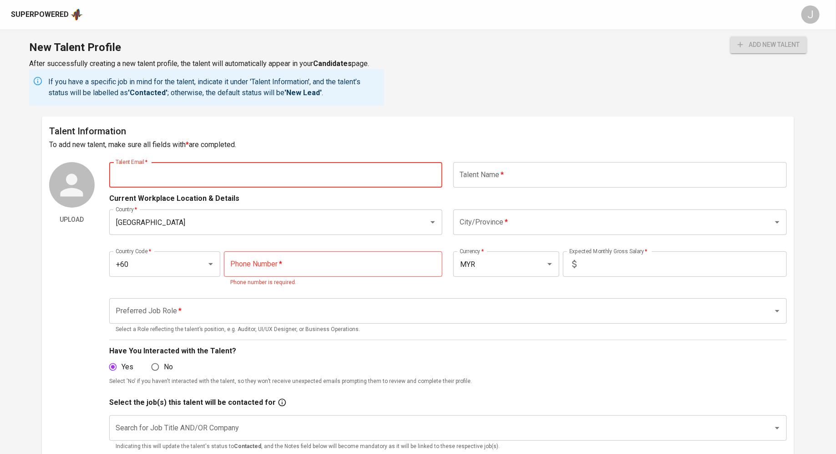
paste input "[EMAIL_ADDRESS][DOMAIN_NAME]"
type input "[EMAIL_ADDRESS][DOMAIN_NAME]"
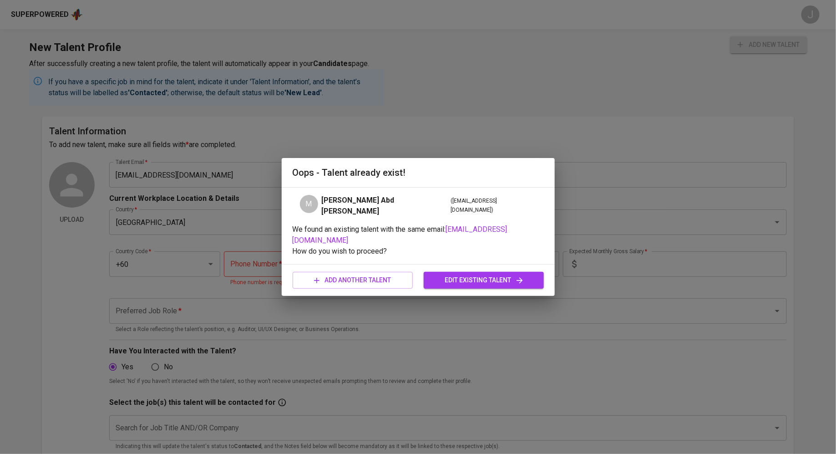
click at [455, 272] on button "edit existing talent" at bounding box center [484, 280] width 120 height 17
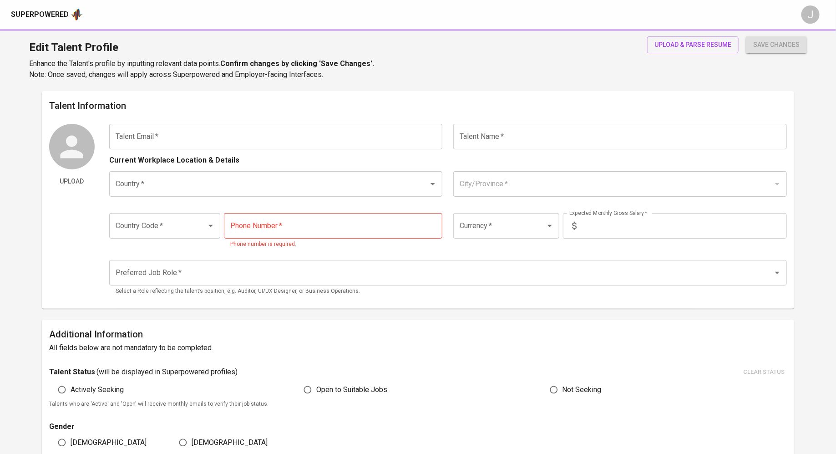
type input "[EMAIL_ADDRESS][DOMAIN_NAME]"
type input "[PERSON_NAME] Abd [PERSON_NAME]"
type input "[GEOGRAPHIC_DATA]"
type input "+60"
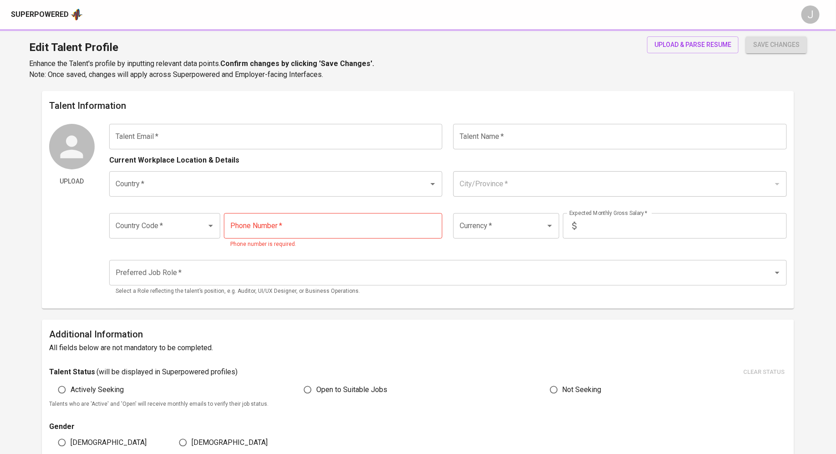
type input "11-1724-0616"
type input "MYR"
type input "8,500"
type input "Full Stack Developer"
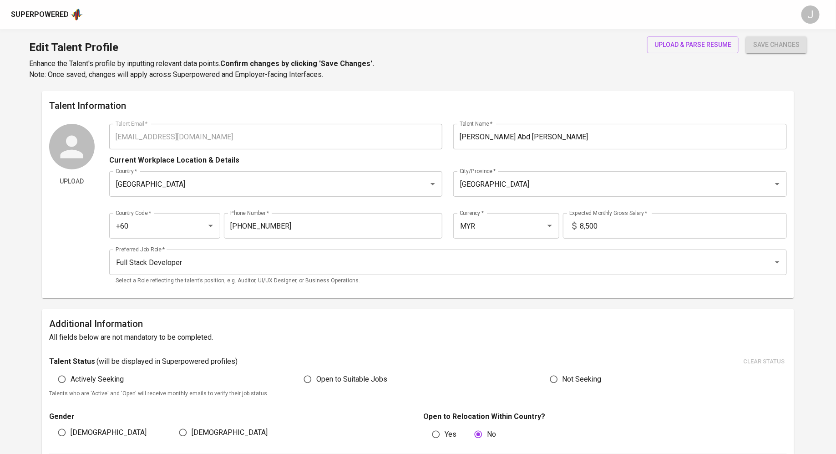
click at [41, 11] on div "Superpowered" at bounding box center [40, 15] width 58 height 10
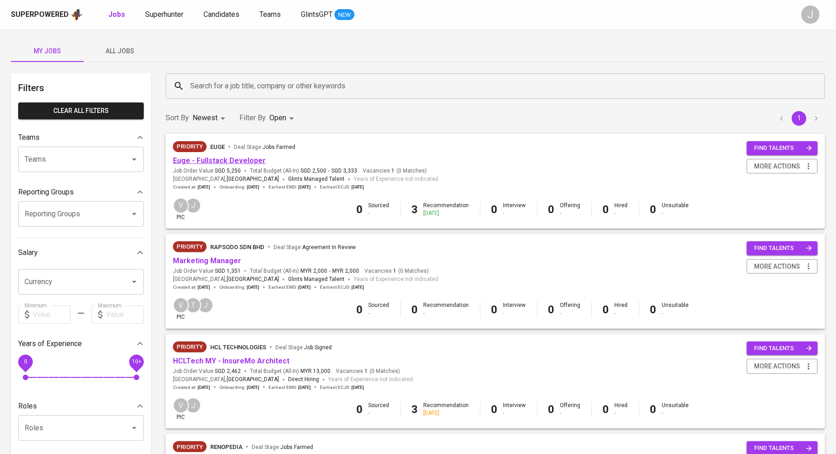
click at [219, 160] on link "Euge - Fullstack Developer" at bounding box center [219, 160] width 93 height 9
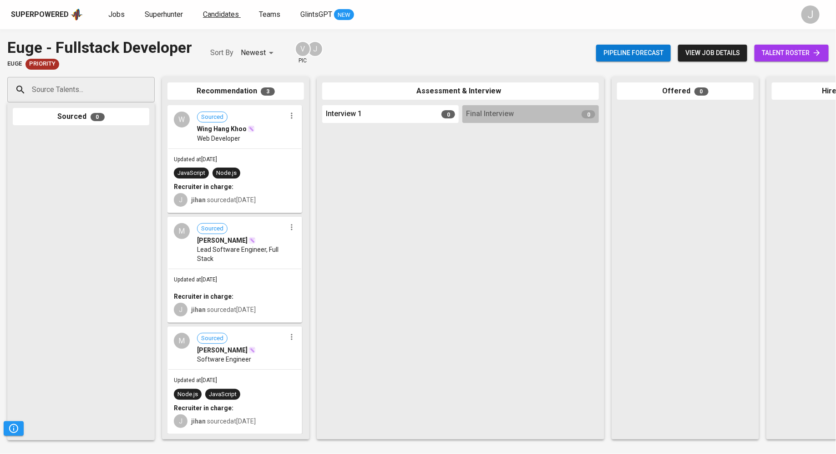
click at [217, 16] on span "Candidates" at bounding box center [221, 14] width 36 height 9
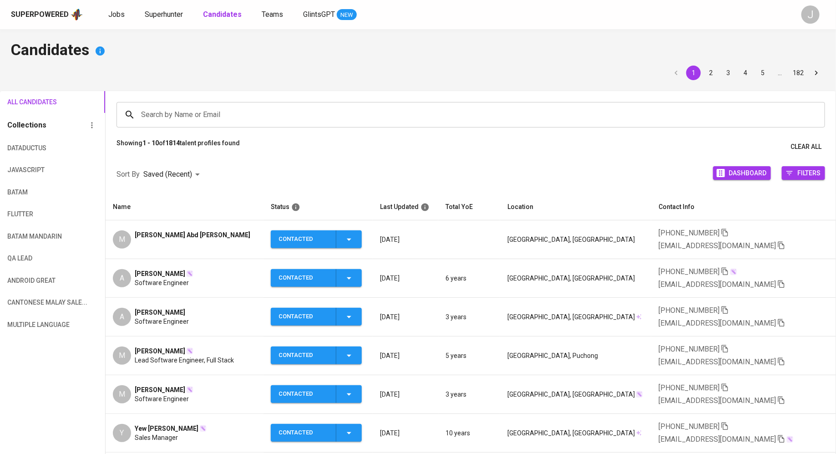
click at [192, 238] on div "[PERSON_NAME] Abd [PERSON_NAME]" at bounding box center [193, 239] width 116 height 18
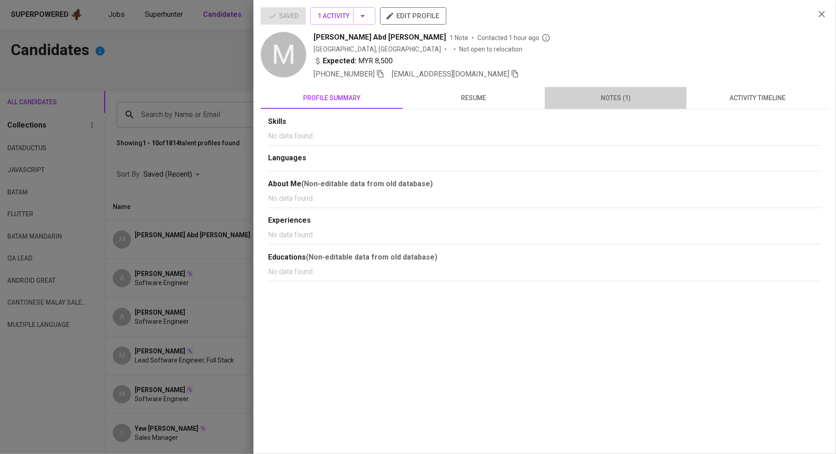
click at [615, 103] on button "notes (1)" at bounding box center [616, 98] width 142 height 22
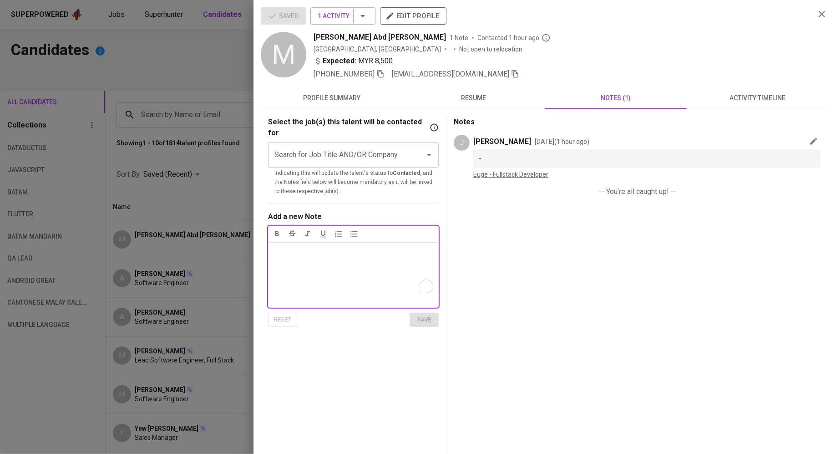
click at [350, 242] on div "Notes ﻿" at bounding box center [353, 275] width 171 height 66
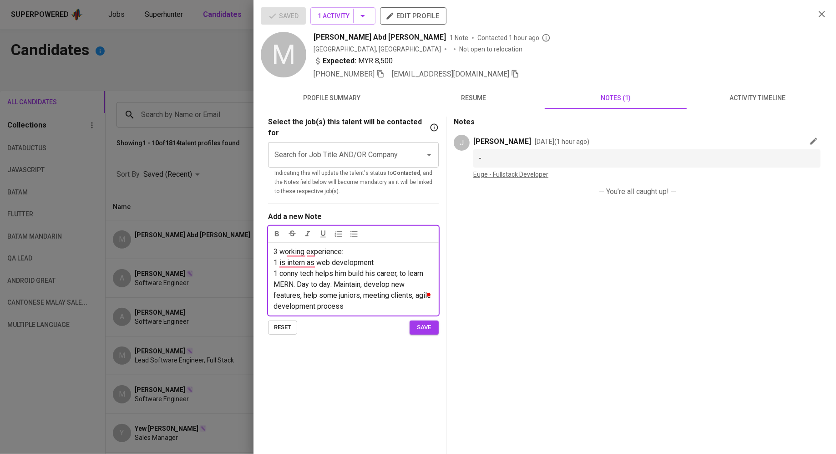
click at [419, 285] on span "1 conny tech helps him build his career, to learn MERN. Day to day: Maintain, d…" at bounding box center [353, 289] width 159 height 41
click at [387, 296] on p "1 conny tech helps him build his career, to learn MERN. Day to day: Maintain, d…" at bounding box center [354, 290] width 160 height 44
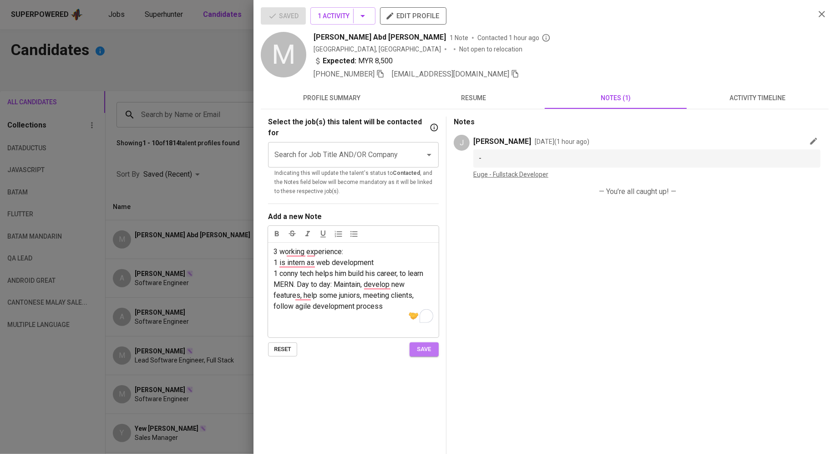
click at [429, 344] on span "save" at bounding box center [424, 349] width 20 height 10
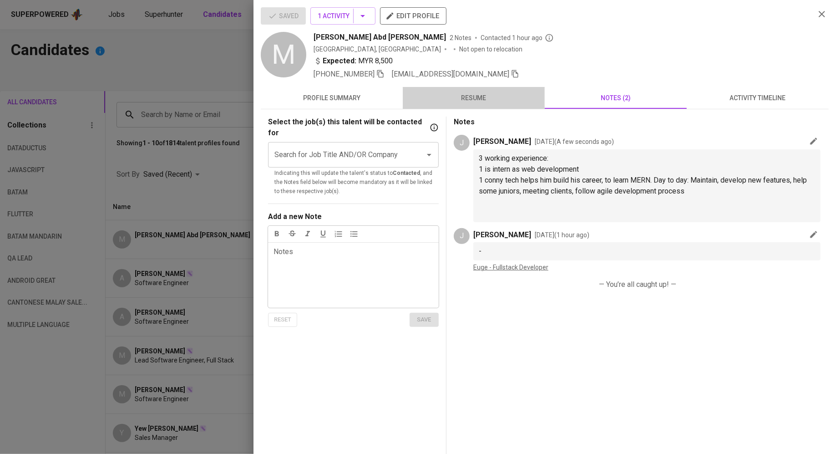
click at [468, 96] on span "resume" at bounding box center [473, 97] width 131 height 11
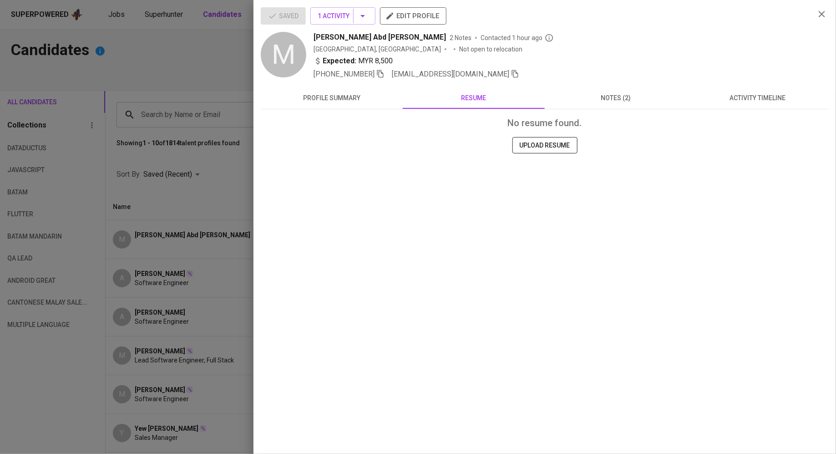
click at [540, 142] on span "UPLOAD RESUME" at bounding box center [545, 145] width 51 height 11
click at [547, 144] on span "UPLOAD RESUME" at bounding box center [545, 145] width 51 height 11
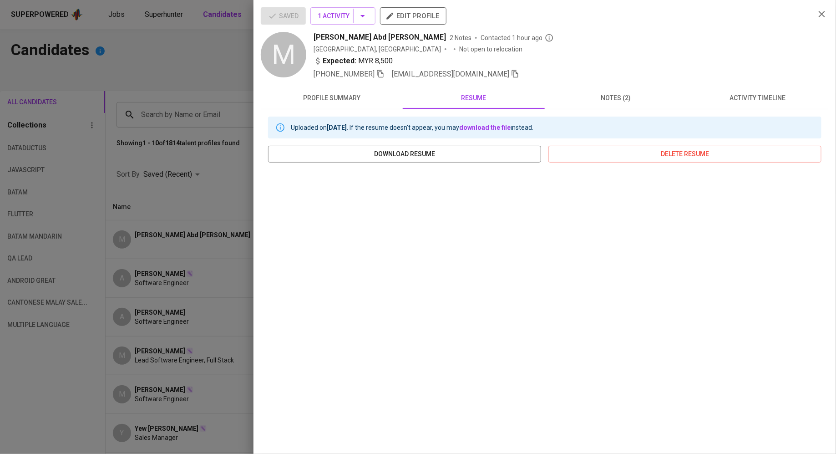
click at [403, 16] on span "edit profile" at bounding box center [413, 16] width 52 height 12
click at [610, 91] on button "notes (2)" at bounding box center [616, 98] width 142 height 22
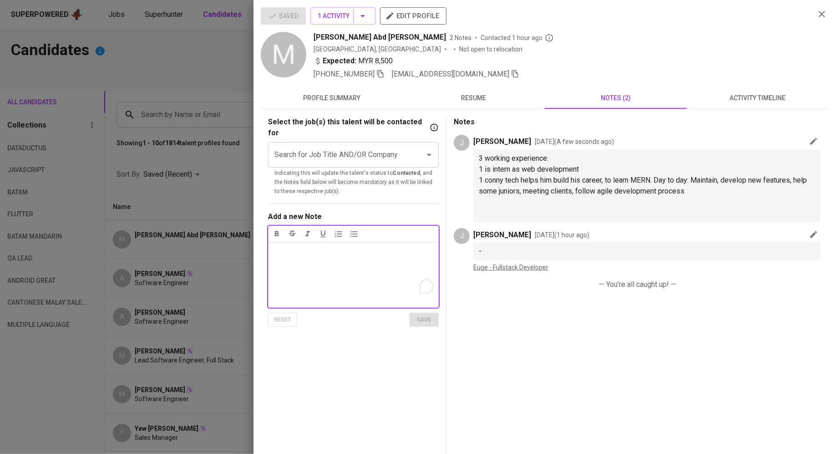
click at [346, 245] on div "Notes ﻿" at bounding box center [353, 275] width 171 height 66
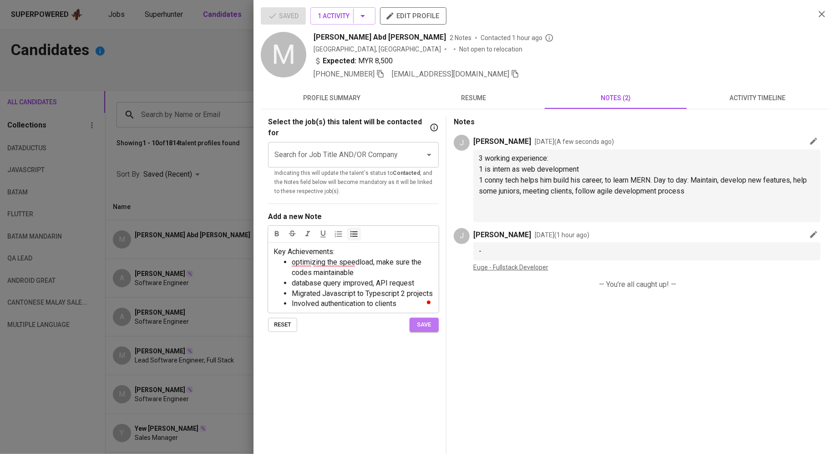
click at [429, 327] on span "save" at bounding box center [424, 325] width 20 height 10
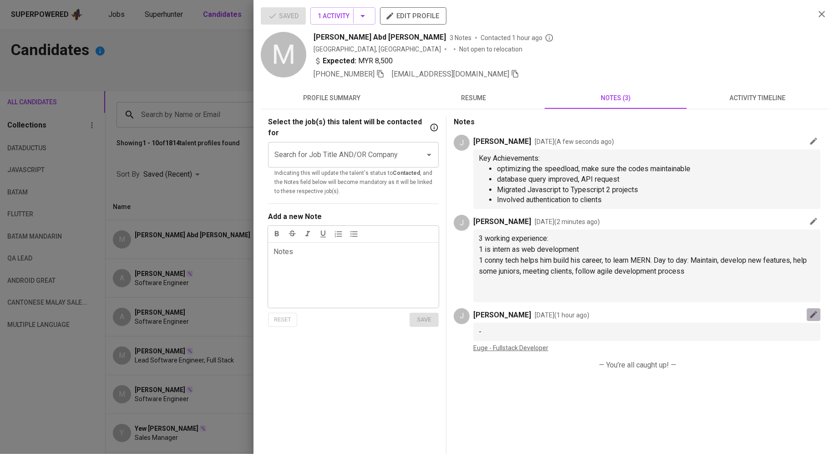
click at [813, 308] on button "button" at bounding box center [814, 314] width 14 height 13
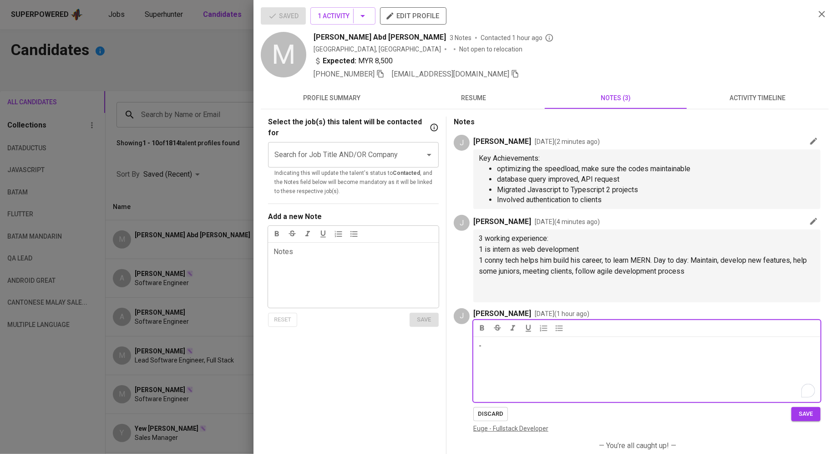
click at [578, 328] on div at bounding box center [647, 328] width 347 height 16
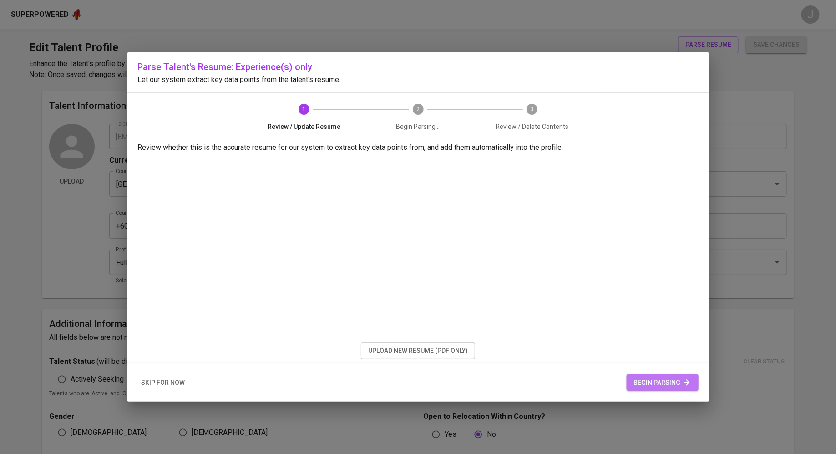
click at [642, 383] on span "begin parsing" at bounding box center [662, 382] width 57 height 11
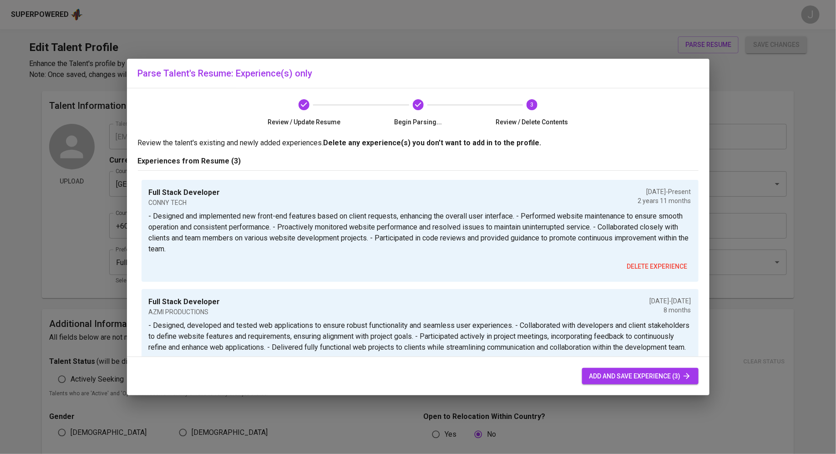
click at [642, 372] on span "add and save experience (3)" at bounding box center [641, 376] width 102 height 11
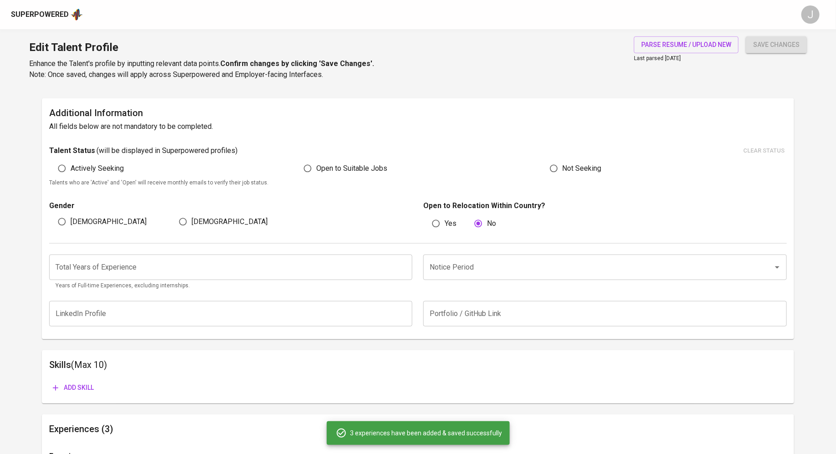
scroll to position [170, 0]
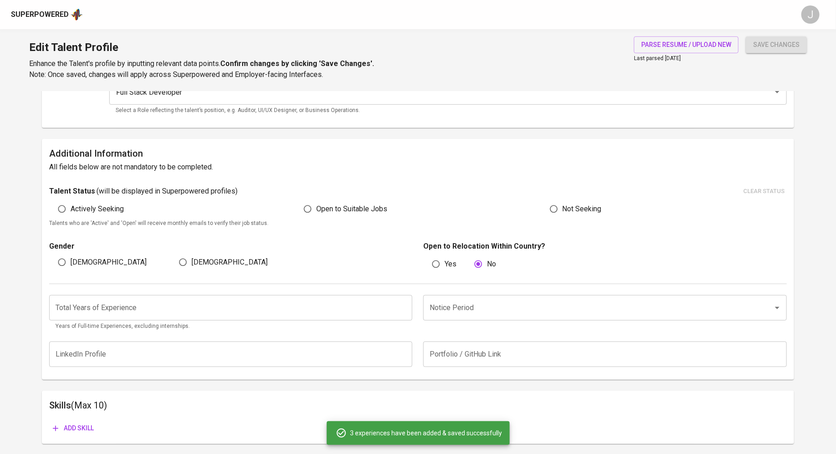
click at [334, 288] on div "Total Years of Experience Total Years of Experience Years of Full-time Experien…" at bounding box center [418, 310] width 738 height 52
click at [314, 310] on input "number" at bounding box center [231, 307] width 364 height 25
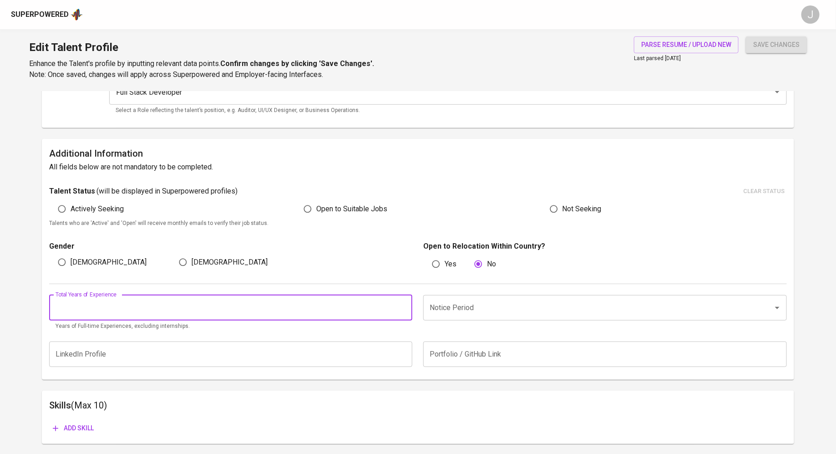
type input "0"
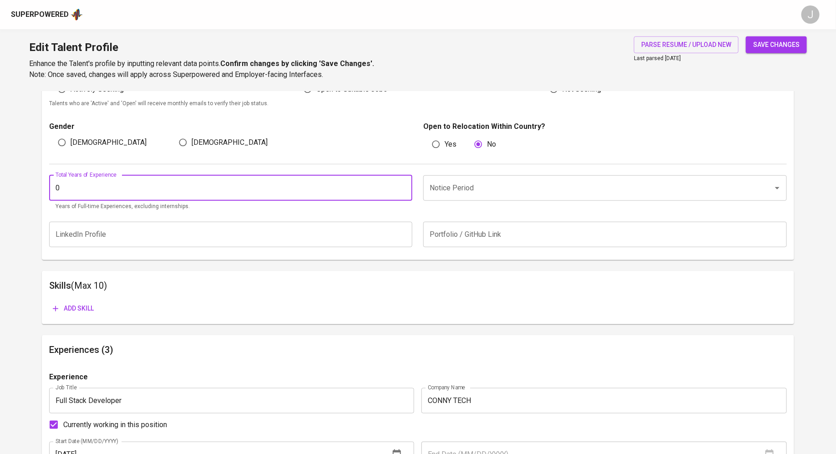
scroll to position [289, 0]
type input "4"
click at [546, 185] on input "Notice Period" at bounding box center [593, 188] width 330 height 17
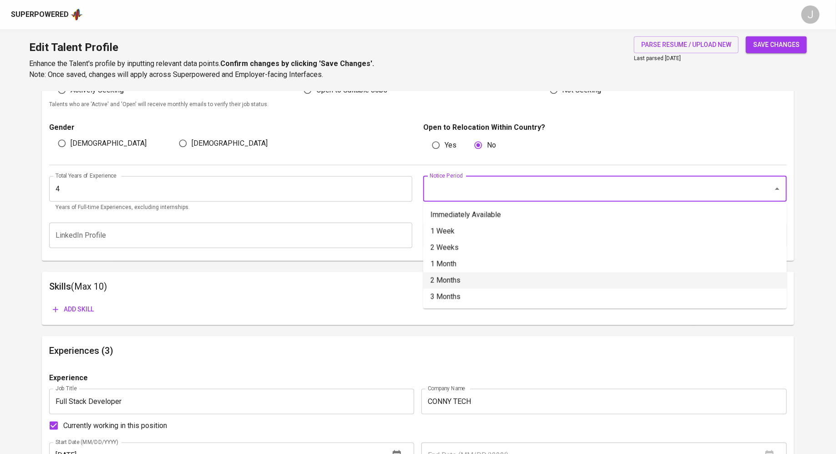
click at [486, 281] on li "2 Months" at bounding box center [605, 280] width 364 height 16
type input "2 Months"
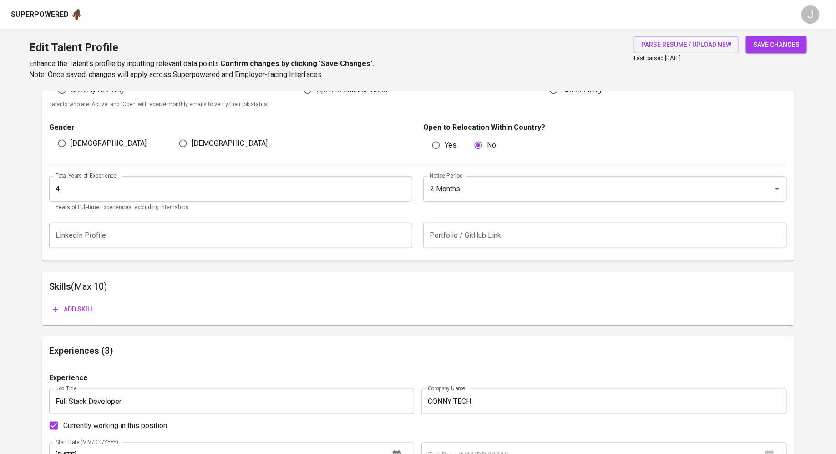
click at [74, 150] on label "[DEMOGRAPHIC_DATA]" at bounding box center [99, 143] width 93 height 17
click at [71, 150] on input "[DEMOGRAPHIC_DATA]" at bounding box center [61, 143] width 17 height 17
radio input "true"
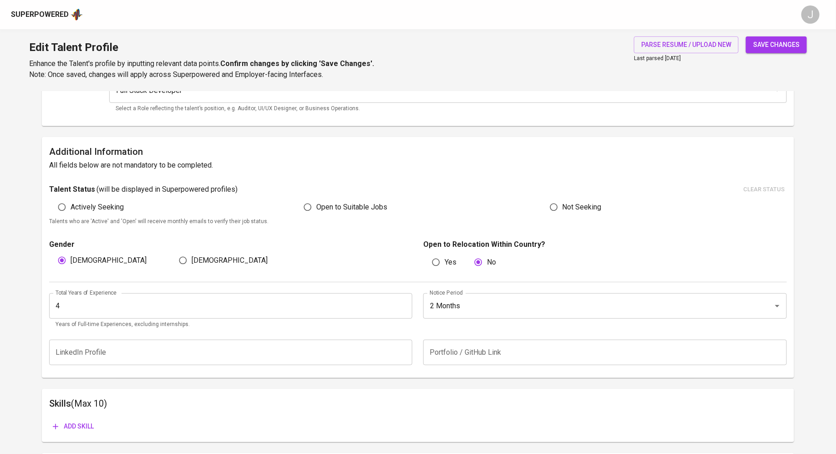
scroll to position [128, 0]
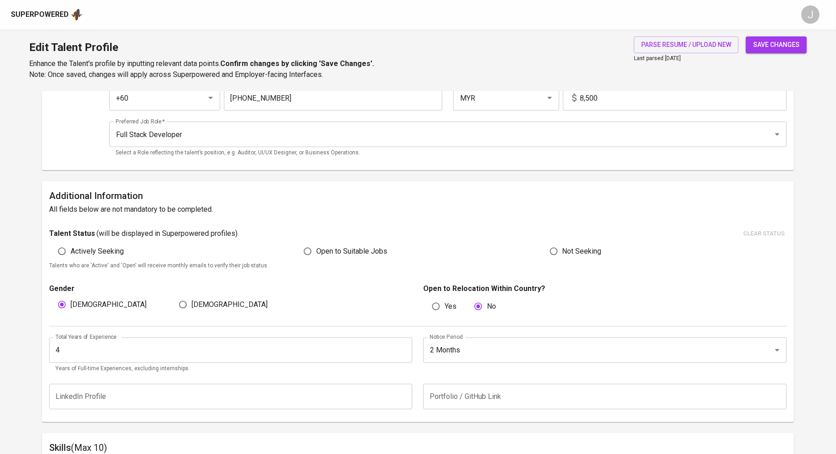
click at [779, 48] on span "save changes" at bounding box center [777, 44] width 46 height 11
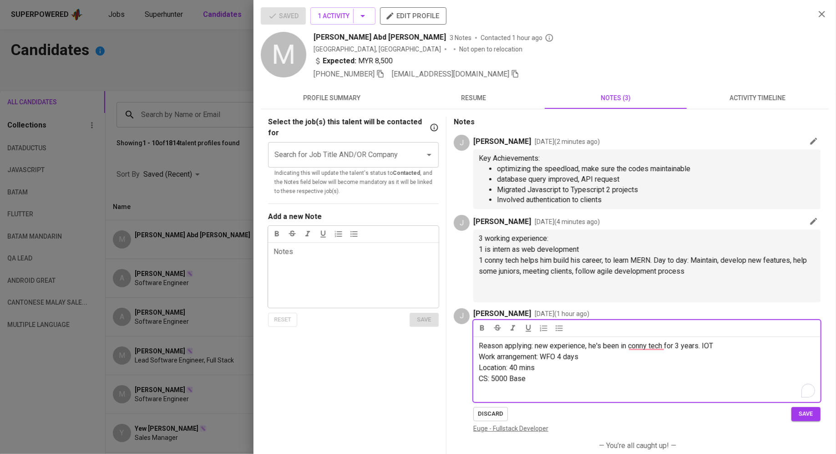
click at [502, 379] on span "CS: 5000 Base" at bounding box center [502, 378] width 47 height 9
click at [540, 383] on p "CS: 7000 Base" at bounding box center [647, 378] width 336 height 11
click at [533, 373] on p "CS: 7000 Base" at bounding box center [647, 378] width 336 height 11
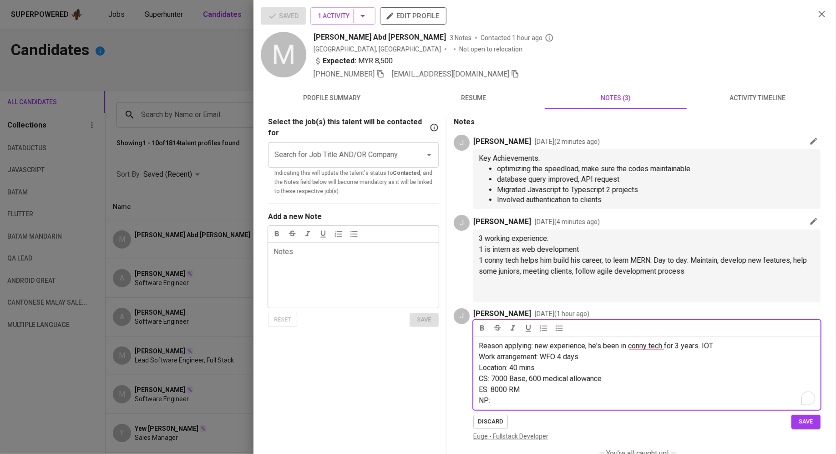
click at [636, 382] on p "CS: 7000 Base, 600 medical allowance" at bounding box center [647, 378] width 336 height 11
click at [724, 366] on p "Location: 40 mins" at bounding box center [647, 367] width 336 height 11
click at [708, 371] on p "Location: 40 mins" at bounding box center [647, 367] width 336 height 11
click at [698, 374] on p "CS: 7000 Base, 600 medical allowance" at bounding box center [647, 378] width 336 height 11
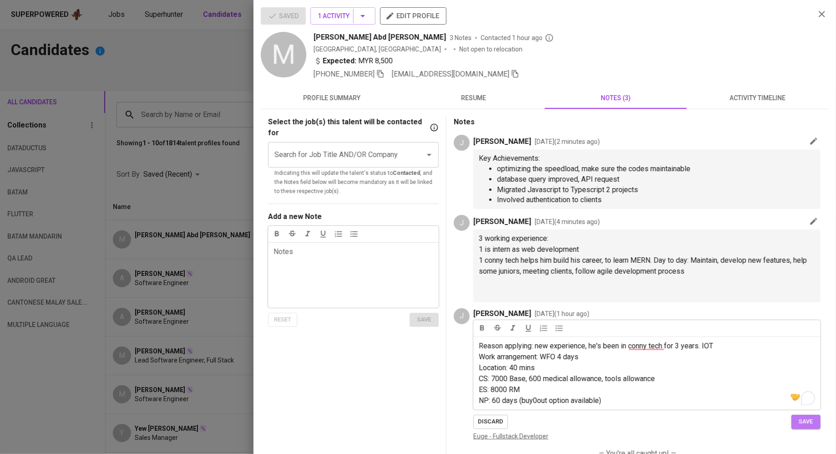
click at [806, 420] on span "save" at bounding box center [806, 422] width 20 height 10
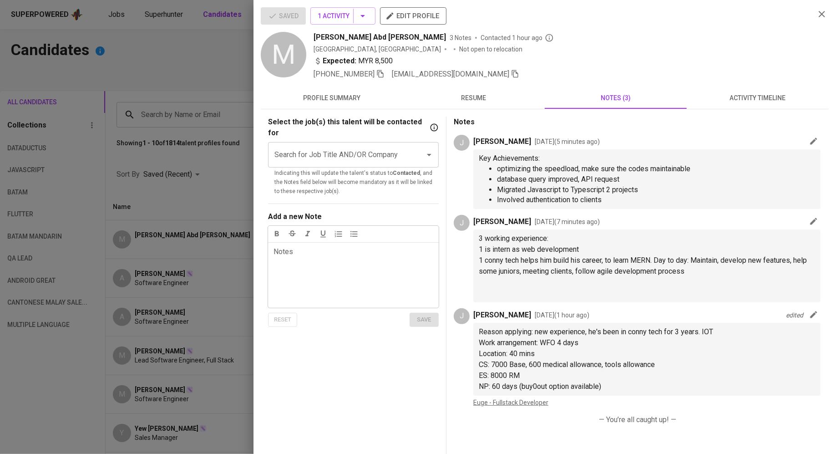
click at [475, 93] on span "resume" at bounding box center [473, 97] width 131 height 11
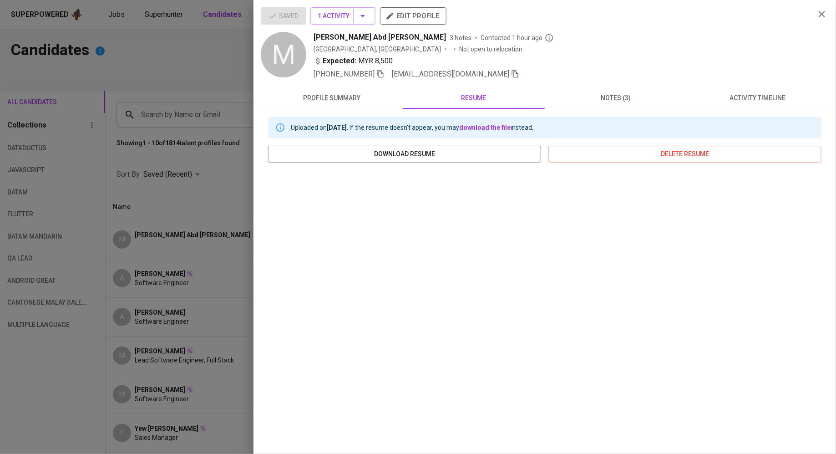
click at [599, 93] on span "notes (3)" at bounding box center [616, 97] width 131 height 11
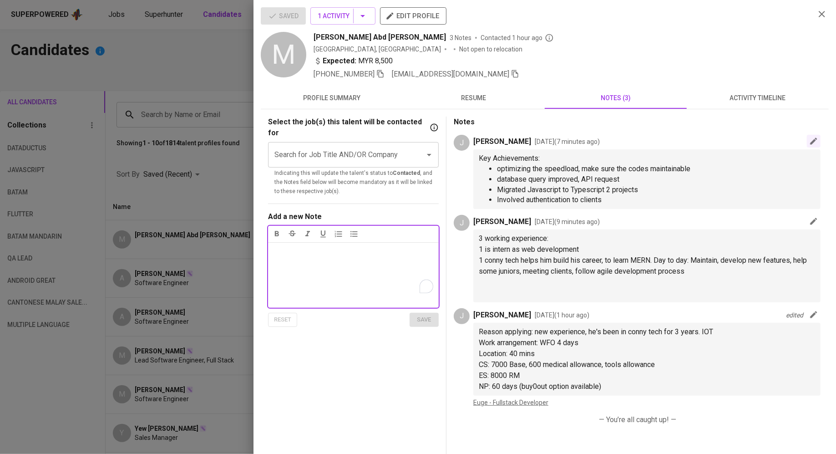
click at [815, 138] on icon "button" at bounding box center [814, 141] width 9 height 9
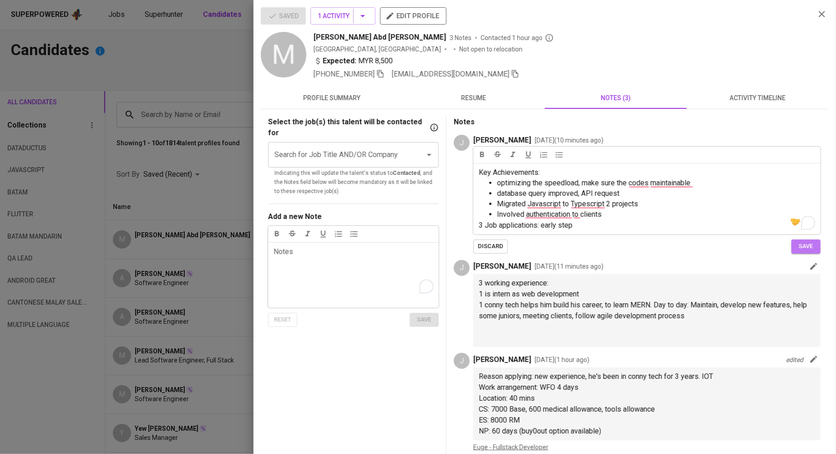
click at [808, 244] on span "save" at bounding box center [806, 246] width 20 height 10
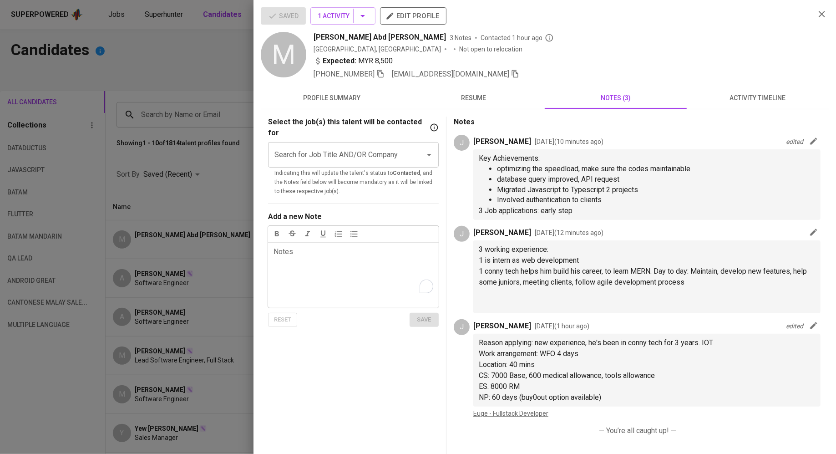
click at [158, 53] on div at bounding box center [418, 227] width 836 height 454
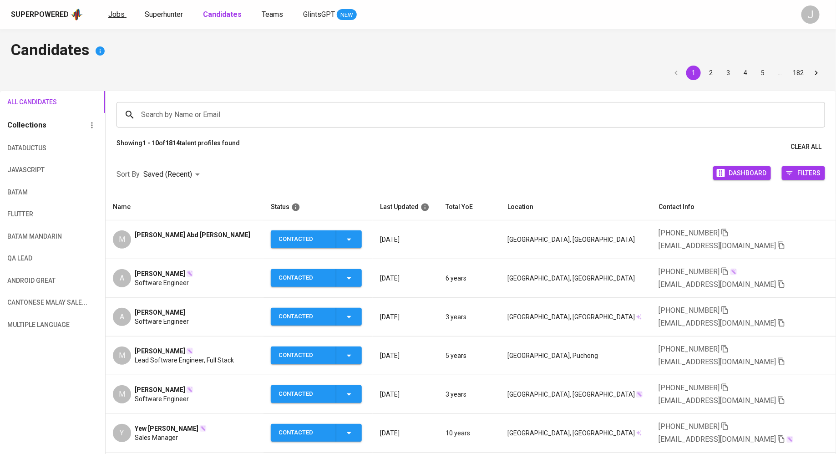
click at [113, 18] on link "Jobs" at bounding box center [117, 14] width 18 height 11
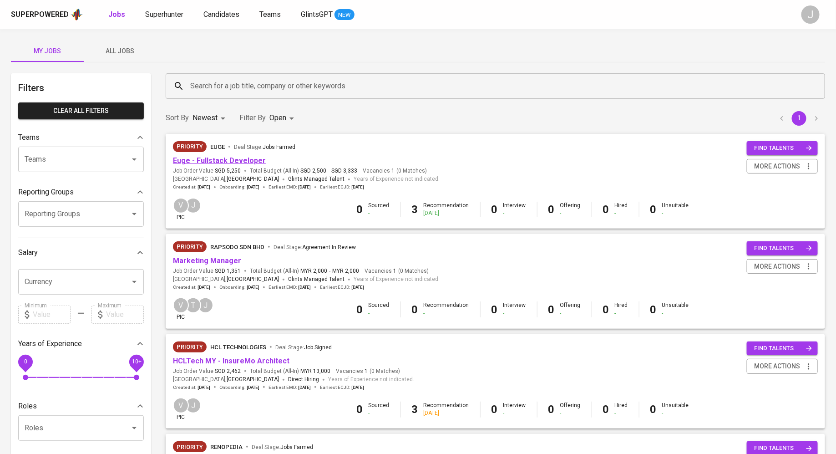
click at [208, 163] on link "Euge - Fullstack Developer" at bounding box center [219, 160] width 93 height 9
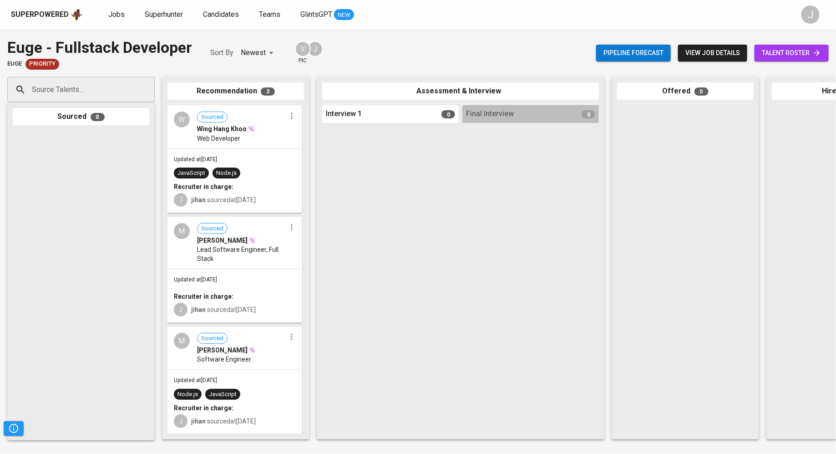
click at [792, 56] on span "talent roster" at bounding box center [792, 52] width 60 height 11
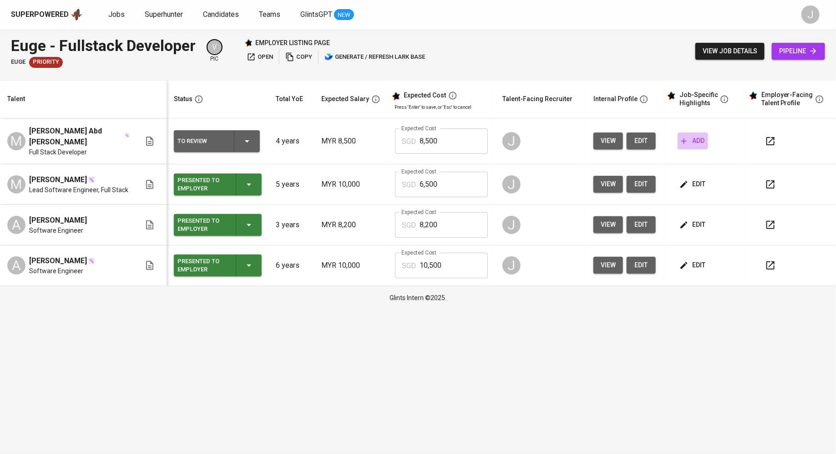
click at [697, 136] on span "add" at bounding box center [693, 140] width 23 height 11
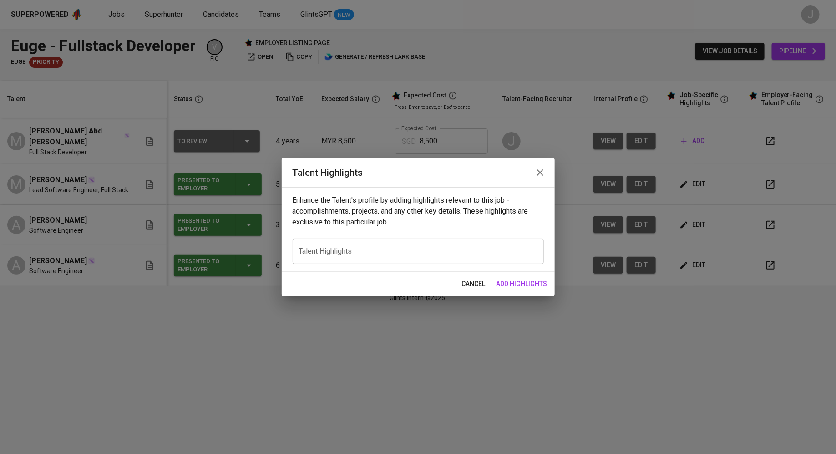
click at [361, 254] on textarea at bounding box center [418, 251] width 239 height 9
paste textarea "Muhammad Faheem is a results-driven Full-Stack Developer with over three years …"
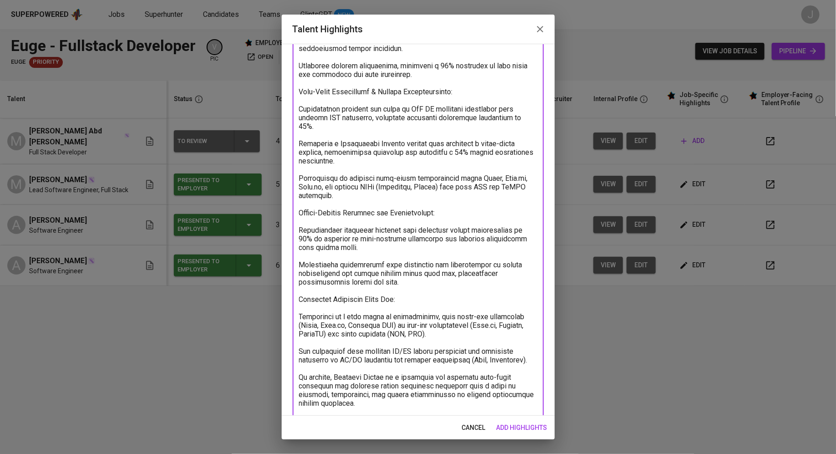
scroll to position [36, 0]
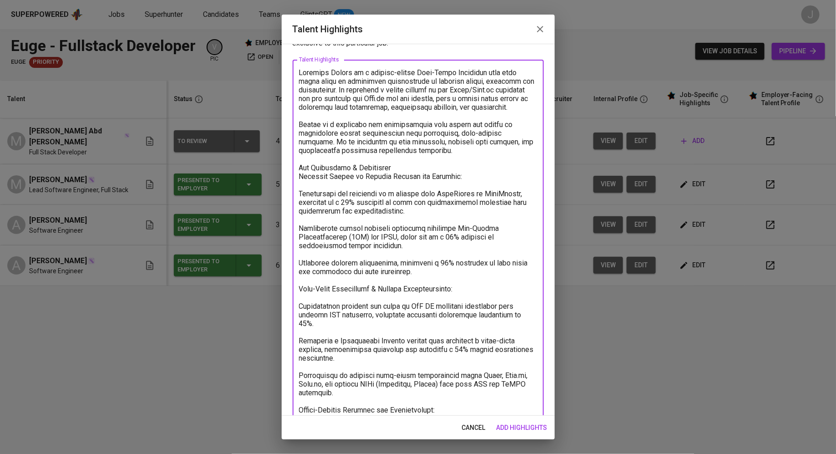
click at [300, 133] on textarea at bounding box center [418, 340] width 239 height 545
click at [301, 176] on textarea at bounding box center [418, 340] width 239 height 545
click at [301, 186] on textarea at bounding box center [418, 340] width 239 height 545
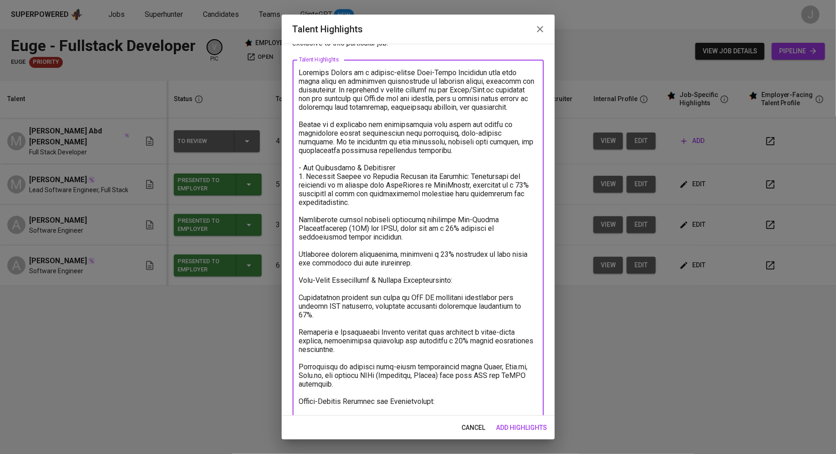
click at [300, 230] on textarea at bounding box center [418, 336] width 239 height 536
click at [301, 264] on textarea at bounding box center [418, 336] width 239 height 536
click at [301, 288] on textarea at bounding box center [418, 336] width 239 height 536
click at [305, 306] on textarea at bounding box center [418, 336] width 239 height 536
click at [303, 343] on textarea at bounding box center [418, 336] width 239 height 536
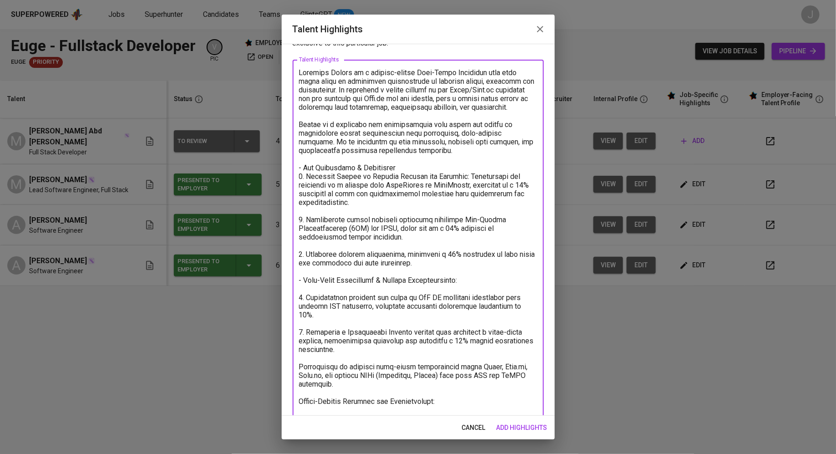
click at [306, 375] on textarea at bounding box center [418, 336] width 239 height 536
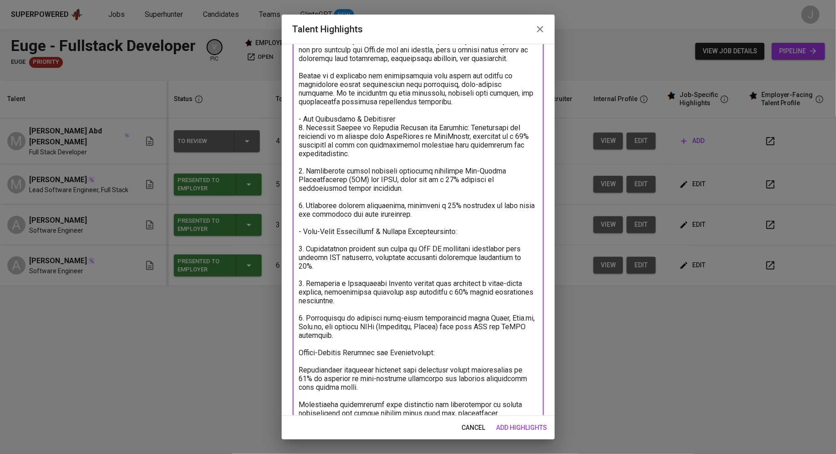
scroll to position [119, 0]
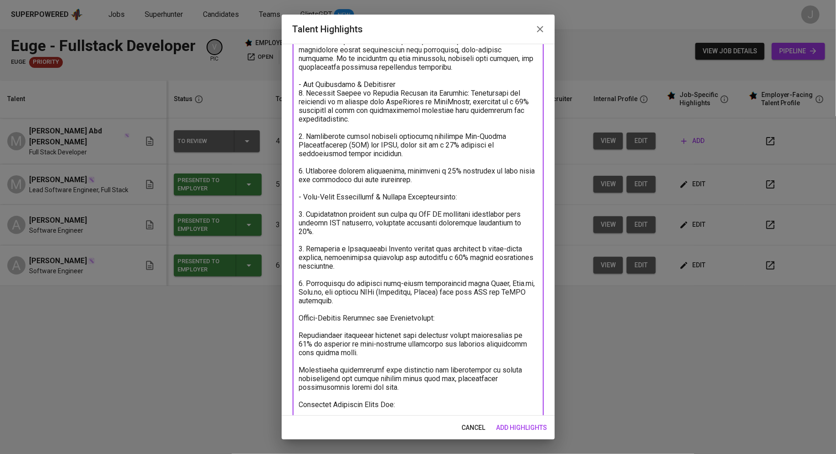
click at [301, 327] on textarea at bounding box center [418, 253] width 239 height 536
click at [303, 343] on textarea at bounding box center [418, 253] width 239 height 536
click at [302, 376] on textarea at bounding box center [418, 253] width 239 height 536
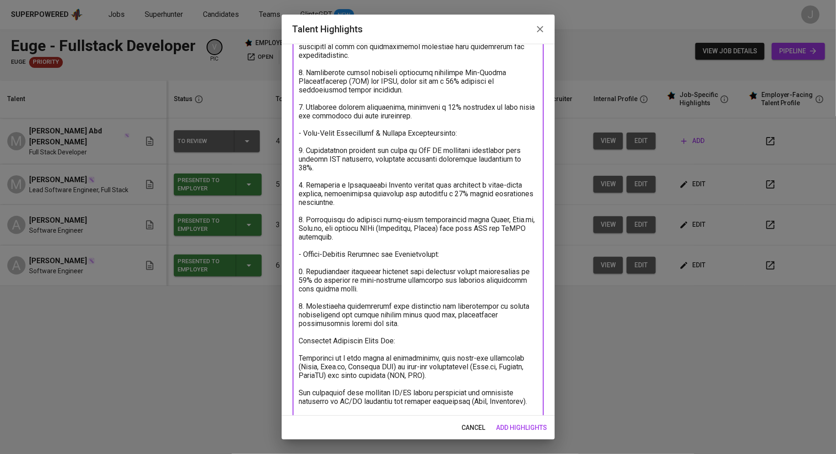
scroll to position [200, 0]
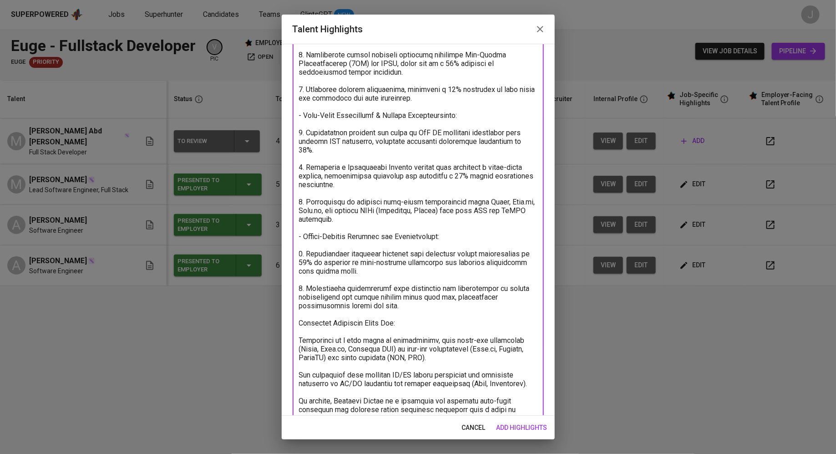
click at [304, 351] on textarea at bounding box center [418, 171] width 239 height 536
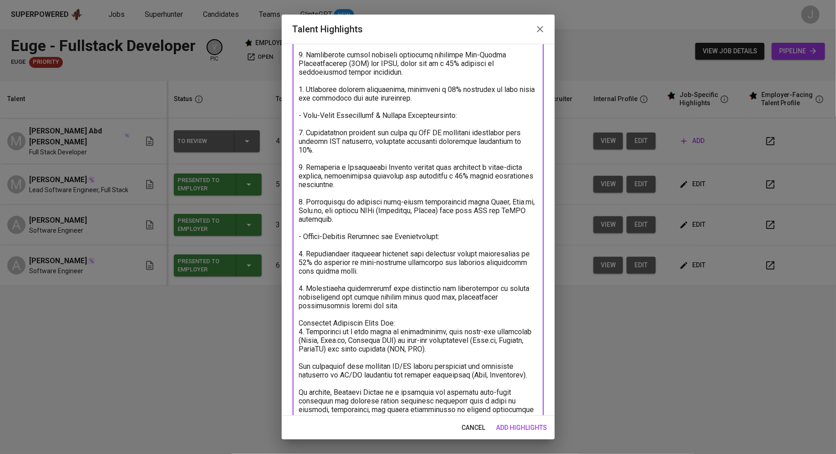
click at [302, 331] on textarea at bounding box center [418, 167] width 239 height 528
click at [406, 333] on textarea at bounding box center [418, 167] width 239 height 528
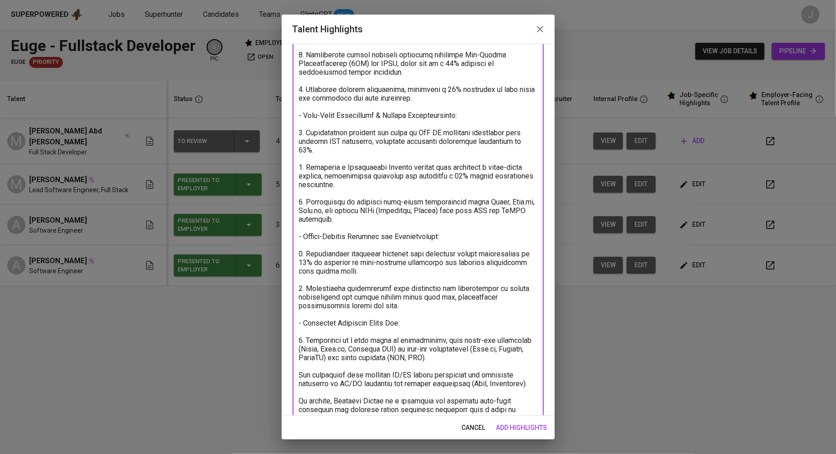
scroll to position [240, 0]
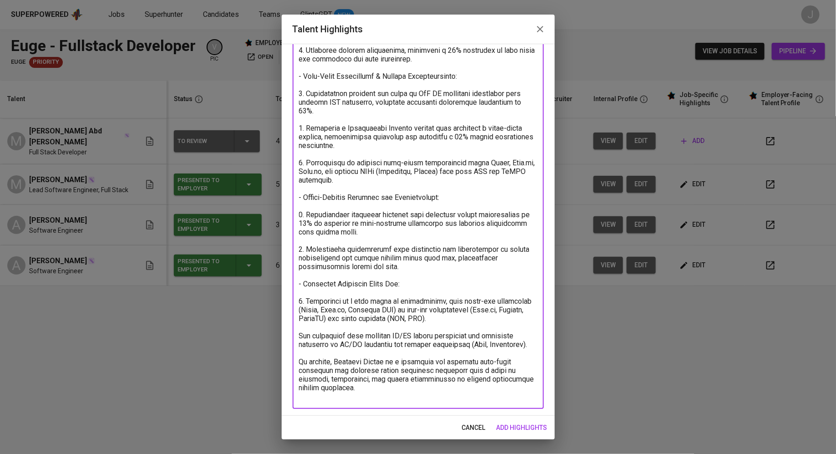
click at [302, 345] on textarea at bounding box center [418, 132] width 239 height 536
click at [339, 397] on textarea at bounding box center [418, 132] width 239 height 536
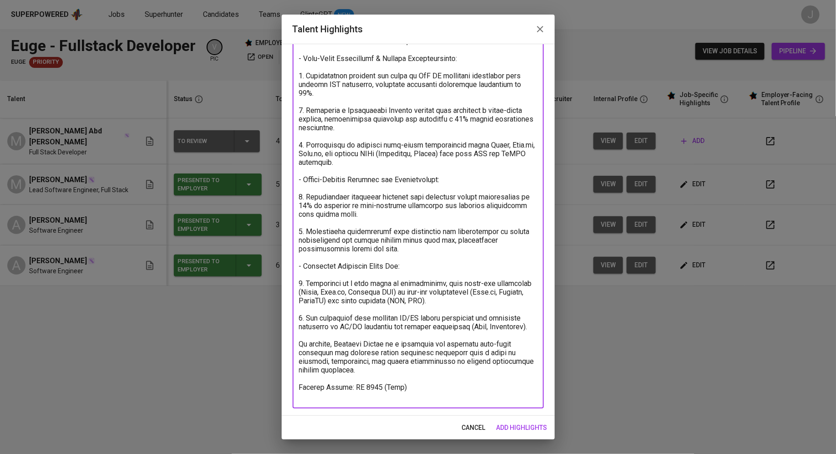
click at [369, 398] on textarea at bounding box center [418, 124] width 239 height 554
click at [406, 398] on textarea at bounding box center [418, 124] width 239 height 554
type textarea "Muhammad Faheem is a results-driven Full-Stack Developer with over three years …"
click at [512, 424] on span "add highlights" at bounding box center [522, 427] width 51 height 11
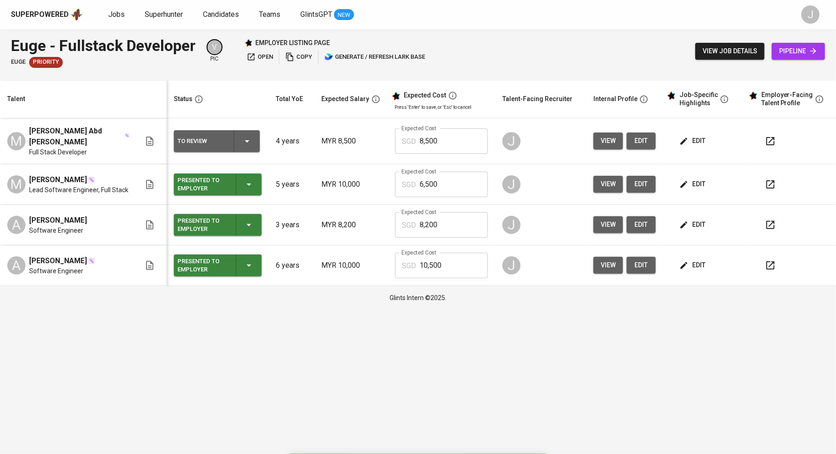
click at [223, 140] on div "To Review" at bounding box center [202, 141] width 49 height 12
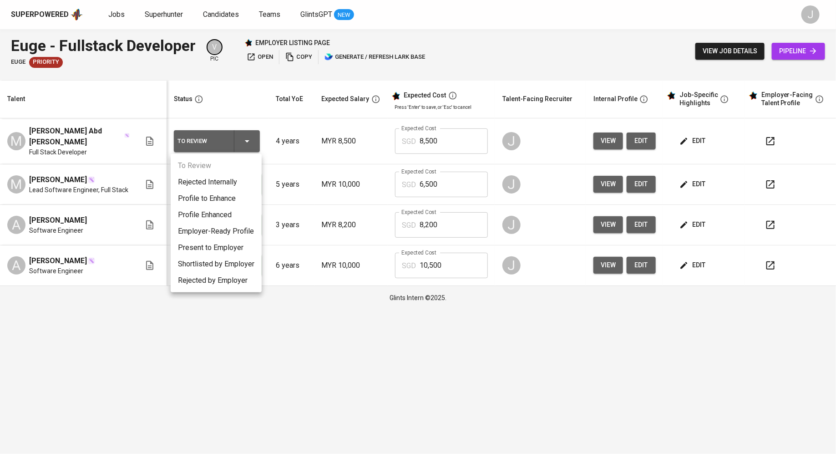
click at [227, 246] on li "Present to Employer" at bounding box center [216, 248] width 91 height 16
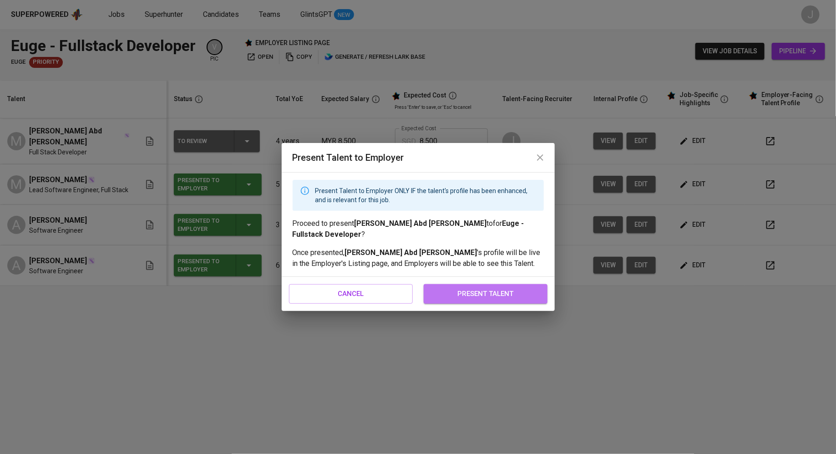
click at [463, 291] on span "present talent" at bounding box center [486, 294] width 104 height 12
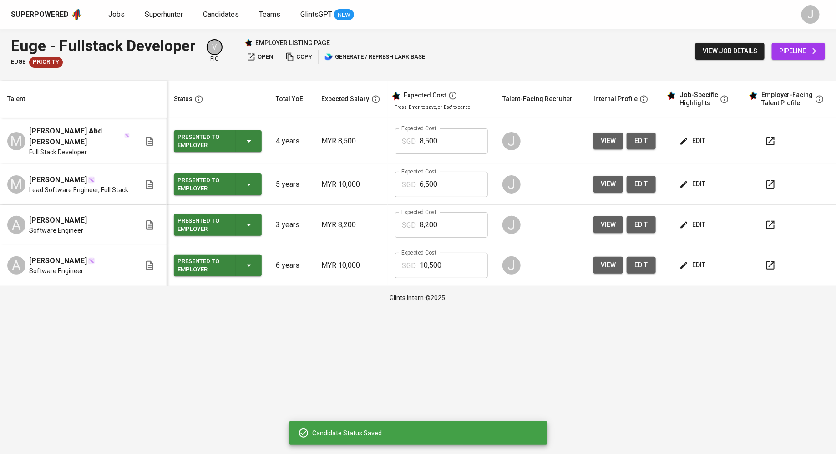
click at [609, 142] on span "view" at bounding box center [608, 140] width 15 height 11
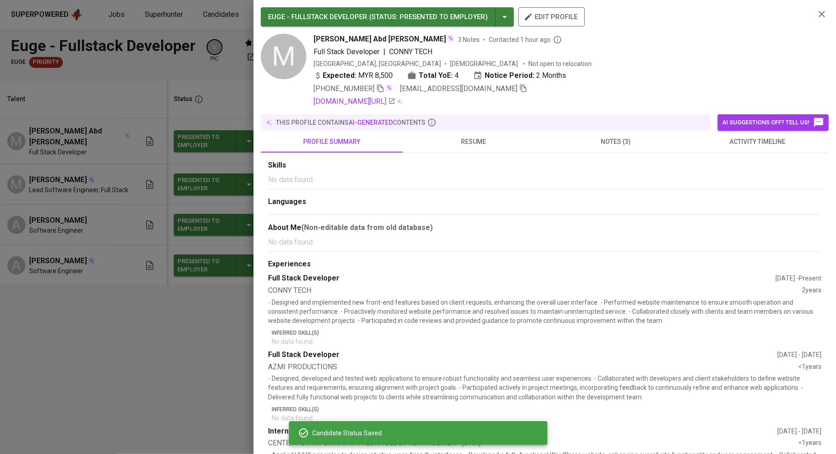
click at [624, 134] on button "notes (3)" at bounding box center [616, 142] width 142 height 22
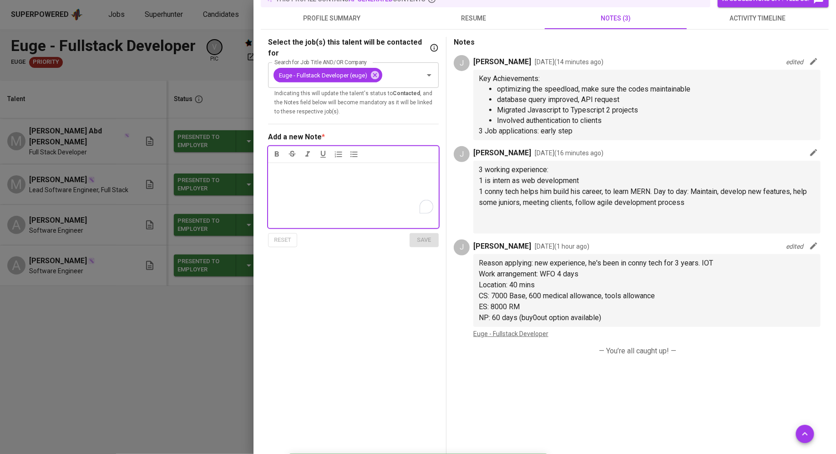
scroll to position [133, 0]
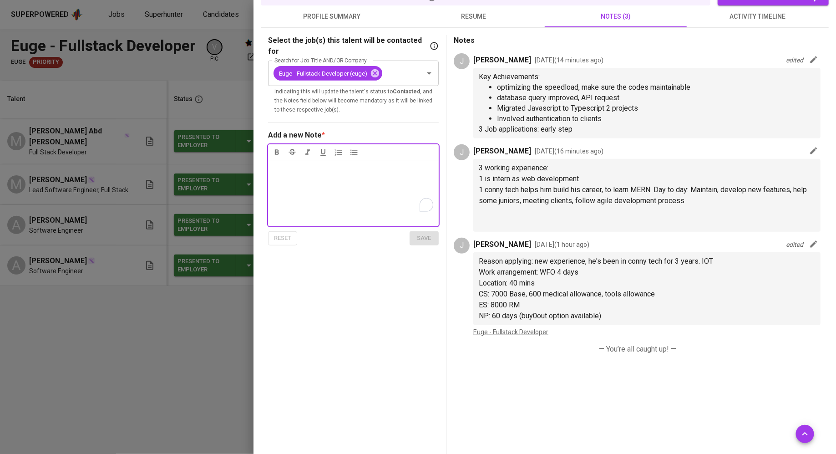
click at [197, 374] on div at bounding box center [418, 227] width 836 height 454
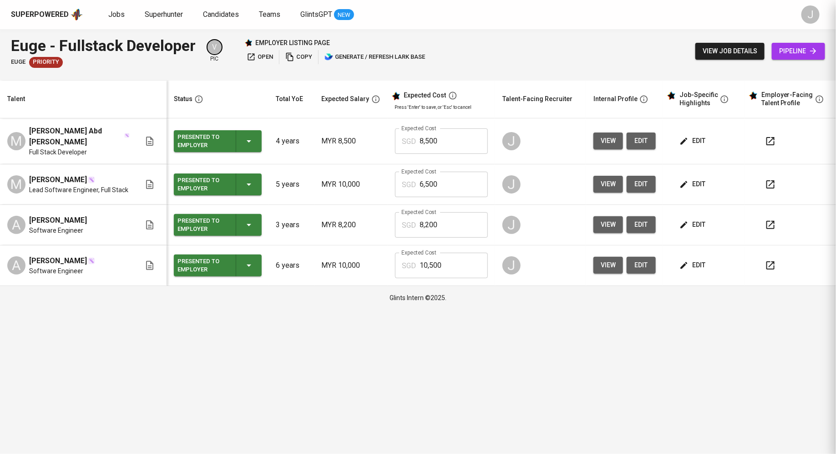
scroll to position [0, 0]
click at [699, 137] on span "edit" at bounding box center [694, 140] width 24 height 11
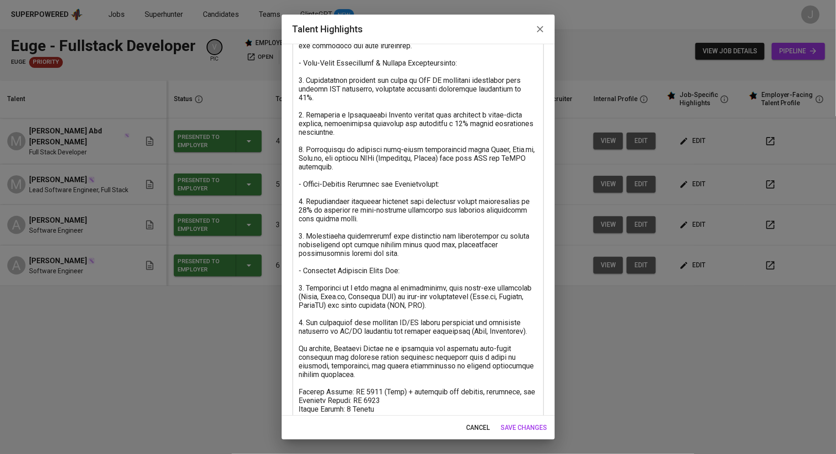
scroll to position [275, 0]
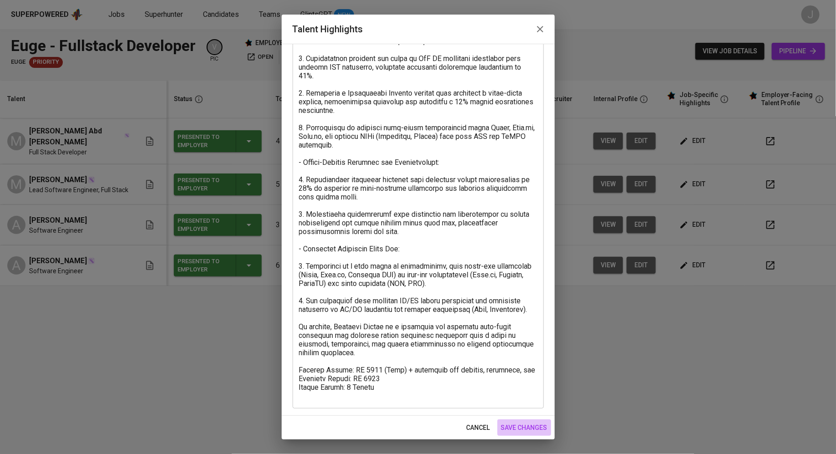
click at [515, 432] on span "save changes" at bounding box center [524, 427] width 46 height 11
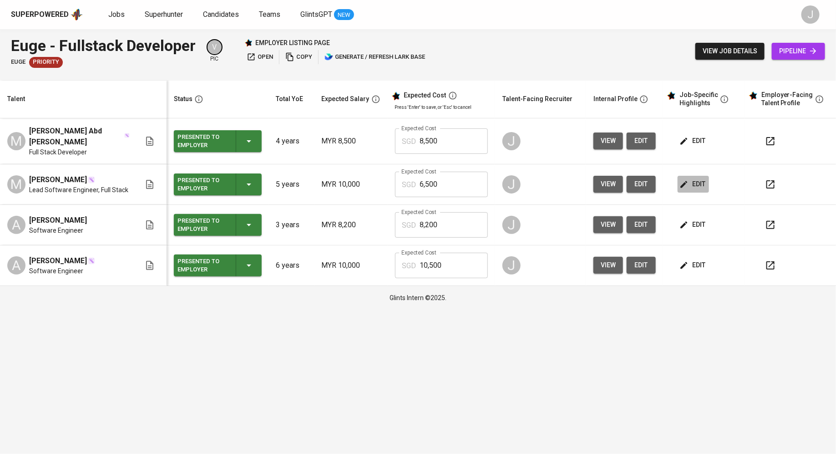
click at [691, 186] on span "edit" at bounding box center [694, 183] width 24 height 11
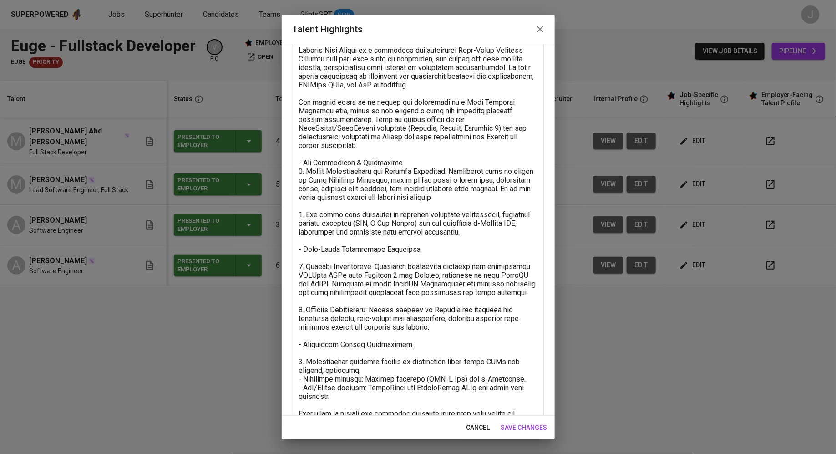
scroll to position [0, 0]
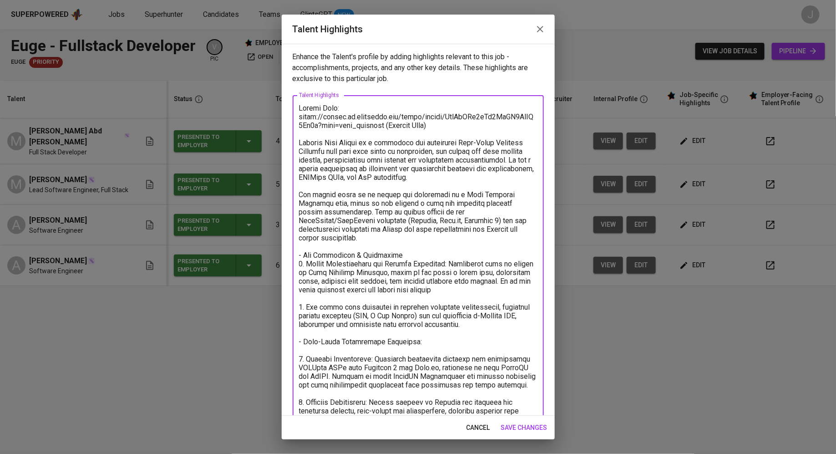
click at [345, 122] on textarea "To enrich screen reader interactions, please activate Accessibility in Grammarl…" at bounding box center [418, 376] width 239 height 545
click at [510, 433] on span "save changes" at bounding box center [524, 427] width 46 height 11
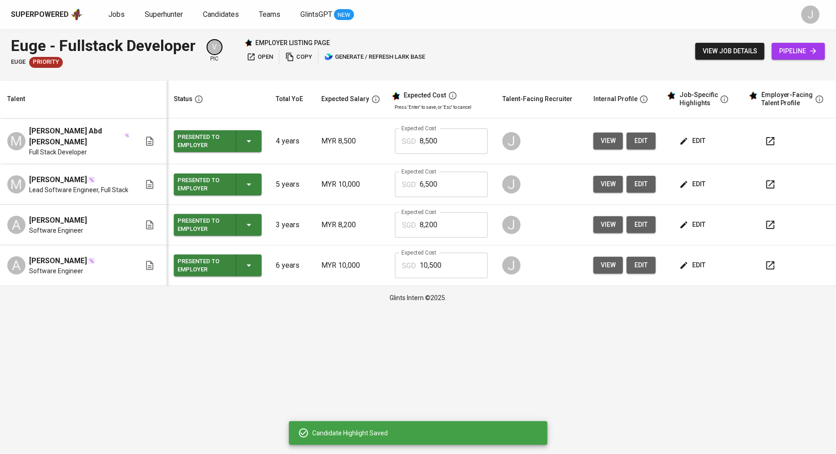
click at [689, 141] on span "edit" at bounding box center [694, 140] width 24 height 11
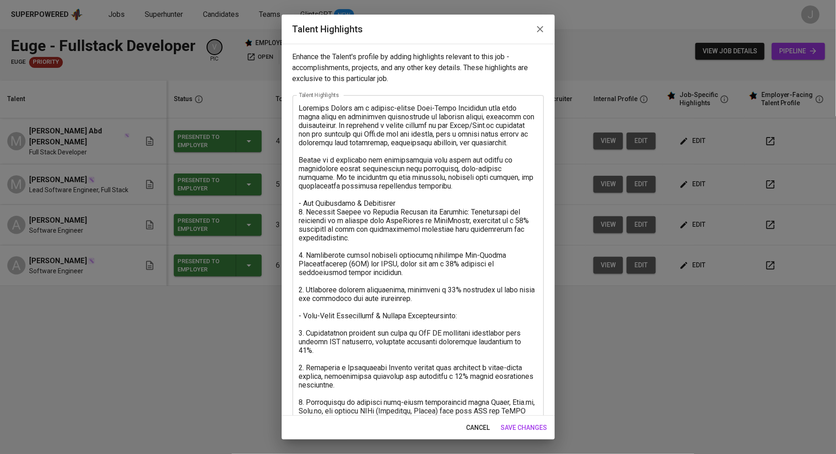
click at [301, 110] on textarea at bounding box center [418, 389] width 239 height 571
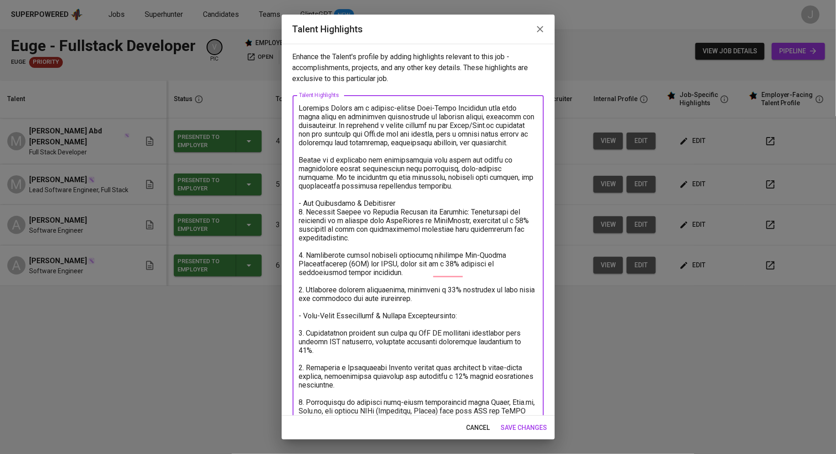
click at [299, 109] on textarea "To enrich screen reader interactions, please activate Accessibility in Grammarl…" at bounding box center [418, 389] width 239 height 571
paste textarea "Resume Link: https://glints.sg.larksuite.com/drive/folder/BlfSfAIq4lBq7NdJO4FlU…"
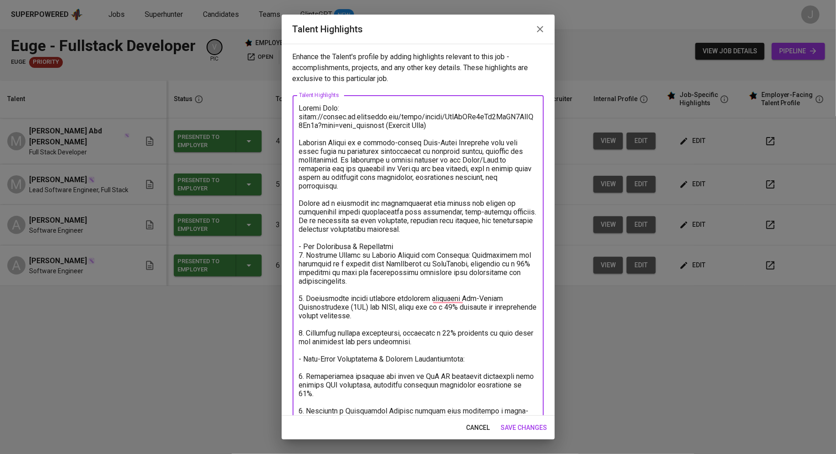
click at [422, 124] on textarea "To enrich screen reader interactions, please activate Accessibility in Grammarl…" at bounding box center [418, 407] width 239 height 606
type textarea "Resume Link: https://glints.sg.larksuite.com/drive/folder/BlfSfAIq4lBq7NdJO4FlU…"
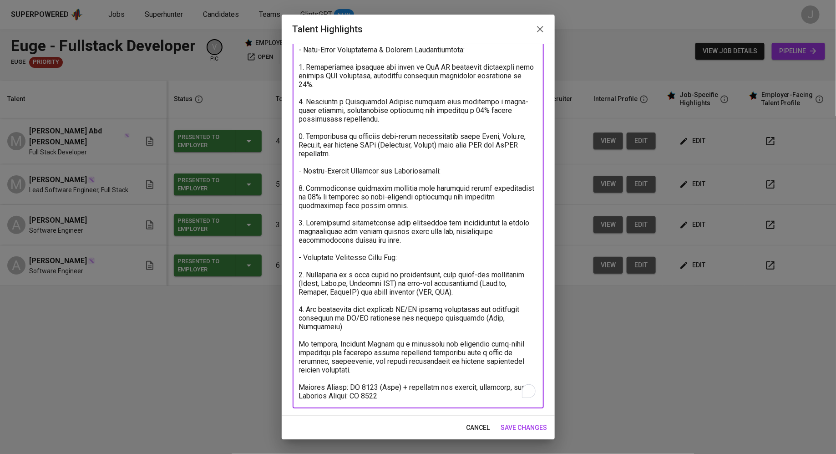
click at [350, 386] on textarea "To enrich screen reader interactions, please activate Accessibility in Grammarl…" at bounding box center [418, 98] width 239 height 606
type textarea "Resume Link: [URL][DOMAIN_NAME] ([PERSON_NAME]) [PERSON_NAME] is a results-driv…"
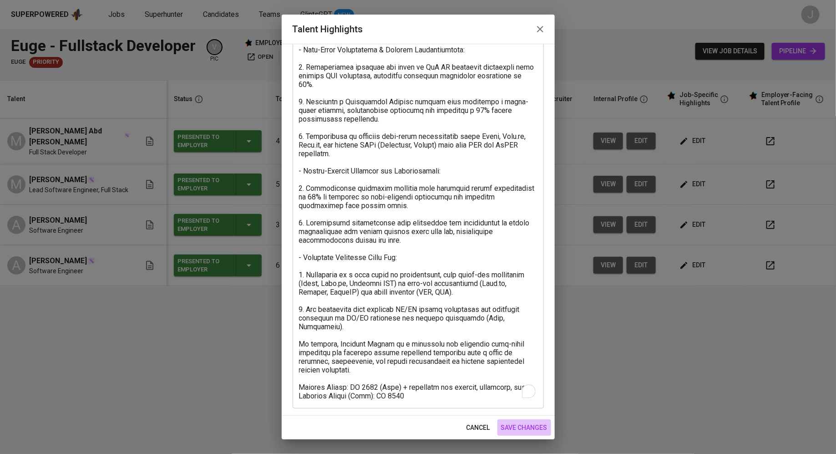
click at [522, 428] on span "save changes" at bounding box center [524, 427] width 46 height 11
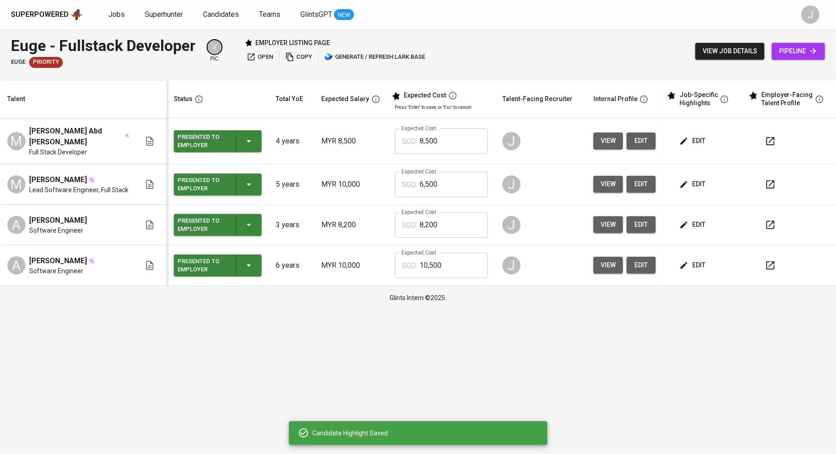
click at [697, 140] on span "edit" at bounding box center [694, 140] width 24 height 11
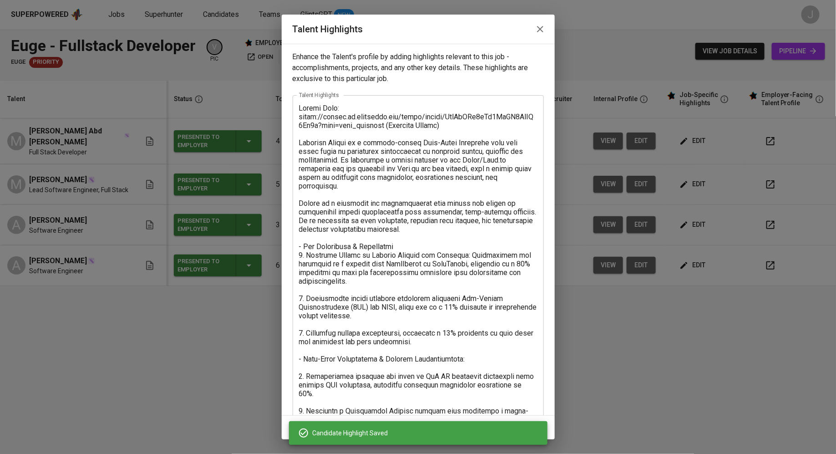
scroll to position [202, 0]
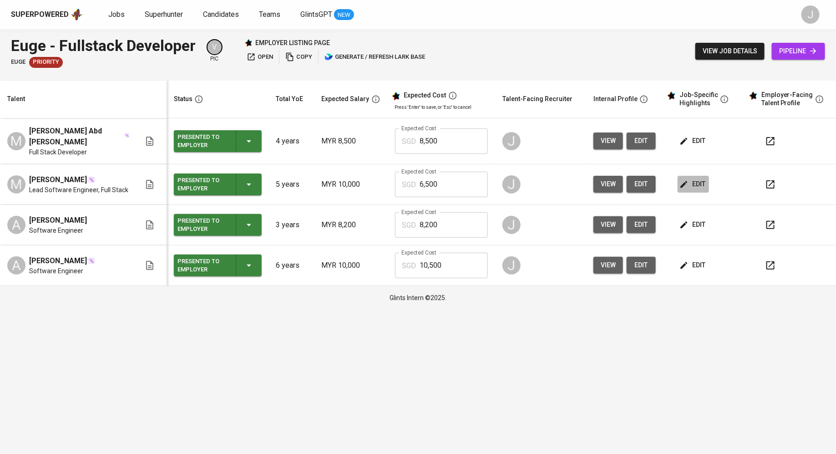
click at [702, 186] on span "edit" at bounding box center [694, 183] width 24 height 11
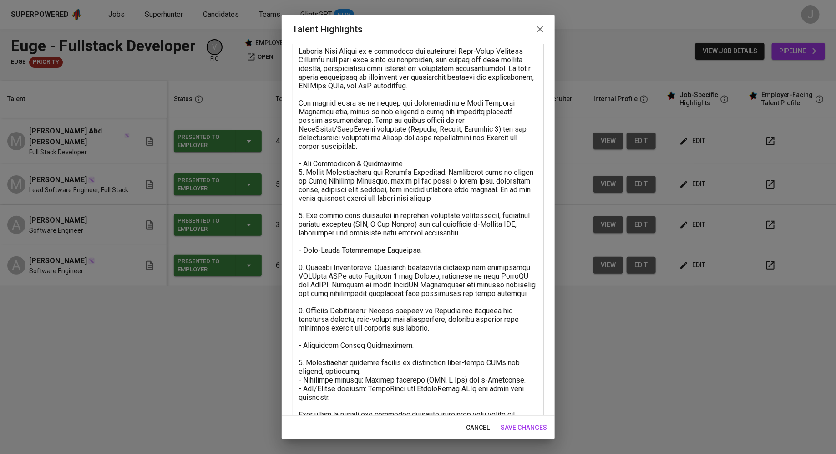
scroll to position [249, 0]
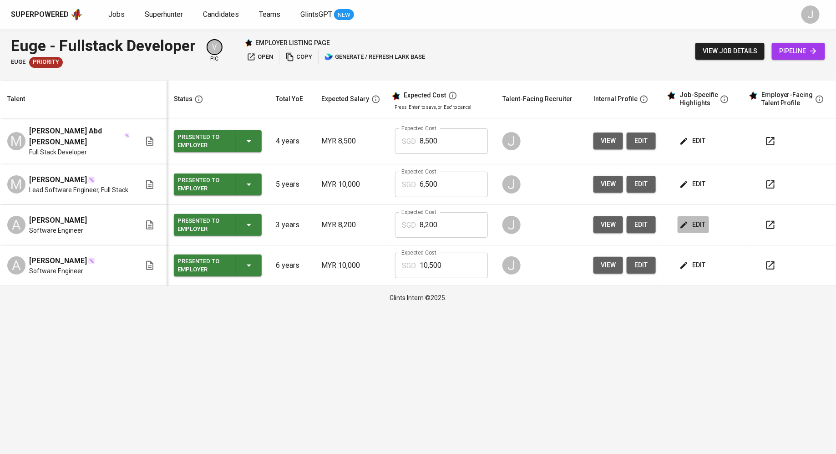
click at [700, 230] on span "edit" at bounding box center [694, 224] width 24 height 11
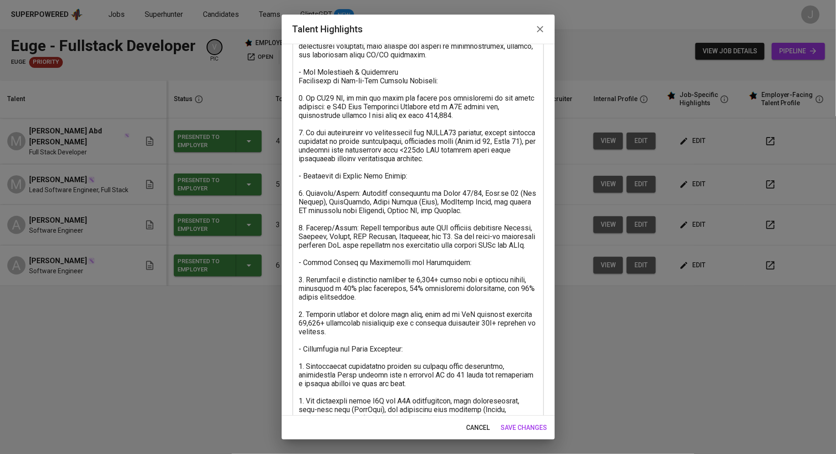
scroll to position [257, 0]
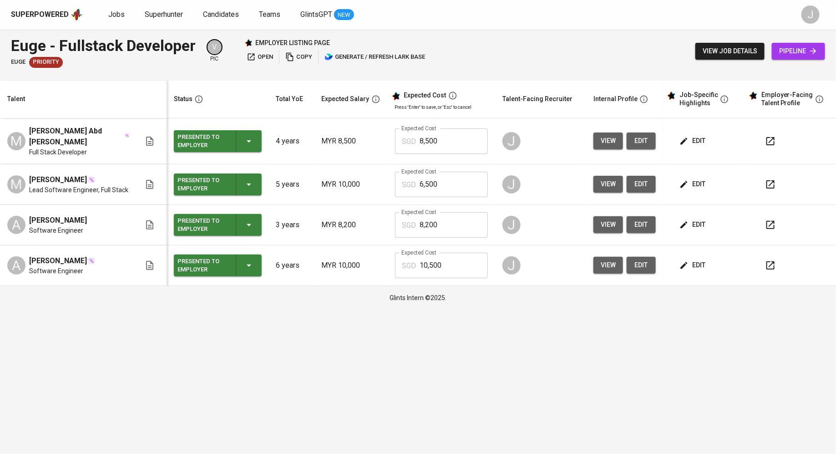
click at [693, 268] on span "edit" at bounding box center [694, 265] width 24 height 11
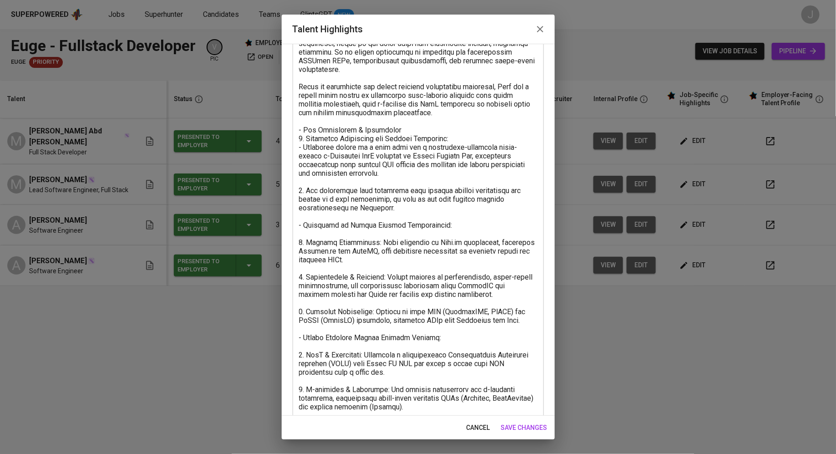
scroll to position [396, 0]
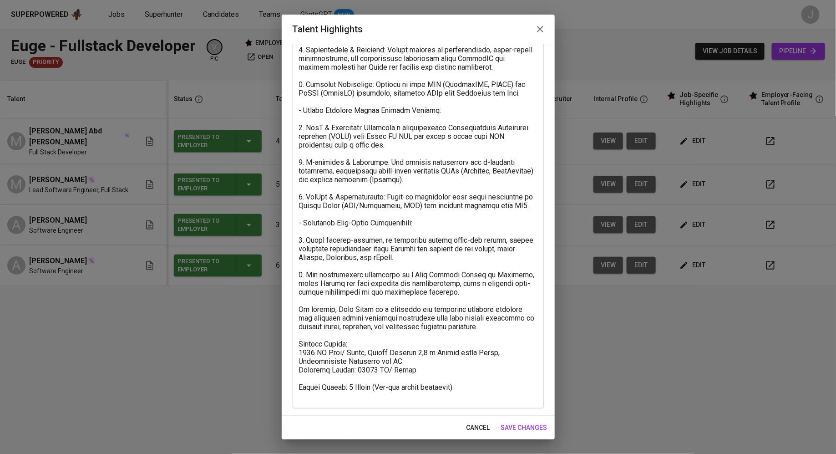
click at [349, 369] on textarea at bounding box center [418, 54] width 239 height 692
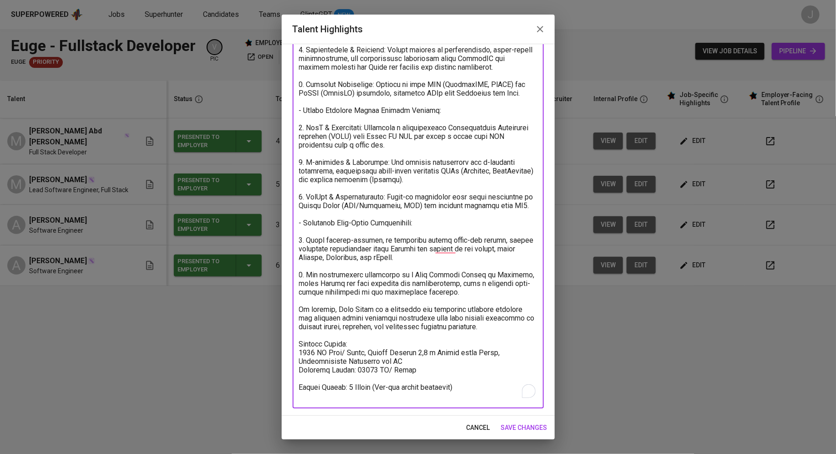
click at [518, 428] on span "save changes" at bounding box center [524, 427] width 46 height 11
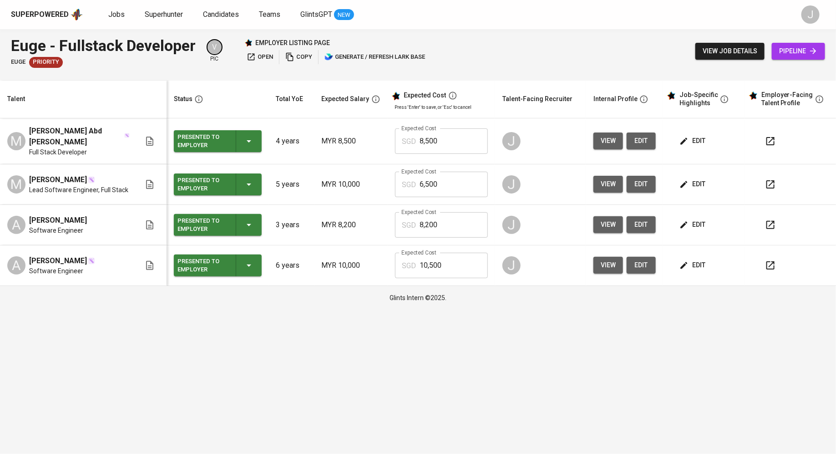
click at [609, 185] on span "view" at bounding box center [608, 183] width 15 height 11
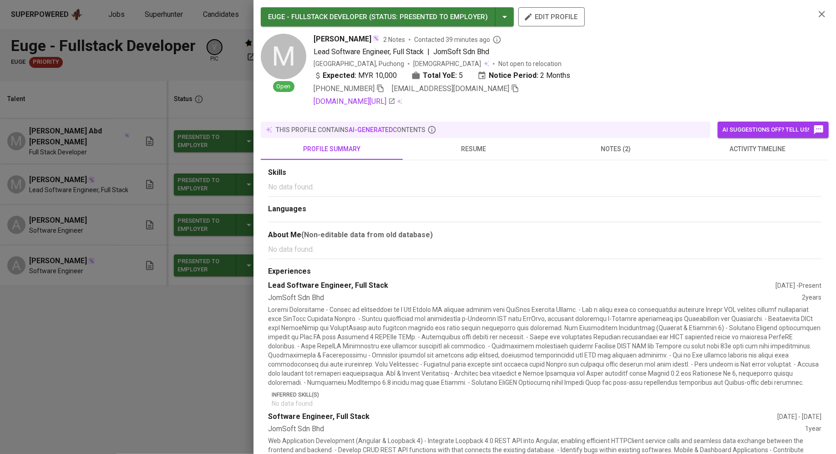
click at [48, 363] on div at bounding box center [418, 227] width 836 height 454
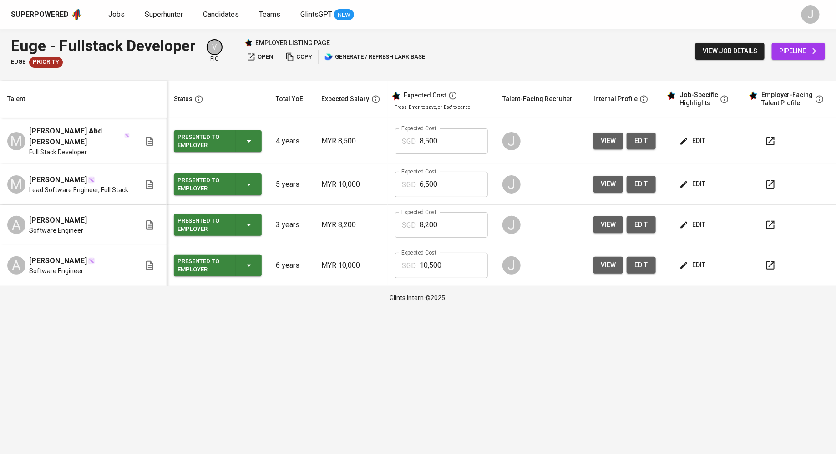
click at [603, 176] on button "view" at bounding box center [609, 184] width 30 height 17
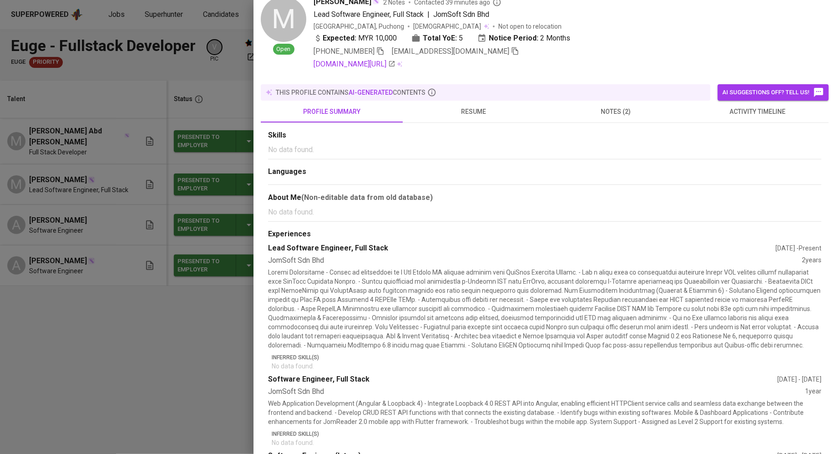
scroll to position [42, 0]
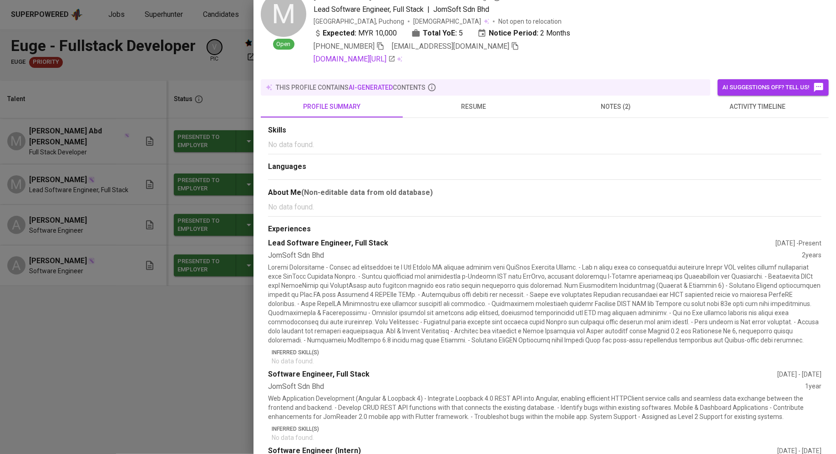
click at [622, 102] on span "notes (2)" at bounding box center [616, 106] width 131 height 11
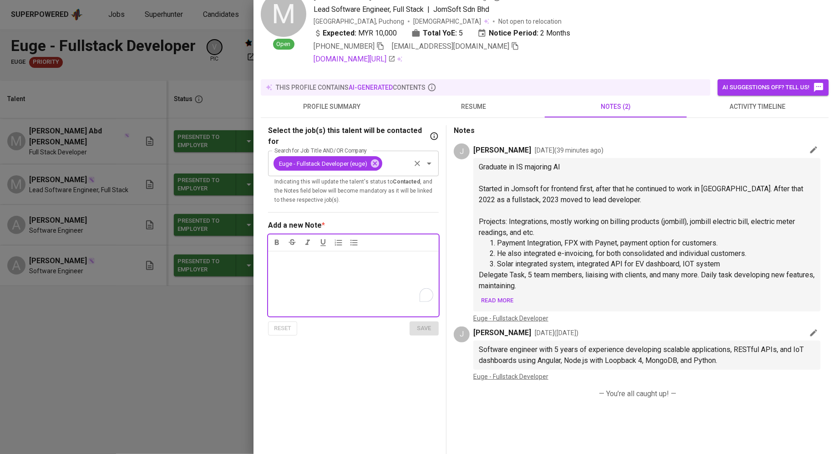
scroll to position [0, 0]
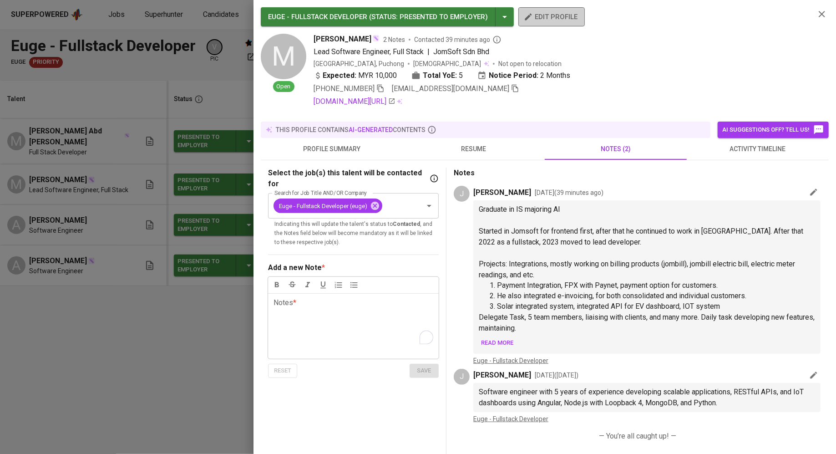
click at [547, 15] on span "edit profile" at bounding box center [552, 17] width 52 height 12
click at [105, 205] on div at bounding box center [418, 227] width 836 height 454
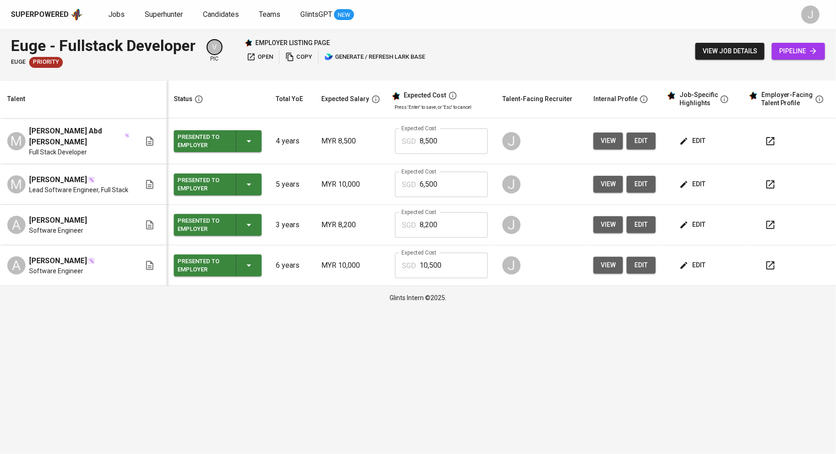
click at [607, 265] on span "view" at bounding box center [608, 265] width 15 height 11
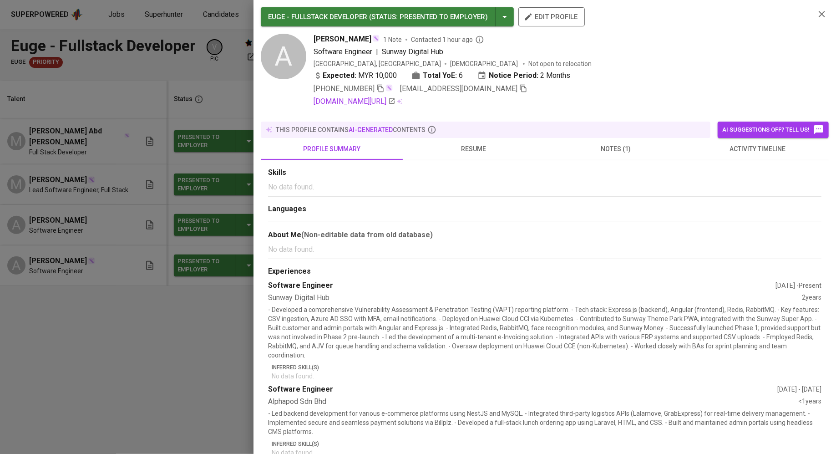
click at [613, 143] on span "notes (1)" at bounding box center [616, 148] width 131 height 11
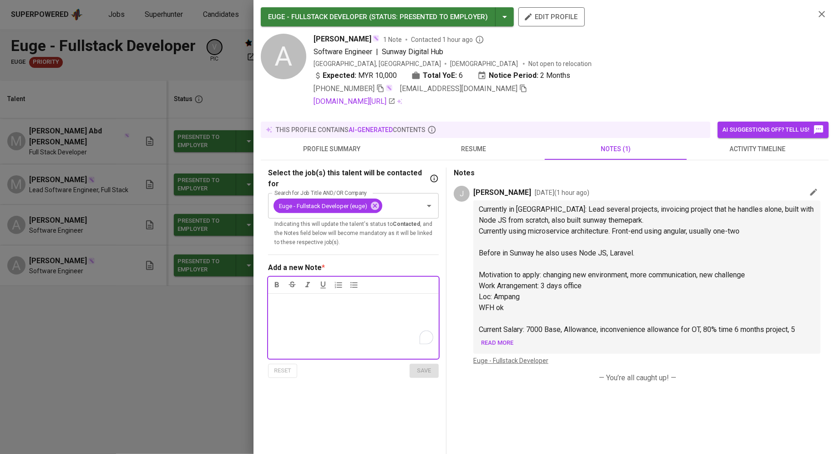
click at [482, 146] on span "resume" at bounding box center [473, 148] width 131 height 11
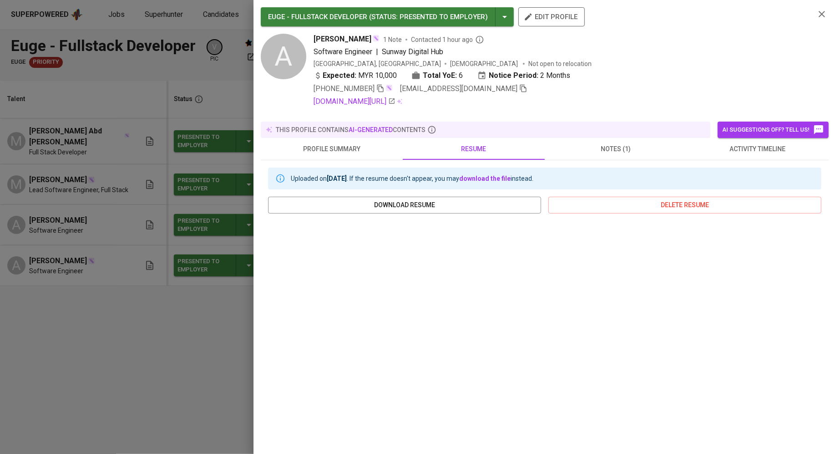
click at [133, 208] on div at bounding box center [418, 227] width 836 height 454
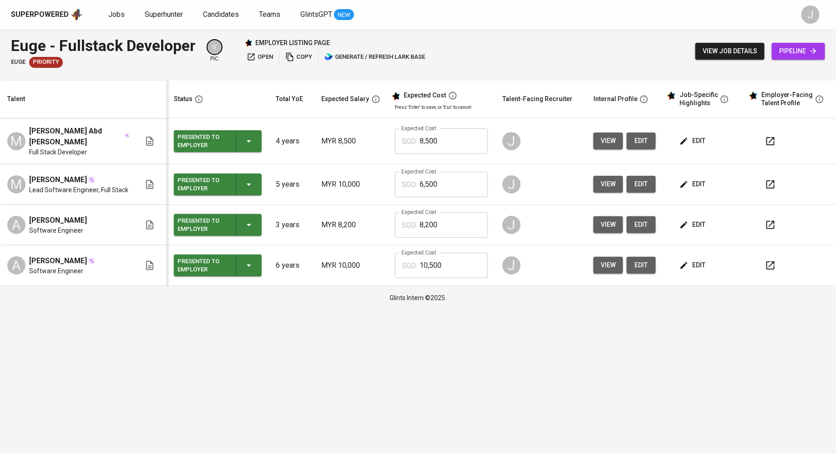
click at [46, 226] on span "Software Engineer" at bounding box center [56, 230] width 54 height 9
click at [449, 216] on input "8,200" at bounding box center [454, 224] width 68 height 25
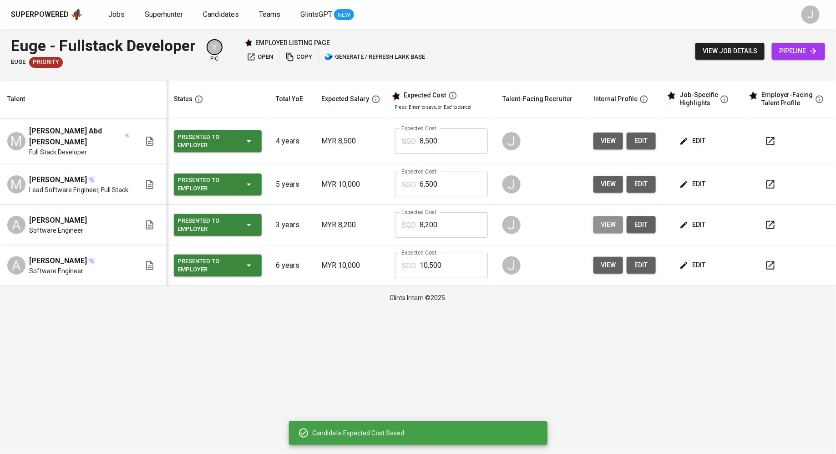
click at [617, 227] on button "view" at bounding box center [609, 224] width 30 height 17
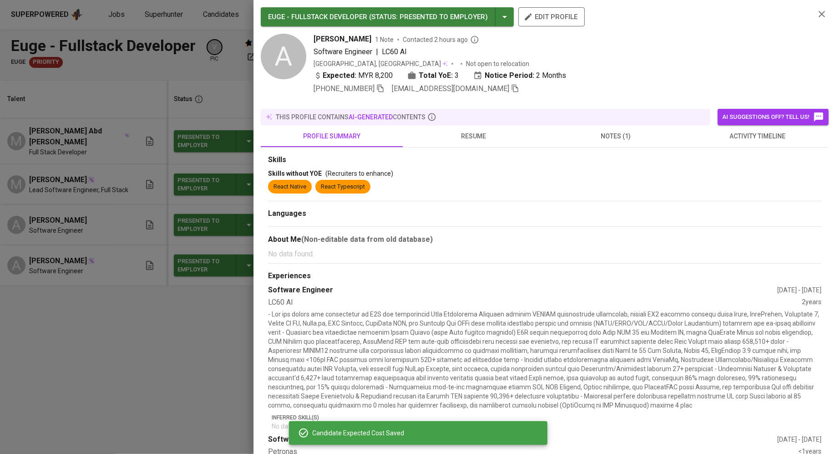
click at [615, 125] on button "notes (1)" at bounding box center [616, 136] width 142 height 22
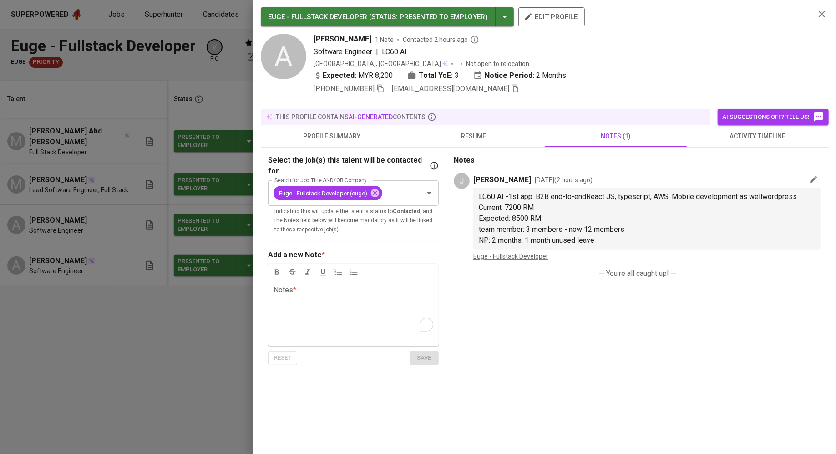
click at [138, 228] on div at bounding box center [418, 227] width 836 height 454
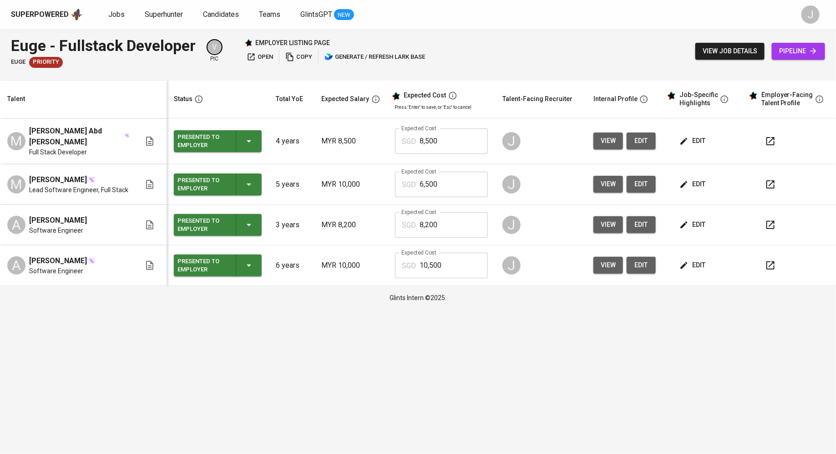
click at [75, 137] on span "[PERSON_NAME] Abd [PERSON_NAME]" at bounding box center [76, 137] width 94 height 22
click at [36, 134] on span "[PERSON_NAME] Abd [PERSON_NAME]" at bounding box center [76, 137] width 94 height 22
click at [607, 139] on span "view" at bounding box center [608, 140] width 15 height 11
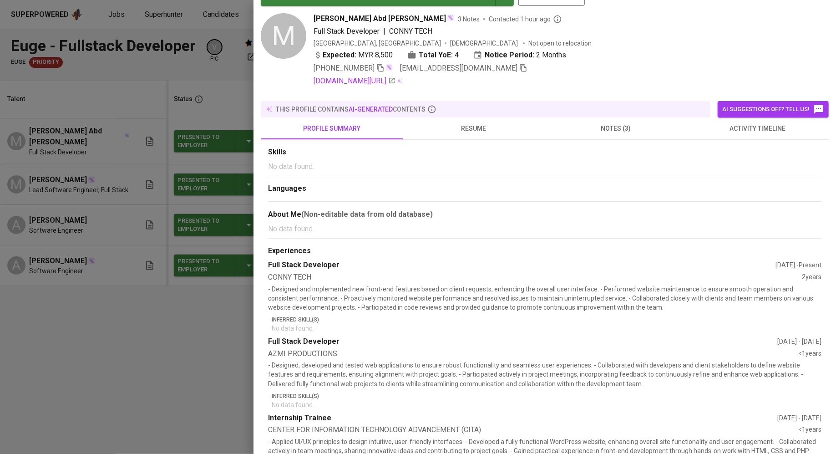
scroll to position [25, 0]
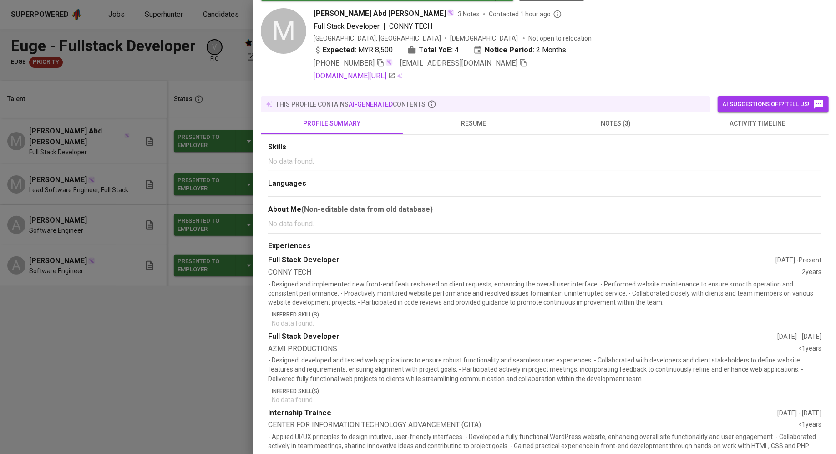
click at [493, 118] on span "resume" at bounding box center [473, 123] width 131 height 11
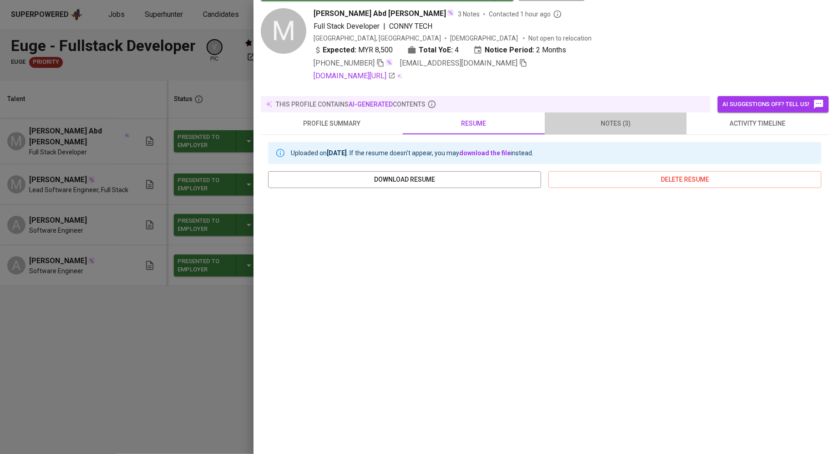
click at [589, 118] on span "notes (3)" at bounding box center [616, 123] width 131 height 11
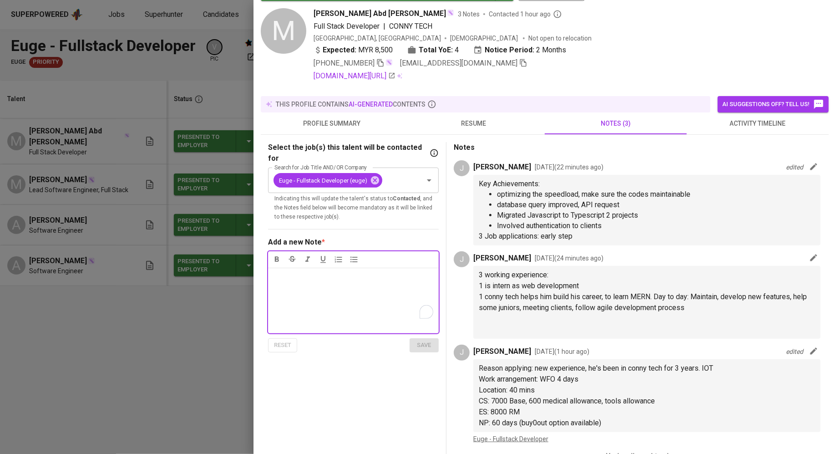
click at [143, 78] on div at bounding box center [418, 227] width 836 height 454
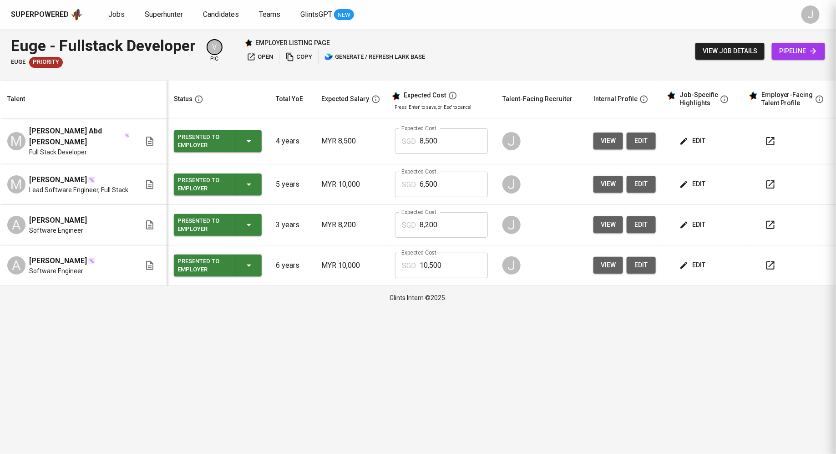
scroll to position [0, 0]
click at [262, 56] on span "open" at bounding box center [260, 57] width 26 height 10
click at [668, 135] on td "edit" at bounding box center [704, 141] width 82 height 46
click at [689, 137] on span "edit" at bounding box center [694, 140] width 24 height 11
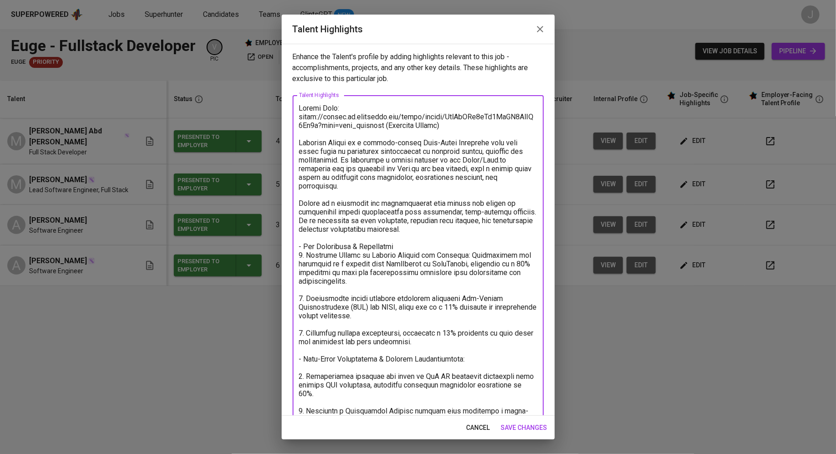
drag, startPoint x: 299, startPoint y: 116, endPoint x: 375, endPoint y: 127, distance: 77.3
click at [375, 127] on textarea "To enrich screen reader interactions, please activate Accessibility in Grammarl…" at bounding box center [418, 407] width 239 height 606
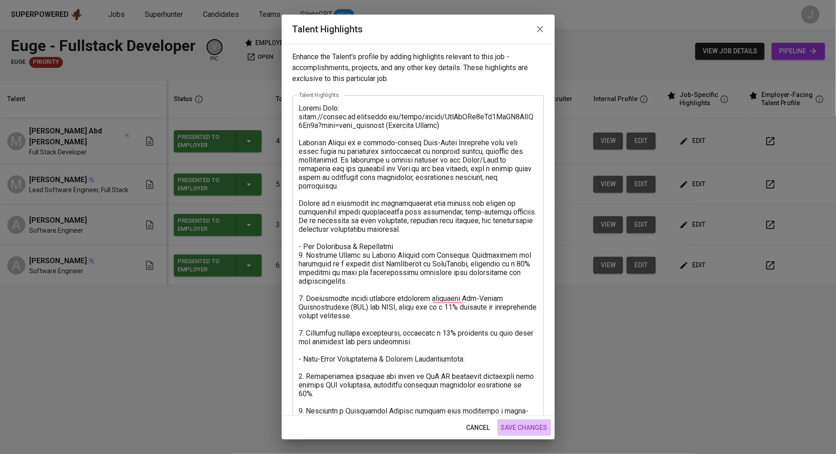
click at [521, 422] on button "save changes" at bounding box center [525, 427] width 54 height 17
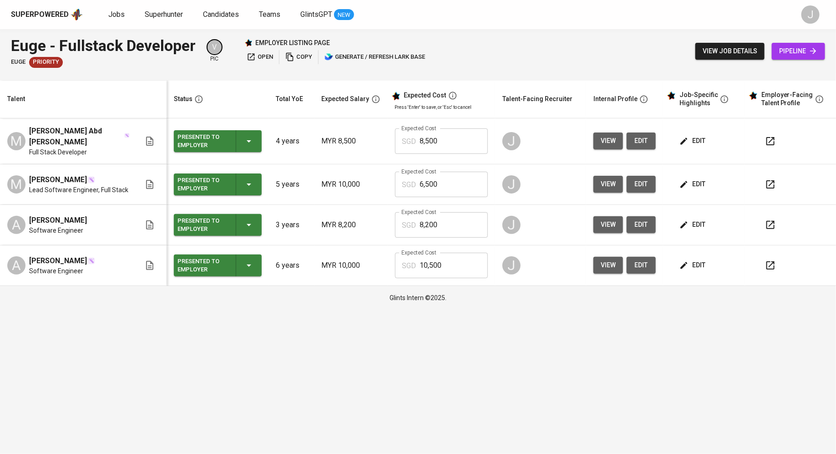
click at [766, 139] on icon "button" at bounding box center [770, 141] width 11 height 11
click at [729, 51] on span "view job details" at bounding box center [730, 51] width 55 height 11
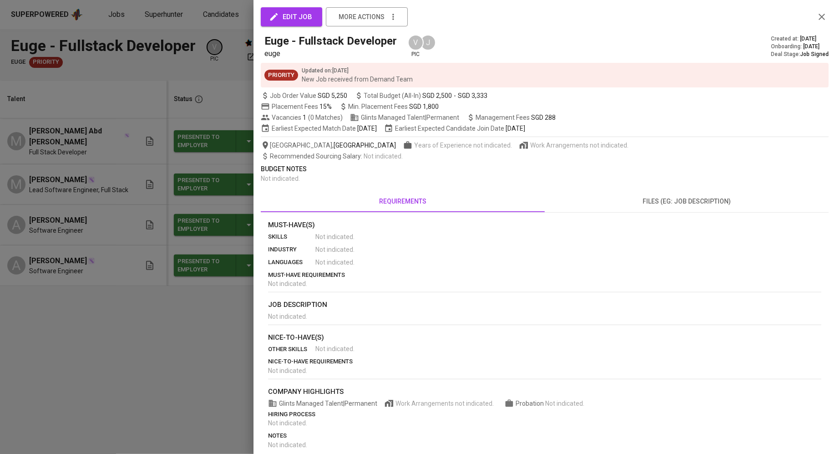
click at [170, 124] on div at bounding box center [418, 227] width 836 height 454
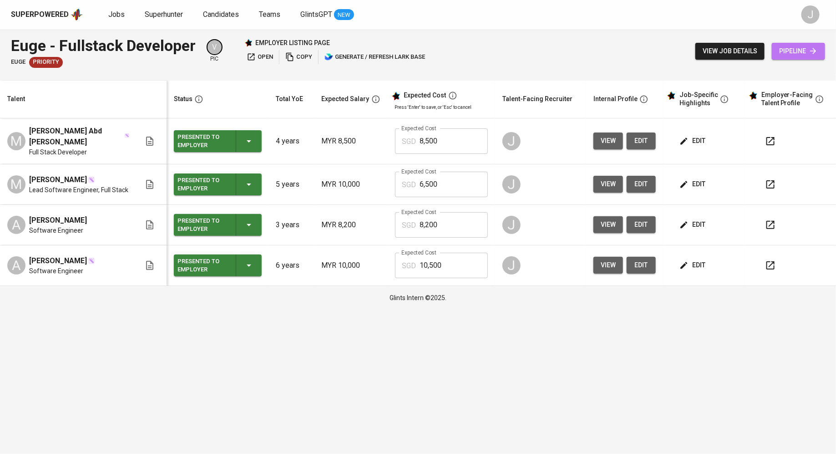
click at [791, 51] on span "pipeline" at bounding box center [799, 51] width 39 height 11
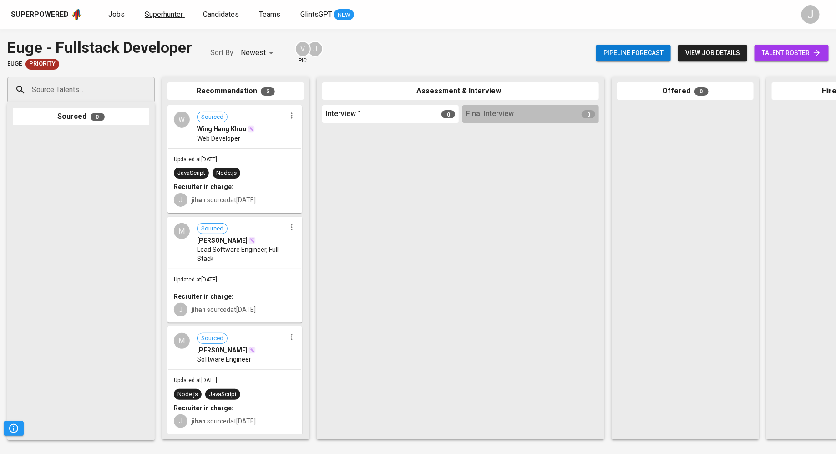
click at [164, 16] on span "Superhunter" at bounding box center [164, 14] width 38 height 9
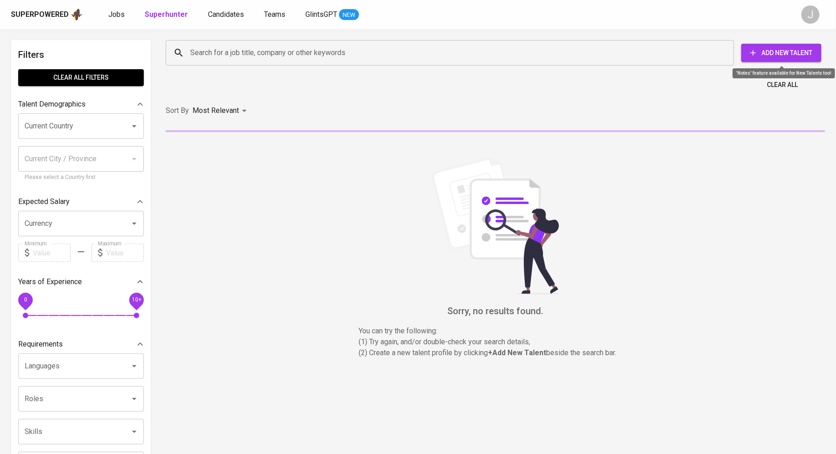
click at [773, 43] on div "Search for a job title, company or other keywords Search for a job title, compa…" at bounding box center [494, 52] width 656 height 25
click at [771, 52] on span "Add New Talent" at bounding box center [782, 52] width 66 height 11
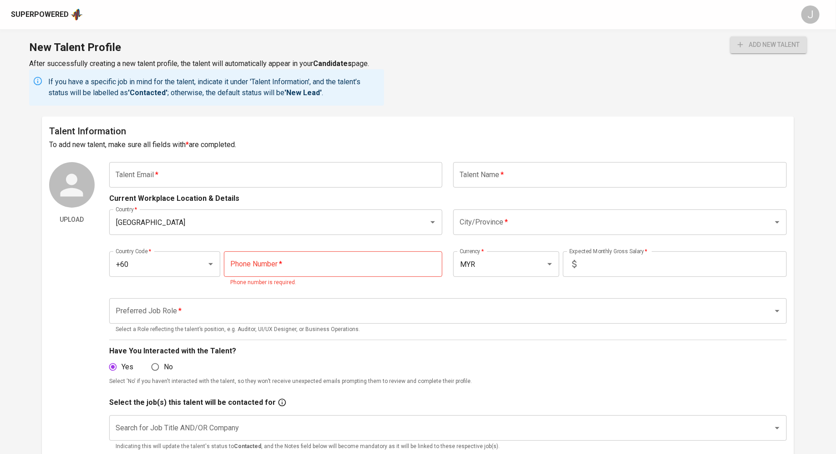
click at [214, 181] on input "text" at bounding box center [276, 174] width 334 height 25
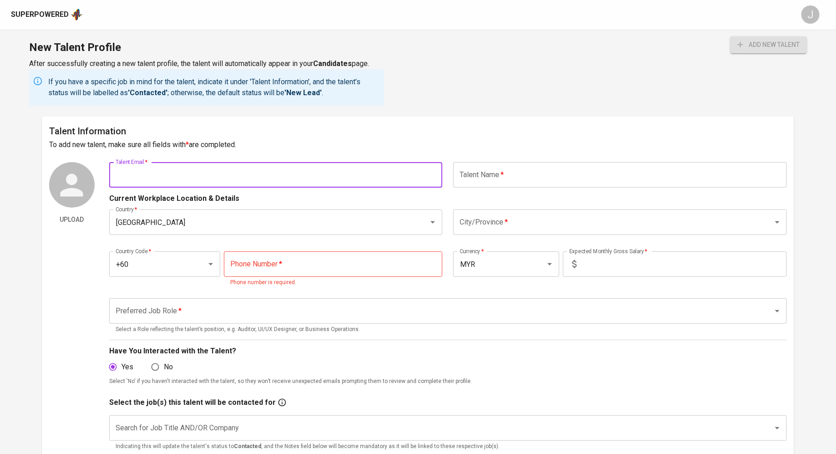
paste input "[EMAIL_ADDRESS][DOMAIN_NAME]"
type input "[EMAIL_ADDRESS][DOMAIN_NAME]"
click at [515, 185] on input "text" at bounding box center [621, 174] width 334 height 25
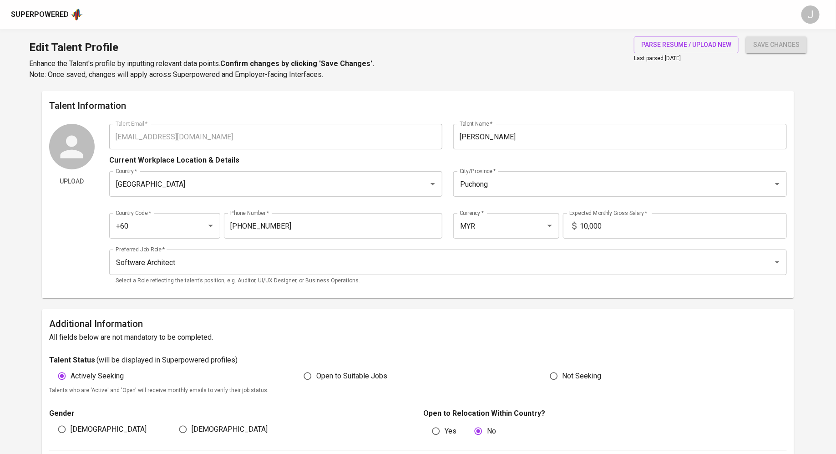
click at [621, 222] on input "10,000" at bounding box center [684, 225] width 207 height 25
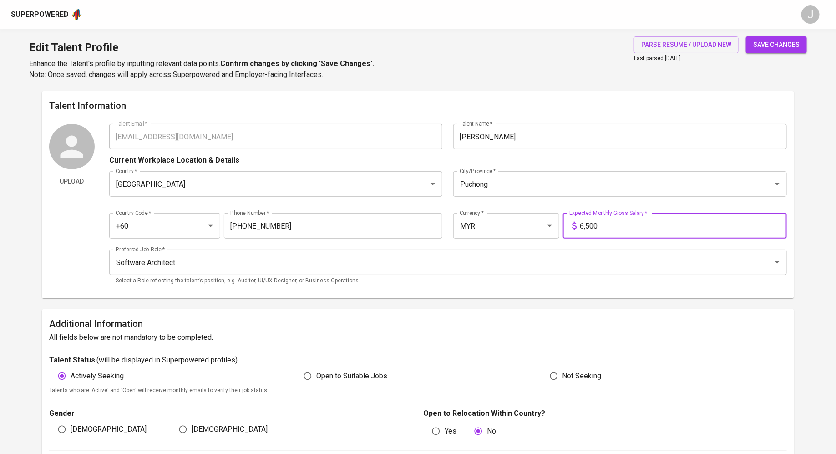
type input "6,500"
click at [775, 42] on span "save changes" at bounding box center [777, 44] width 46 height 11
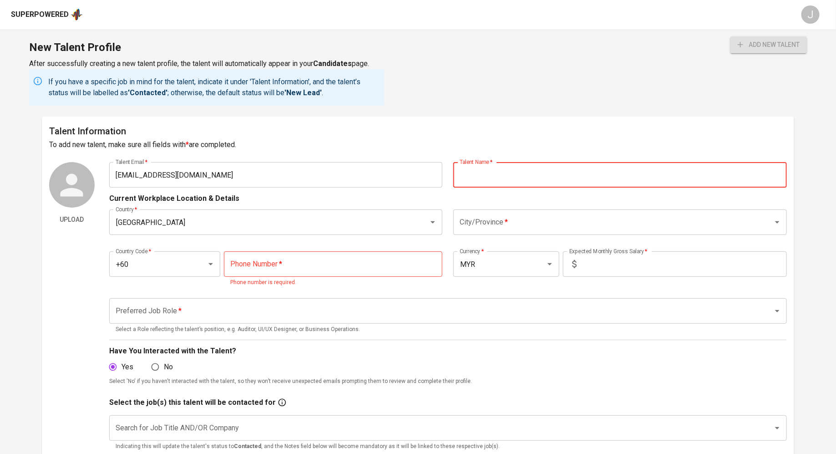
paste input "[PERSON_NAME]"
type input "[PERSON_NAME]"
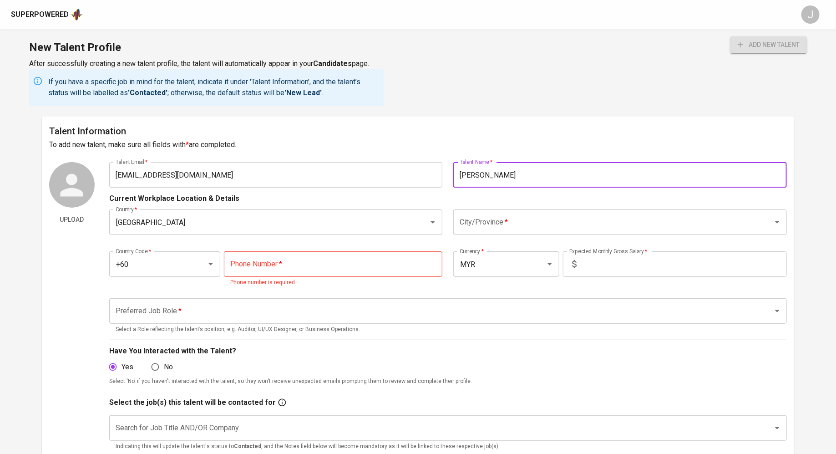
click at [367, 268] on input "tel" at bounding box center [333, 263] width 219 height 25
paste input "tel"
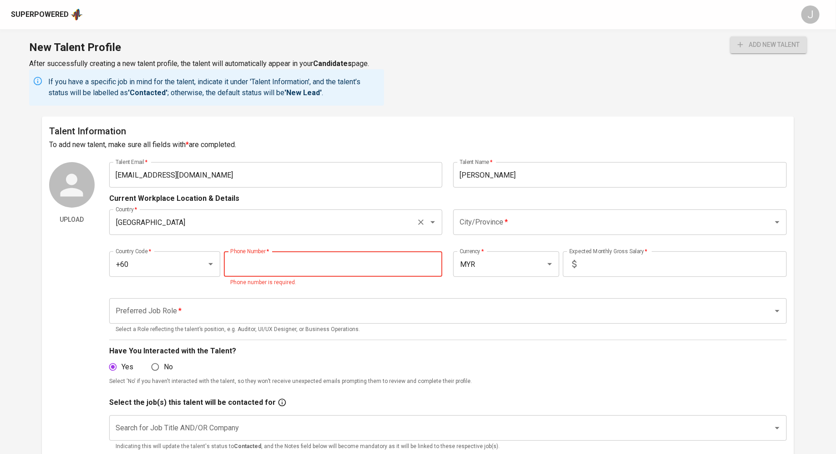
paste input "tel"
paste input "[PHONE_NUMBER]"
type input "19-934-1562"
click at [636, 264] on input "text" at bounding box center [684, 263] width 207 height 25
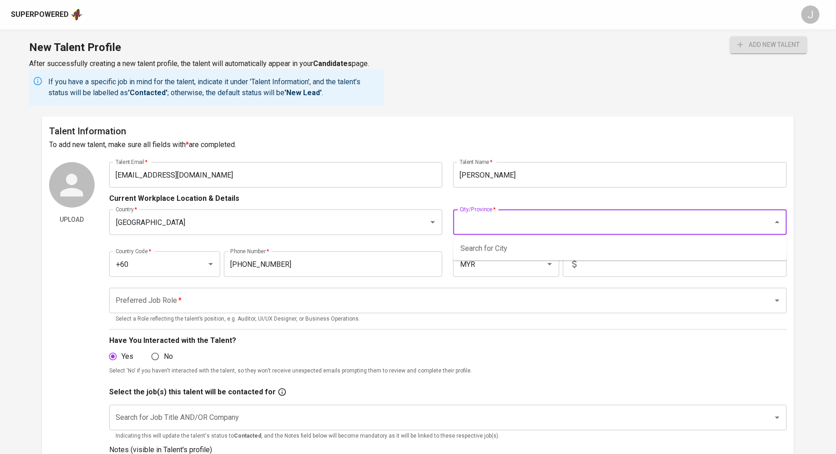
click at [532, 228] on input "City/Province   *" at bounding box center [608, 222] width 300 height 17
click at [477, 265] on li "[GEOGRAPHIC_DATA]" at bounding box center [621, 265] width 334 height 16
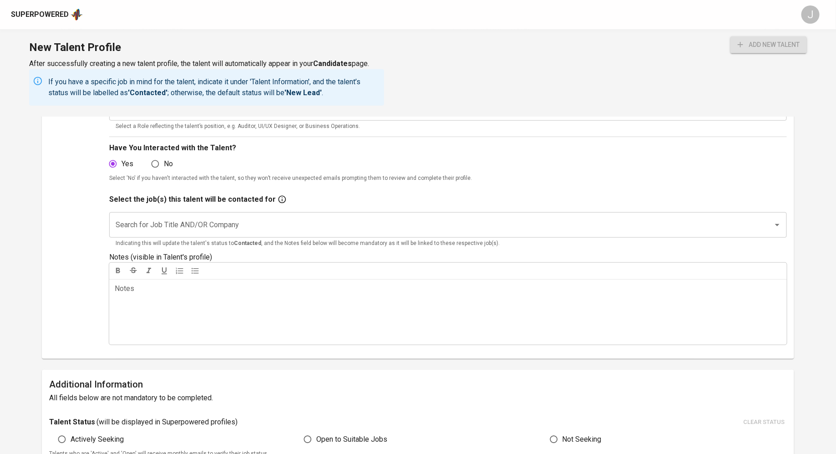
scroll to position [203, 0]
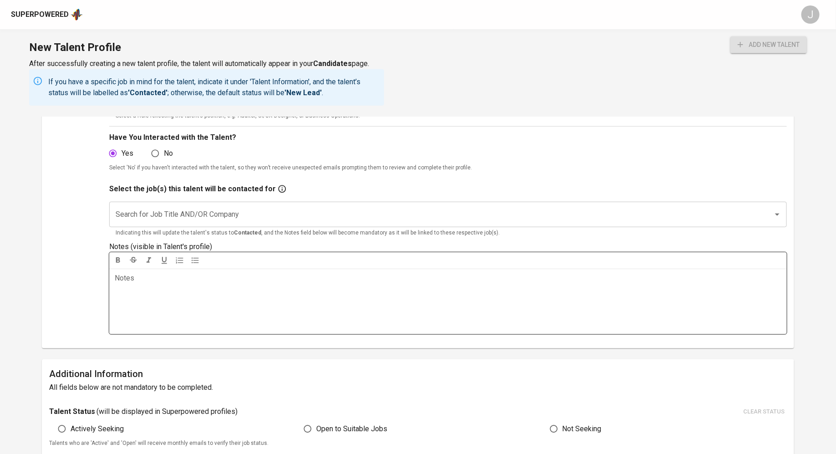
type input "[GEOGRAPHIC_DATA]"
click at [303, 284] on div "Notes ﻿" at bounding box center [448, 302] width 678 height 66
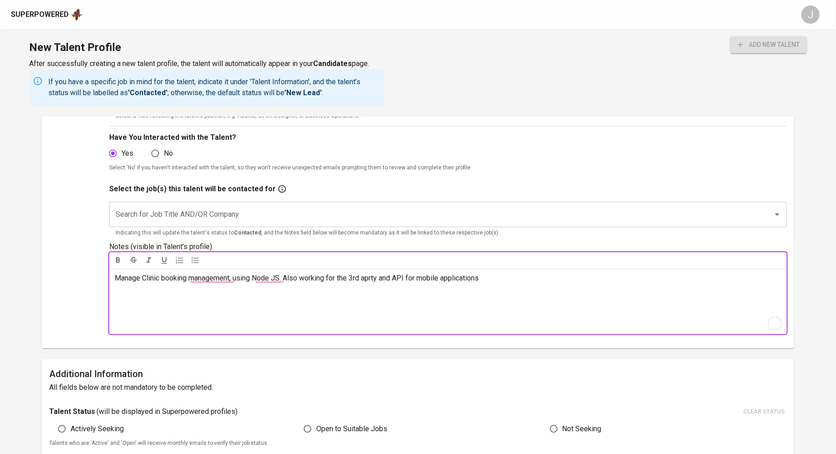
click at [216, 285] on div "Manage Clinic booking management, using Node JS. Also working for the 3rd aprty…" at bounding box center [448, 302] width 678 height 66
click at [288, 278] on span "Manage Clinic booking management, using Node JS. Also working for the 3rd aprty…" at bounding box center [297, 278] width 364 height 9
click at [530, 287] on div "Manage Clinic booking management, using Node JS. Also working for the 3rd aprty…" at bounding box center [448, 302] width 678 height 66
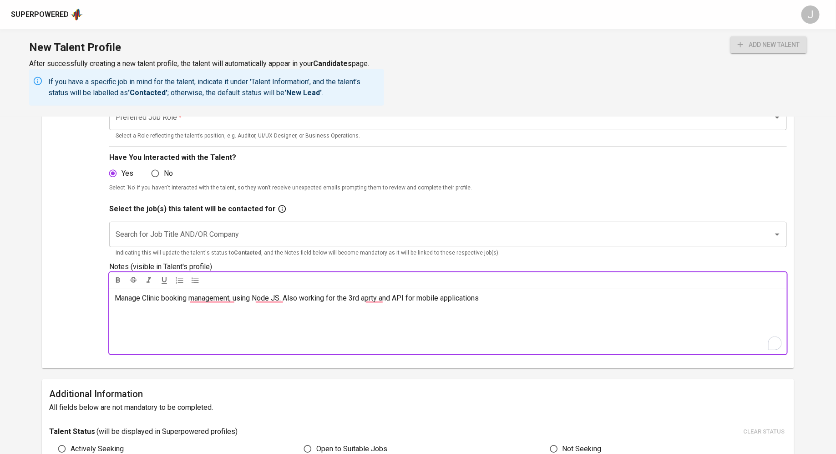
scroll to position [323, 0]
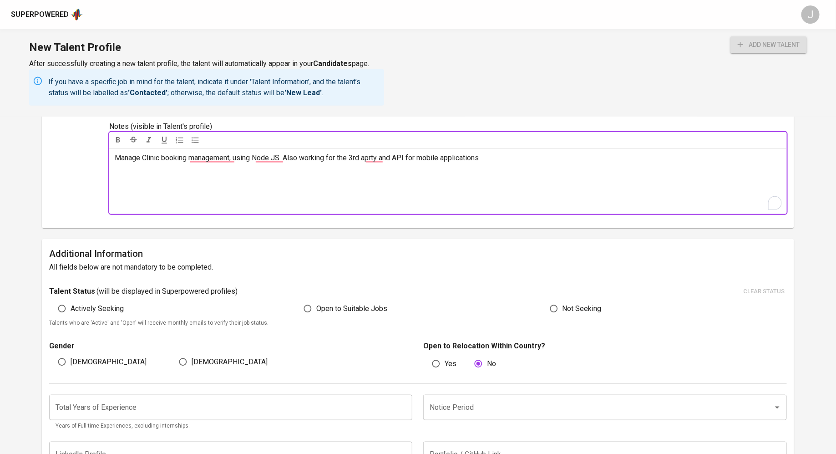
click at [507, 153] on p "Manage Clinic booking management, using Node JS. Also working for the 3rd aprty…" at bounding box center [448, 158] width 667 height 11
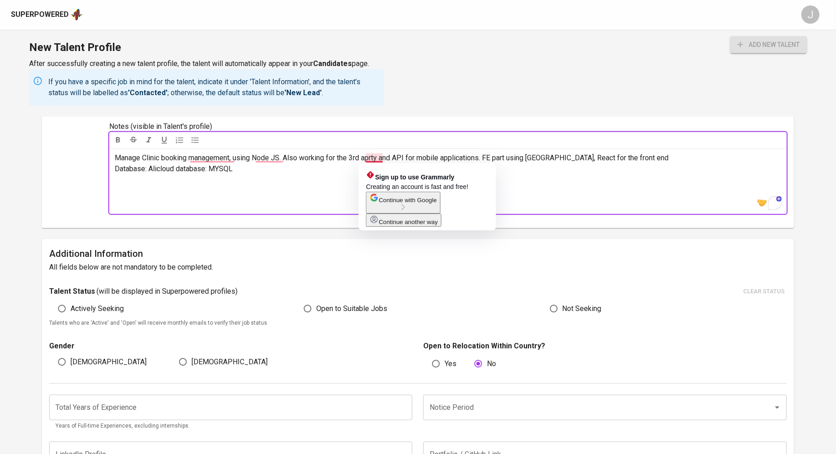
click at [371, 159] on span "Manage Clinic booking management, using Node JS. Also working for the 3rd aprty…" at bounding box center [392, 157] width 555 height 9
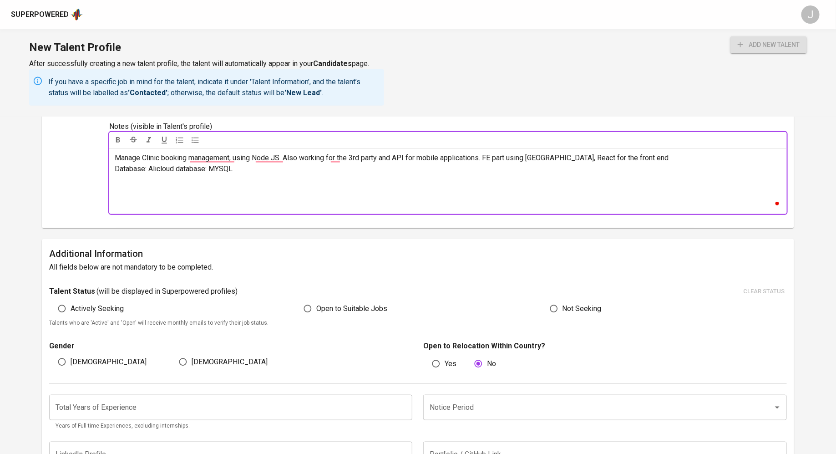
click at [358, 183] on div "Manage Clinic booking management, using Node JS. Also working for the 3rd party…" at bounding box center [448, 181] width 678 height 66
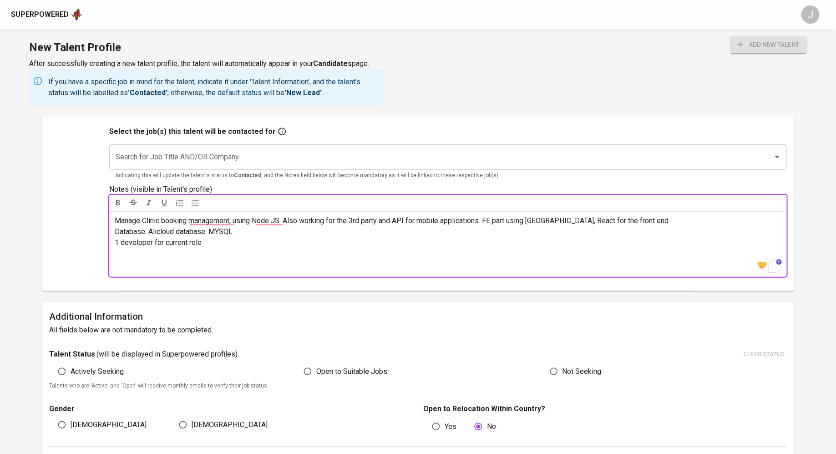
scroll to position [119, 0]
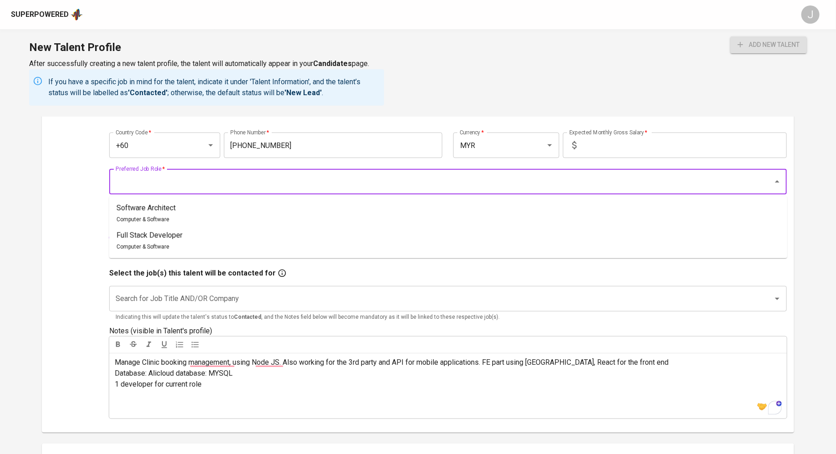
click at [361, 177] on input "Preferred Job Role   *" at bounding box center [435, 181] width 644 height 17
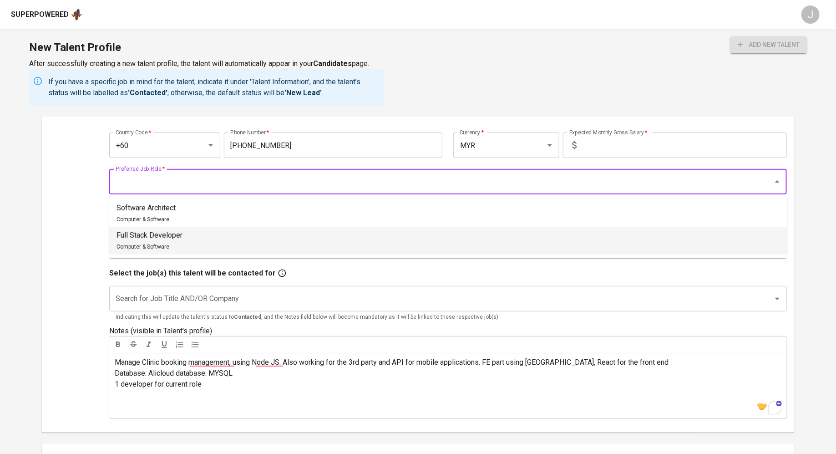
click at [234, 240] on li "Full Stack Developer Computer & Software" at bounding box center [448, 240] width 678 height 27
type input "Full Stack Developer"
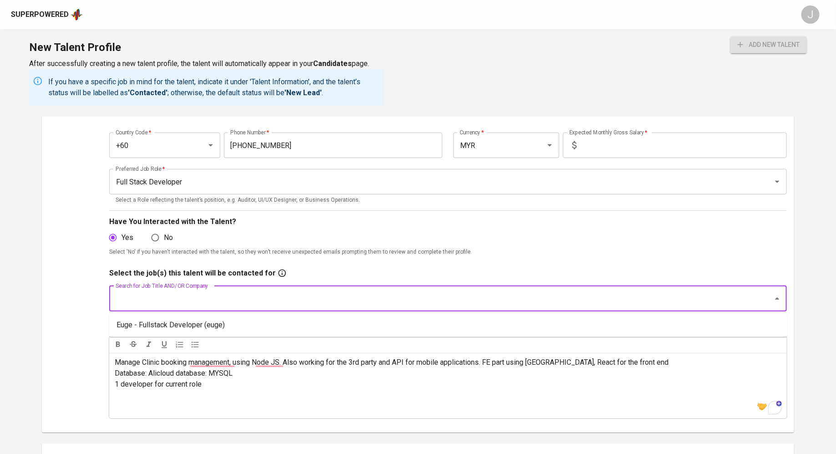
click at [213, 294] on input "Search for Job Title AND/OR Company" at bounding box center [435, 298] width 644 height 17
type input "euge"
click at [218, 321] on li "Euge - Fullstack Developer (euge)" at bounding box center [448, 325] width 678 height 16
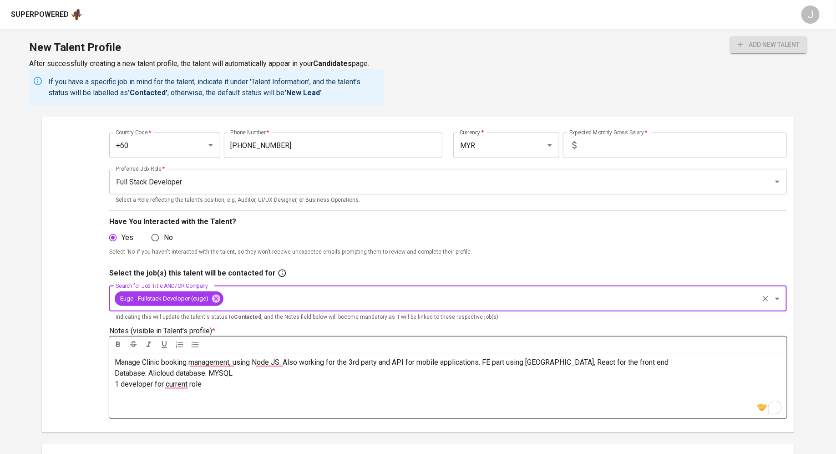
click at [731, 36] on button "add new talent" at bounding box center [769, 44] width 76 height 17
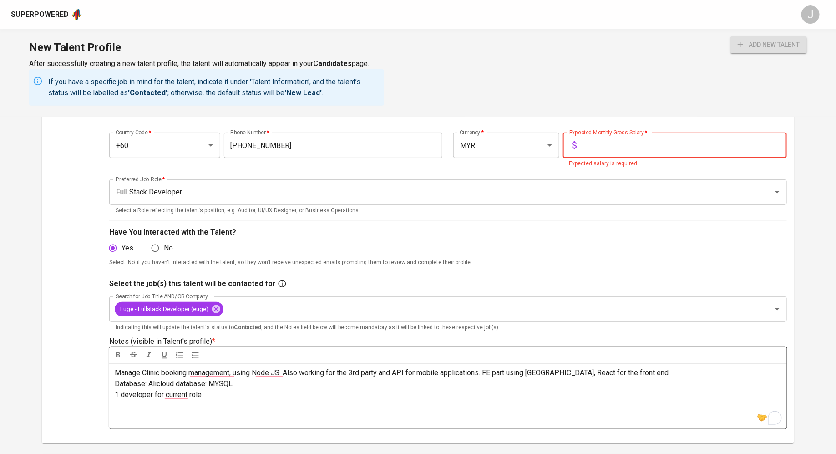
click at [160, 416] on div "Manage Clinic booking management, using Node JS. Also working for the 3rd party…" at bounding box center [448, 396] width 678 height 66
click at [607, 143] on input "text" at bounding box center [684, 145] width 207 height 25
click at [197, 420] on p "Onsite:" at bounding box center [448, 416] width 667 height 11
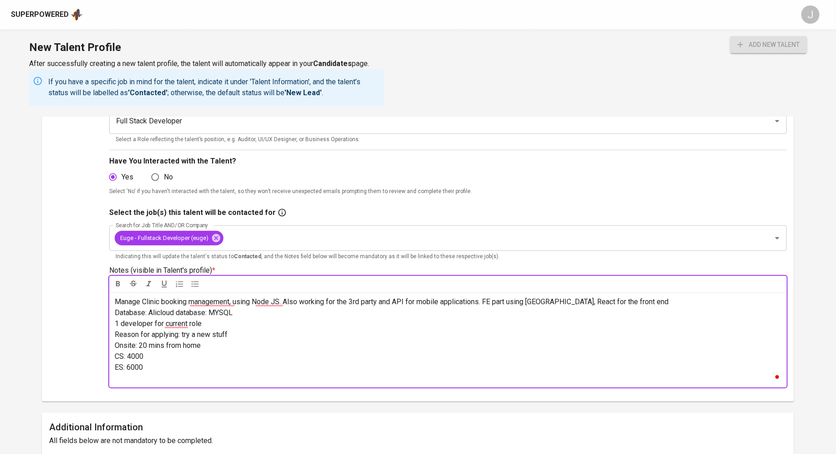
scroll to position [236, 0]
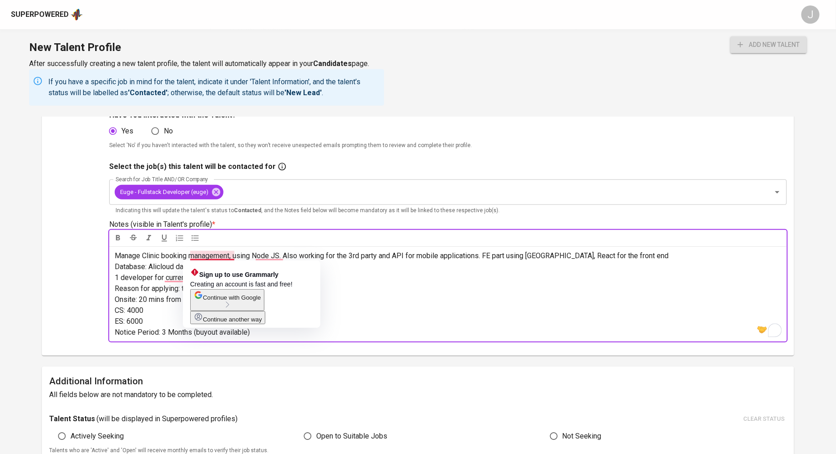
click at [472, 310] on p "CS: 4000" at bounding box center [448, 310] width 667 height 11
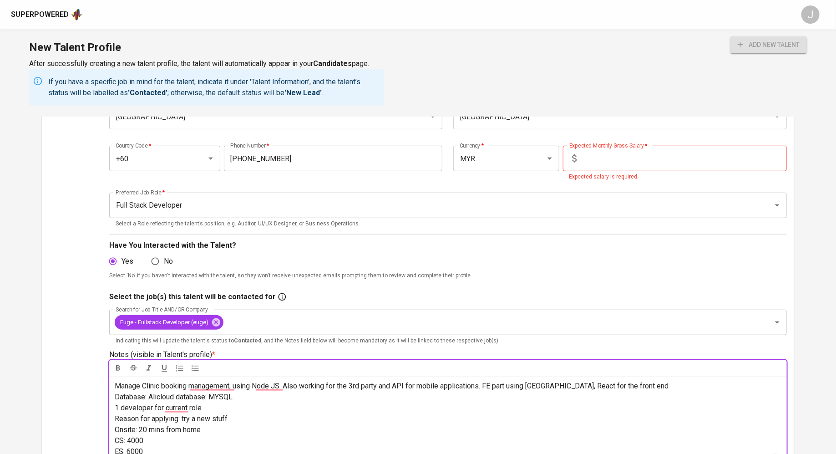
scroll to position [0, 0]
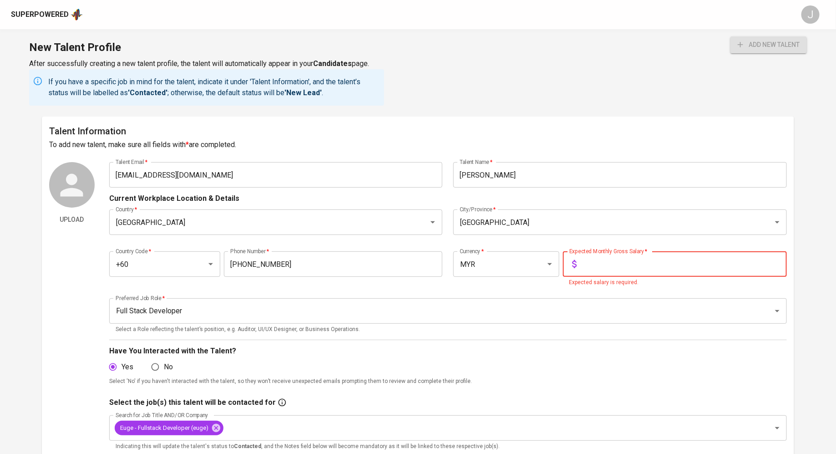
click at [639, 262] on input "text" at bounding box center [684, 263] width 207 height 25
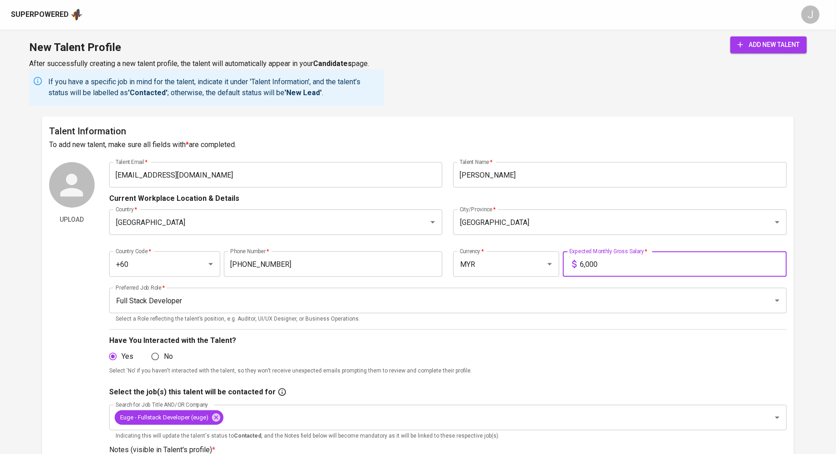
type input "6,000"
click at [731, 36] on button "add new talent" at bounding box center [769, 44] width 76 height 17
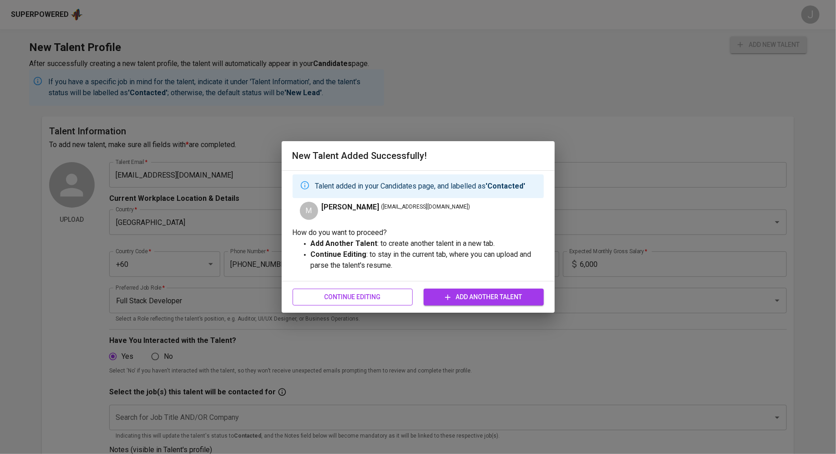
click at [360, 298] on span "Continue Editing" at bounding box center [353, 296] width 106 height 11
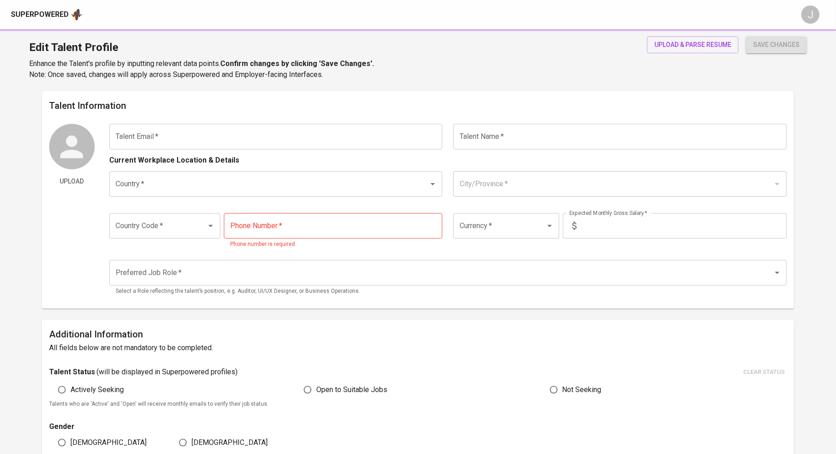
type input "azamikhwal@gmail.com"
type input "[PERSON_NAME]"
type input "Malaysia"
type input "Kuala Lumpur"
type input "+60"
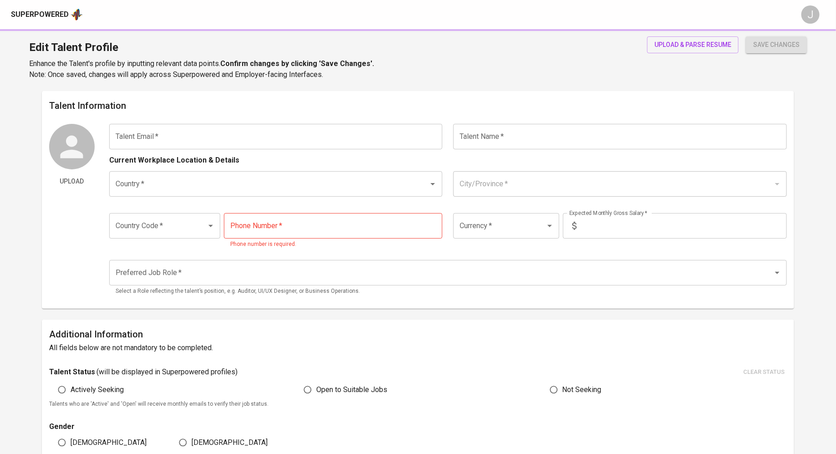
type input "19-934-1562"
type input "MYR"
type input "6,000"
type input "Full Stack Developer"
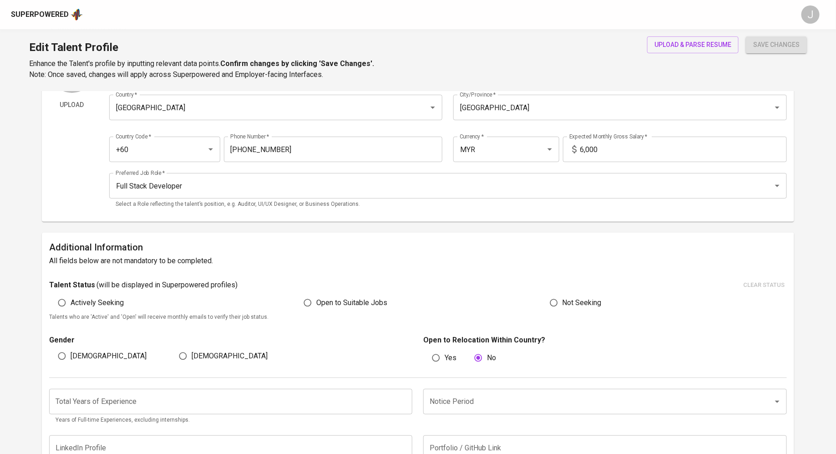
scroll to position [80, 0]
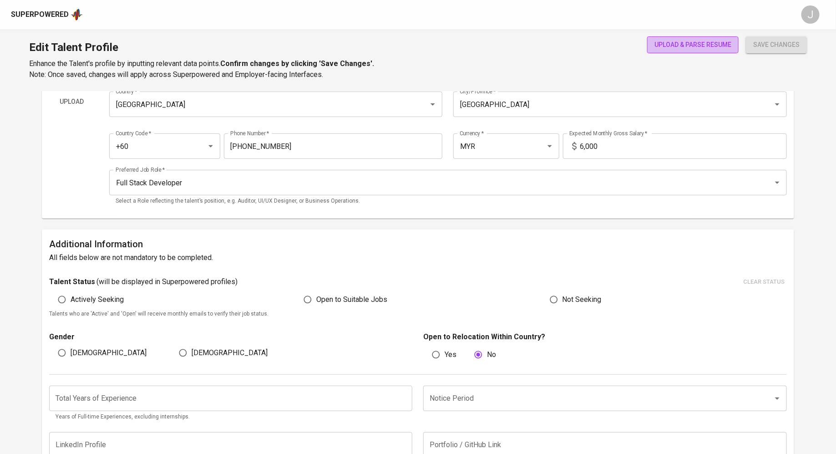
click at [684, 46] on span "upload & parse resume" at bounding box center [693, 44] width 77 height 11
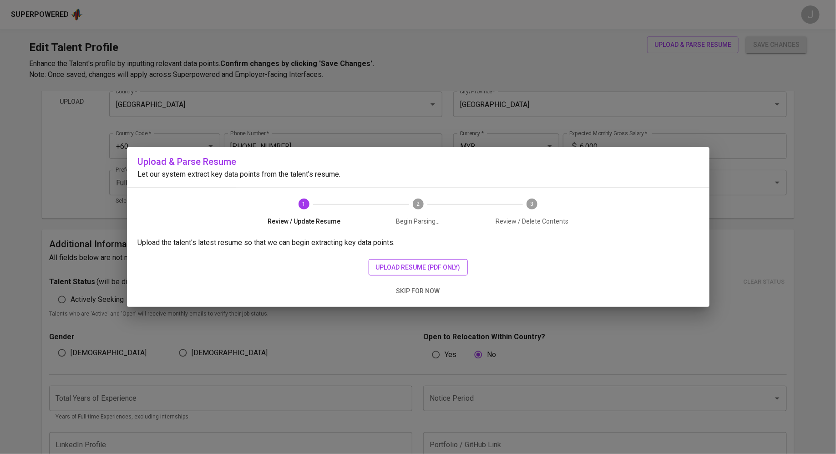
click at [429, 265] on span "upload resume (pdf only)" at bounding box center [418, 267] width 85 height 11
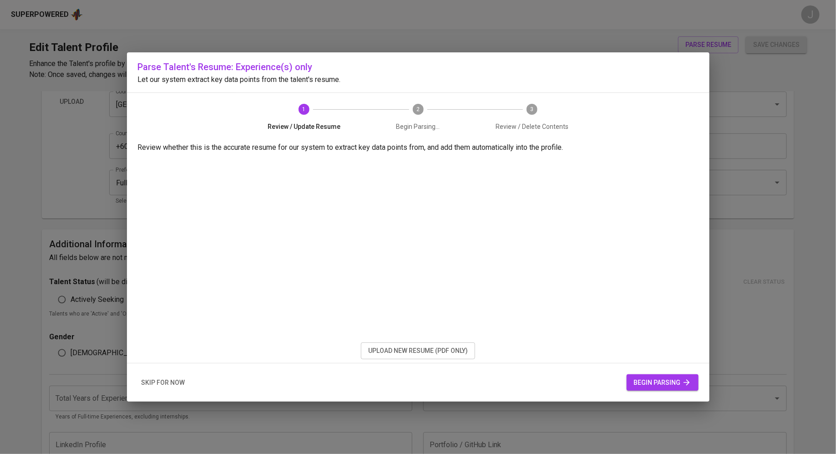
click at [642, 379] on span "begin parsing" at bounding box center [662, 382] width 57 height 11
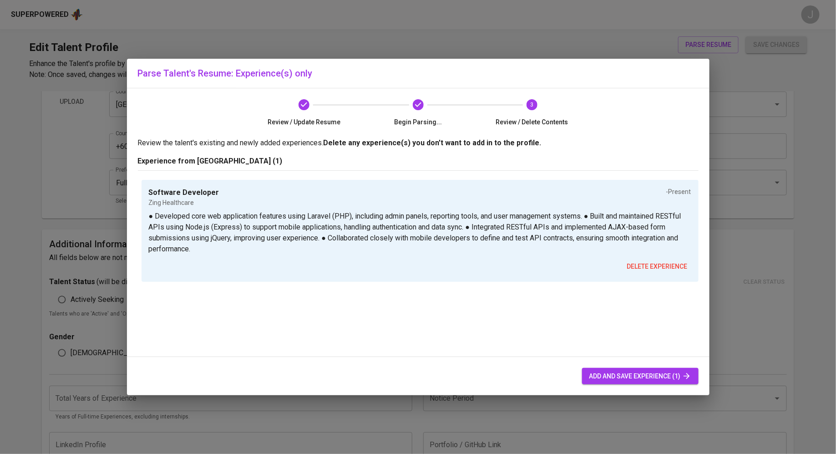
click at [635, 377] on span "add and save experience (1)" at bounding box center [641, 376] width 102 height 11
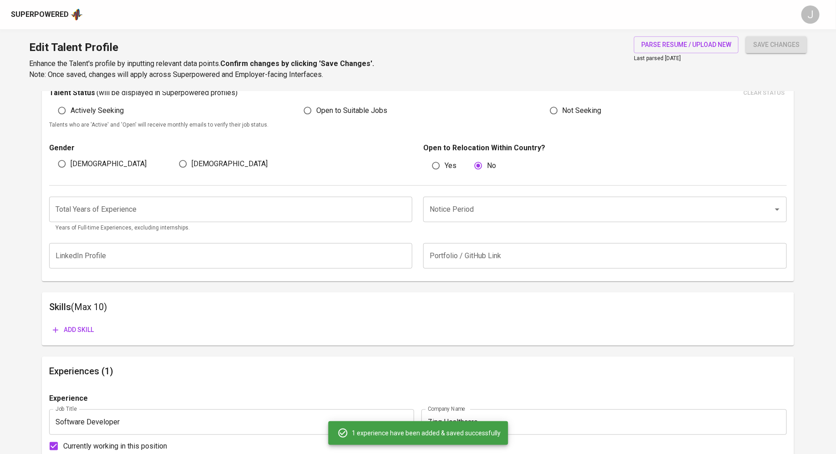
scroll to position [271, 0]
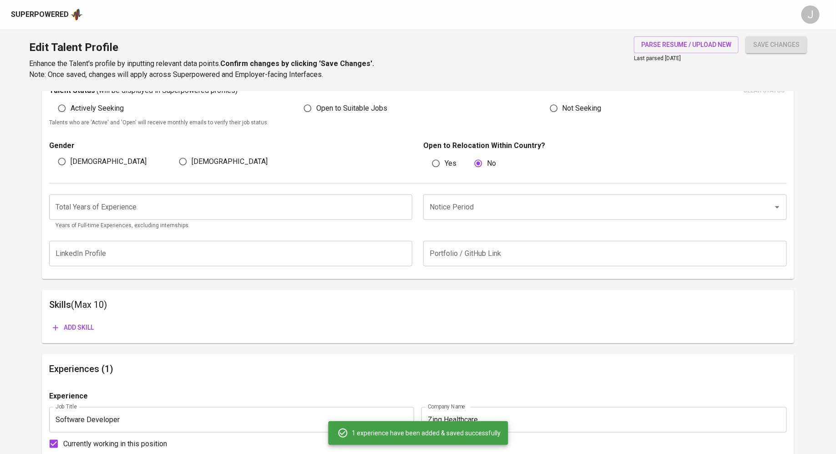
click at [464, 212] on input "Notice Period" at bounding box center [593, 207] width 330 height 17
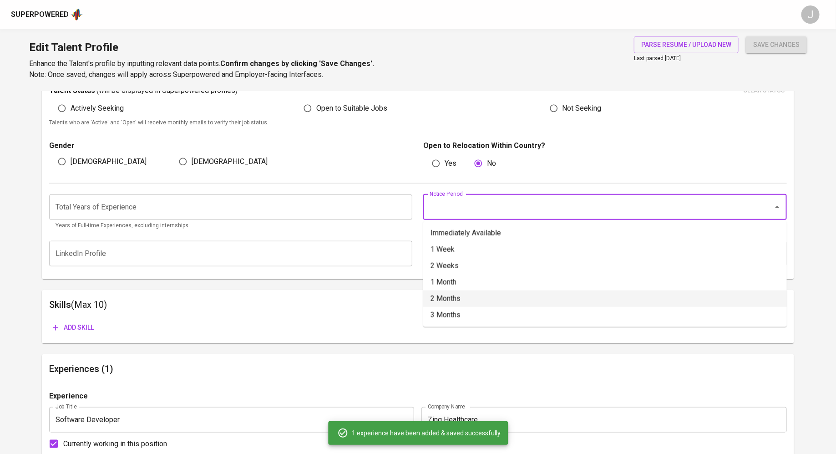
click at [460, 312] on li "3 Months" at bounding box center [605, 315] width 364 height 16
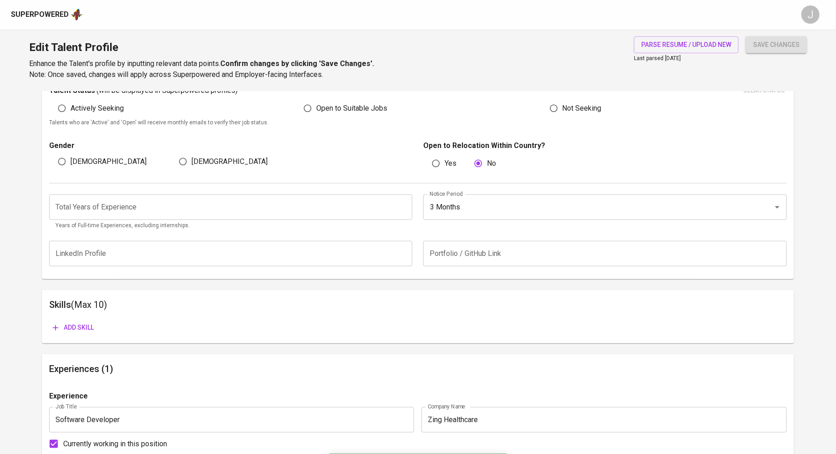
type input "3 Months"
click at [240, 198] on input "number" at bounding box center [231, 206] width 364 height 25
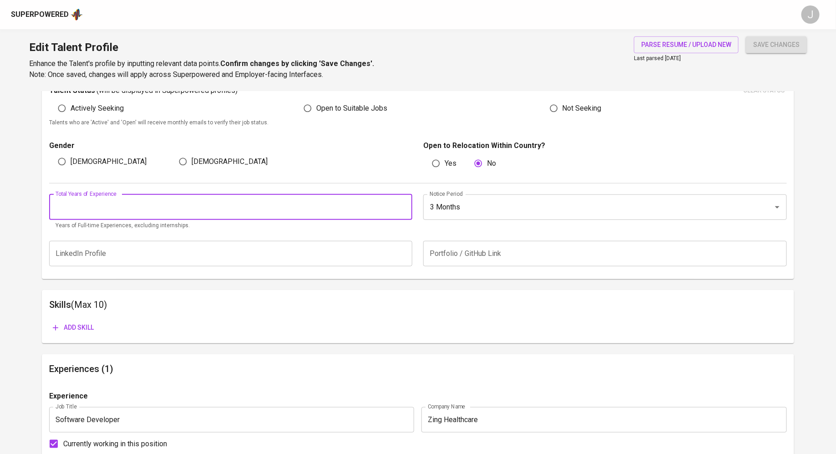
click at [240, 198] on input "number" at bounding box center [231, 206] width 364 height 25
type input "3"
click at [200, 297] on h6 "Skills (Max 10)" at bounding box center [418, 304] width 738 height 15
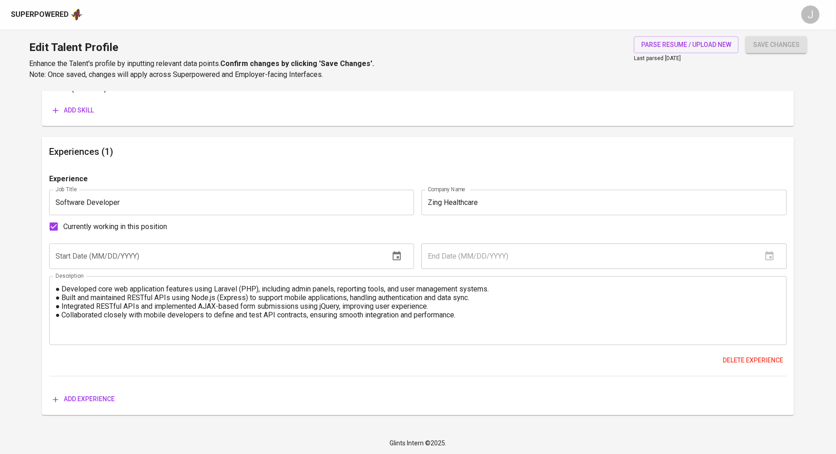
scroll to position [489, 0]
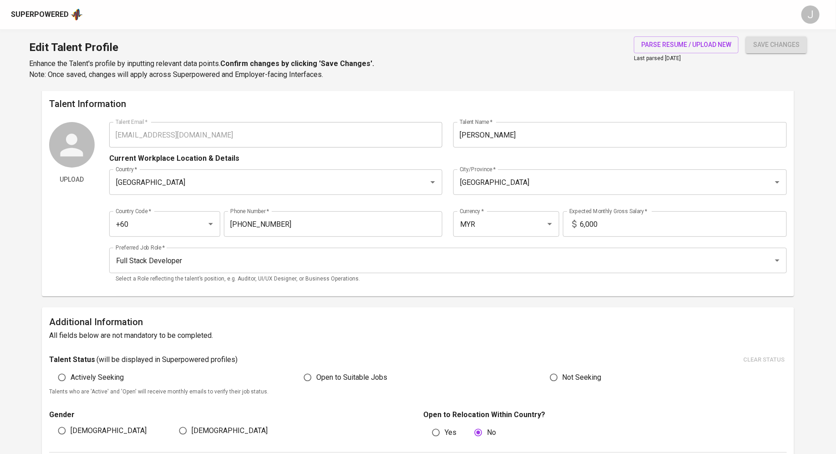
click at [773, 42] on span "save changes" at bounding box center [777, 44] width 46 height 11
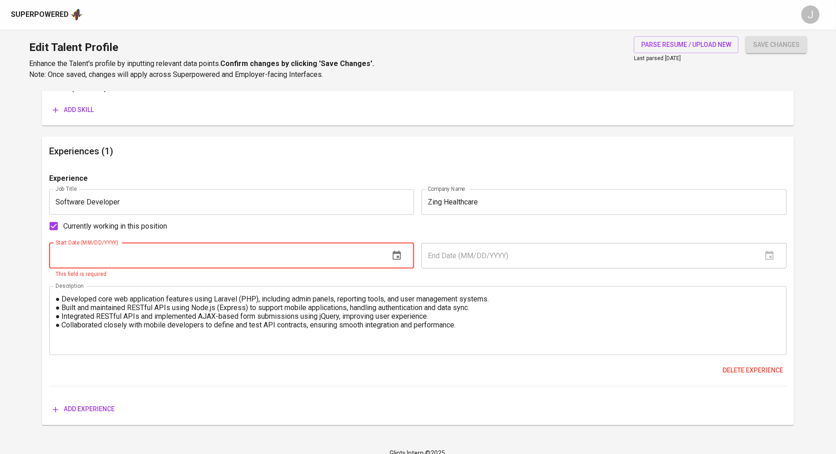
click at [286, 246] on input "text" at bounding box center [216, 255] width 334 height 25
click at [403, 260] on button "button" at bounding box center [397, 256] width 22 height 22
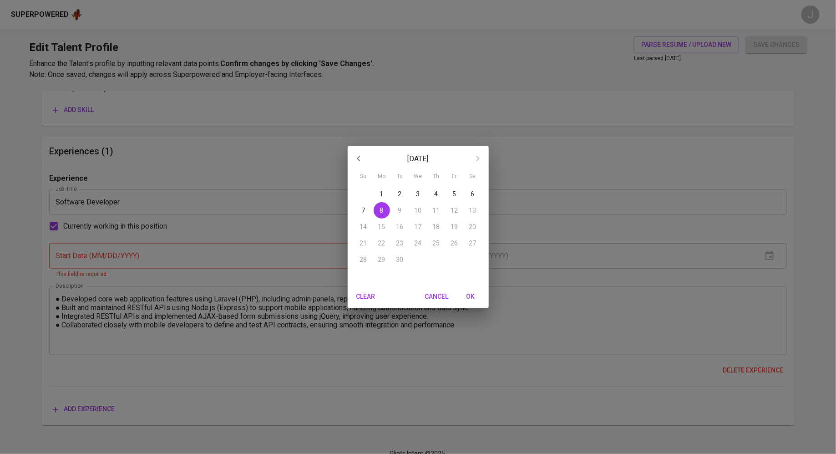
click at [357, 161] on icon "button" at bounding box center [358, 158] width 11 height 11
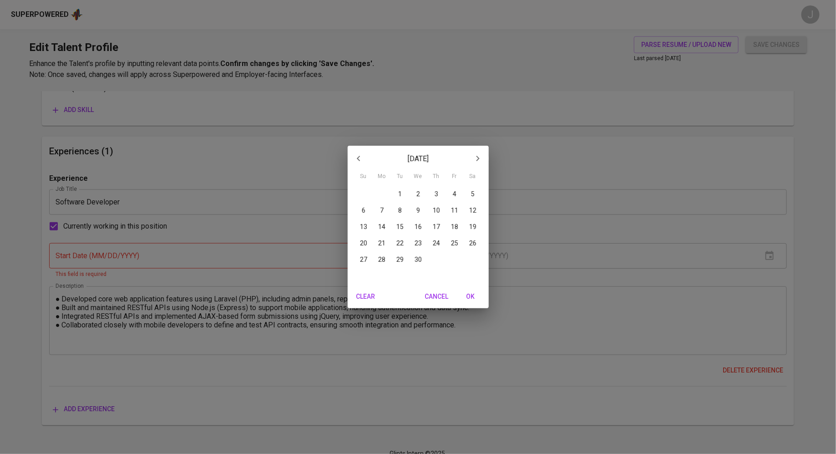
click at [357, 161] on icon "button" at bounding box center [358, 158] width 11 height 11
click at [190, 204] on div "January 2025 Su Mo Tu We Th Fr Sa 29 30 31 1 2 3 4 5 6 7 8 9 10 11 12 13 14 15 …" at bounding box center [418, 227] width 836 height 454
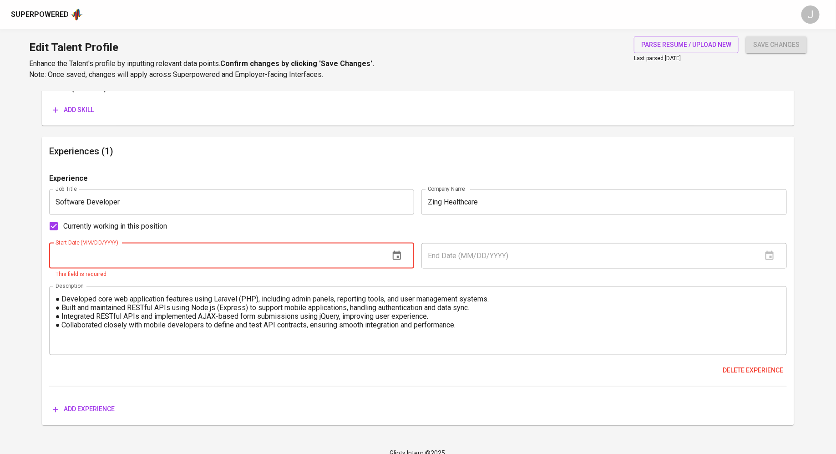
click at [124, 255] on input "text" at bounding box center [216, 255] width 334 height 25
type input "01/01/2023"
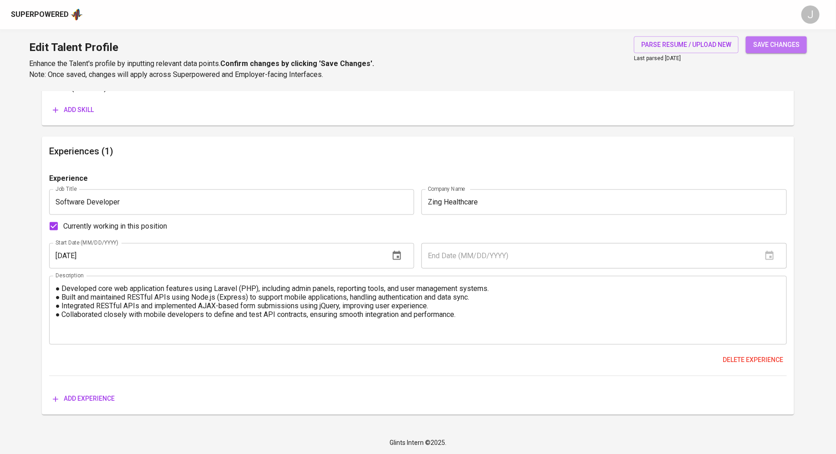
click at [794, 46] on span "save changes" at bounding box center [777, 44] width 46 height 11
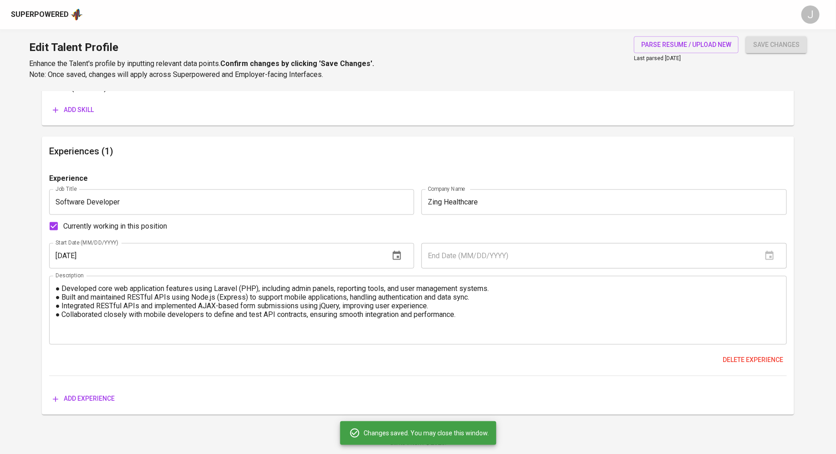
scroll to position [0, 0]
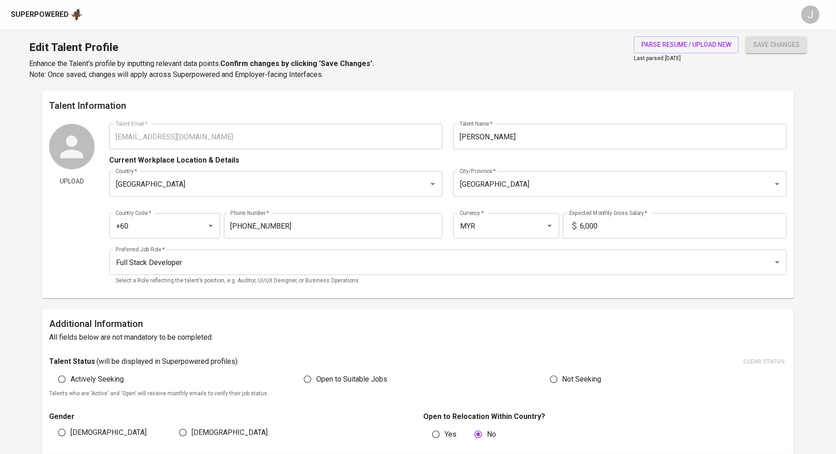
click at [45, 16] on div "Superpowered" at bounding box center [40, 15] width 58 height 10
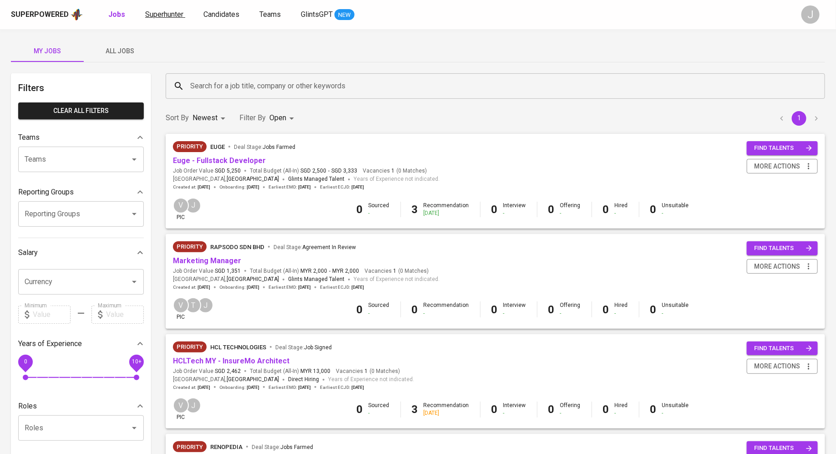
click at [165, 14] on span "Superhunter" at bounding box center [164, 14] width 38 height 9
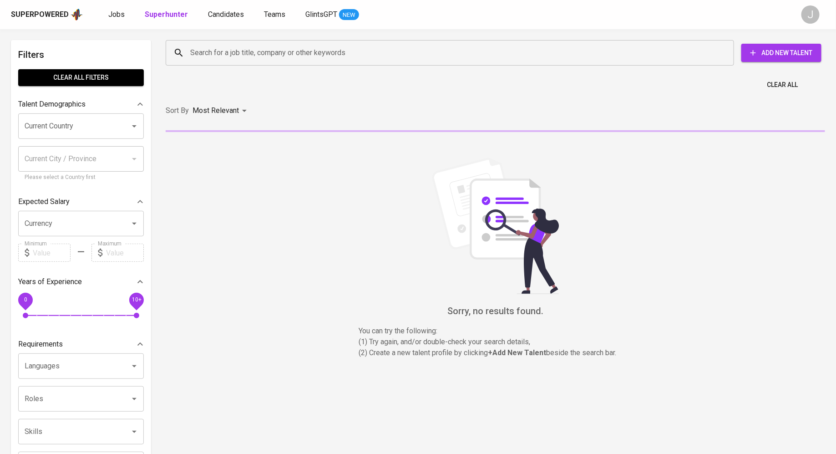
click at [443, 66] on div "Search for a job title, company or other keywords Search for a job title, compa…" at bounding box center [494, 52] width 660 height 29
click at [439, 56] on input "Search for a job title, company or other keywords" at bounding box center [452, 52] width 529 height 17
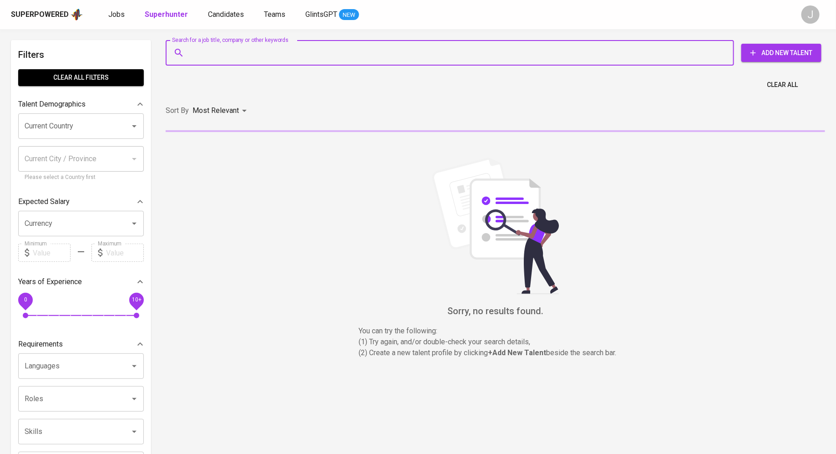
paste input "azamikhwal@gmail.com"
type input "azamikhwal@gmail.com"
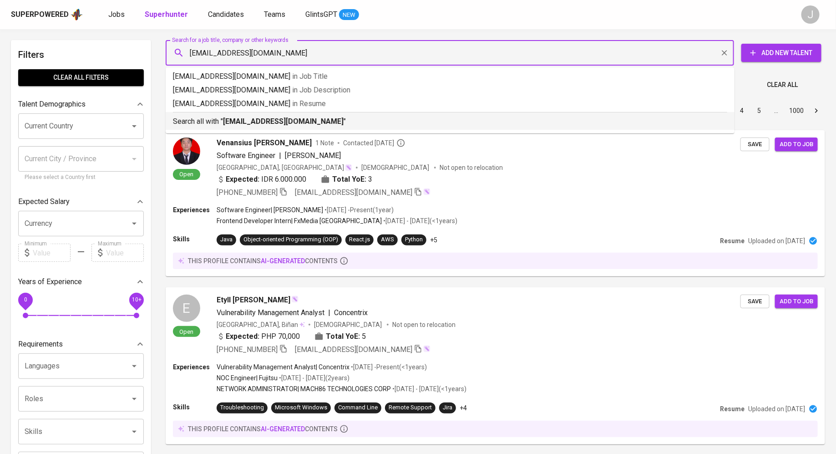
click at [395, 127] on p "Search all with " azamikhwal@gmail.com "" at bounding box center [450, 121] width 555 height 11
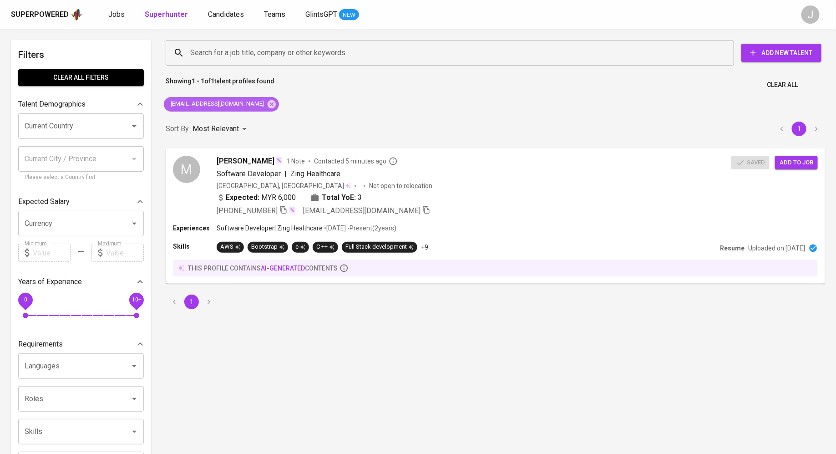
drag, startPoint x: 243, startPoint y: 103, endPoint x: 248, endPoint y: 105, distance: 5.3
click at [248, 105] on div "azamikhwal@gmail.com" at bounding box center [221, 104] width 115 height 15
click at [268, 102] on icon at bounding box center [272, 104] width 8 height 8
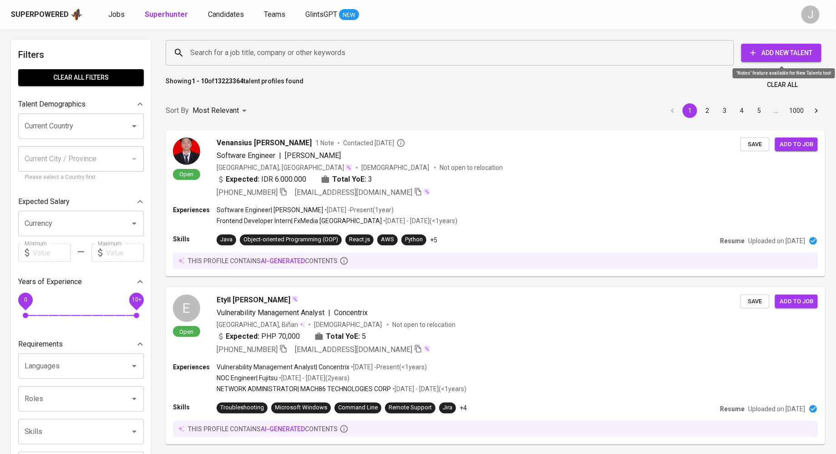
click at [792, 52] on span "Add New Talent" at bounding box center [782, 52] width 66 height 11
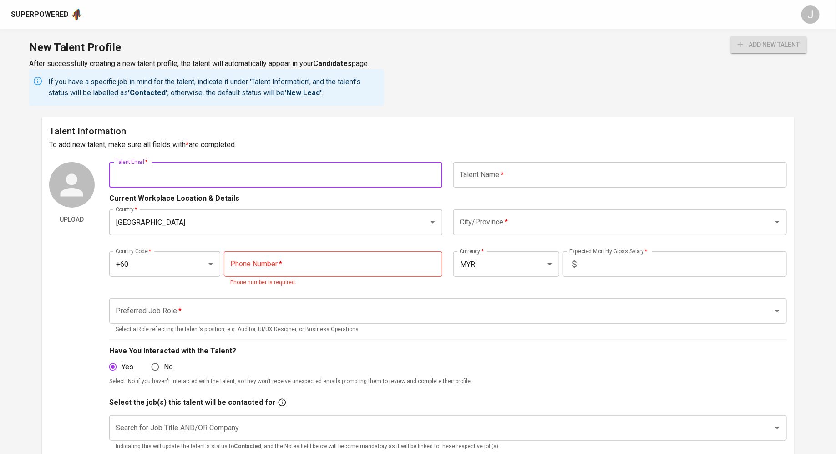
click at [269, 173] on input "text" at bounding box center [276, 174] width 334 height 25
paste input "meorz007@gmail.com"
type input "meorz007@gmail.com"
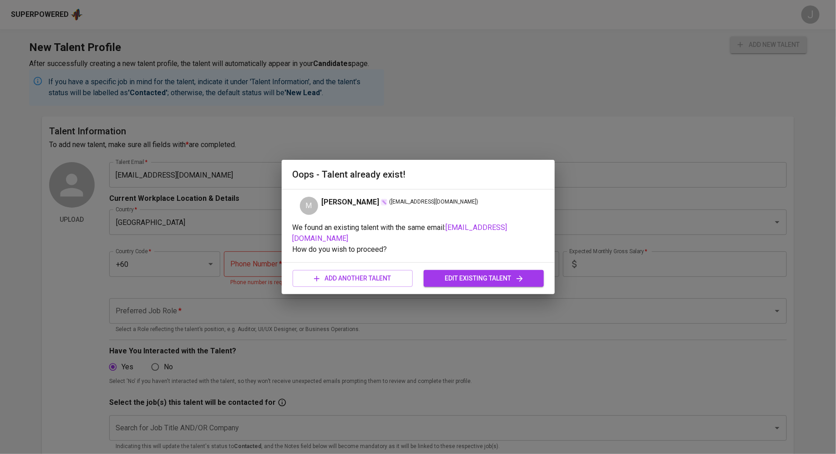
click at [518, 182] on h2 "Oops - Talent already exist!" at bounding box center [418, 174] width 251 height 15
click at [435, 273] on span "edit existing talent" at bounding box center [484, 278] width 106 height 11
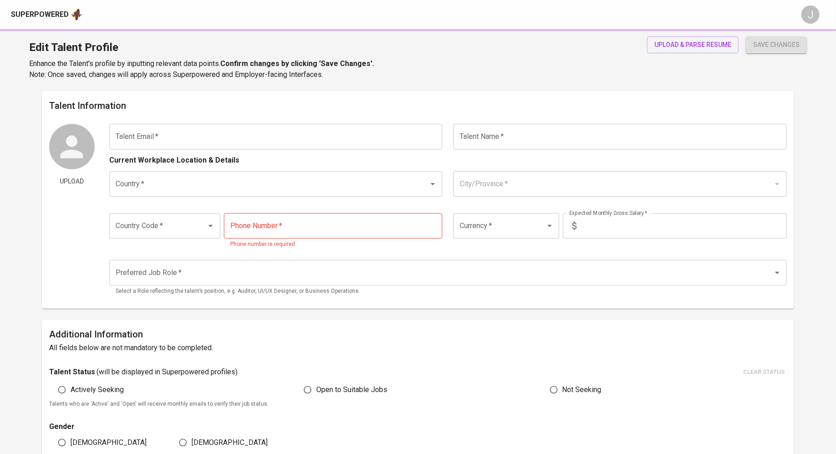
type input "meorz007@gmail.com"
type input "[PERSON_NAME]"
type input "Malaysia"
type input "Kuala Selangor"
type input "+60"
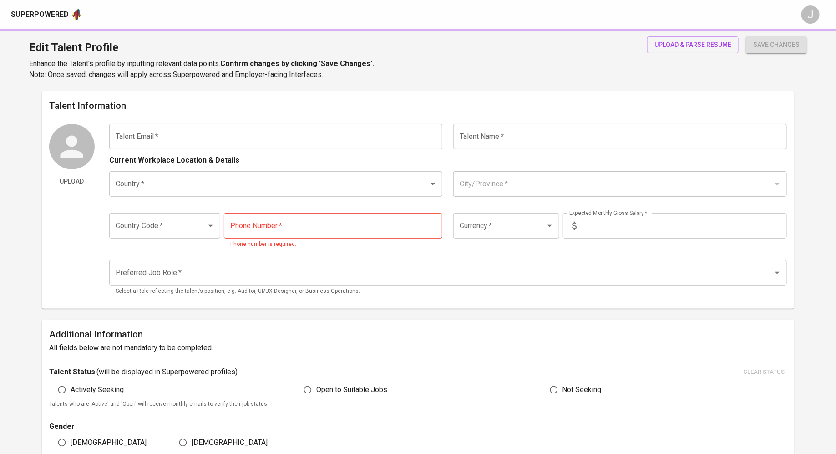
type input "11-1129-7067"
type input "MYR"
type input "8,500"
type input "Software Architect"
radio input "true"
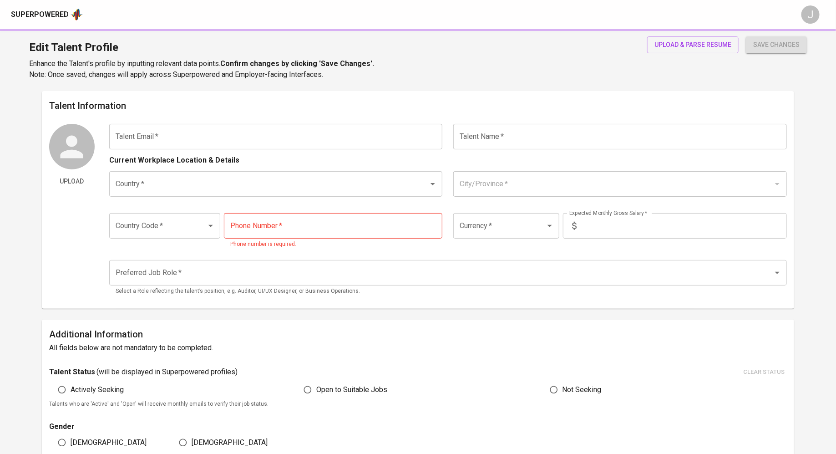
type input "3"
type input "2 Months"
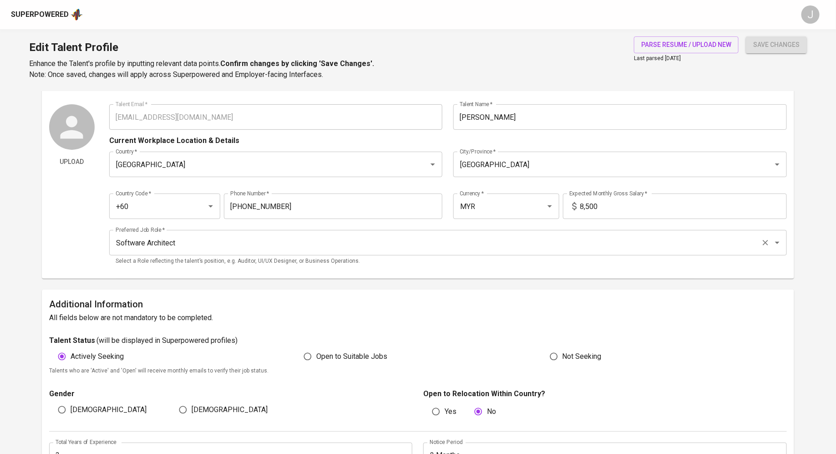
scroll to position [19, 0]
click at [35, 11] on div "Superpowered" at bounding box center [40, 15] width 58 height 10
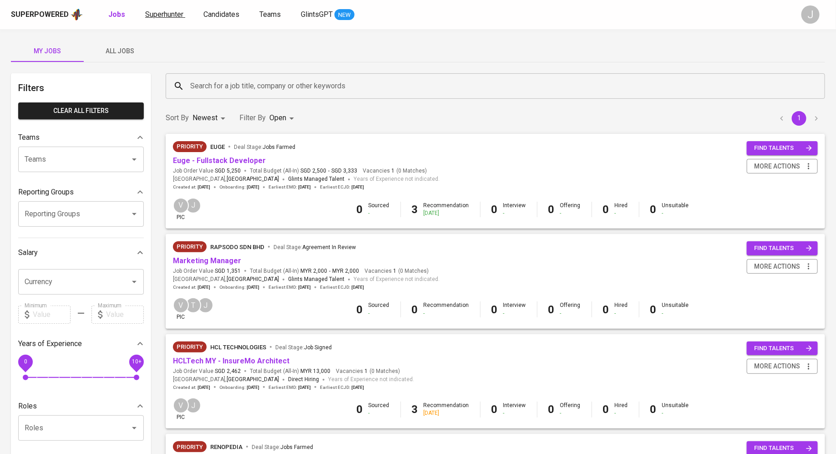
click at [147, 20] on link "Superhunter" at bounding box center [165, 14] width 40 height 11
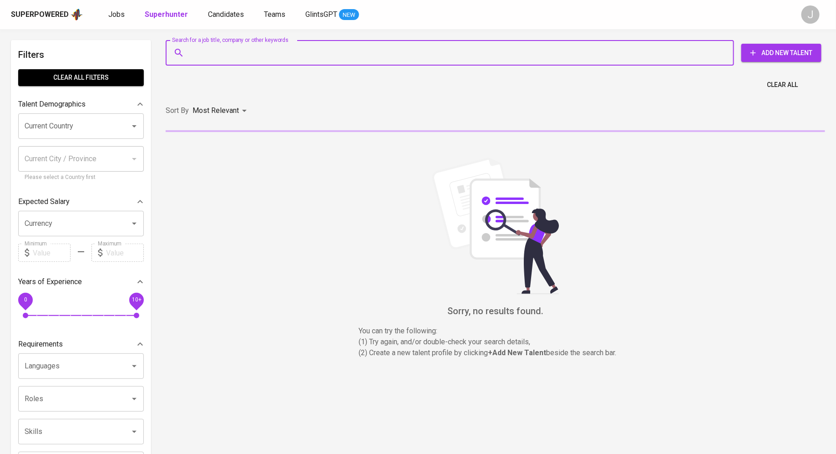
click at [198, 49] on input "Search for a job title, company or other keywords" at bounding box center [452, 52] width 529 height 17
paste input "Meor Syamil is a versatile AND certified Software Engineer with three years of …"
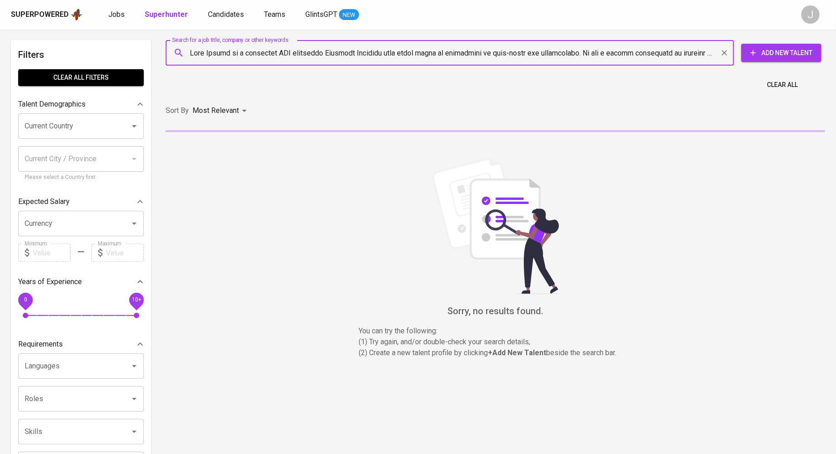
scroll to position [0, 6548]
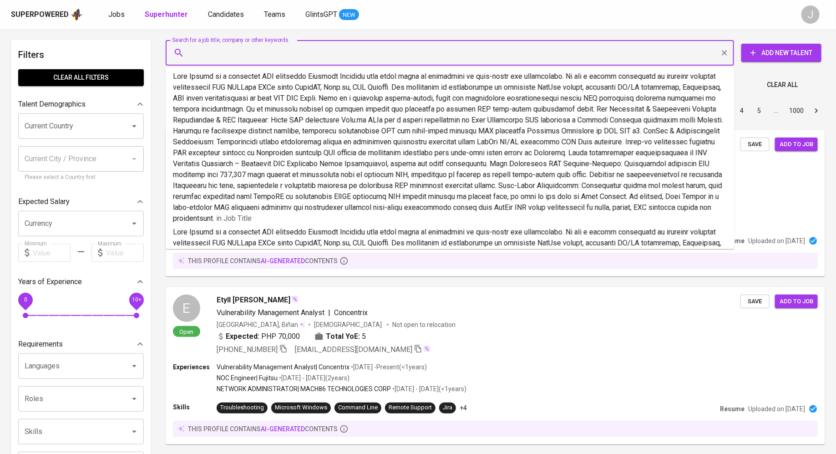
type input "Meor Syamil is a versatile AND certified Software Engineer with three years of …"
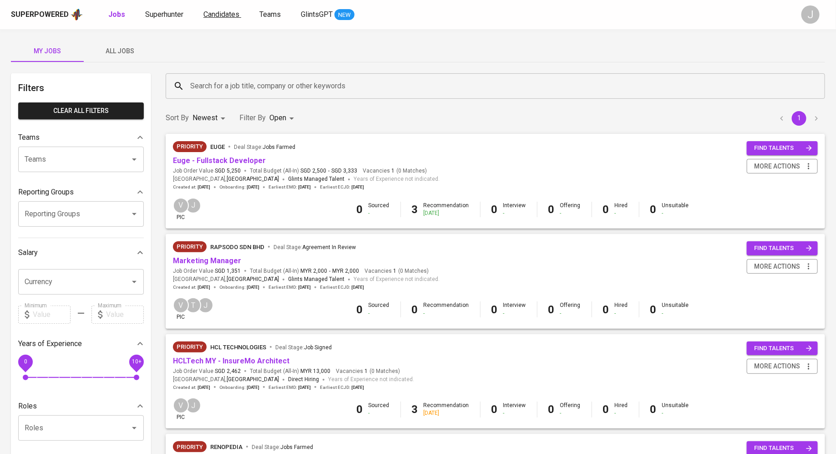
click at [212, 13] on span "Candidates" at bounding box center [222, 14] width 36 height 9
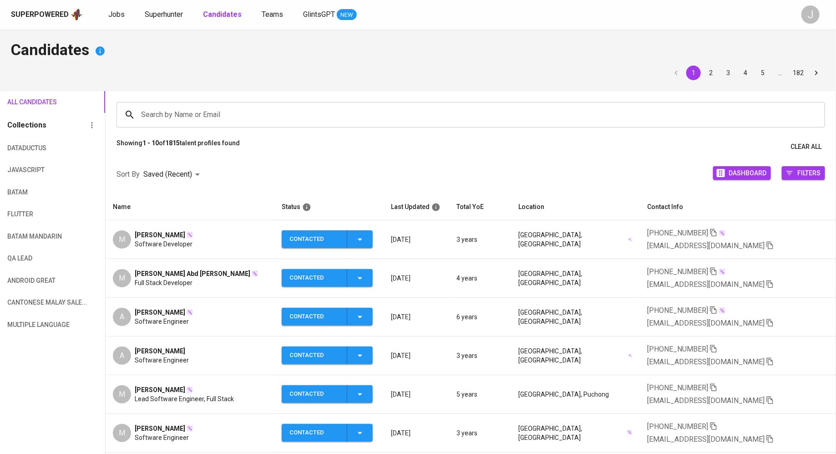
click at [179, 424] on span "[PERSON_NAME]" at bounding box center [160, 428] width 51 height 9
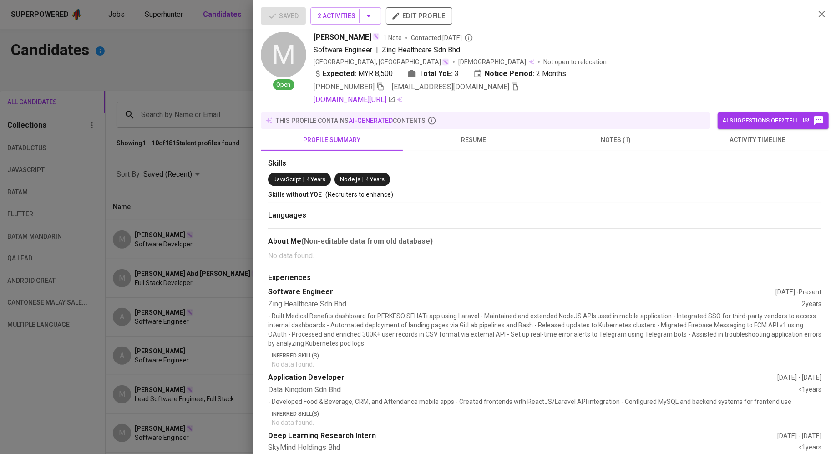
click at [601, 144] on span "notes (1)" at bounding box center [616, 139] width 131 height 11
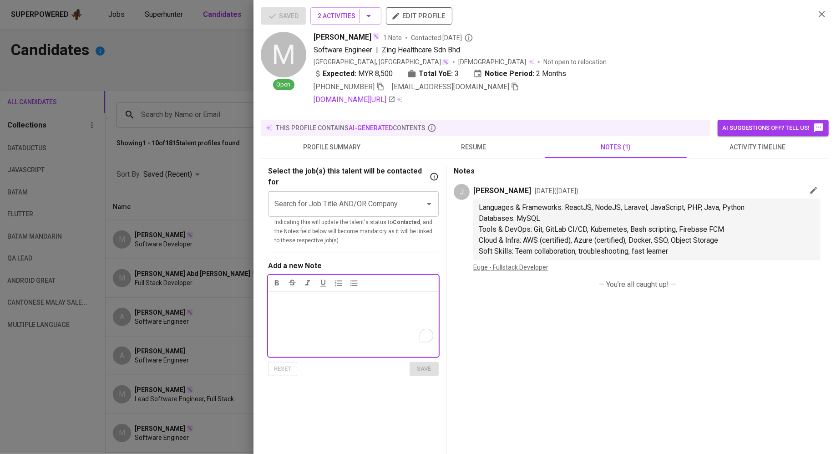
click at [322, 300] on div "Notes ﻿" at bounding box center [353, 324] width 171 height 66
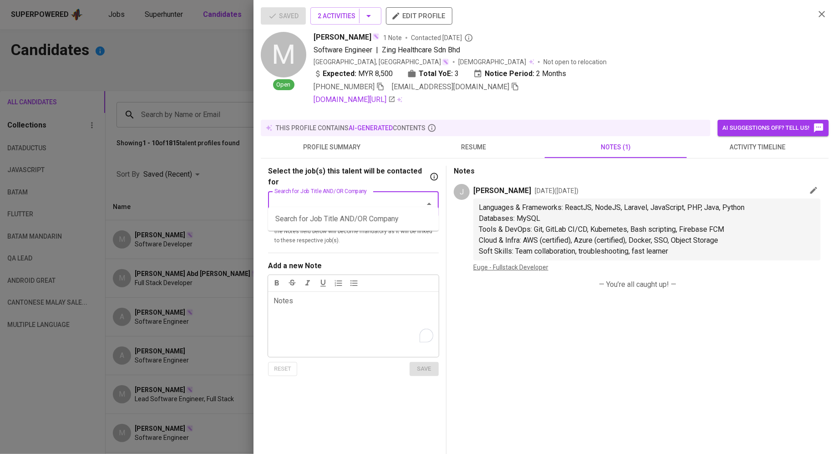
click at [394, 195] on input "Search for Job Title AND/OR Company" at bounding box center [340, 203] width 137 height 17
type input "euge"
click at [382, 219] on li "Euge - Fullstack Developer (euge)" at bounding box center [353, 219] width 171 height 16
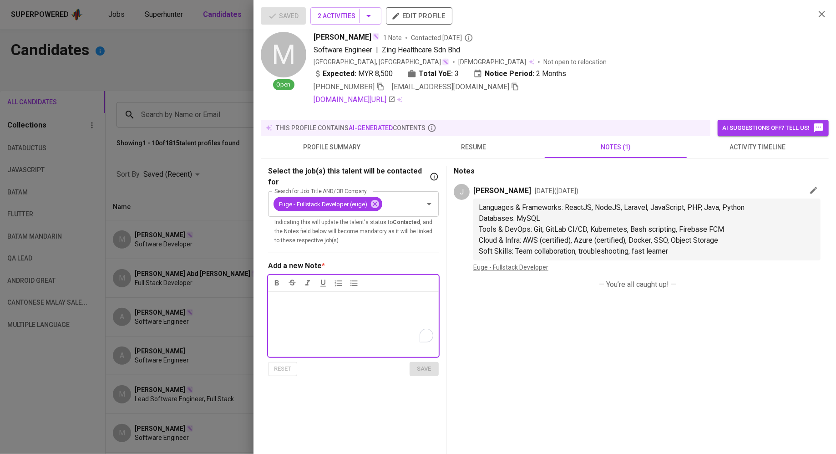
click at [387, 319] on div "Notes * ﻿" at bounding box center [353, 324] width 171 height 66
click at [367, 306] on div "Notes * ﻿" at bounding box center [353, 324] width 171 height 66
click at [350, 8] on button "2 Activities" at bounding box center [346, 15] width 71 height 17
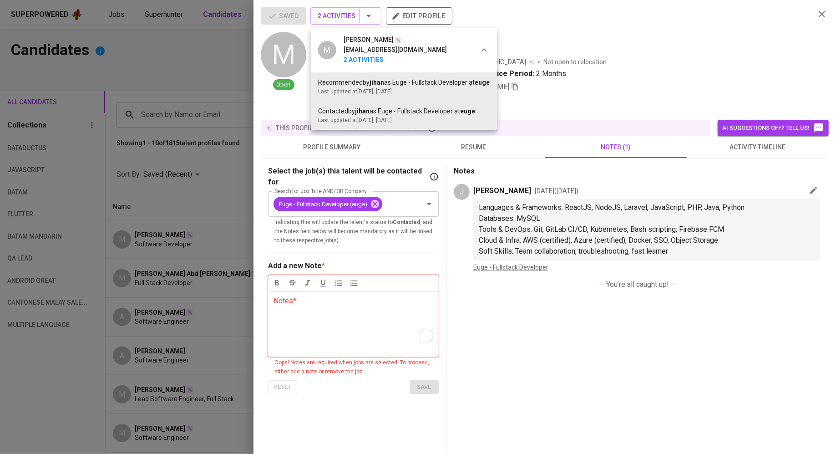
click at [382, 162] on div at bounding box center [418, 227] width 836 height 454
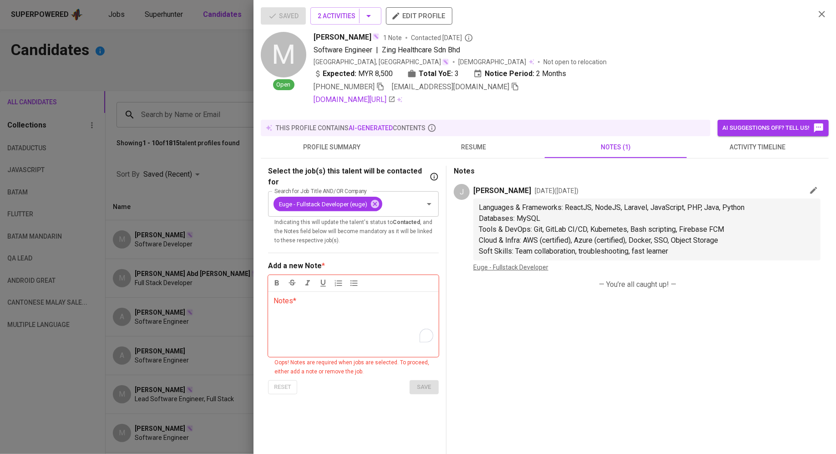
click at [397, 314] on div "Notes * ﻿" at bounding box center [353, 324] width 171 height 66
click at [381, 305] on div "Notes * ﻿" at bounding box center [353, 324] width 171 height 66
click at [391, 303] on div "Notes * ﻿" at bounding box center [353, 324] width 171 height 66
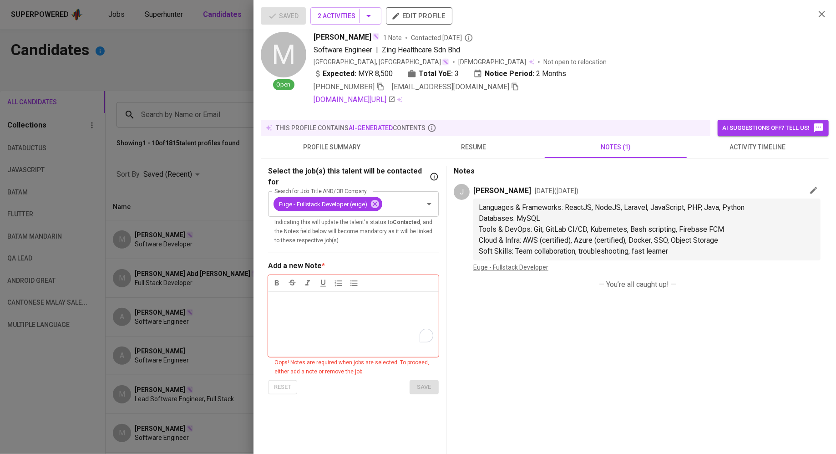
click at [364, 296] on div "Notes * ﻿" at bounding box center [353, 324] width 171 height 66
click at [359, 296] on p "Notes * ﻿" at bounding box center [354, 301] width 160 height 11
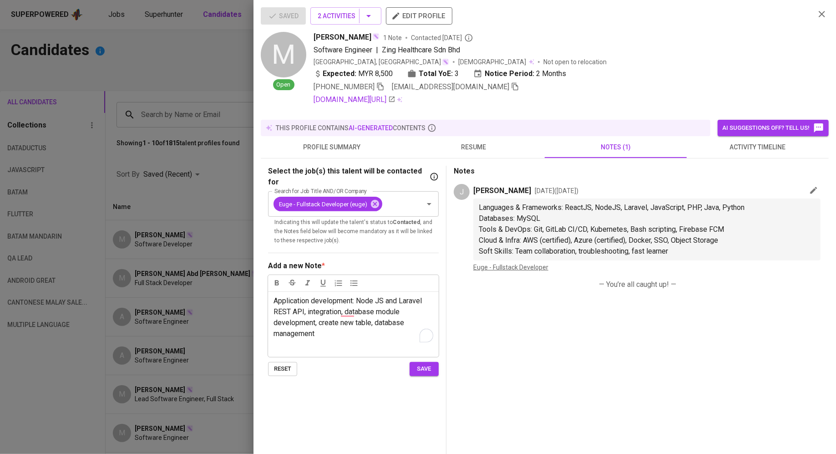
click at [195, 80] on div at bounding box center [418, 227] width 836 height 454
click at [512, 86] on icon "button" at bounding box center [515, 87] width 6 height 8
click at [194, 58] on div at bounding box center [418, 227] width 836 height 454
click at [422, 373] on span "save" at bounding box center [424, 378] width 20 height 10
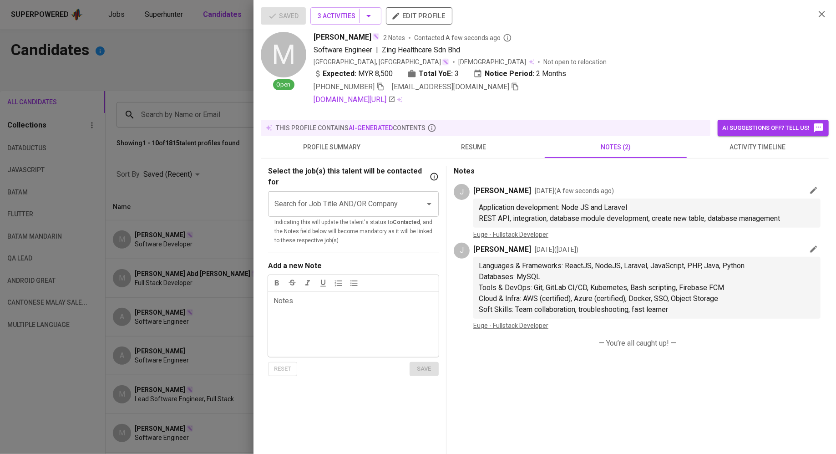
click at [201, 200] on div at bounding box center [418, 227] width 836 height 454
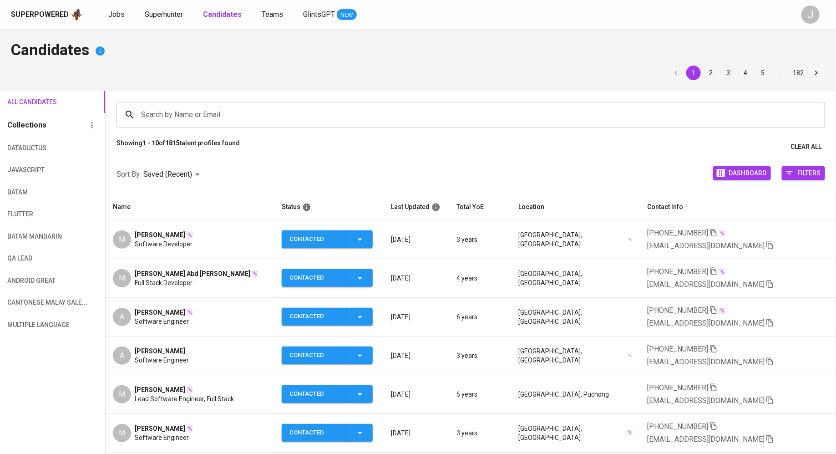
click at [164, 234] on span "[PERSON_NAME]" at bounding box center [160, 234] width 51 height 9
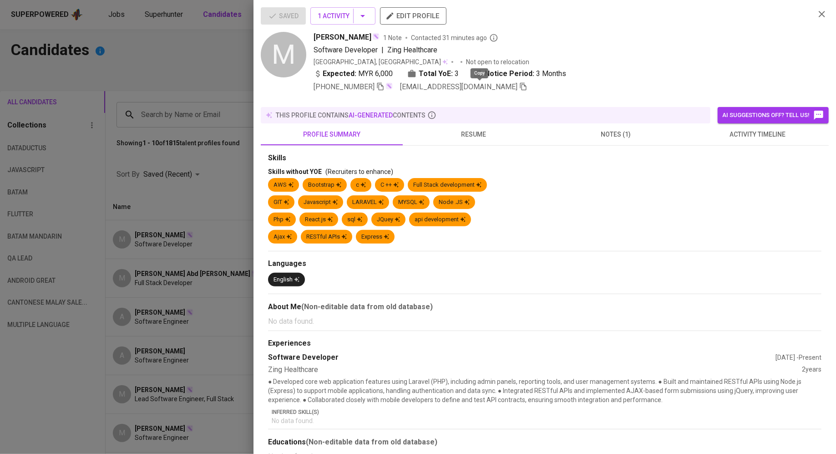
click at [520, 90] on span at bounding box center [524, 86] width 8 height 9
click at [178, 138] on div at bounding box center [418, 227] width 836 height 454
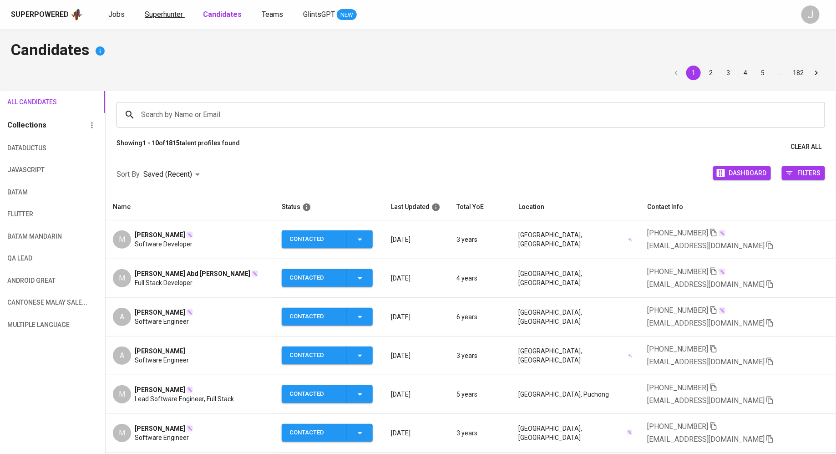
click at [168, 16] on span "Superhunter" at bounding box center [164, 14] width 38 height 9
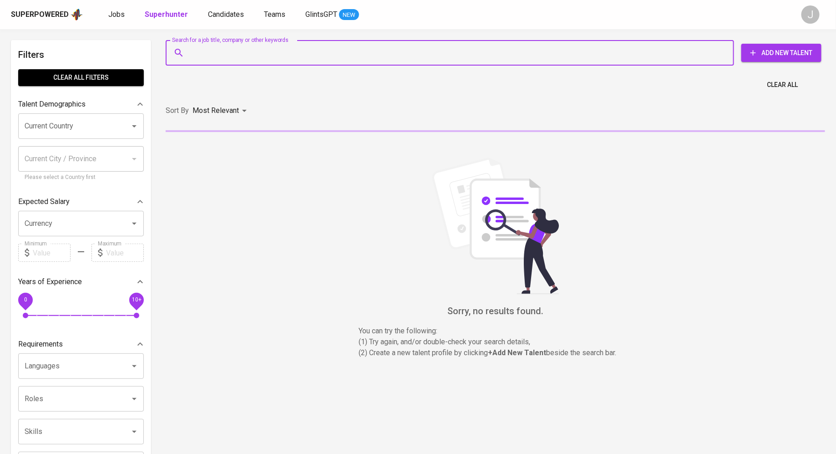
click at [312, 61] on input "Search for a job title, company or other keywords" at bounding box center [452, 52] width 529 height 17
paste input "azamikhwal@gmail.com"
type input "azamikhwal@gmail.com"
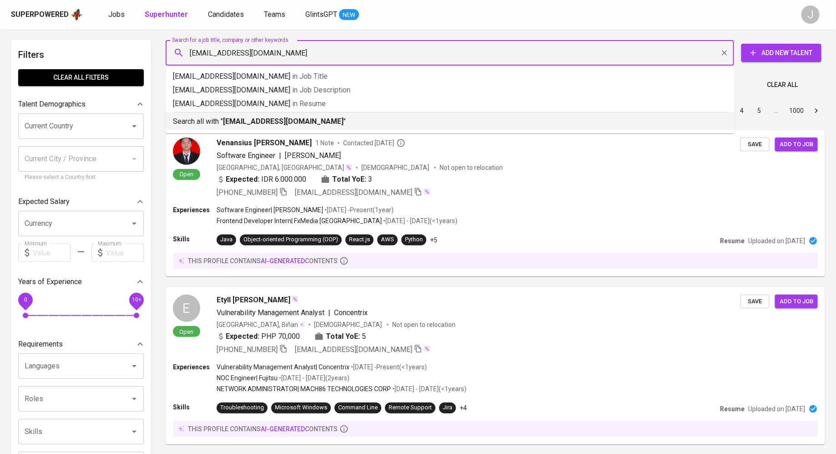
click at [278, 123] on b "azamikhwal@gmail.com" at bounding box center [283, 121] width 121 height 9
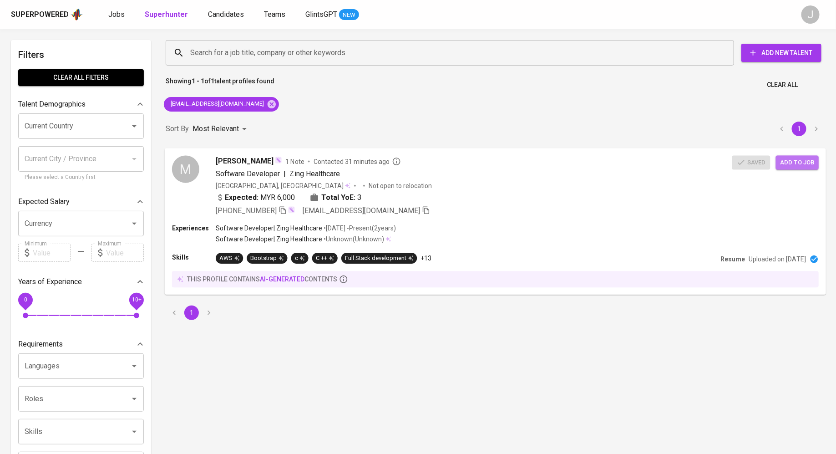
click at [800, 159] on span "Add to job" at bounding box center [798, 162] width 34 height 10
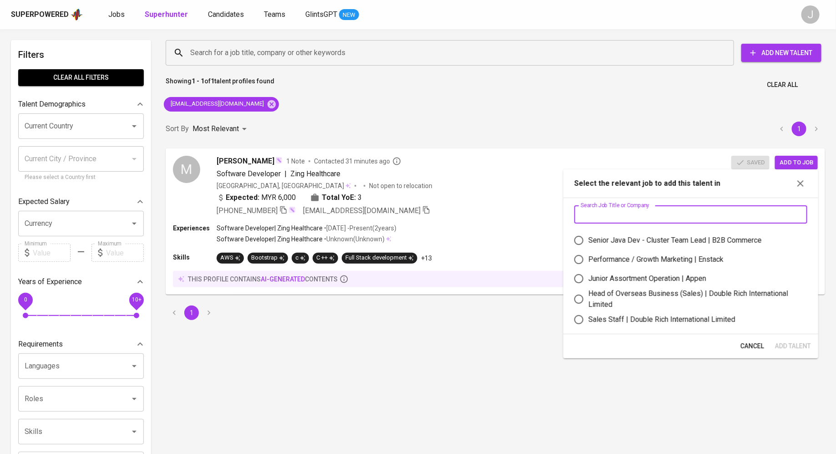
click at [632, 210] on input "text" at bounding box center [691, 214] width 233 height 18
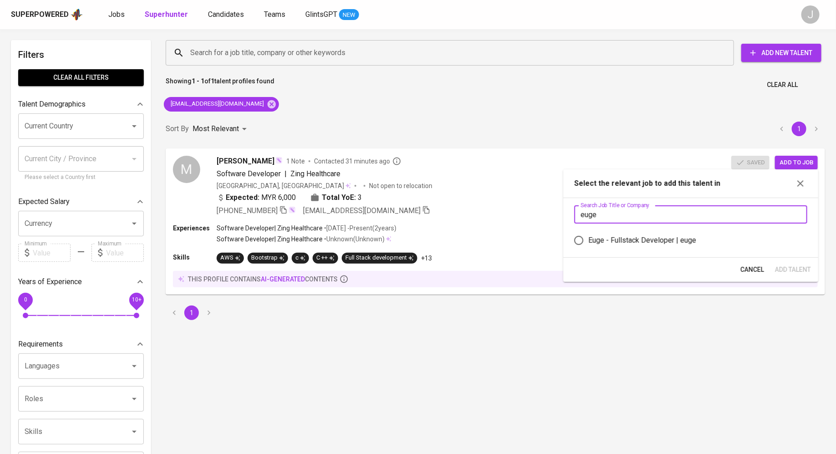
type input "euge"
click at [632, 241] on div "Euge - Fullstack Developer | euge" at bounding box center [643, 240] width 108 height 11
click at [589, 241] on input "Euge - Fullstack Developer | euge" at bounding box center [579, 240] width 19 height 19
radio input "true"
click at [800, 268] on span "Add Talent" at bounding box center [793, 269] width 36 height 11
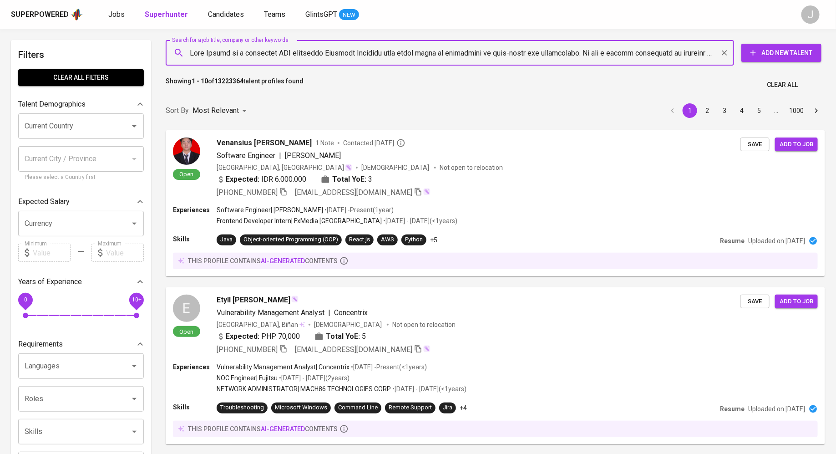
click at [253, 56] on input "Search for a job title, company or other keywords" at bounding box center [452, 52] width 529 height 17
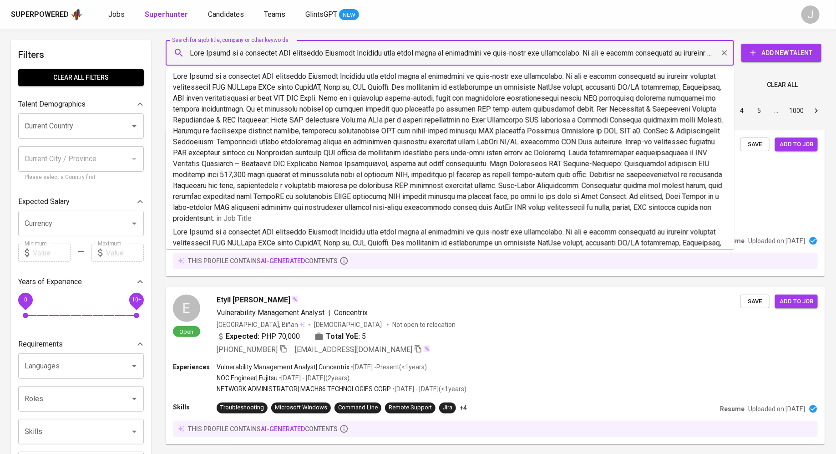
type input "[EMAIL_ADDRESS][DOMAIN_NAME]"
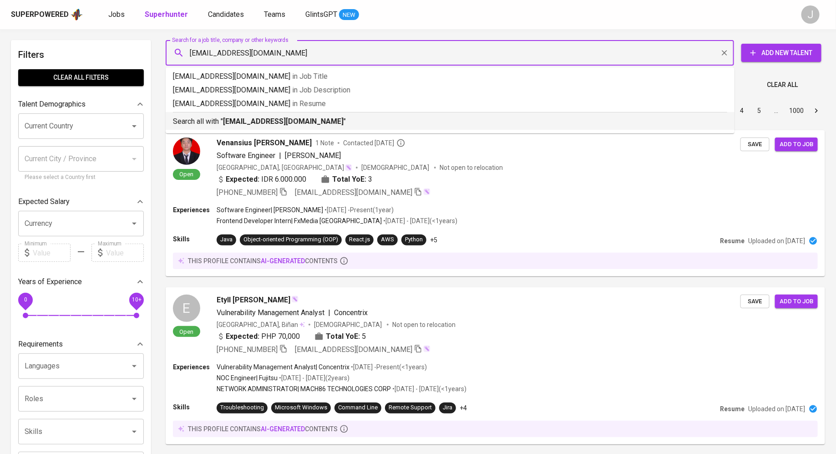
click at [294, 122] on b "[EMAIL_ADDRESS][DOMAIN_NAME]" at bounding box center [283, 121] width 121 height 9
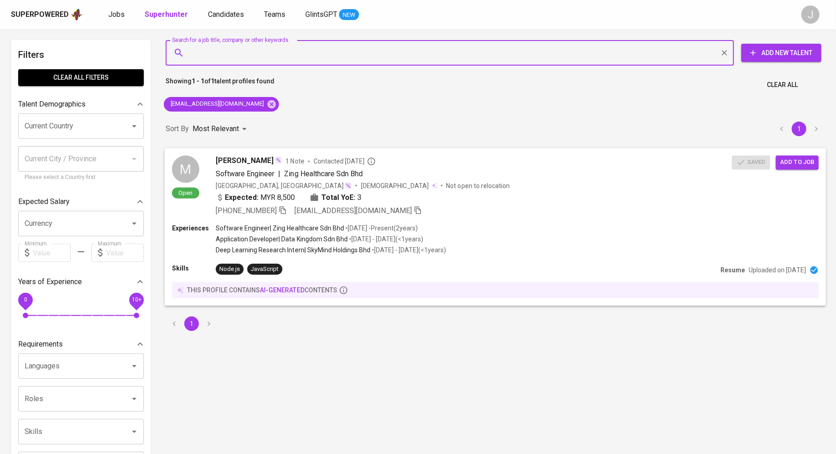
click at [800, 163] on span "Add to job" at bounding box center [798, 162] width 34 height 10
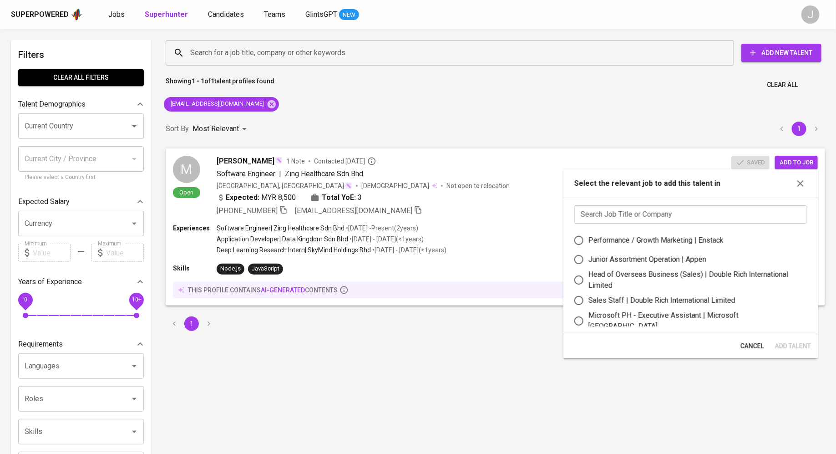
click at [675, 212] on input "text" at bounding box center [691, 214] width 233 height 18
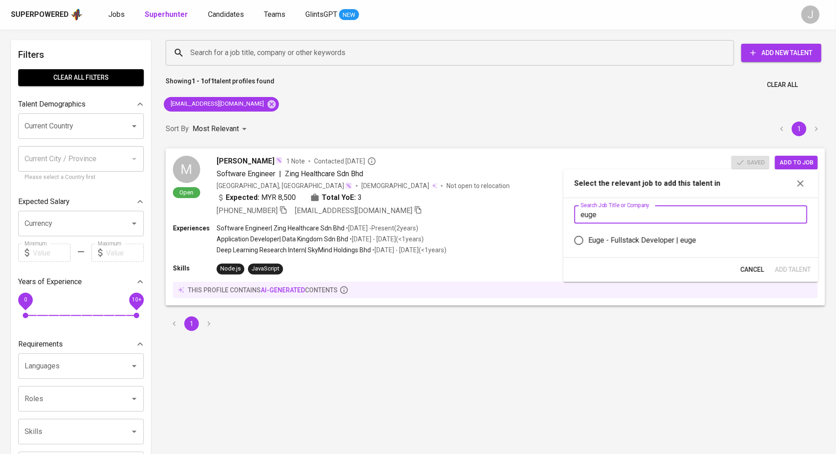
type input "euge"
click at [667, 240] on div "Euge - Fullstack Developer | euge" at bounding box center [643, 240] width 108 height 11
click at [589, 240] on input "Euge - Fullstack Developer | euge" at bounding box center [579, 240] width 19 height 19
radio input "true"
click at [802, 269] on span "Add Talent" at bounding box center [793, 269] width 36 height 11
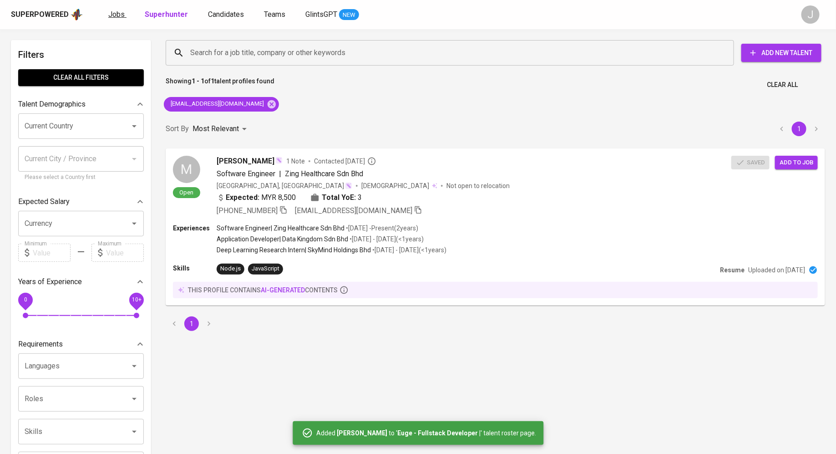
click at [117, 14] on span "Jobs" at bounding box center [116, 14] width 16 height 9
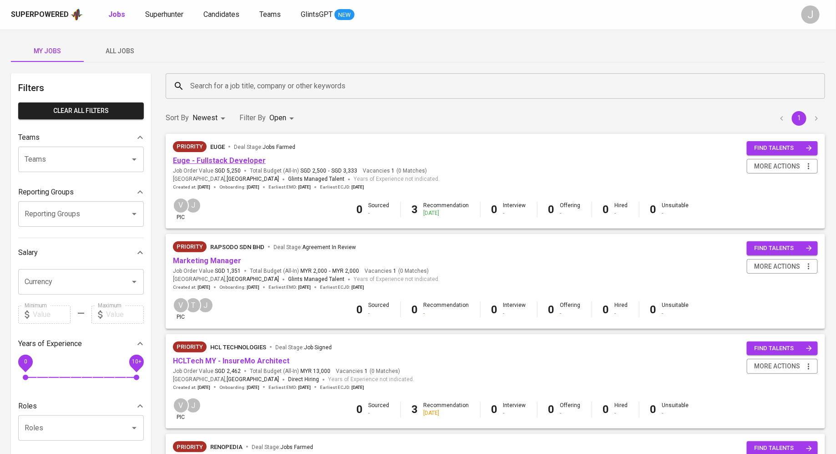
click at [223, 157] on link "Euge - Fullstack Developer" at bounding box center [219, 160] width 93 height 9
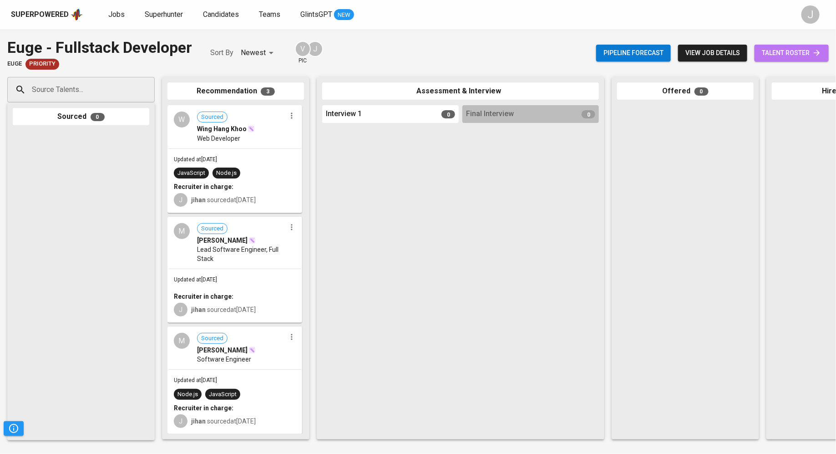
click at [808, 48] on span "talent roster" at bounding box center [792, 52] width 60 height 11
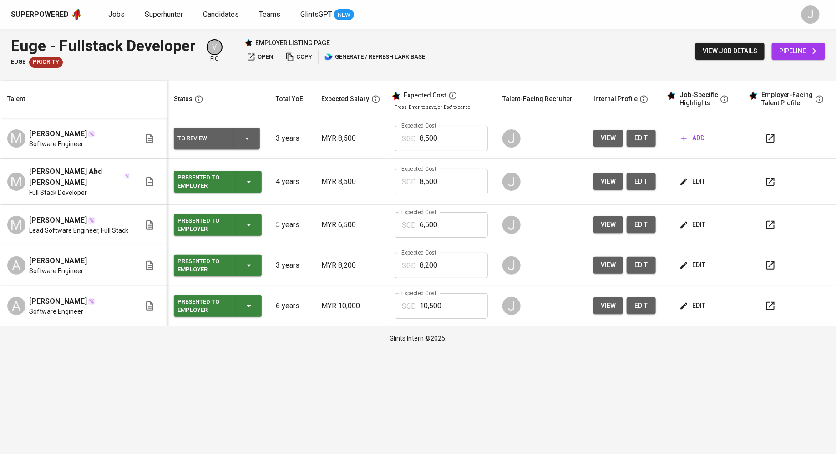
click at [701, 141] on span "add" at bounding box center [693, 138] width 23 height 11
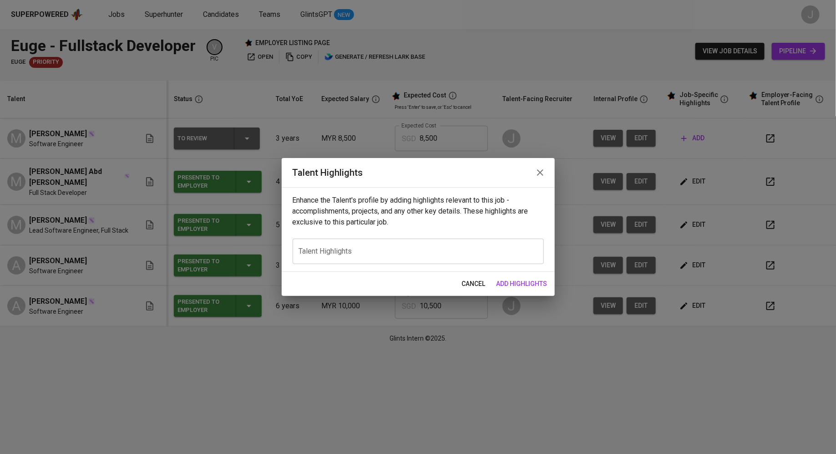
click at [382, 251] on textarea at bounding box center [418, 251] width 239 height 9
paste textarea "[PERSON_NAME] is a versatile and certified Software Engineer with three years o…"
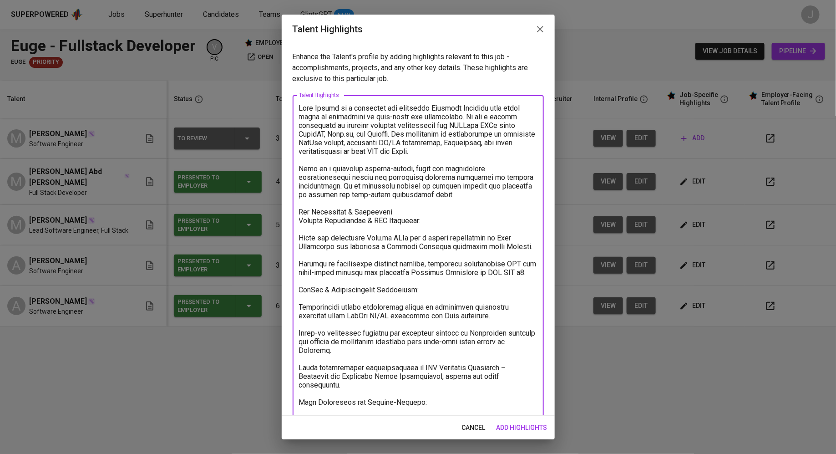
click at [299, 215] on textarea at bounding box center [418, 329] width 239 height 450
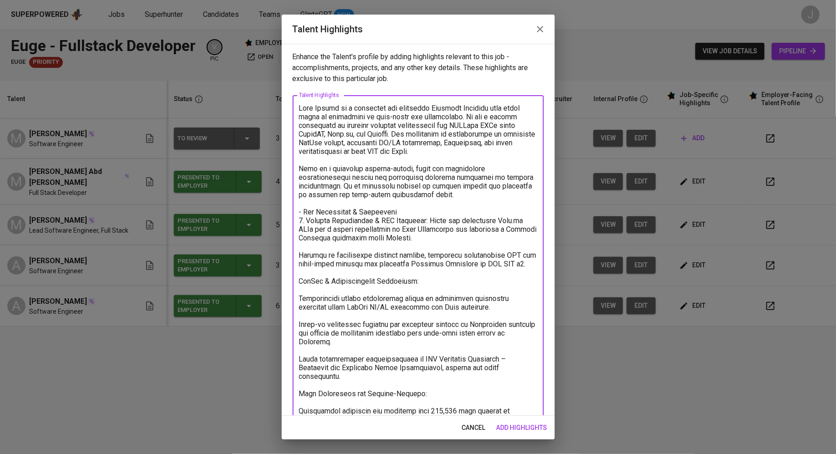
click at [302, 259] on textarea at bounding box center [418, 324] width 239 height 441
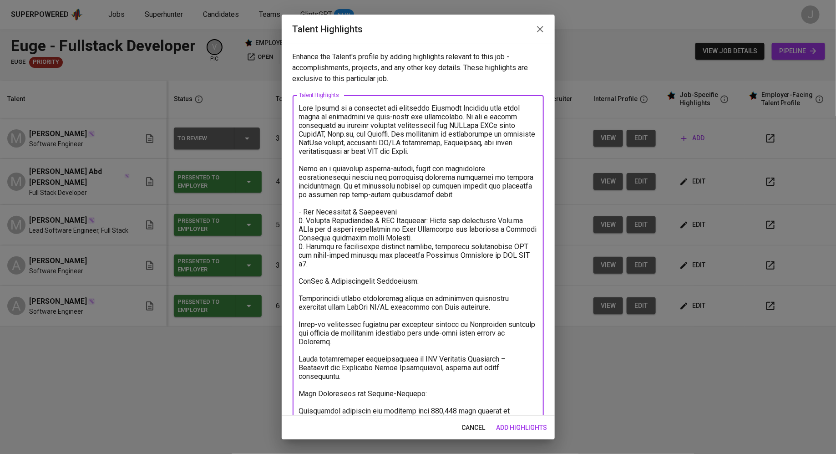
click at [302, 271] on textarea at bounding box center [418, 320] width 239 height 433
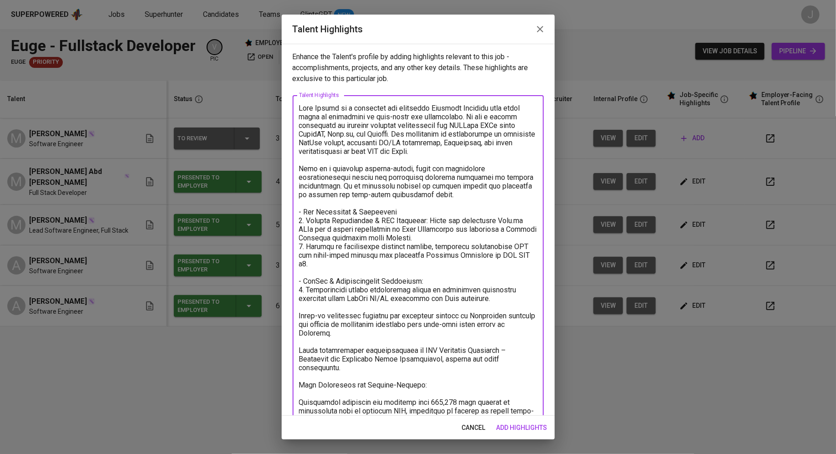
click at [300, 309] on textarea at bounding box center [418, 316] width 239 height 424
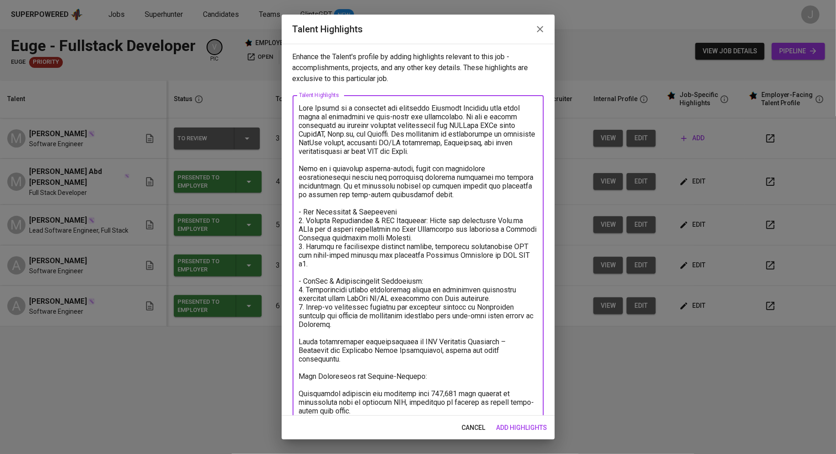
click at [303, 333] on textarea at bounding box center [418, 311] width 239 height 415
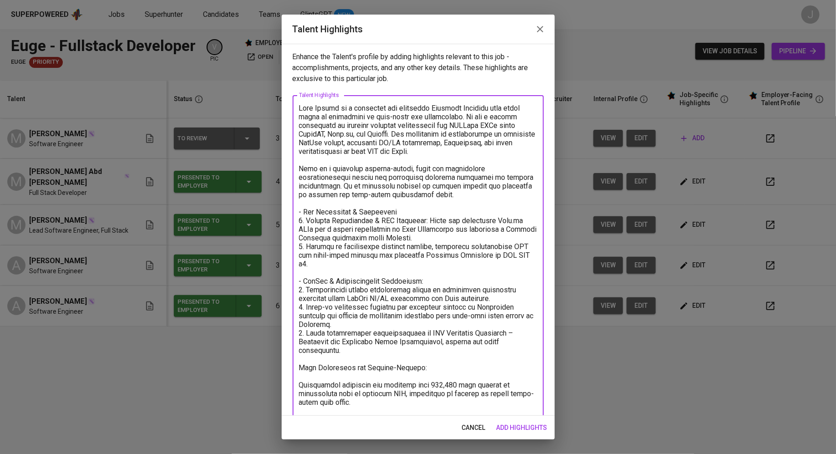
click at [300, 359] on textarea at bounding box center [418, 311] width 239 height 415
click at [303, 377] on textarea at bounding box center [418, 311] width 239 height 415
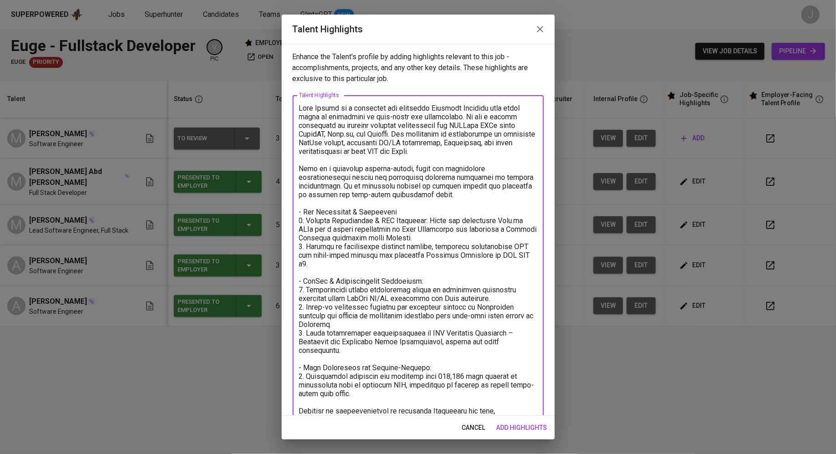
click at [302, 404] on textarea at bounding box center [418, 307] width 239 height 407
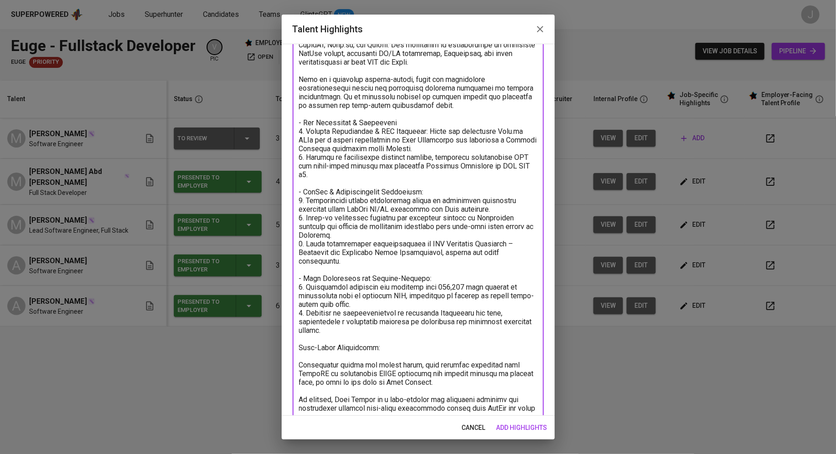
scroll to position [92, 0]
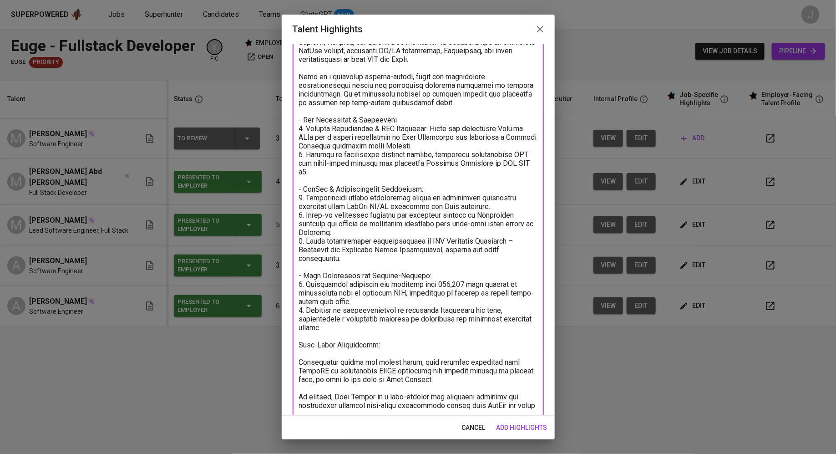
click at [303, 332] on textarea at bounding box center [418, 211] width 239 height 398
click at [300, 354] on textarea at bounding box center [418, 211] width 239 height 398
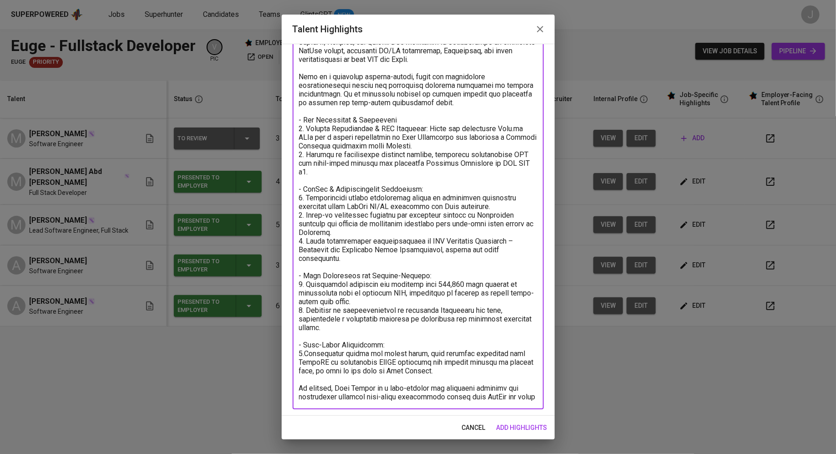
click at [301, 379] on textarea at bounding box center [418, 206] width 239 height 389
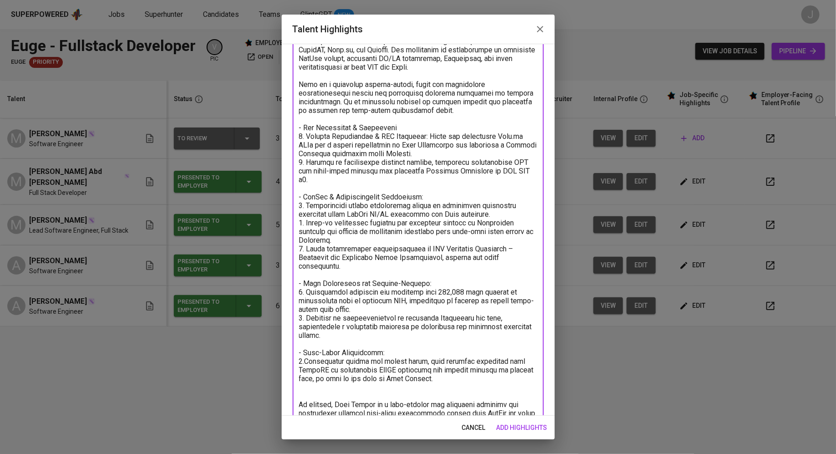
scroll to position [102, 0]
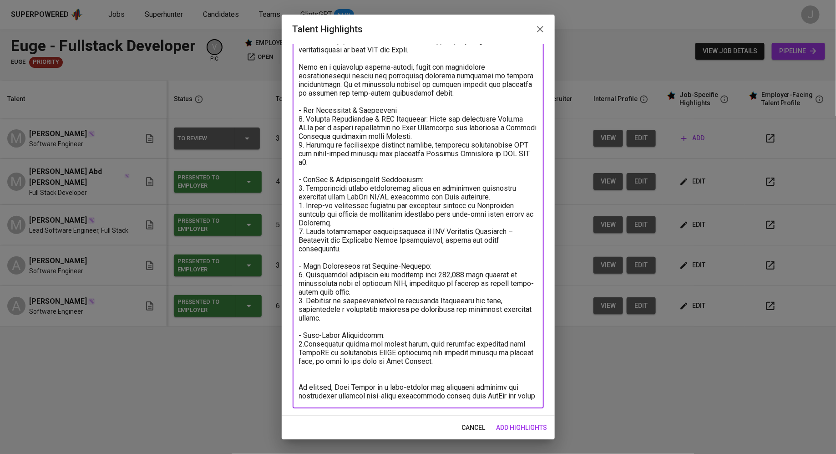
click at [522, 395] on textarea at bounding box center [418, 201] width 239 height 398
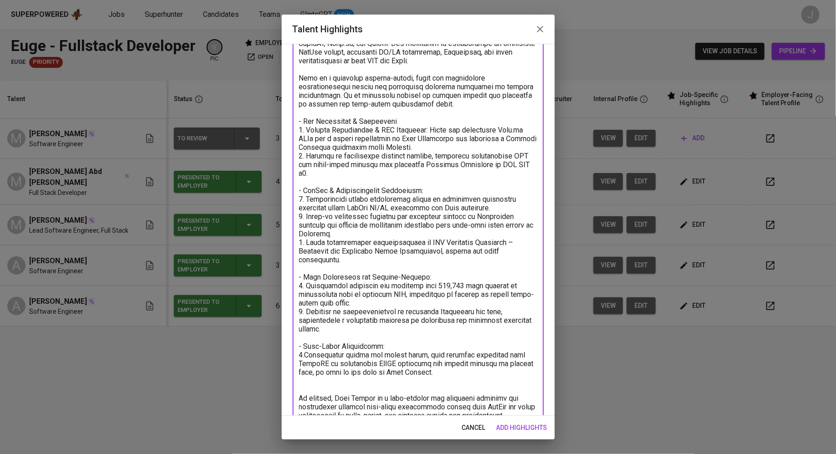
scroll to position [136, 0]
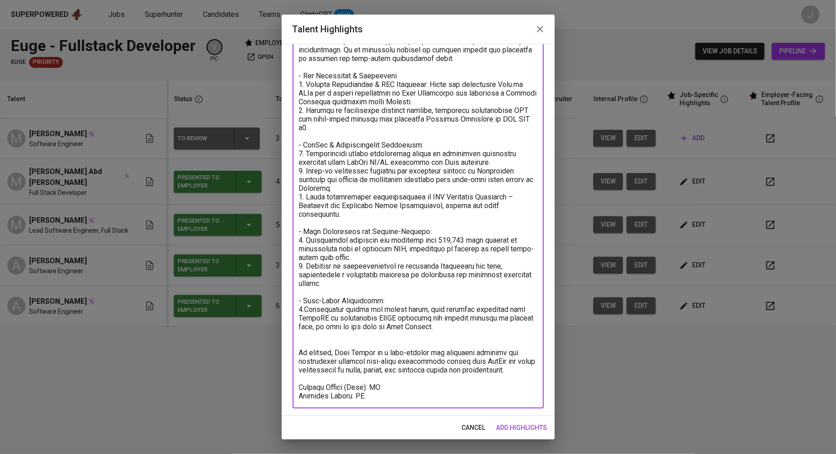
click at [400, 377] on textarea at bounding box center [418, 184] width 239 height 433
click at [403, 396] on textarea at bounding box center [418, 184] width 239 height 433
click at [318, 78] on textarea at bounding box center [418, 184] width 239 height 433
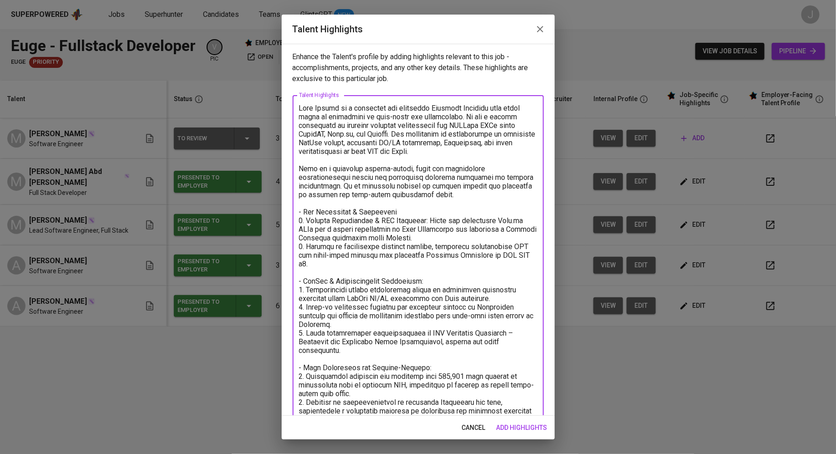
click at [300, 108] on textarea at bounding box center [418, 320] width 239 height 433
paste textarea "[URL][DOMAIN_NAME]"
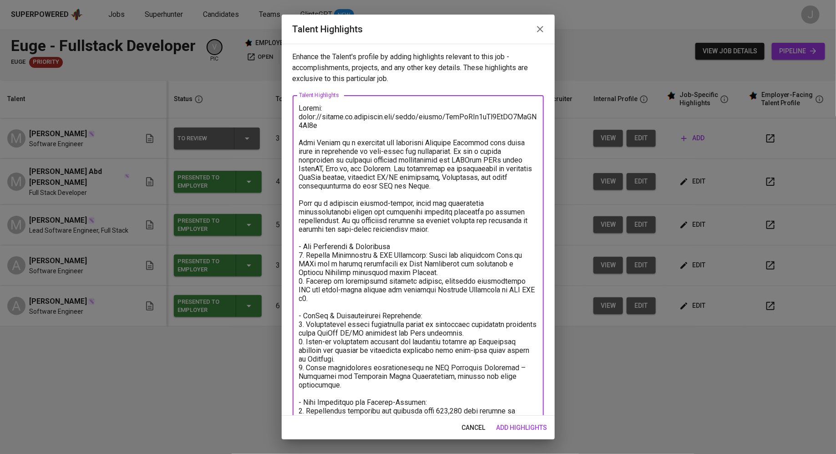
click at [345, 125] on textarea at bounding box center [418, 337] width 239 height 467
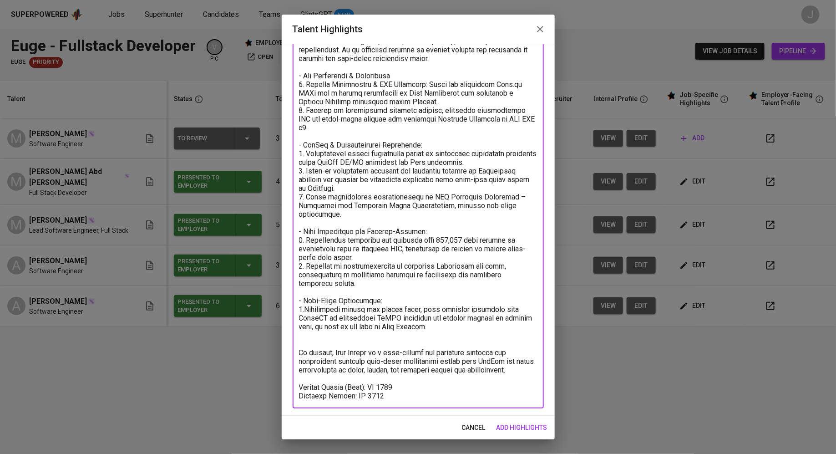
type textarea "Resume: [URL][DOMAIN_NAME] (Meor Syamil) Meor [PERSON_NAME] is a versatile and …"
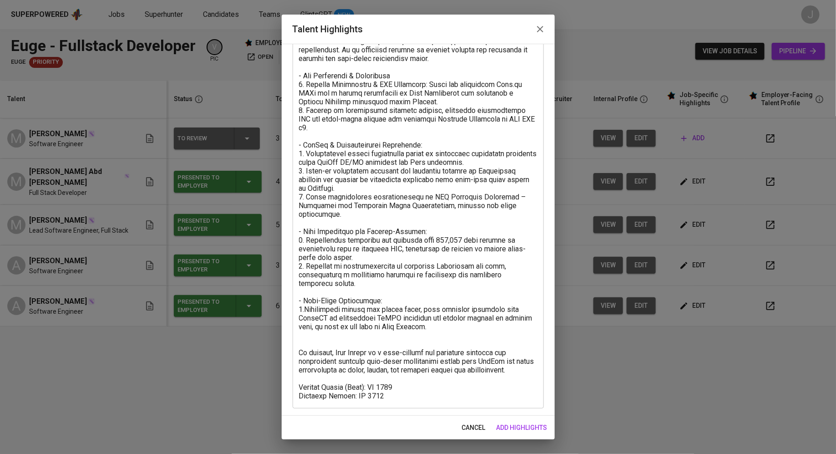
click at [494, 403] on div "x Talent Highlights" at bounding box center [418, 166] width 251 height 484
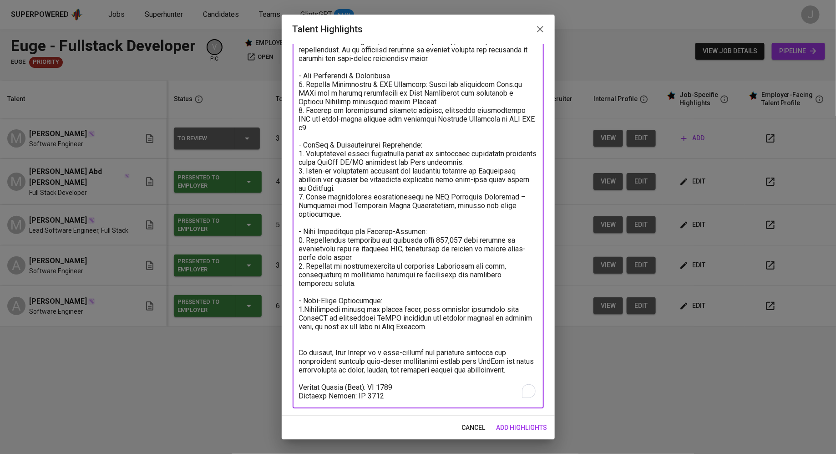
click at [527, 428] on span "add highlights" at bounding box center [522, 427] width 51 height 11
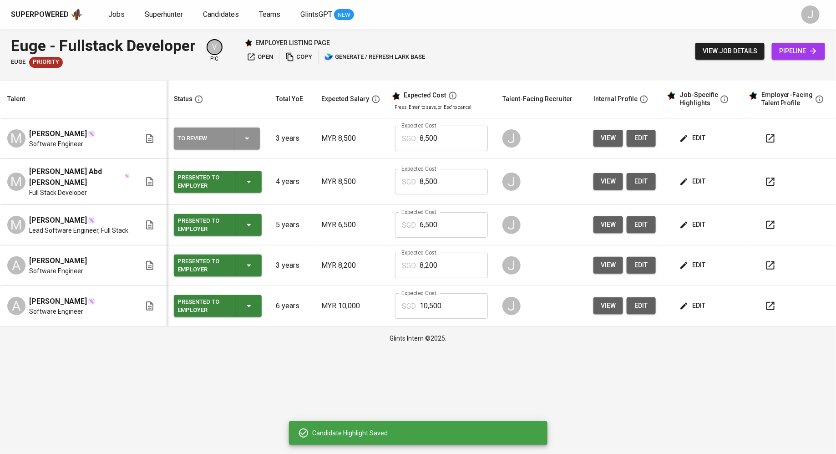
click at [219, 146] on div "To Review" at bounding box center [217, 138] width 79 height 22
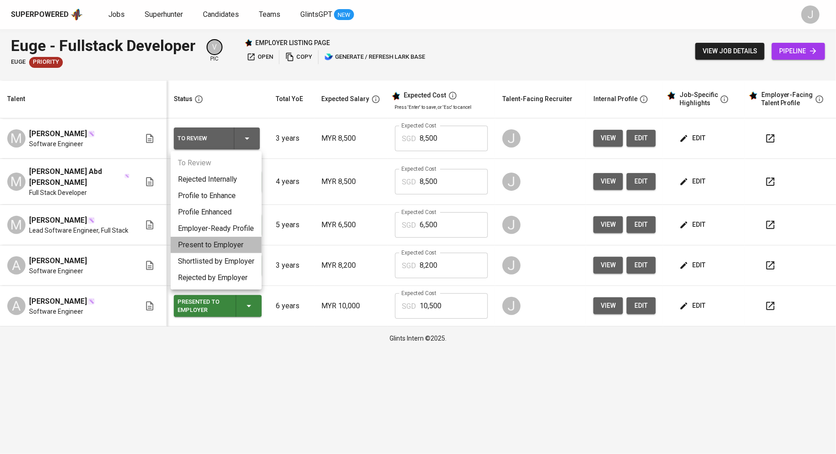
click at [221, 241] on li "Present to Employer" at bounding box center [216, 245] width 91 height 16
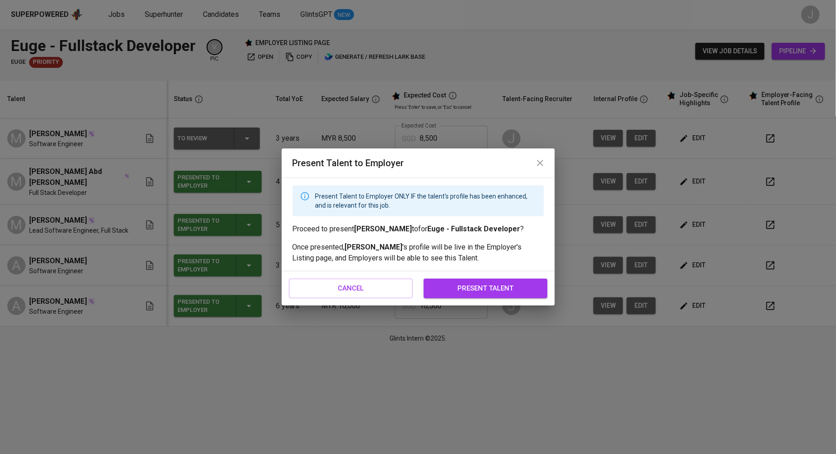
click at [485, 287] on span "present talent" at bounding box center [486, 288] width 104 height 12
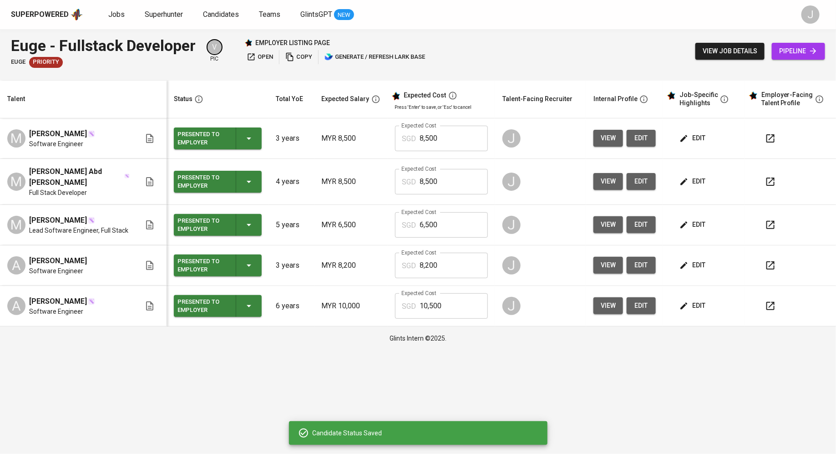
click at [458, 136] on input "8,500" at bounding box center [454, 138] width 68 height 25
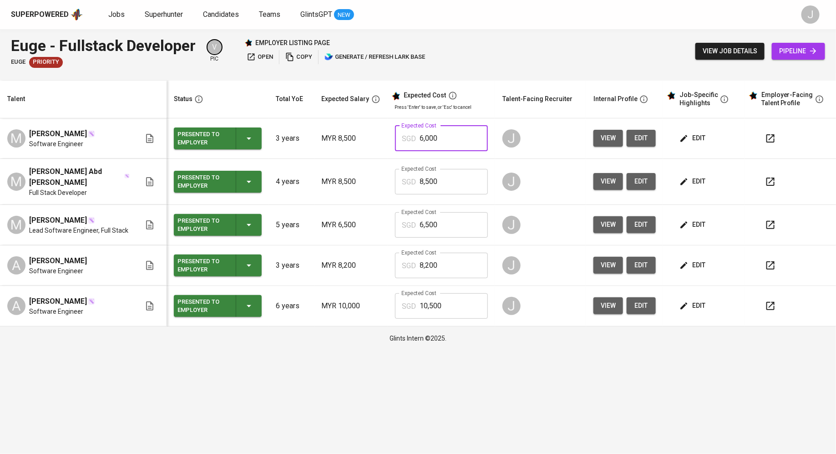
type input "6,000"
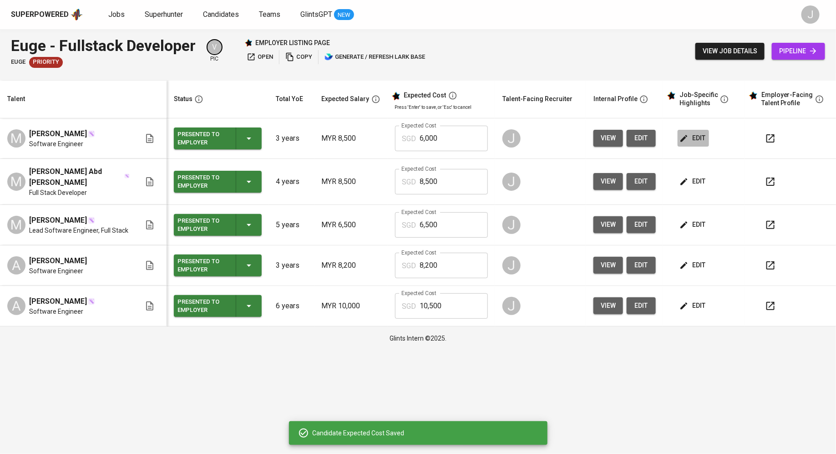
click at [699, 133] on span "edit" at bounding box center [694, 138] width 24 height 11
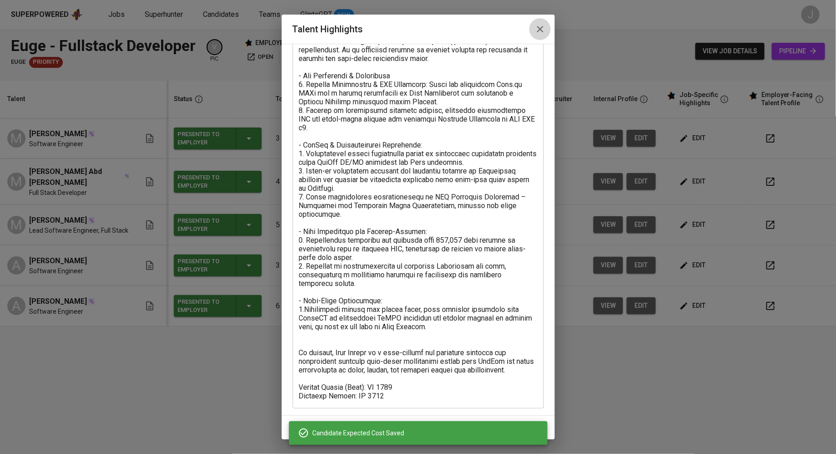
click at [538, 32] on icon "button" at bounding box center [540, 29] width 11 height 11
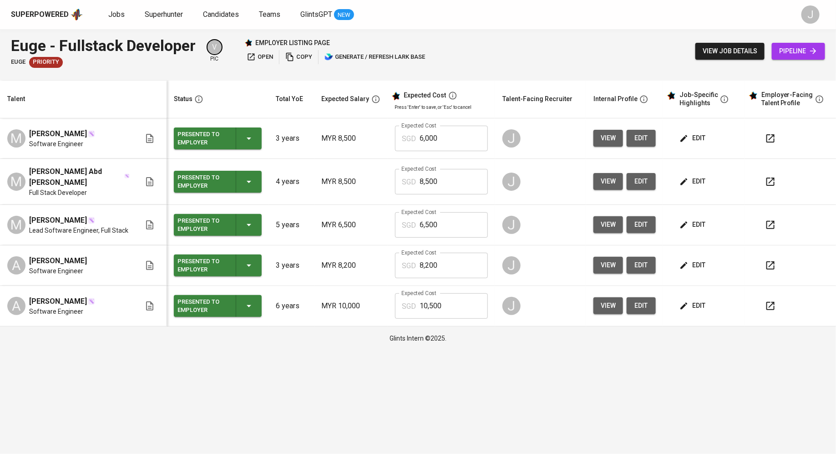
click at [411, 149] on div "SGD 6,000 Expected Cost" at bounding box center [441, 138] width 93 height 25
click at [446, 142] on input "6,000" at bounding box center [454, 138] width 68 height 25
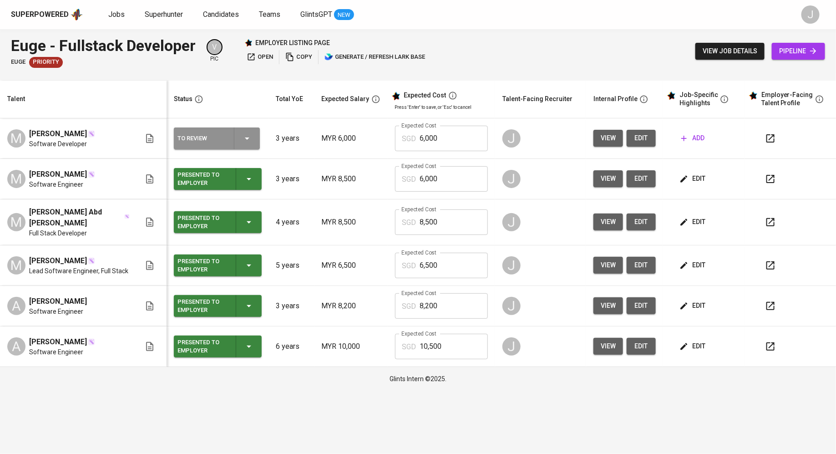
click at [242, 139] on icon "button" at bounding box center [247, 138] width 11 height 11
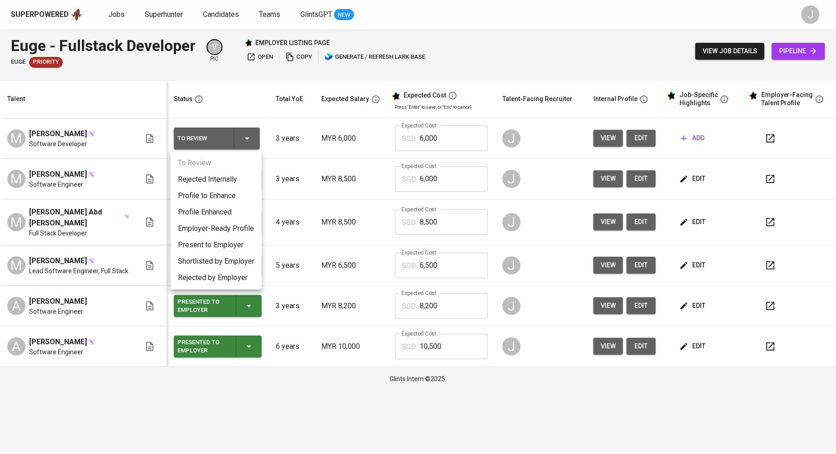
click at [214, 246] on li "Present to Employer" at bounding box center [216, 245] width 91 height 16
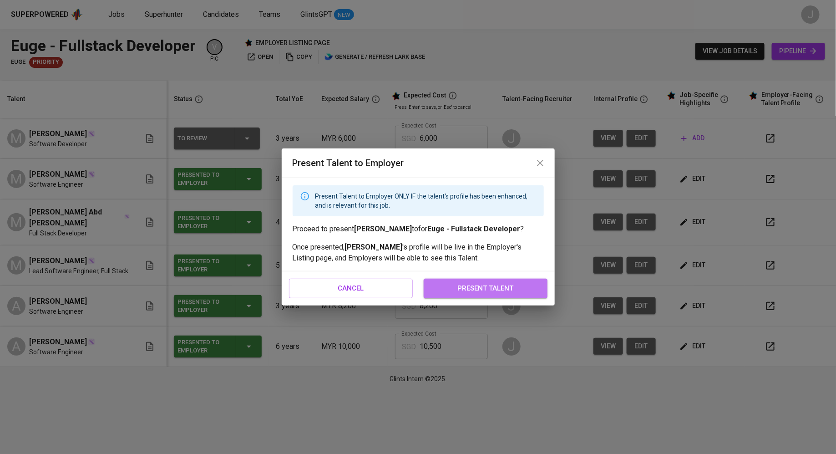
click at [489, 293] on span "present talent" at bounding box center [486, 288] width 104 height 12
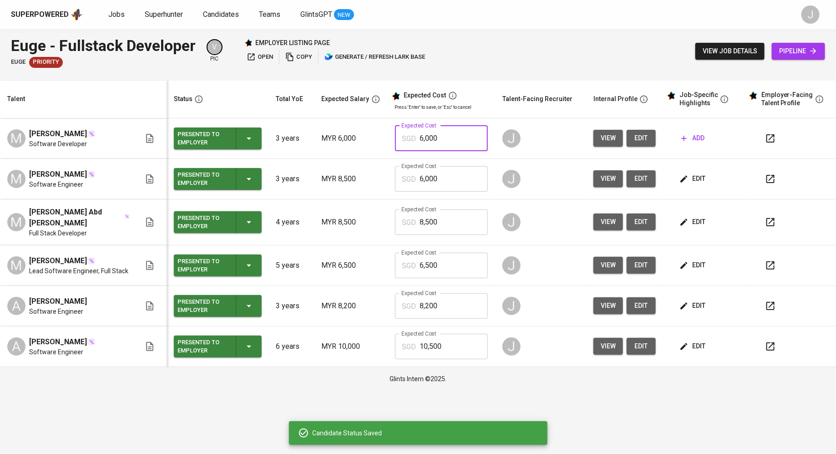
click at [444, 134] on input "6,000" at bounding box center [454, 138] width 68 height 25
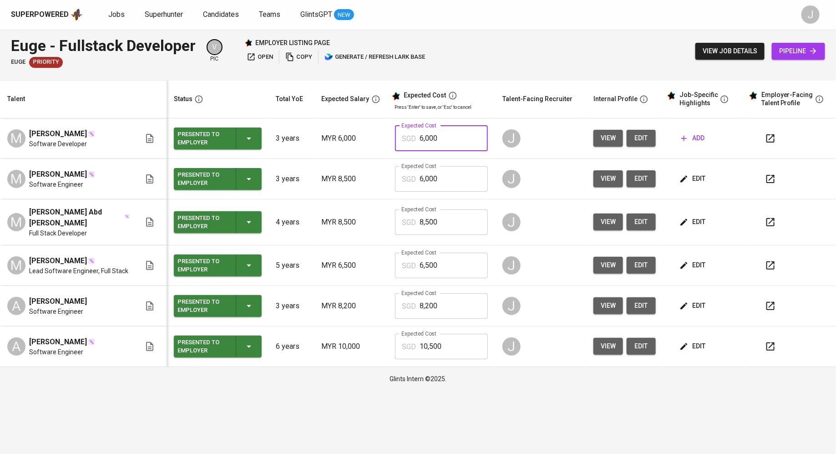
click at [693, 141] on span "add" at bounding box center [693, 138] width 23 height 11
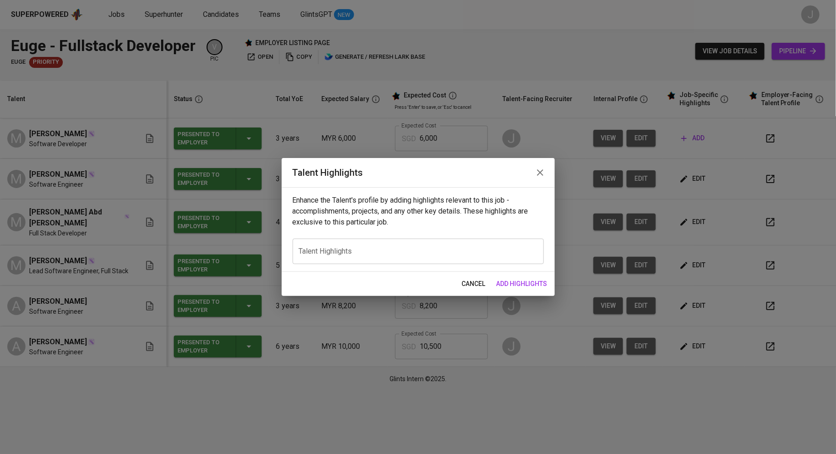
click at [453, 248] on textarea at bounding box center [418, 251] width 239 height 9
click at [544, 174] on icon "button" at bounding box center [540, 172] width 11 height 11
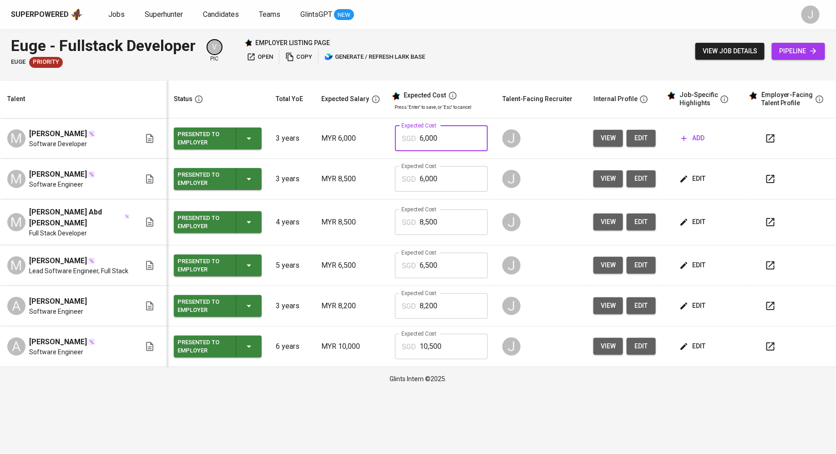
click at [459, 143] on input "6,000" at bounding box center [454, 138] width 68 height 25
click at [454, 176] on input "6,000" at bounding box center [454, 178] width 68 height 25
click at [544, 111] on th "Talent-Facing Recruiter" at bounding box center [540, 100] width 91 height 38
click at [700, 140] on span "add" at bounding box center [693, 138] width 23 height 11
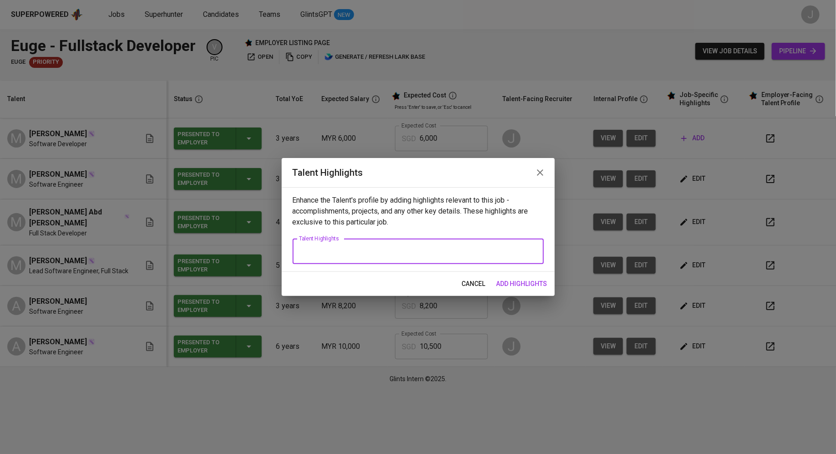
click at [366, 254] on textarea at bounding box center [418, 251] width 239 height 9
paste textarea "[PERSON_NAME] is a dedicated and versatile Software Developer with over two yea…"
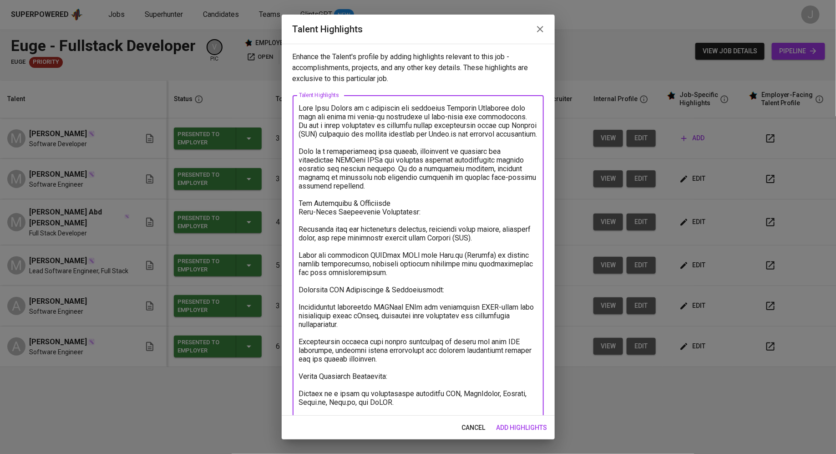
scroll to position [25, 0]
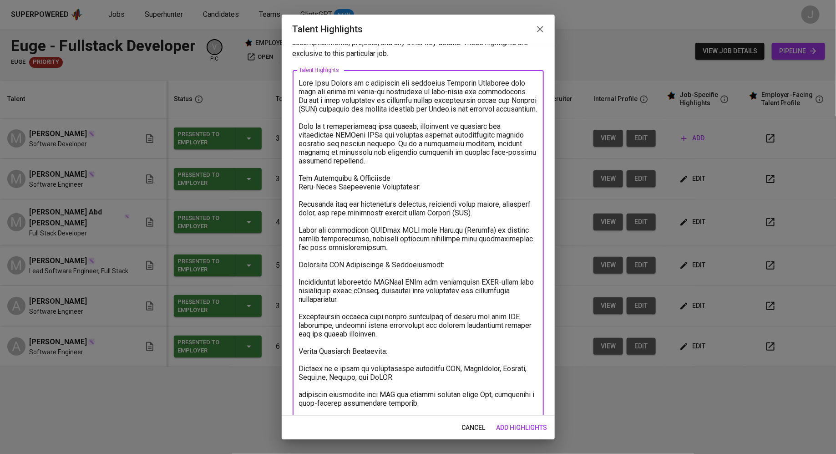
type textarea "[PERSON_NAME] is a dedicated and versatile Software Developer with over two yea…"
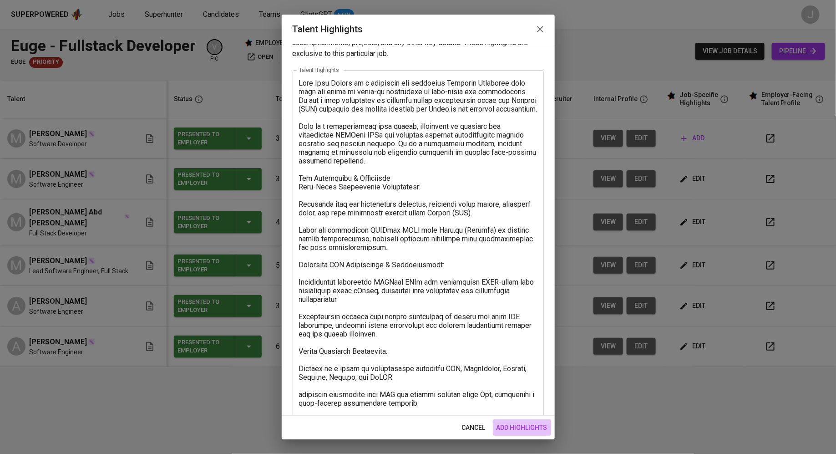
click at [514, 433] on span "add highlights" at bounding box center [522, 427] width 51 height 11
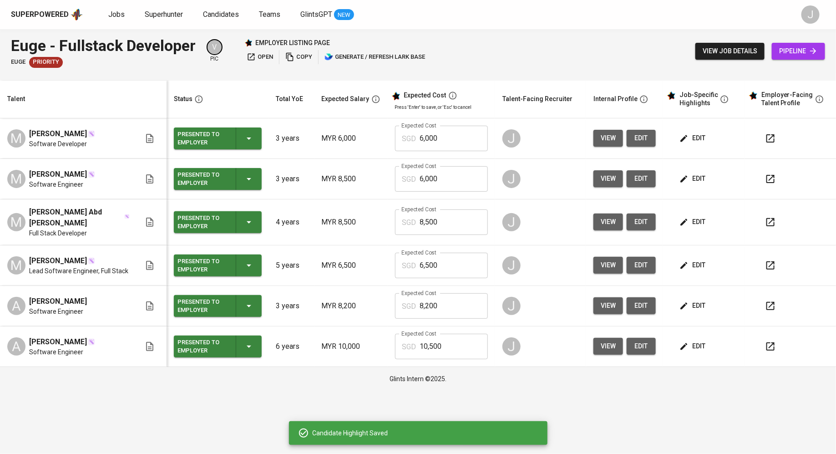
click at [697, 137] on span "edit" at bounding box center [694, 138] width 24 height 11
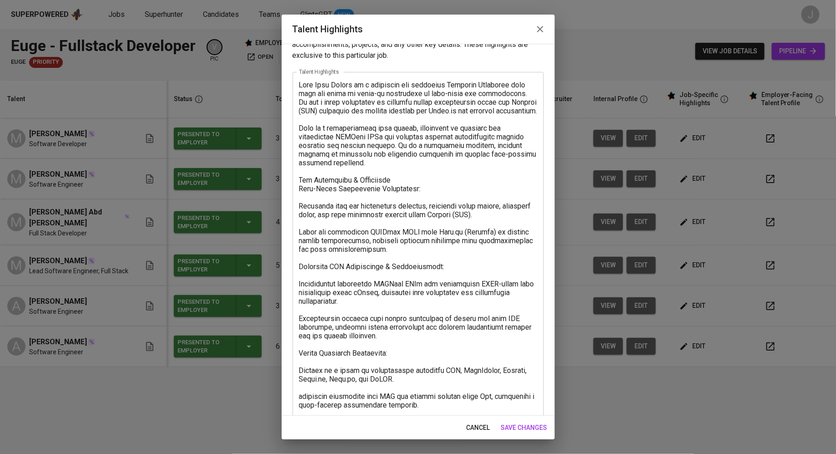
scroll to position [41, 0]
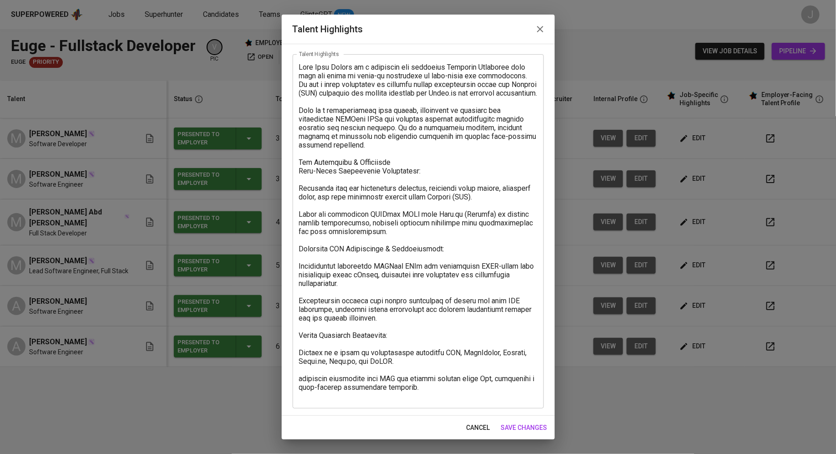
click at [301, 120] on textarea at bounding box center [418, 231] width 239 height 337
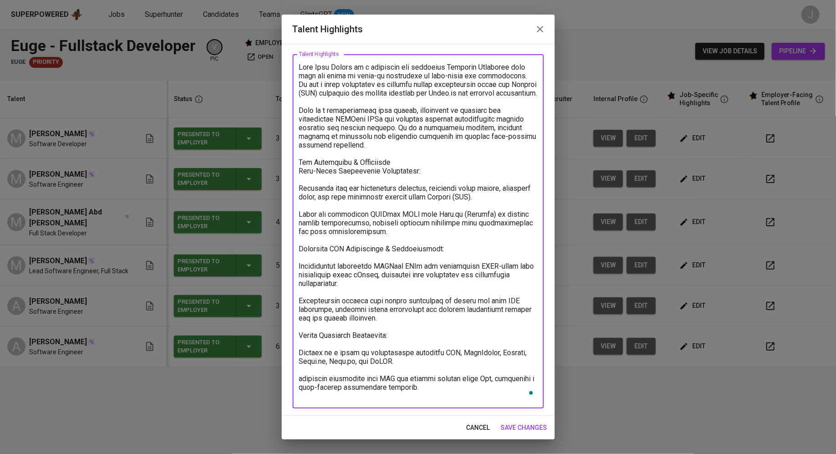
click at [298, 172] on div "x Talent Highlights" at bounding box center [418, 231] width 251 height 354
click at [302, 171] on textarea "To enrich screen reader interactions, please activate Accessibility in Grammarl…" at bounding box center [418, 231] width 239 height 337
click at [300, 199] on textarea "To enrich screen reader interactions, please activate Accessibility in Grammarl…" at bounding box center [418, 231] width 239 height 337
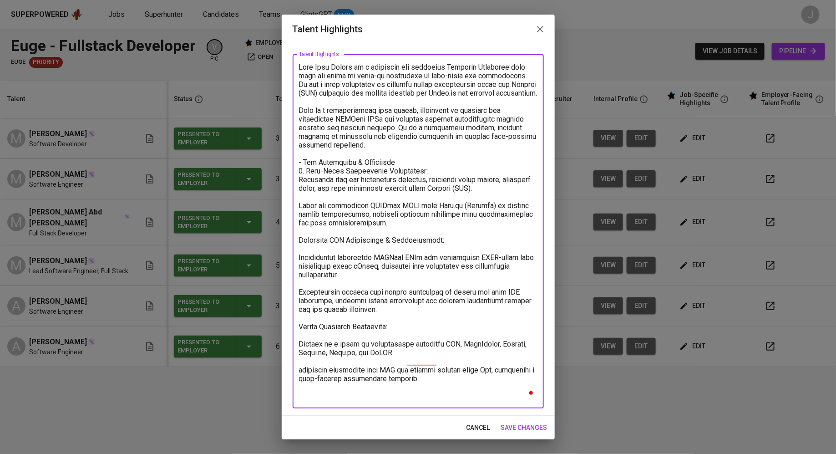
scroll to position [32, 0]
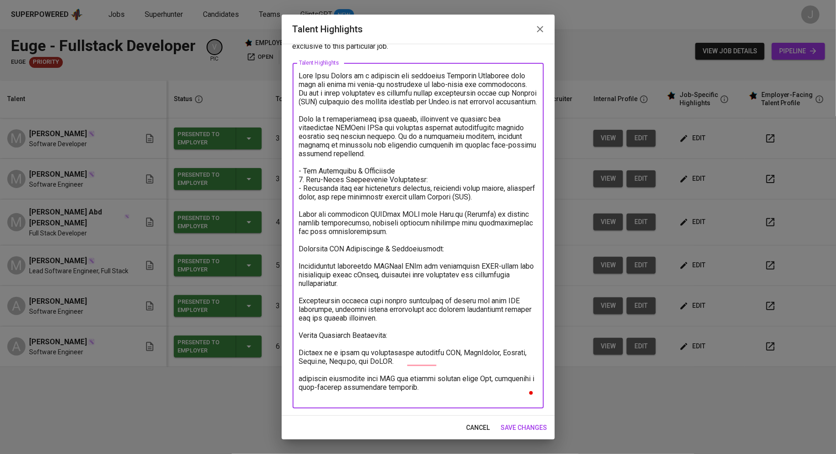
click at [301, 226] on textarea "To enrich screen reader interactions, please activate Accessibility in Grammarl…" at bounding box center [418, 235] width 239 height 329
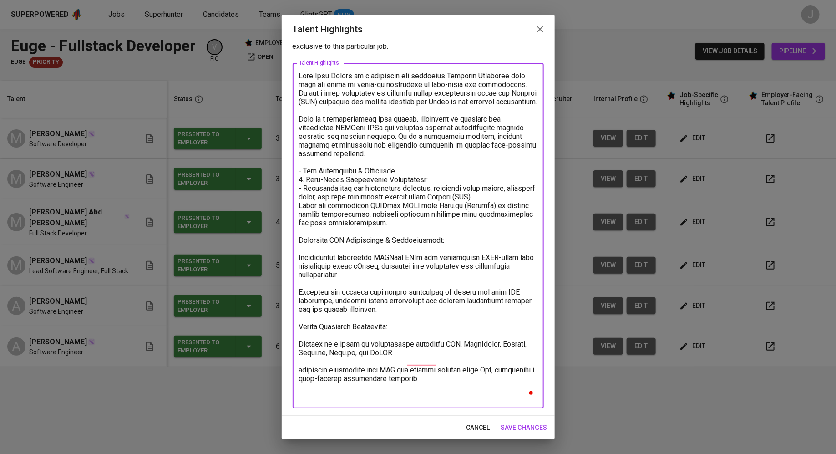
scroll to position [24, 0]
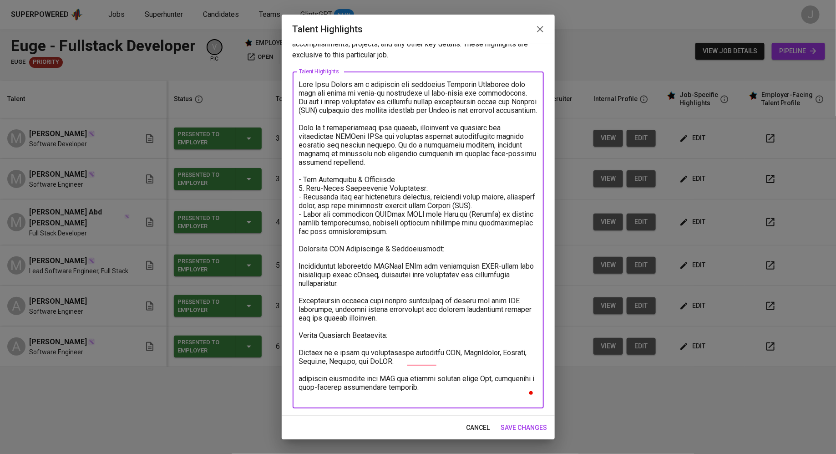
click at [301, 258] on textarea "To enrich screen reader interactions, please activate Accessibility in Grammarl…" at bounding box center [418, 240] width 239 height 320
click at [301, 275] on textarea "To enrich screen reader interactions, please activate Accessibility in Grammarl…" at bounding box center [418, 240] width 239 height 320
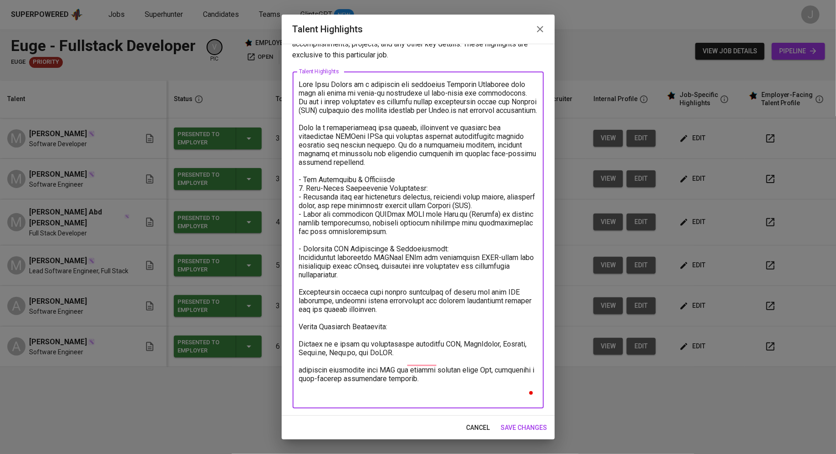
scroll to position [15, 0]
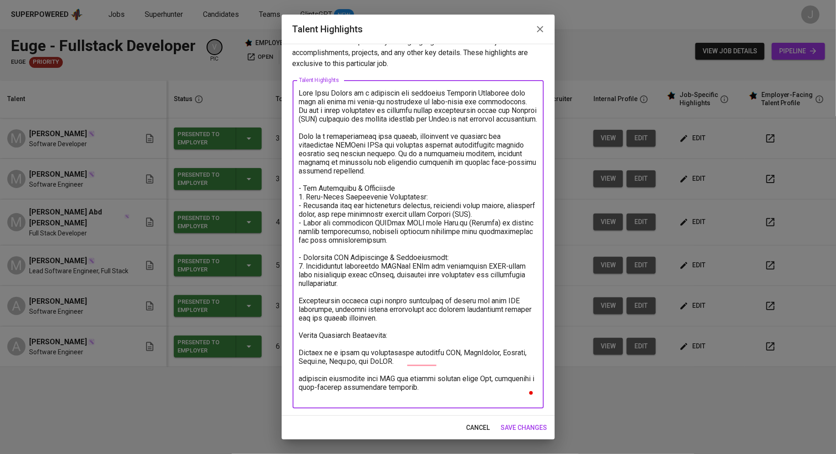
click at [302, 309] on textarea "To enrich screen reader interactions, please activate Accessibility in Grammarl…" at bounding box center [418, 244] width 239 height 311
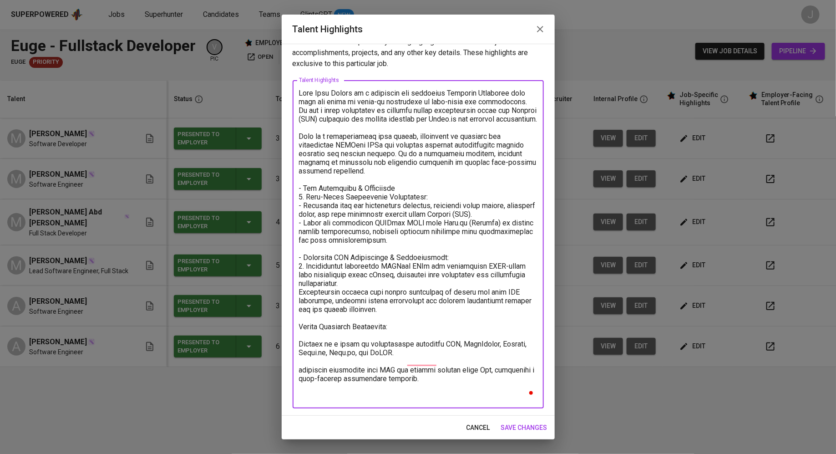
scroll to position [6, 0]
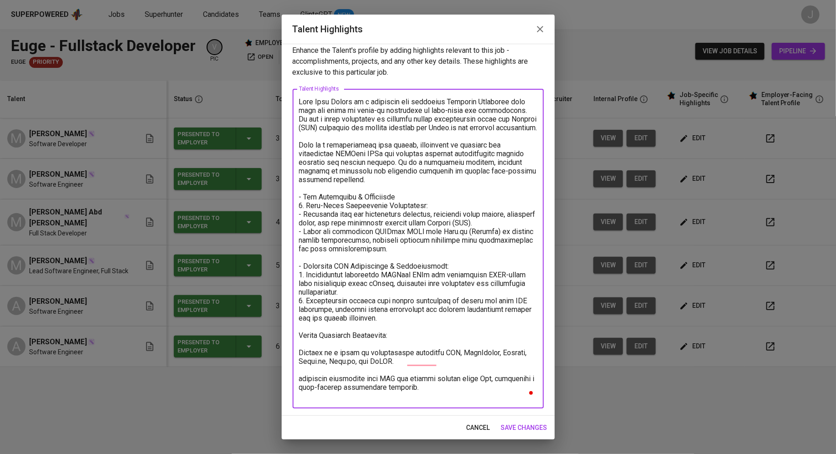
click at [298, 341] on div "x Talent Highlights" at bounding box center [418, 249] width 251 height 320
click at [300, 341] on textarea "To enrich screen reader interactions, please activate Accessibility in Grammarl…" at bounding box center [418, 248] width 239 height 303
click at [301, 362] on textarea "To enrich screen reader interactions, please activate Accessibility in Grammarl…" at bounding box center [418, 248] width 239 height 303
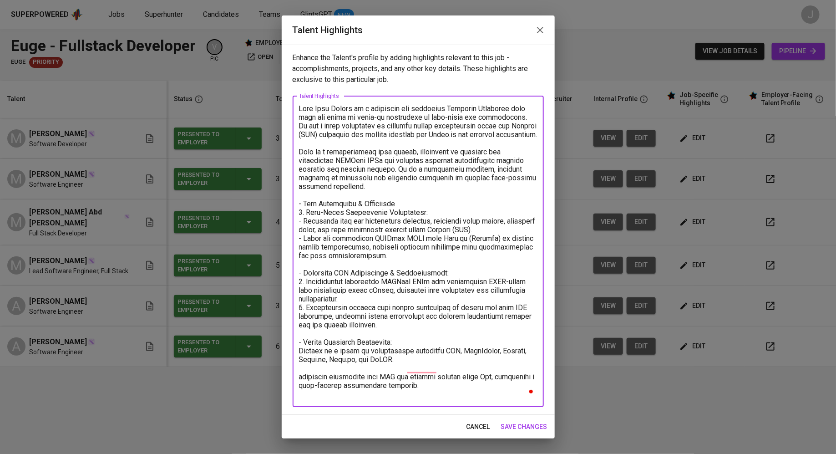
scroll to position [0, 0]
click at [302, 386] on textarea "To enrich screen reader interactions, please activate Accessibility in Grammarl…" at bounding box center [418, 251] width 239 height 294
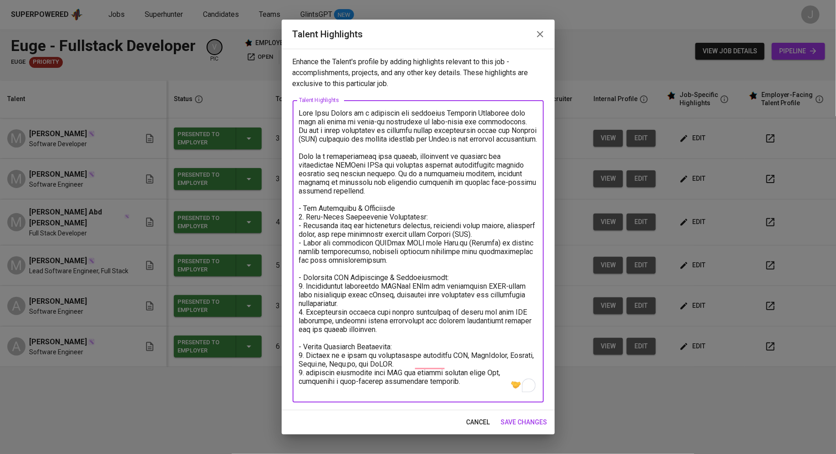
click at [471, 389] on textarea "To enrich screen reader interactions, please activate Accessibility in Grammarl…" at bounding box center [418, 251] width 239 height 285
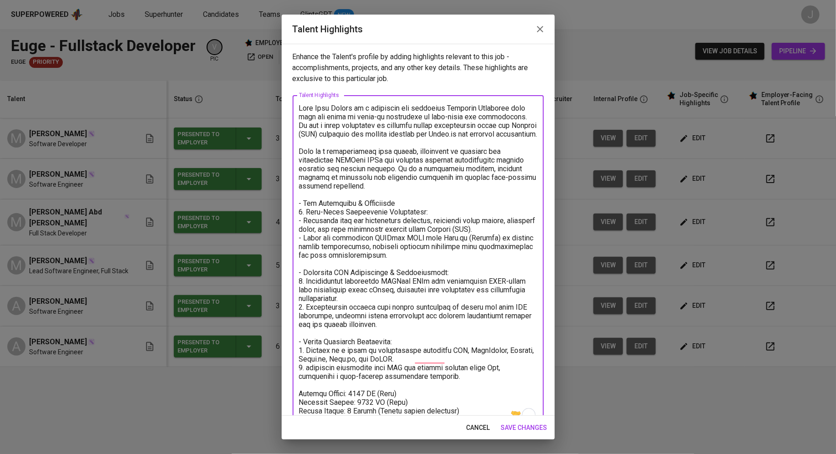
type textarea "[PERSON_NAME] is a dedicated and versatile Software Developer with over two yea…"
click at [524, 428] on span "save changes" at bounding box center [524, 427] width 46 height 11
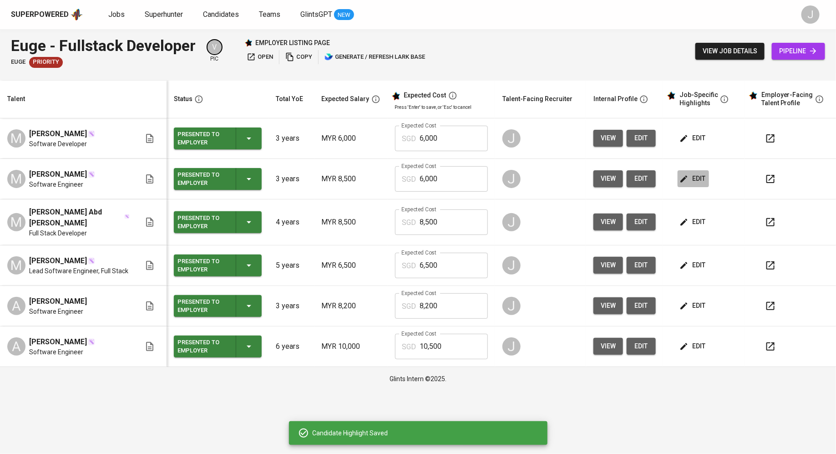
click at [691, 179] on span "edit" at bounding box center [694, 178] width 24 height 11
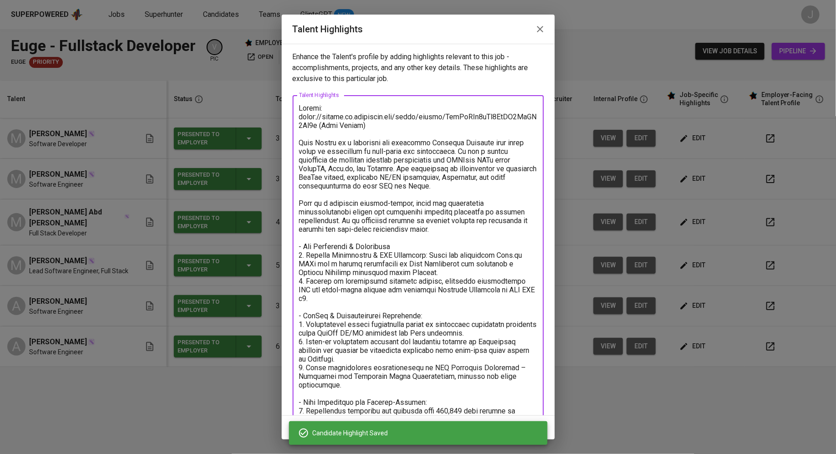
drag, startPoint x: 358, startPoint y: 129, endPoint x: 281, endPoint y: 97, distance: 83.7
click at [281, 97] on div "Talent Highlights Enhance the Talent's profile by adding highlights relevant to…" at bounding box center [418, 227] width 836 height 454
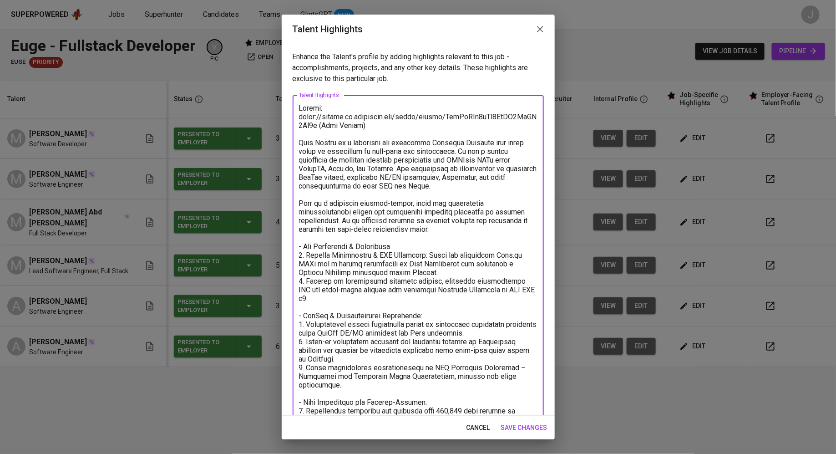
click at [536, 27] on icon "button" at bounding box center [540, 29] width 11 height 11
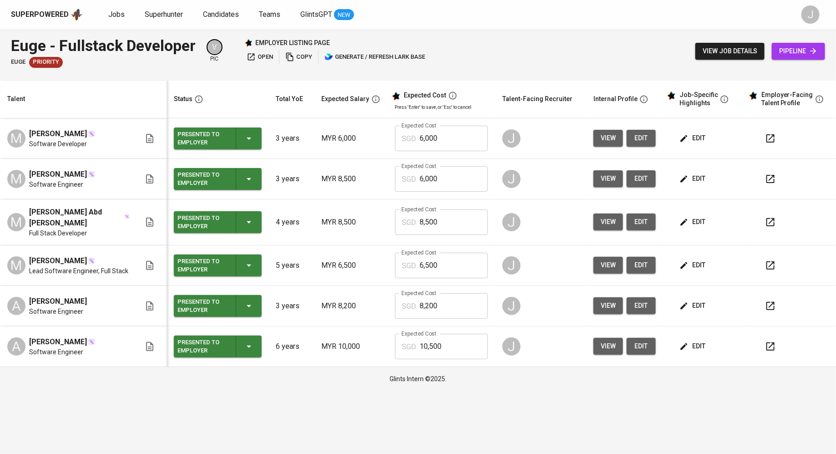
click at [695, 133] on span "edit" at bounding box center [694, 138] width 24 height 11
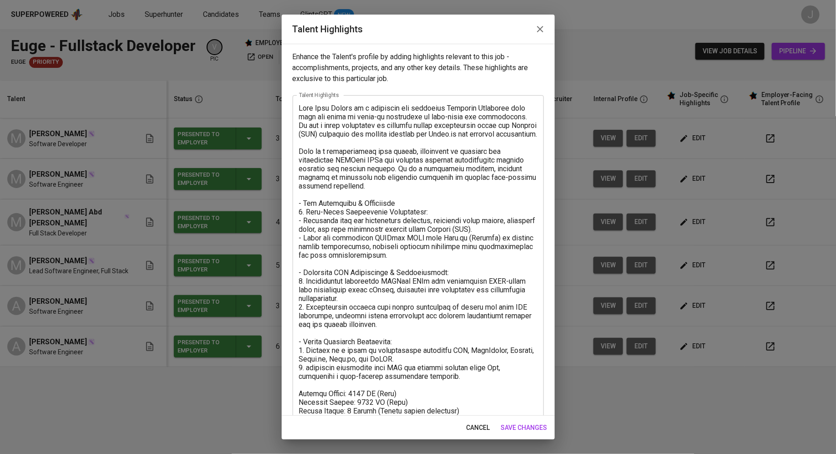
click at [299, 107] on textarea at bounding box center [418, 264] width 239 height 320
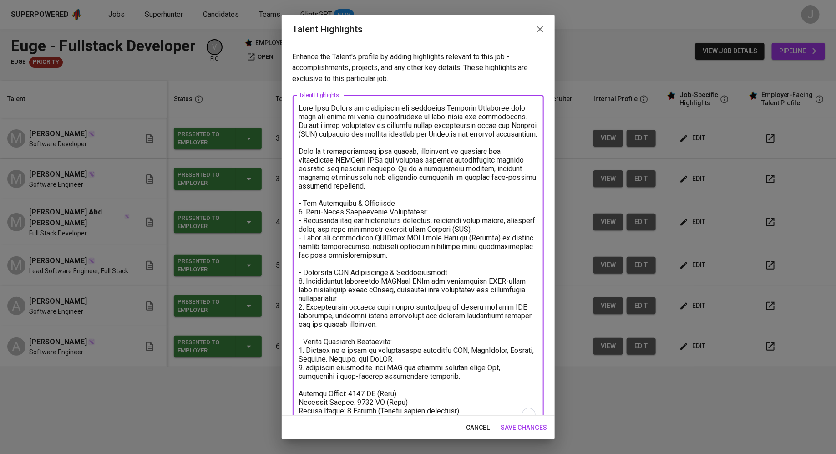
paste textarea "Resume: [URL][DOMAIN_NAME] (Meor Syamil)"
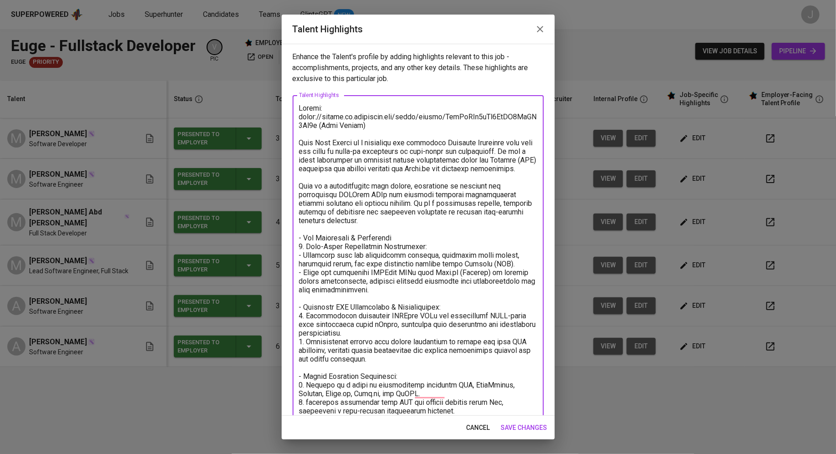
click at [343, 125] on textarea "To enrich screen reader interactions, please activate Accessibility in Grammarl…" at bounding box center [418, 281] width 239 height 355
drag, startPoint x: 306, startPoint y: 125, endPoint x: 291, endPoint y: 117, distance: 17.3
click at [291, 117] on div "Enhance the Talent's profile by adding highlights relevant to this job - accomp…" at bounding box center [418, 230] width 273 height 372
type textarea "Resume: [URL][DOMAIN_NAME] (Azam Ikhwal) [PERSON_NAME] is a dedicated and versa…"
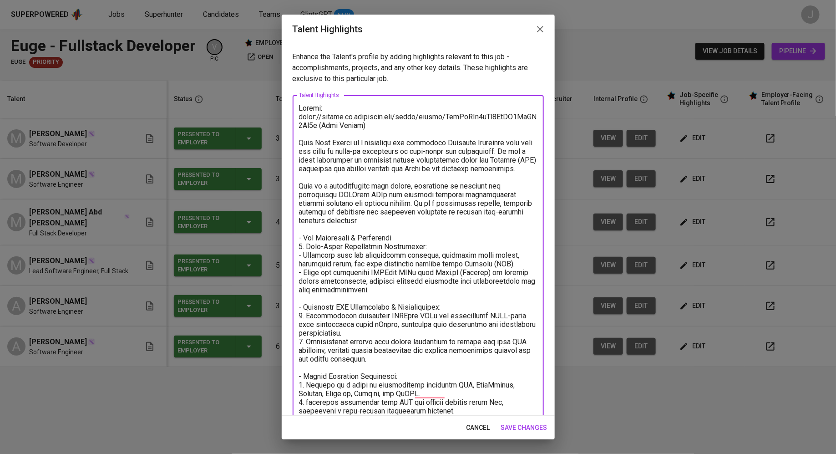
click at [530, 428] on span "save changes" at bounding box center [524, 427] width 46 height 11
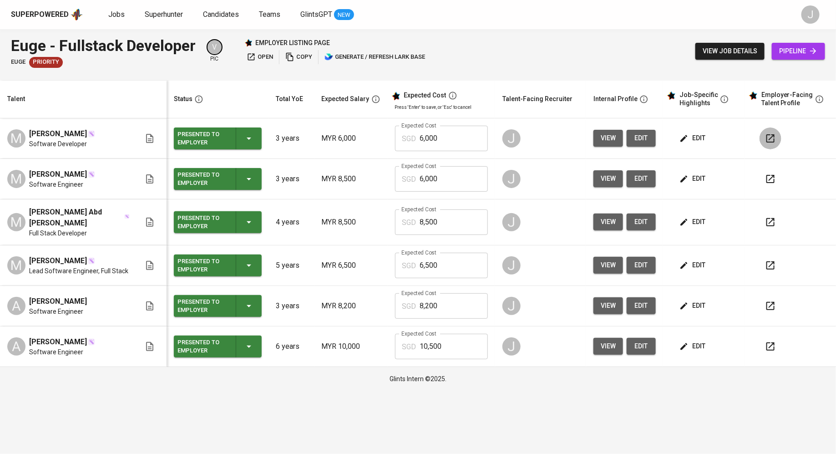
drag, startPoint x: 775, startPoint y: 138, endPoint x: 729, endPoint y: 209, distance: 85.3
click at [729, 209] on tbody "M [PERSON_NAME] Software Developer Presented to Employer 3 years MYR 6,000 Expe…" at bounding box center [418, 242] width 836 height 249
click at [256, 56] on icon "button" at bounding box center [251, 56] width 9 height 9
